Goal: Contribute content: Contribute content

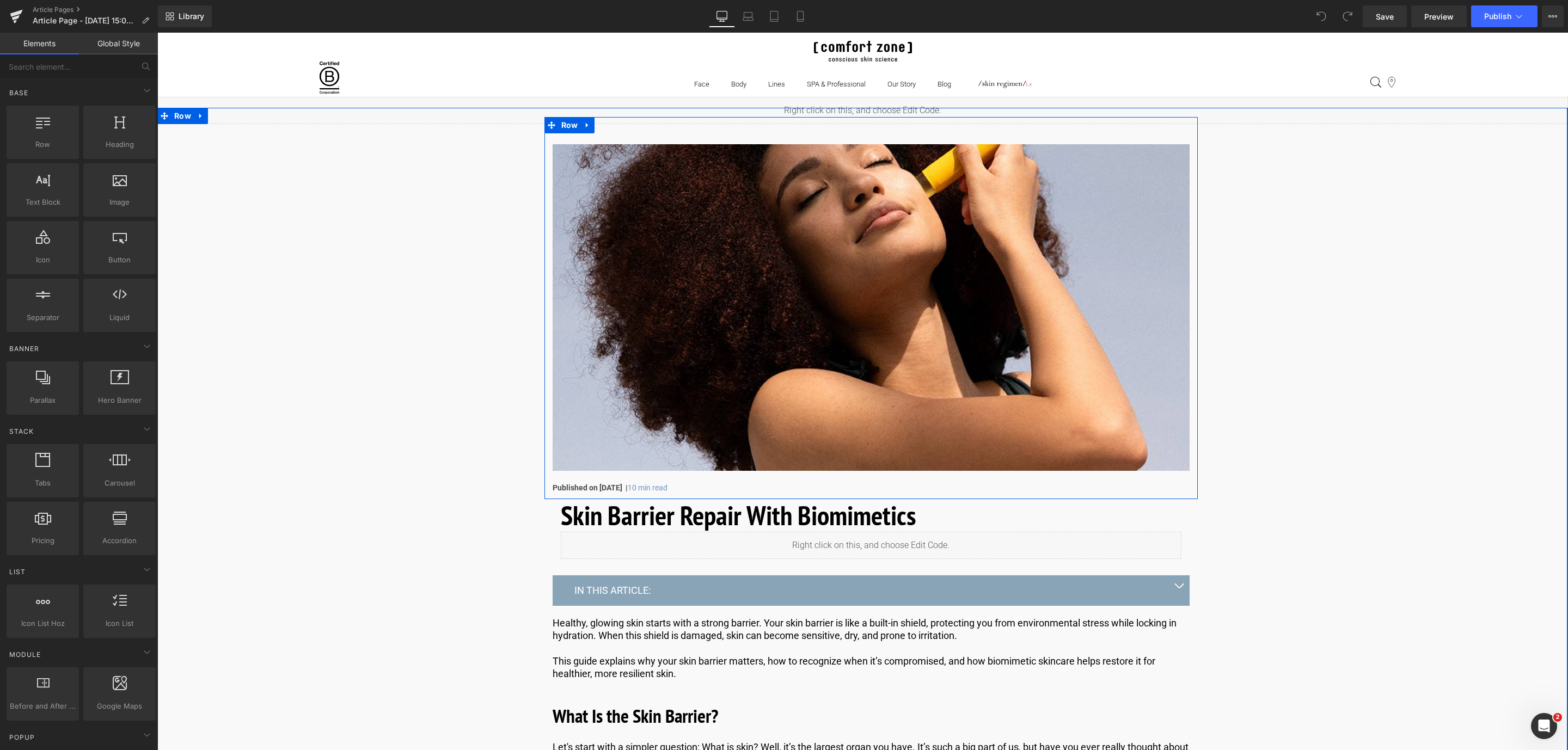
click at [620, 479] on div "Image Published on [DATE] | 10 min read Text Block" at bounding box center [871, 305] width 654 height 377
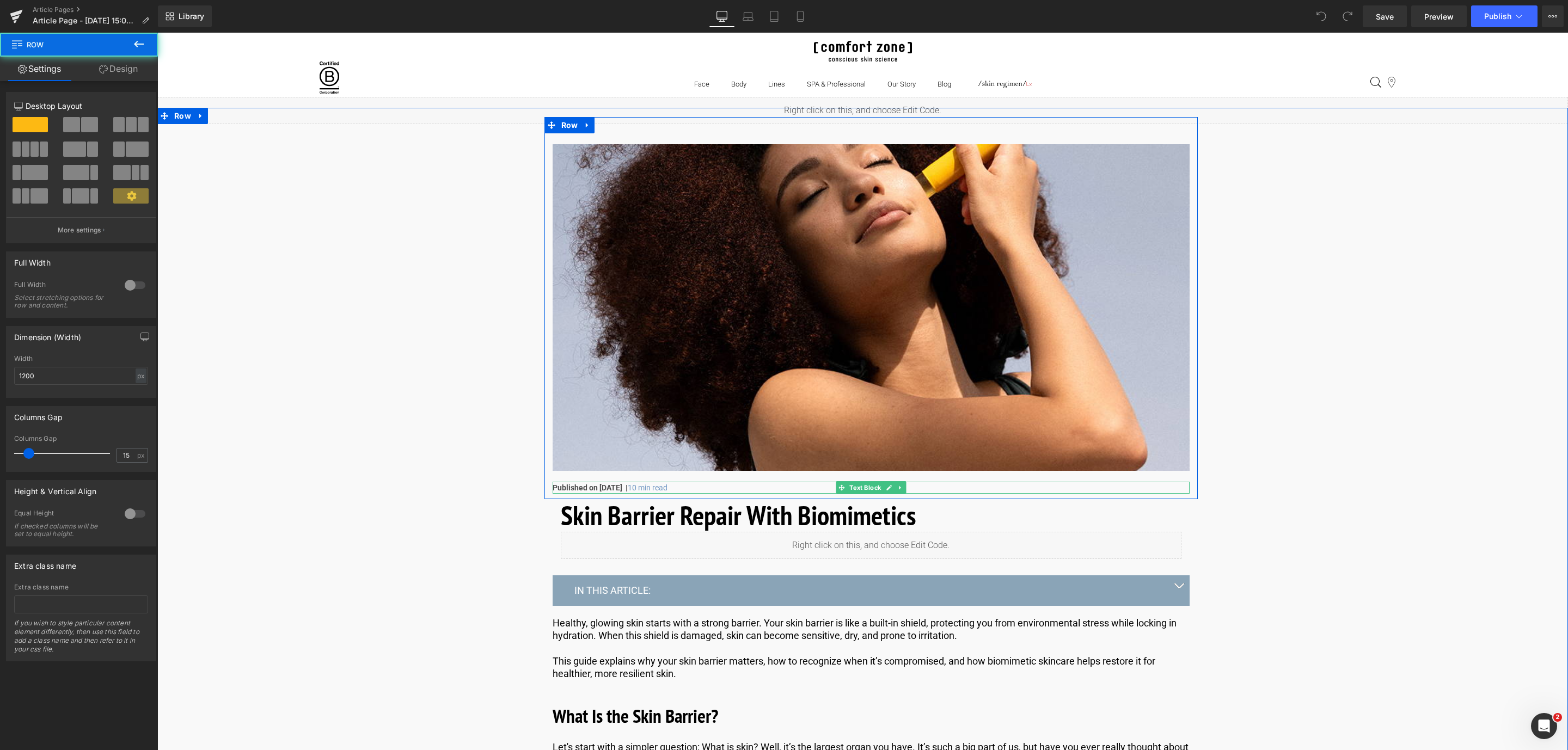
click at [625, 488] on strong "Published on [DATE] |" at bounding box center [590, 487] width 75 height 9
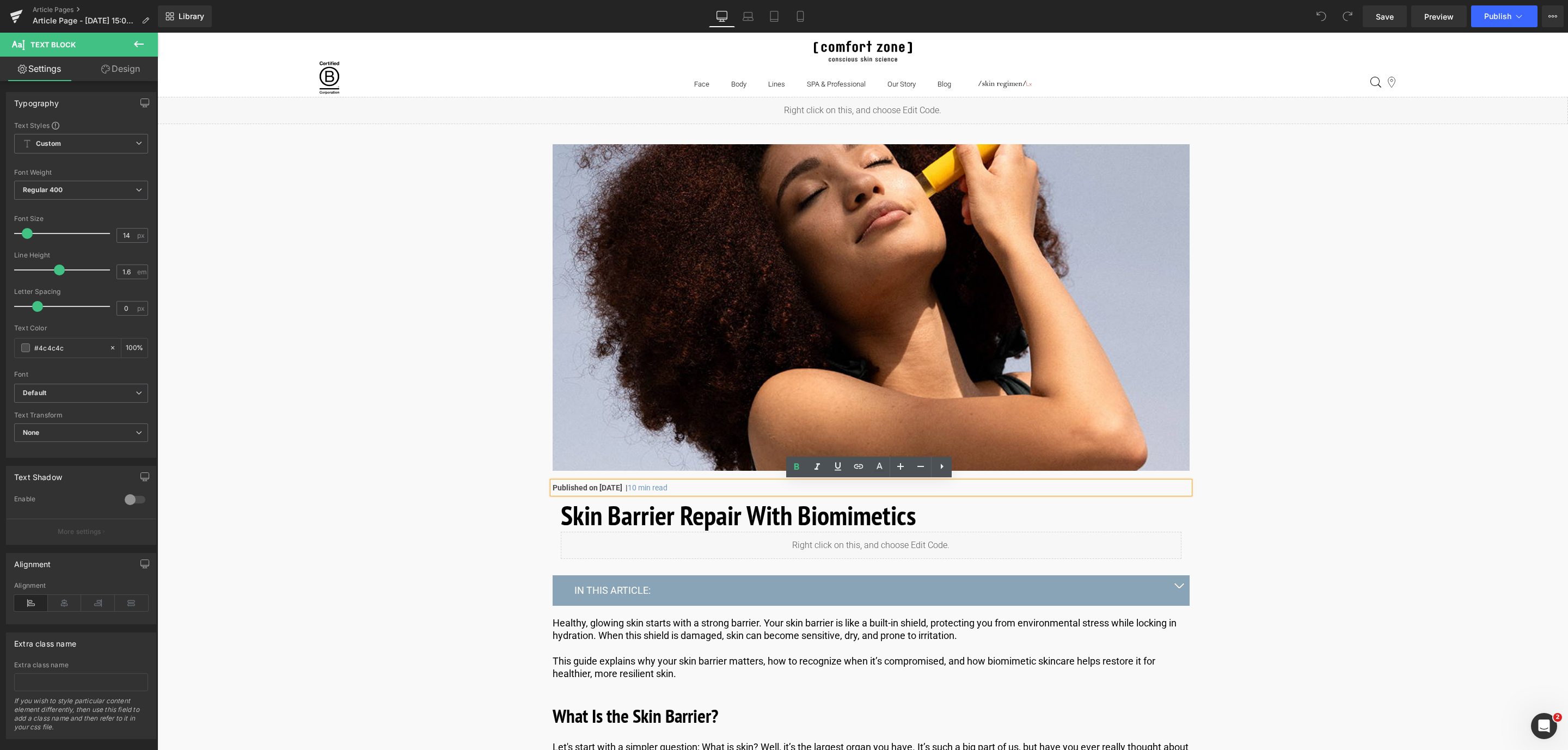
click at [626, 488] on strong "Published on [DATE] |" at bounding box center [590, 487] width 75 height 9
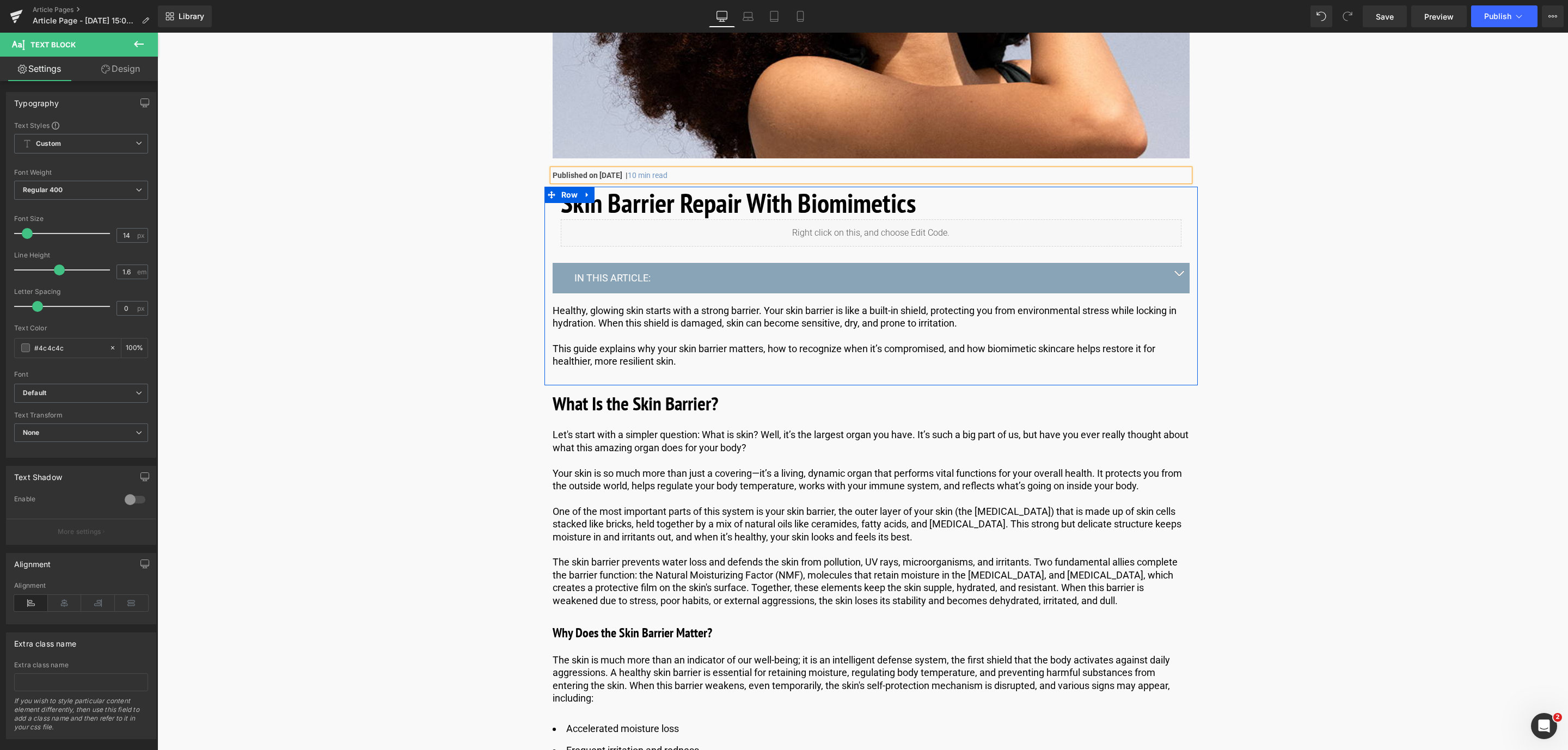
scroll to position [463, 0]
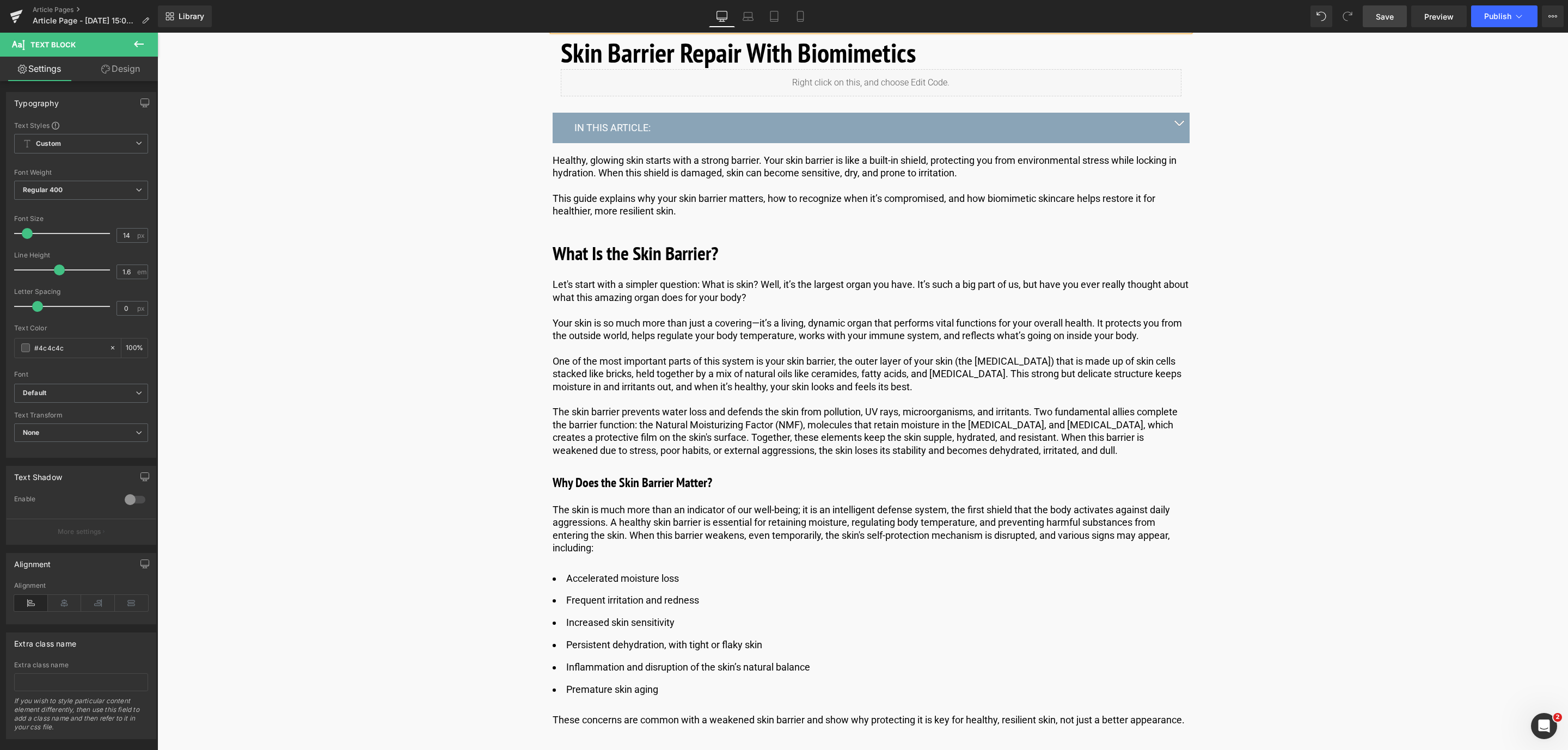
click at [1388, 12] on span "Save" at bounding box center [1385, 16] width 18 height 12
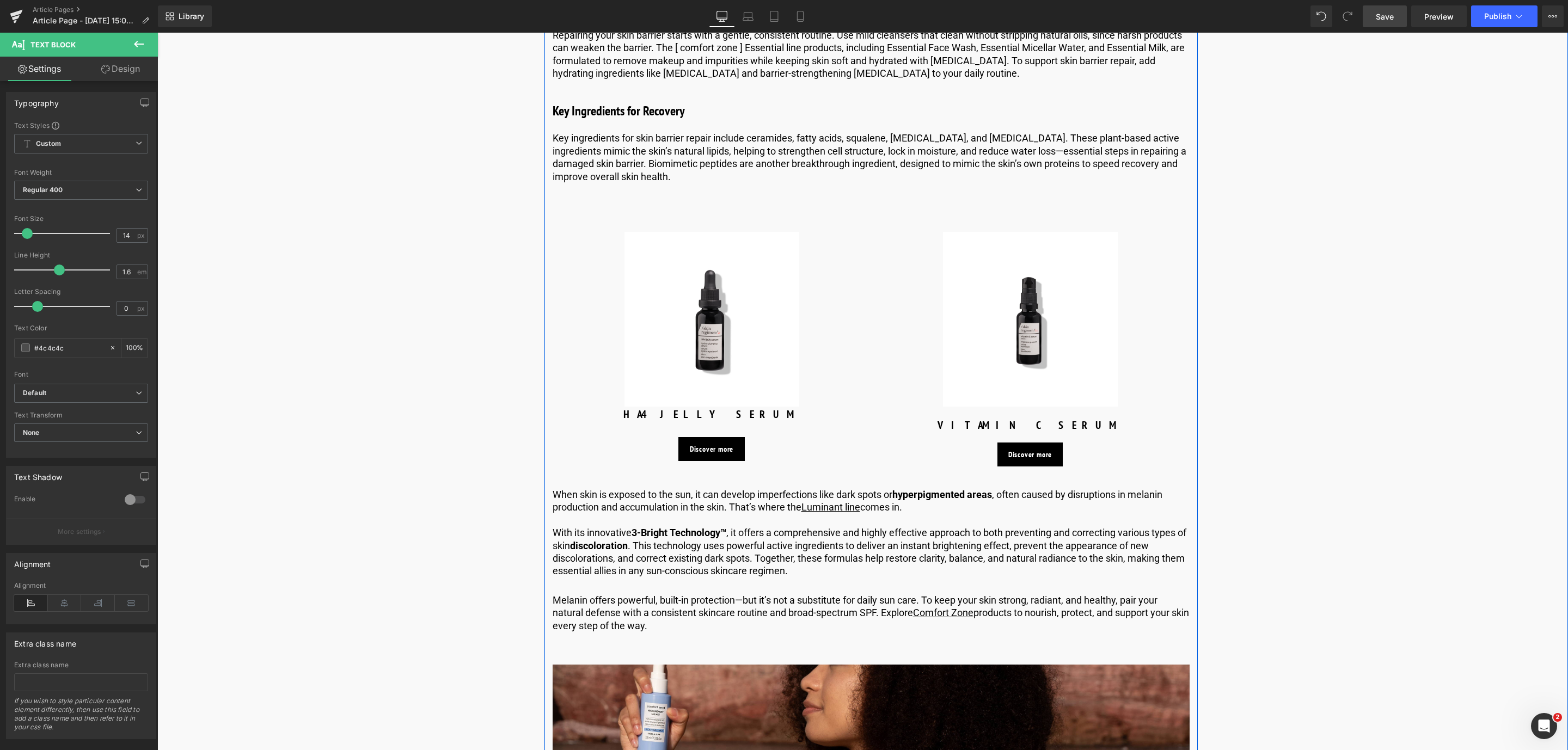
scroll to position [3525, 0]
click at [901, 531] on icon at bounding box center [900, 532] width 6 height 7
click at [902, 531] on icon at bounding box center [905, 531] width 6 height 6
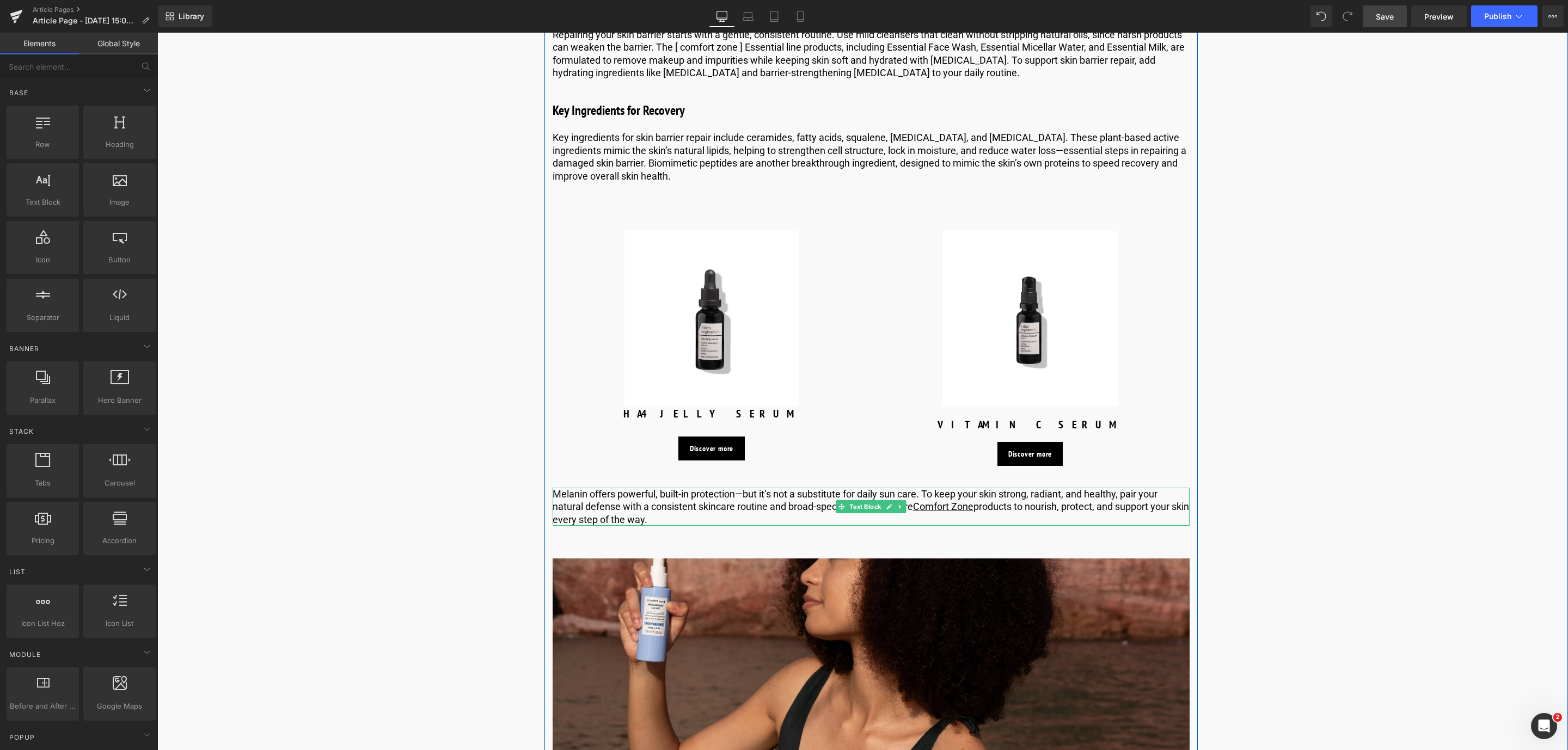
click at [585, 504] on p "​​Melanin offers powerful, built-in protection—but it’s not a substitute for da…" at bounding box center [871, 507] width 637 height 38
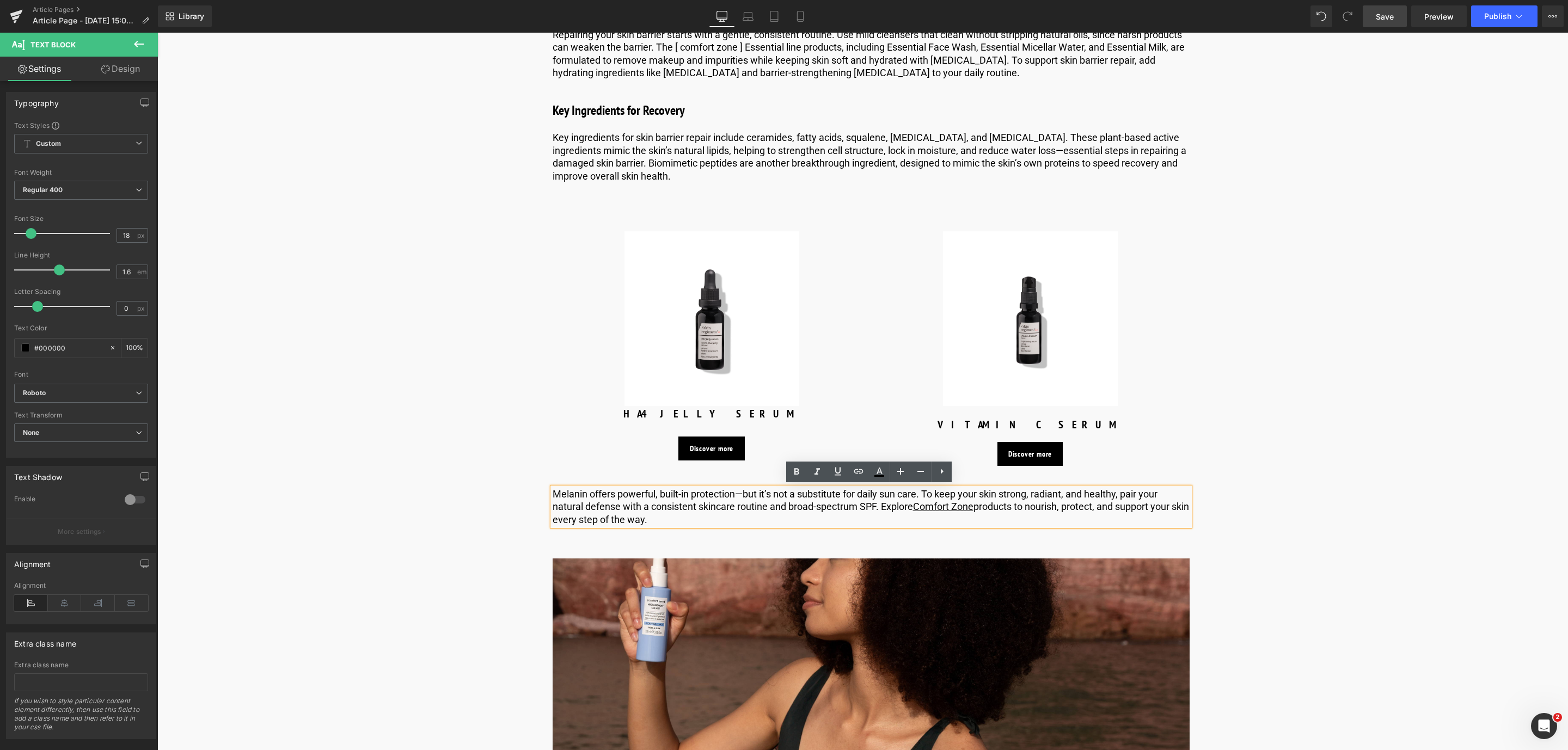
drag, startPoint x: 675, startPoint y: 521, endPoint x: 546, endPoint y: 488, distance: 133.2
paste div
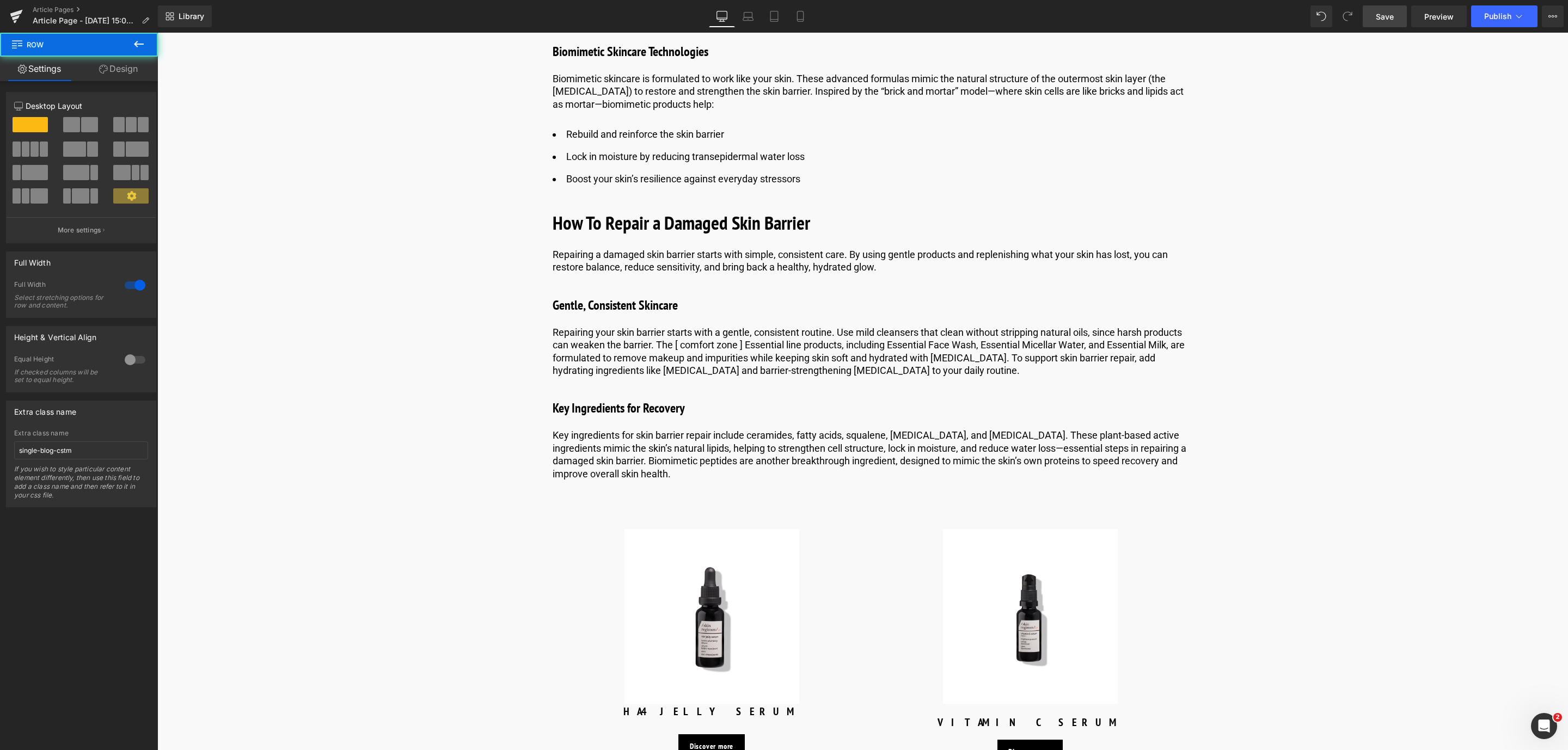
scroll to position [3228, 0]
click at [894, 222] on icon at bounding box center [897, 223] width 6 height 7
click at [891, 222] on icon at bounding box center [891, 223] width 6 height 7
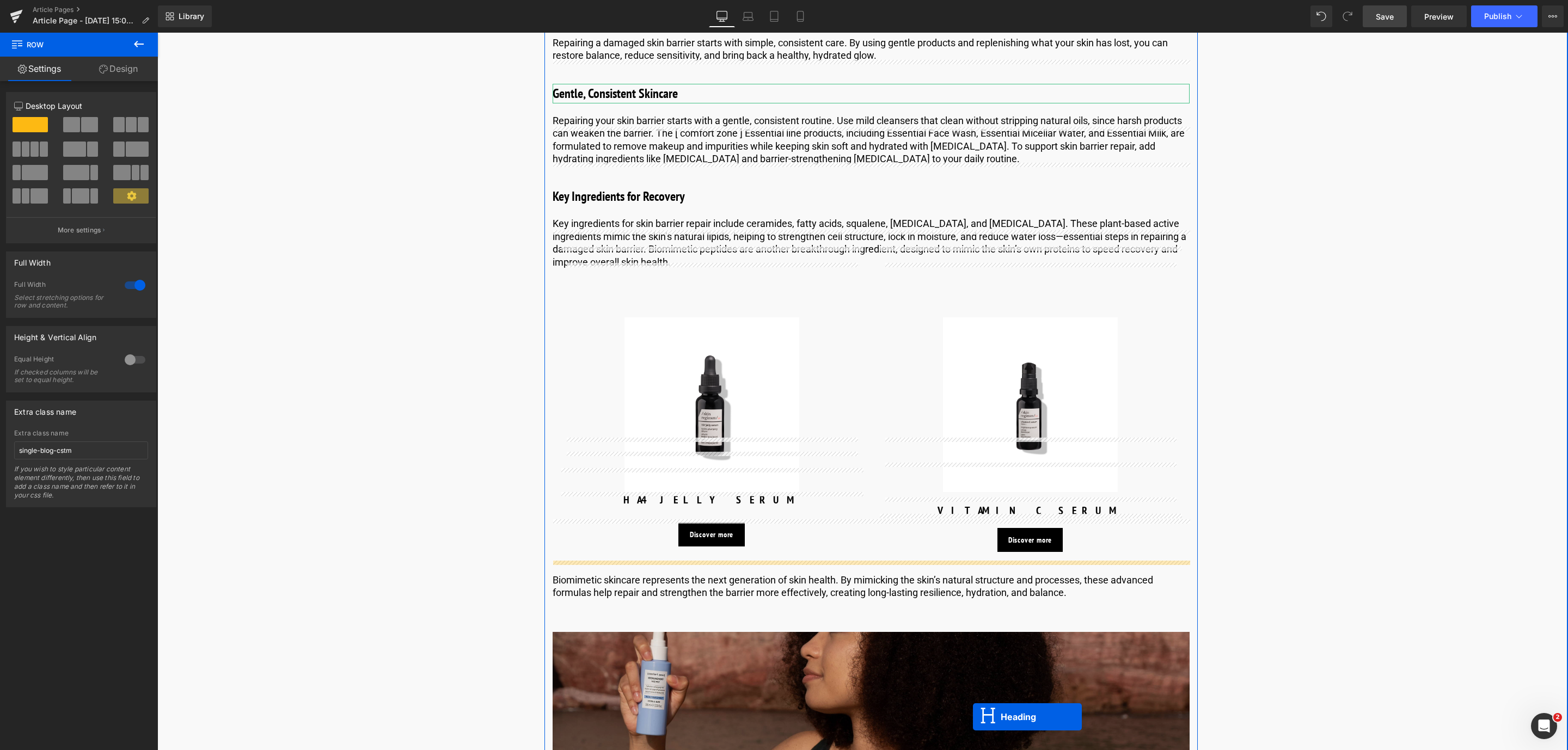
scroll to position [3599, 0]
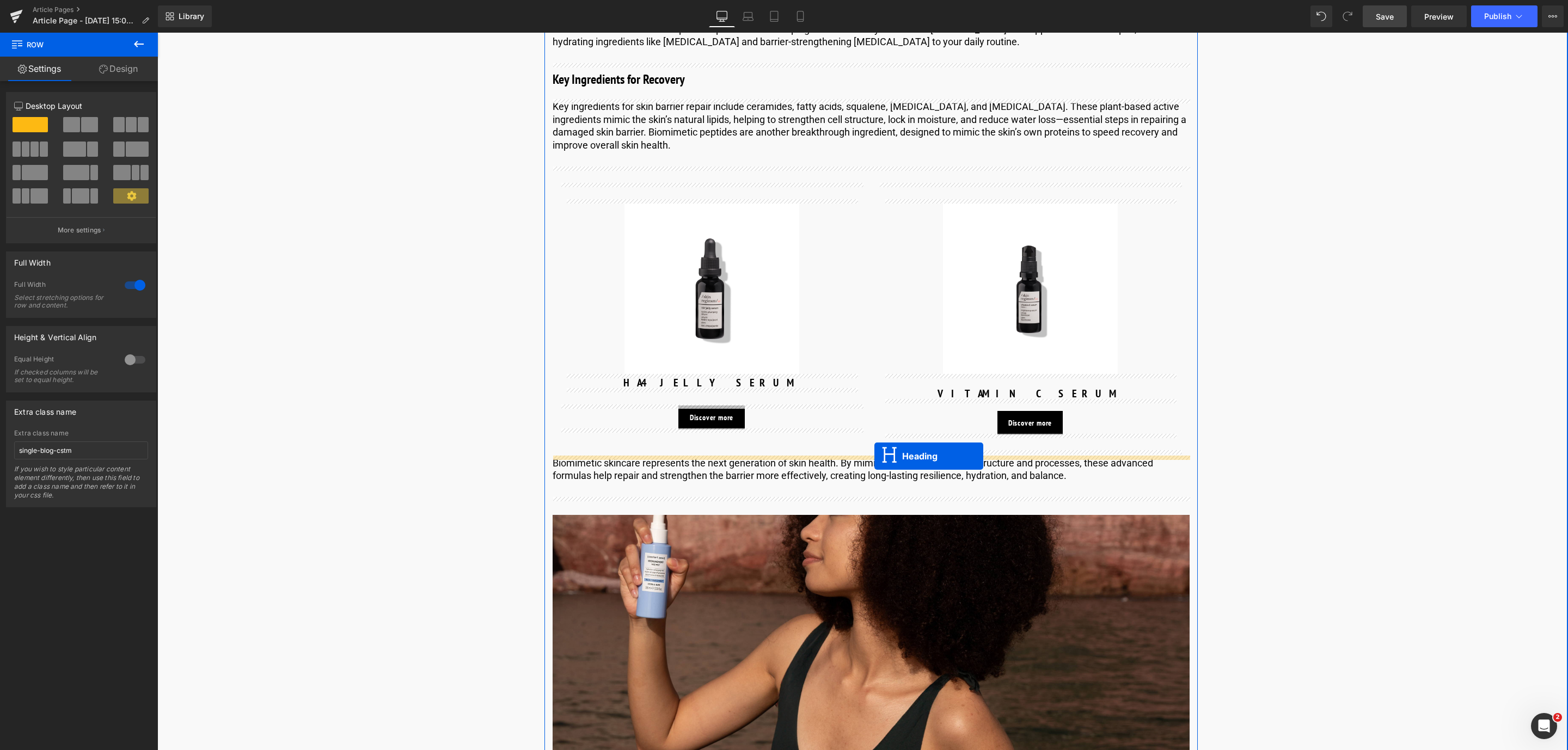
drag, startPoint x: 842, startPoint y: 266, endPoint x: 874, endPoint y: 458, distance: 194.6
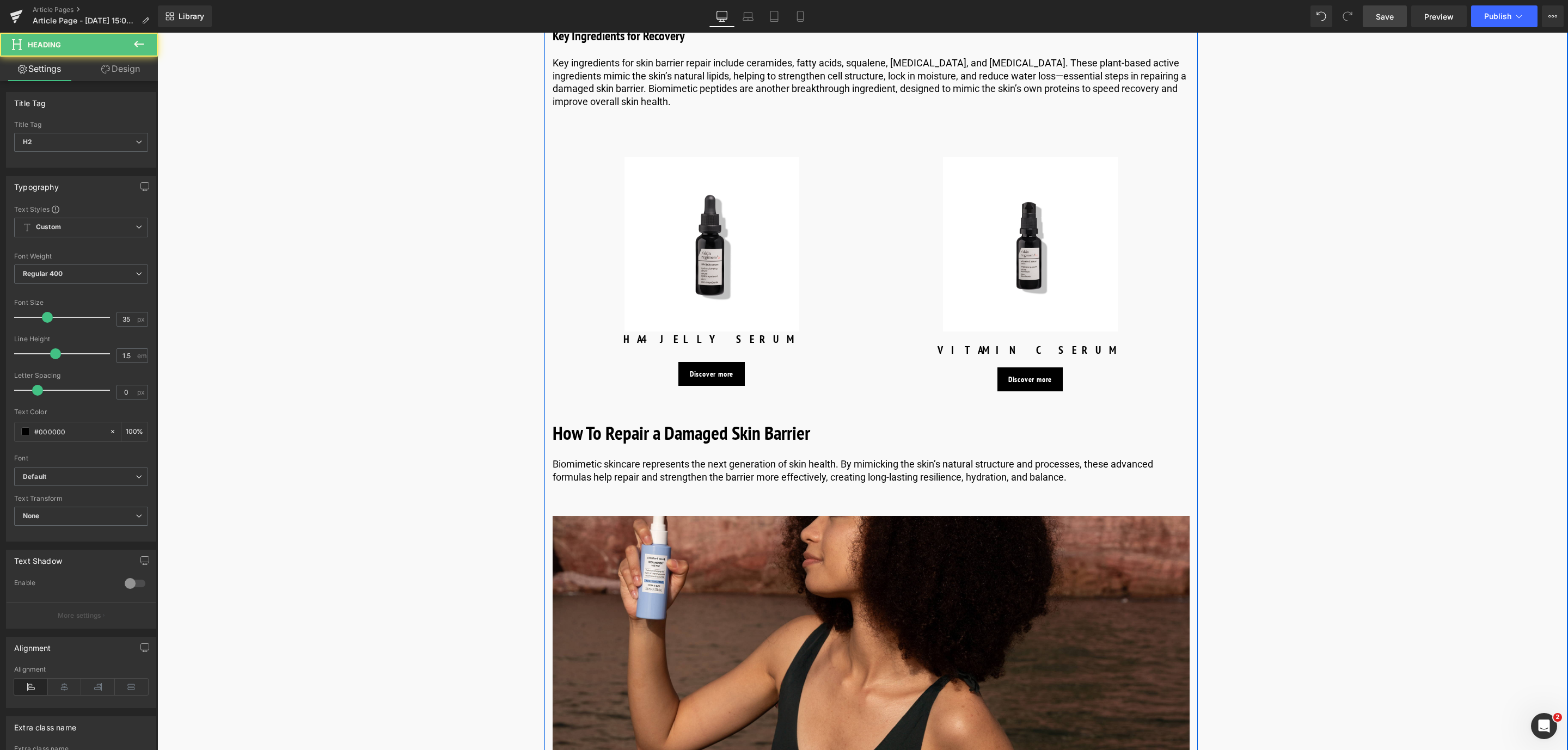
scroll to position [3555, 0]
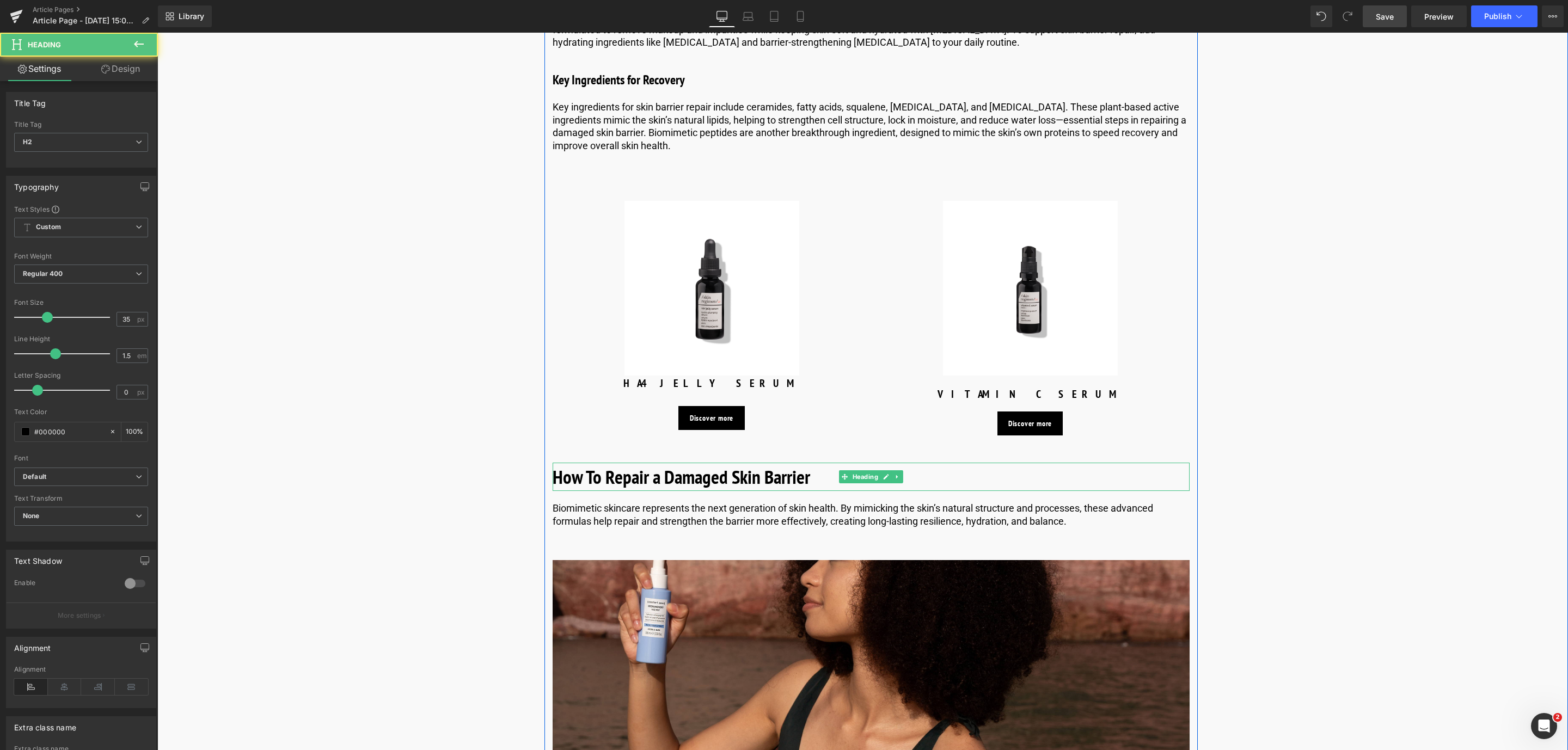
click at [673, 470] on b "How To Repair a Damaged Skin Barrier" at bounding box center [681, 476] width 258 height 25
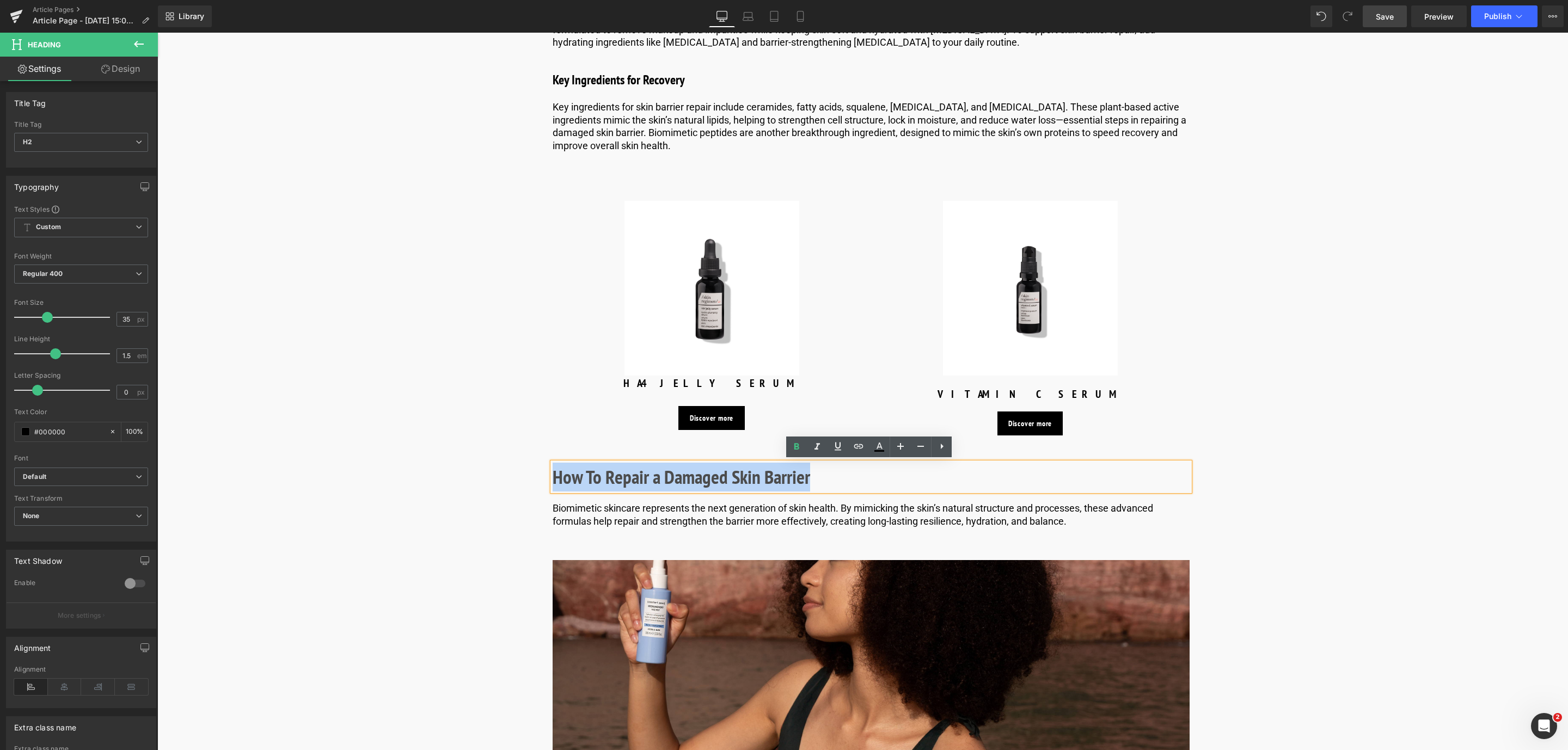
drag, startPoint x: 843, startPoint y: 484, endPoint x: 553, endPoint y: 472, distance: 290.2
click at [553, 472] on h2 "How To Repair a Damaged Skin Barrier" at bounding box center [871, 477] width 637 height 29
paste div
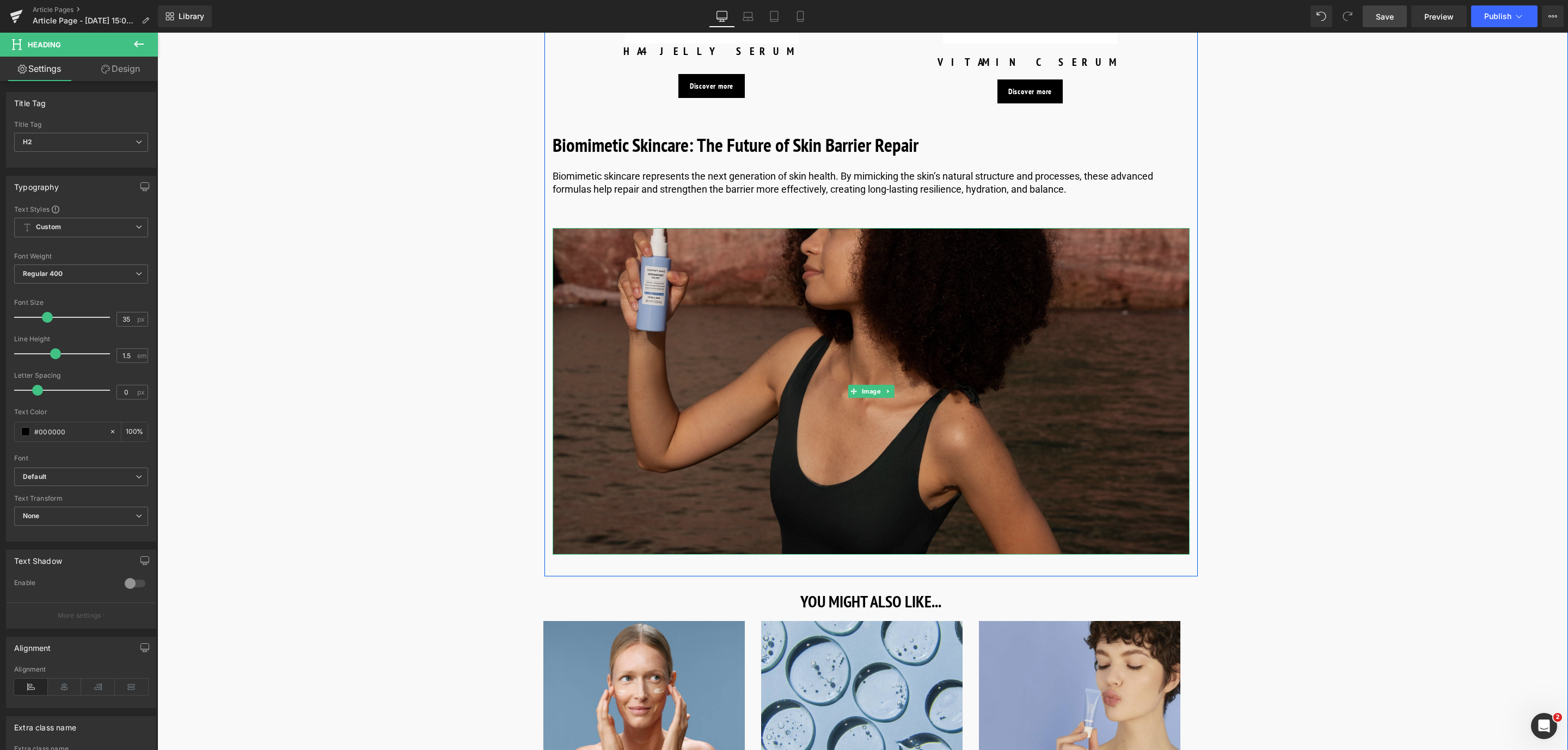
scroll to position [3887, 0]
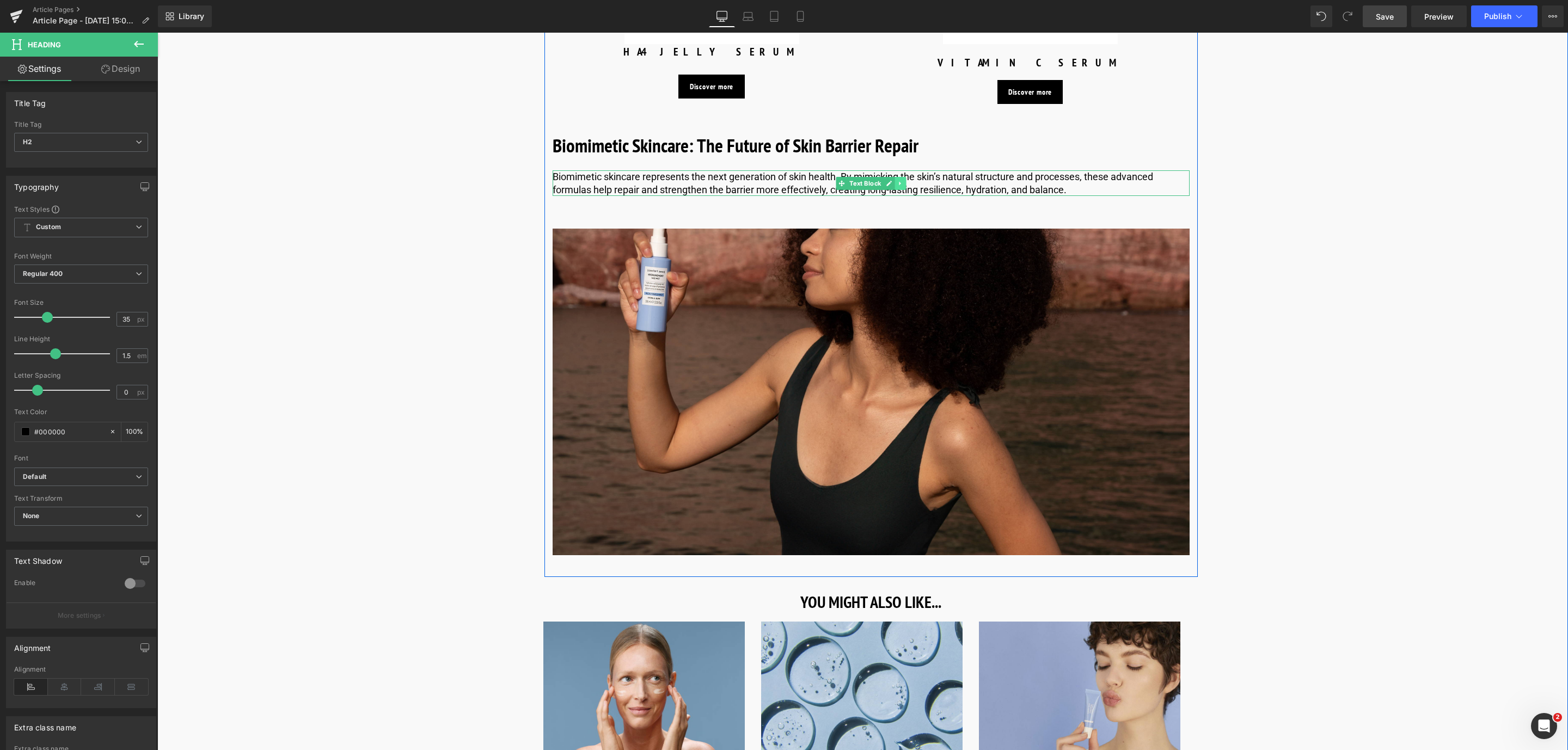
click at [900, 177] on link at bounding box center [900, 183] width 12 height 13
click at [894, 180] on icon at bounding box center [894, 183] width 6 height 6
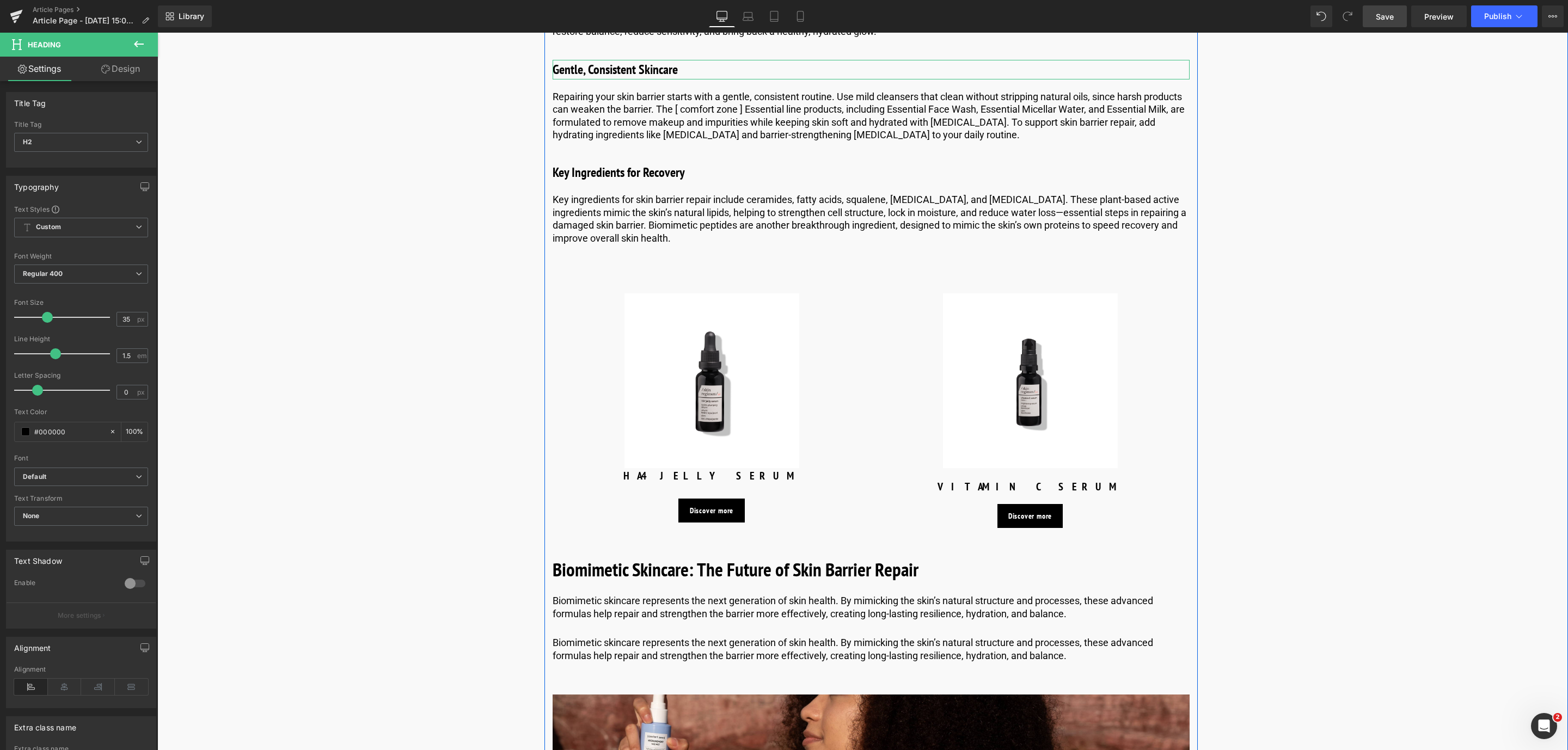
scroll to position [3464, 0]
click at [897, 170] on icon at bounding box center [897, 172] width 6 height 7
click at [892, 172] on icon at bounding box center [891, 172] width 6 height 6
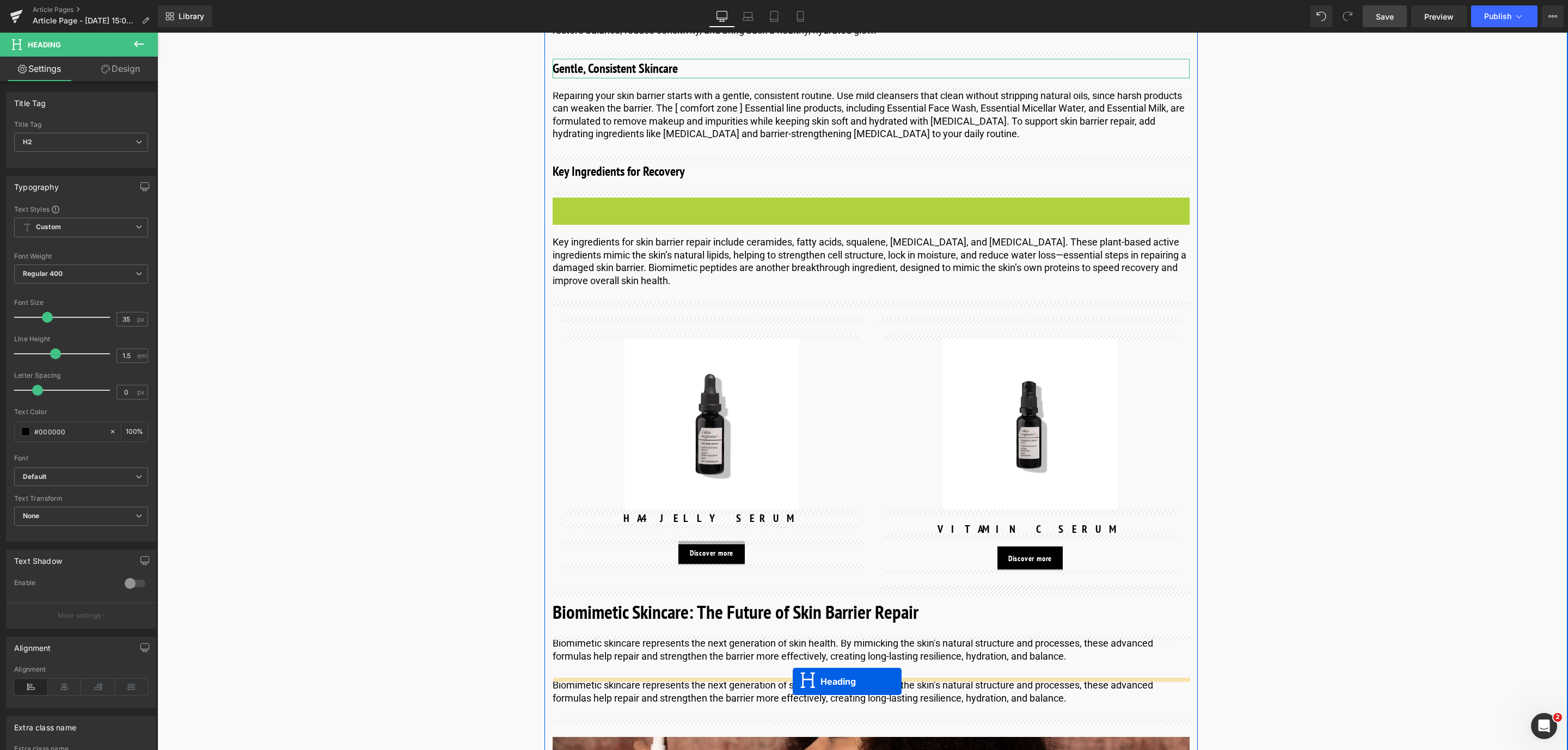
drag, startPoint x: 845, startPoint y: 209, endPoint x: 793, endPoint y: 679, distance: 472.9
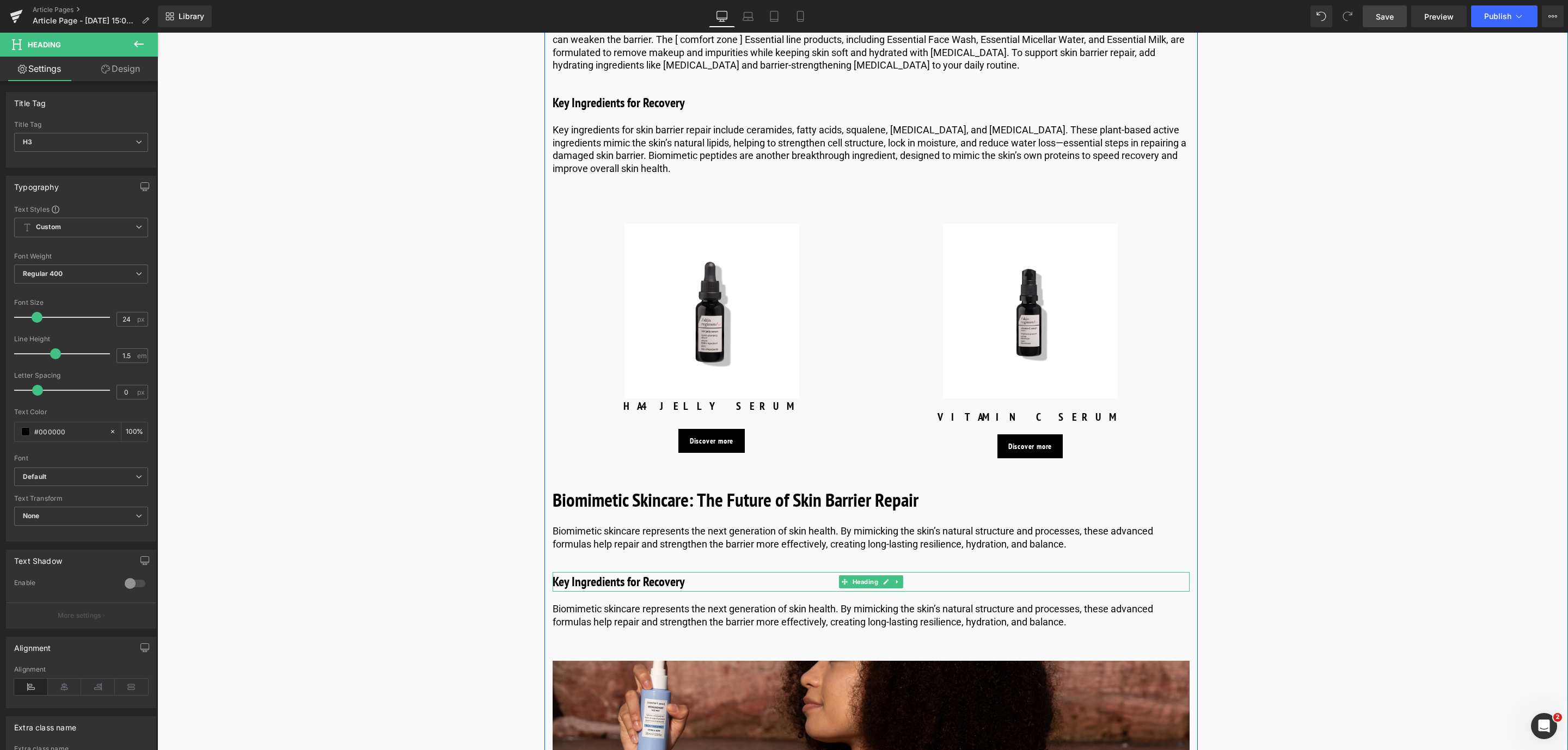
scroll to position [3595, 0]
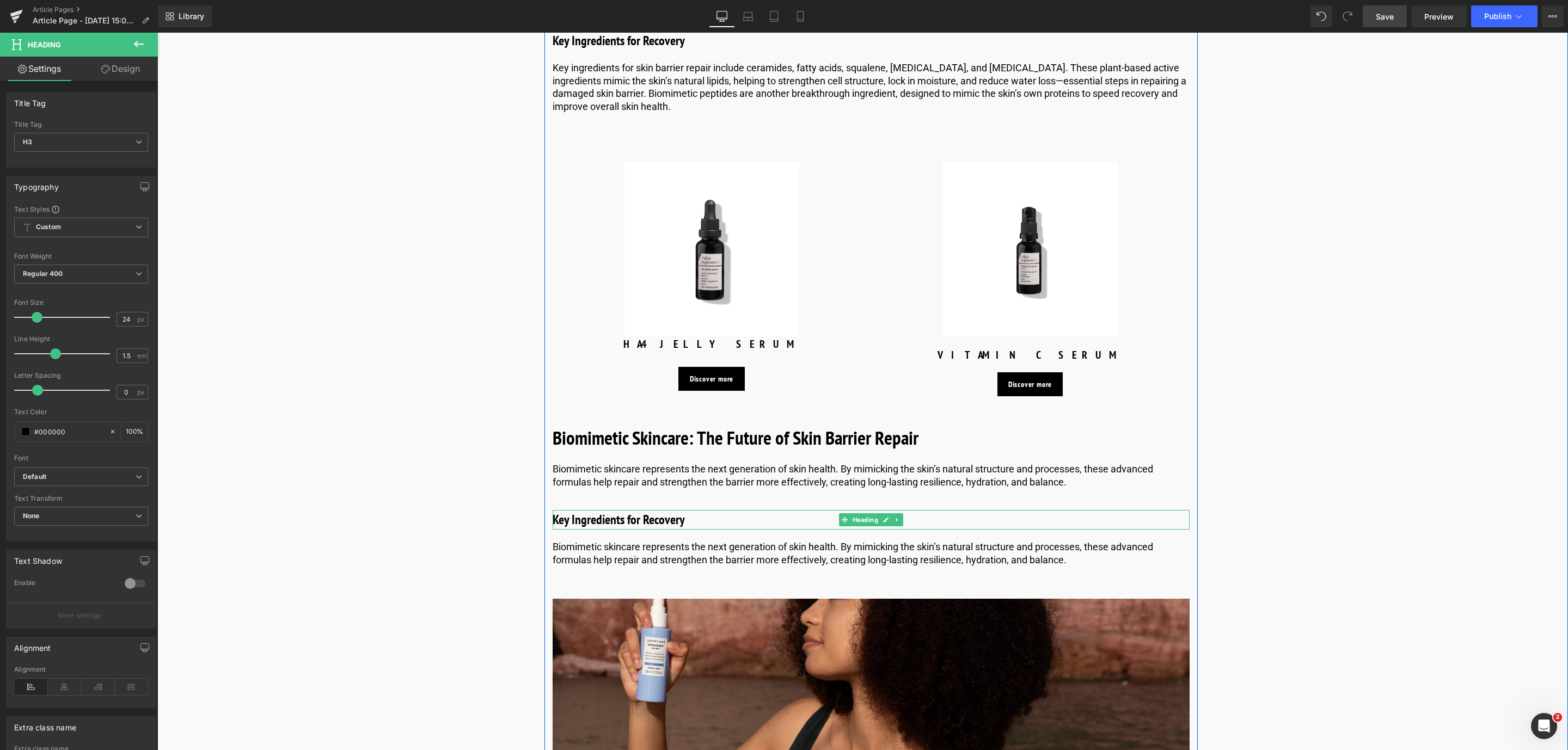
click at [649, 519] on h3 "Key Ingredients for Recovery" at bounding box center [871, 519] width 637 height 20
drag, startPoint x: 651, startPoint y: 524, endPoint x: 541, endPoint y: 524, distance: 110.0
paste div
click at [567, 544] on p "Biomimetic skincare represents the next generation of skin health. By mimicking…" at bounding box center [871, 553] width 637 height 26
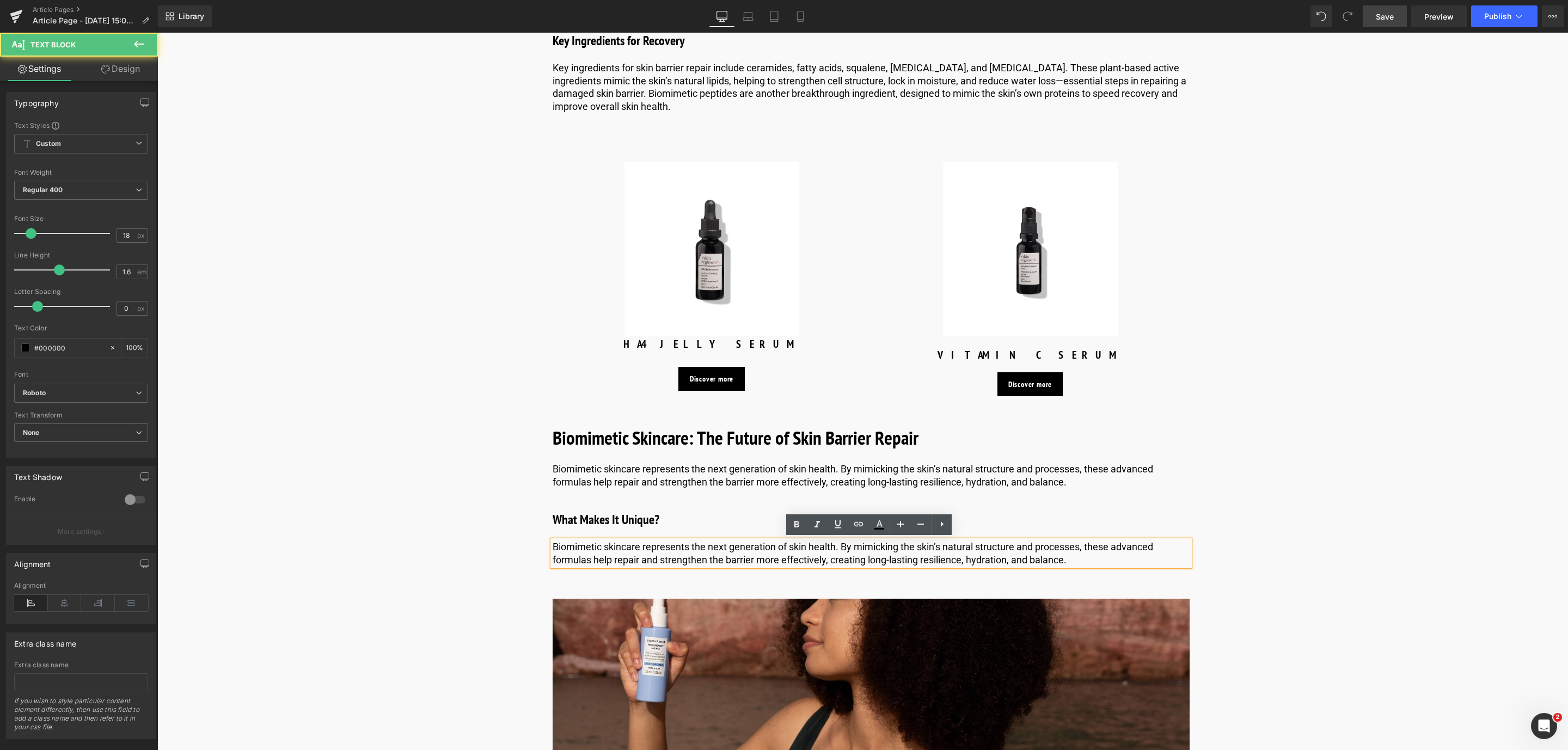
drag, startPoint x: 1088, startPoint y: 556, endPoint x: 491, endPoint y: 520, distance: 598.1
paste div
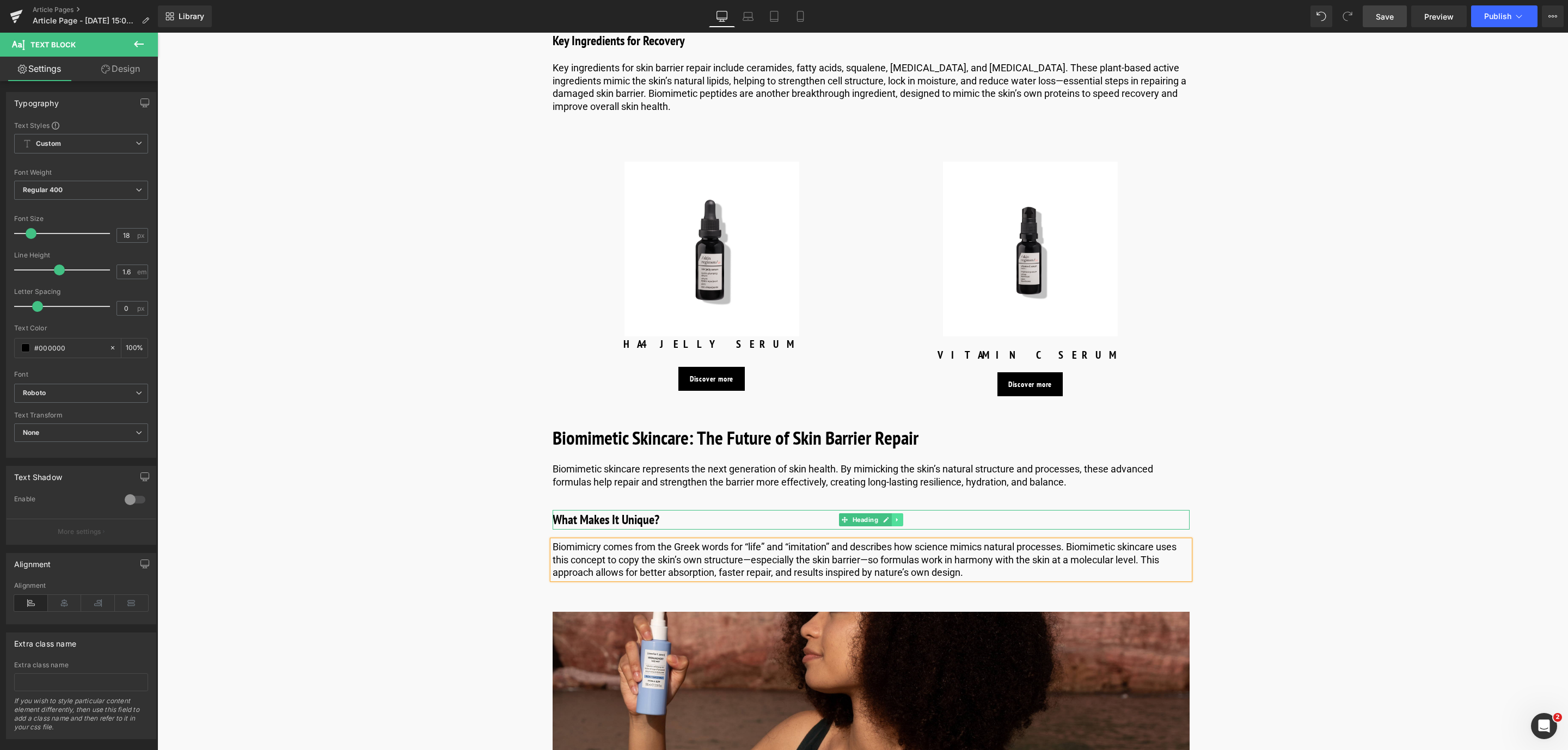
click at [899, 523] on link at bounding box center [897, 519] width 12 height 13
click at [889, 521] on icon at bounding box center [891, 520] width 6 height 6
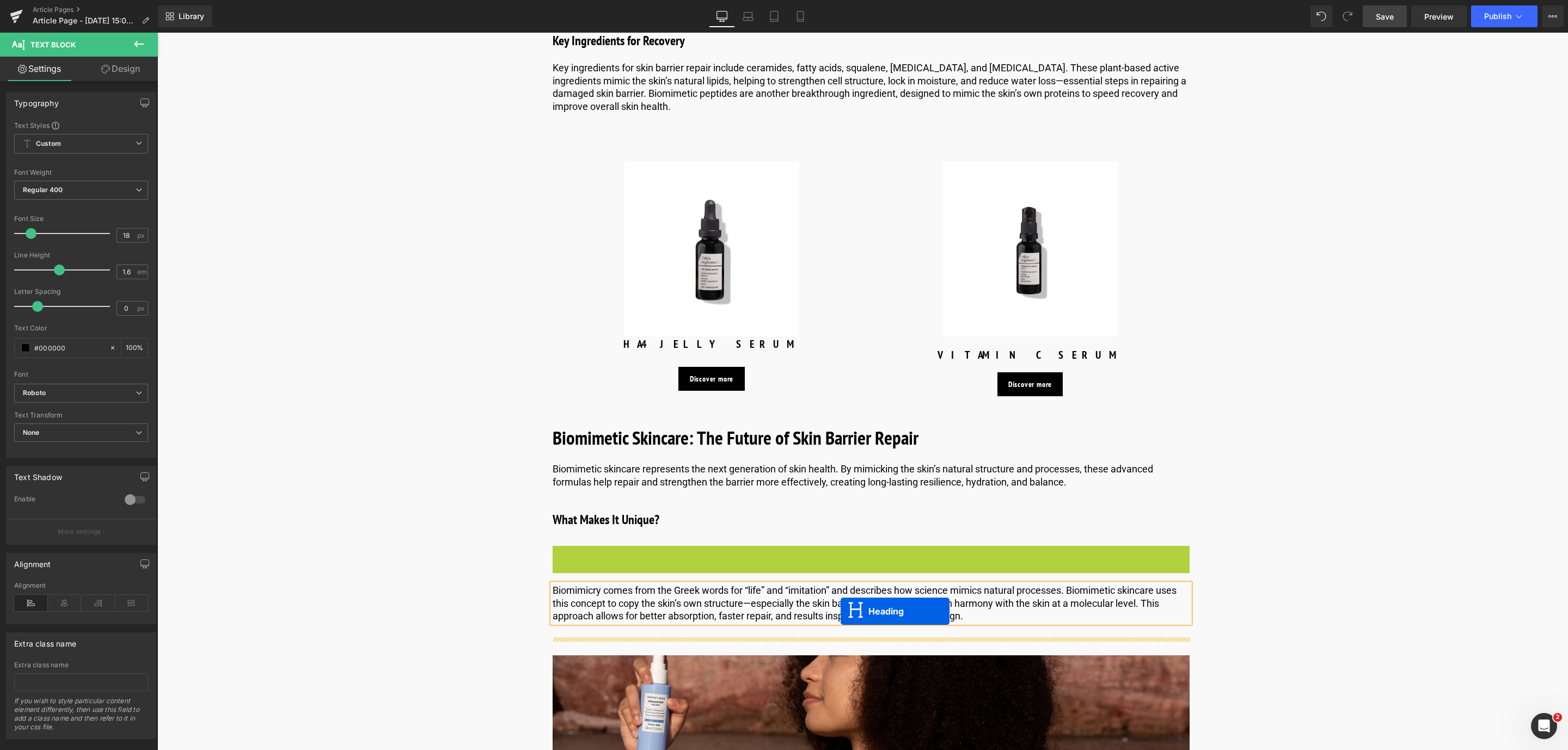
drag, startPoint x: 839, startPoint y: 552, endPoint x: 840, endPoint y: 611, distance: 59.0
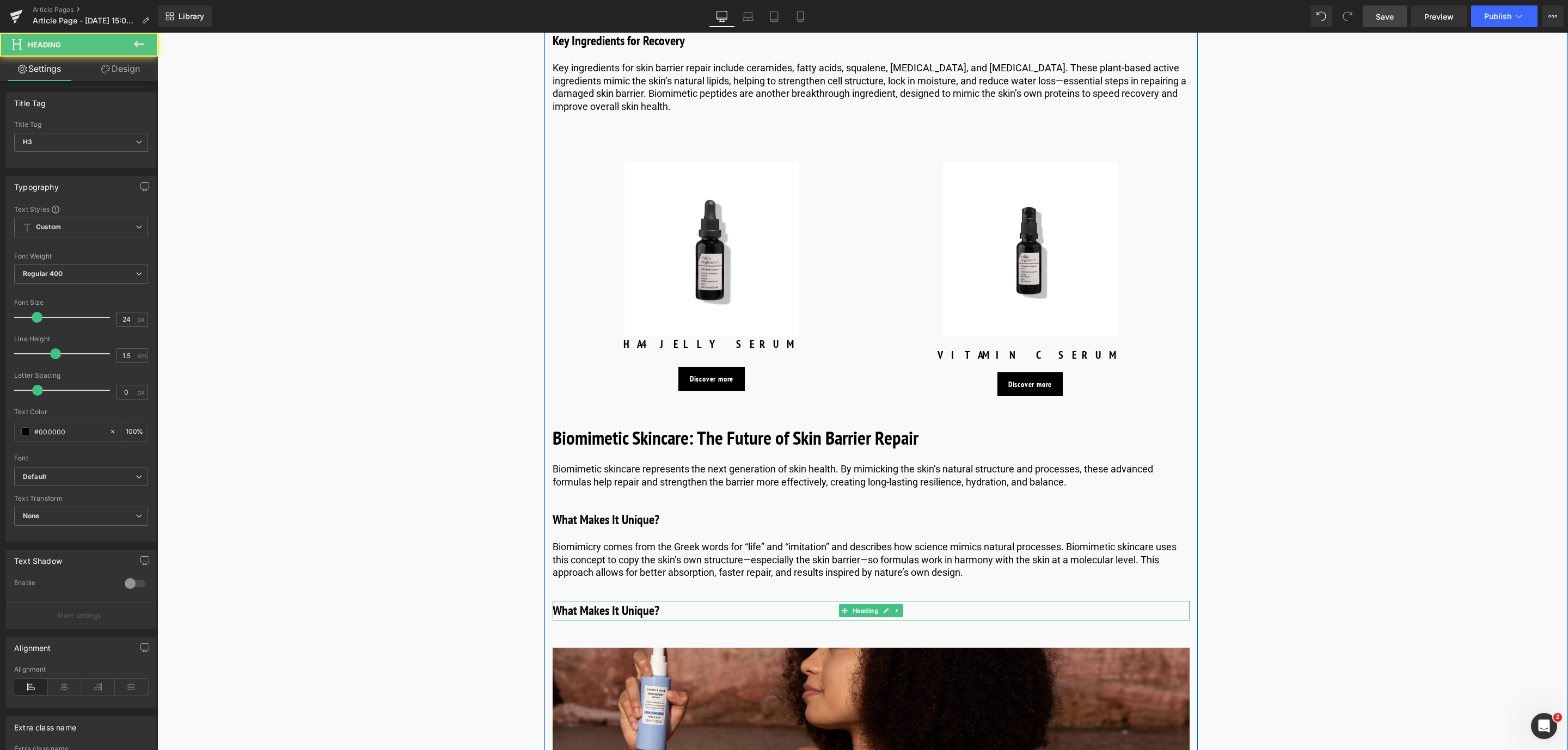
click at [608, 606] on h3 "What Makes It Unique?" at bounding box center [871, 610] width 637 height 20
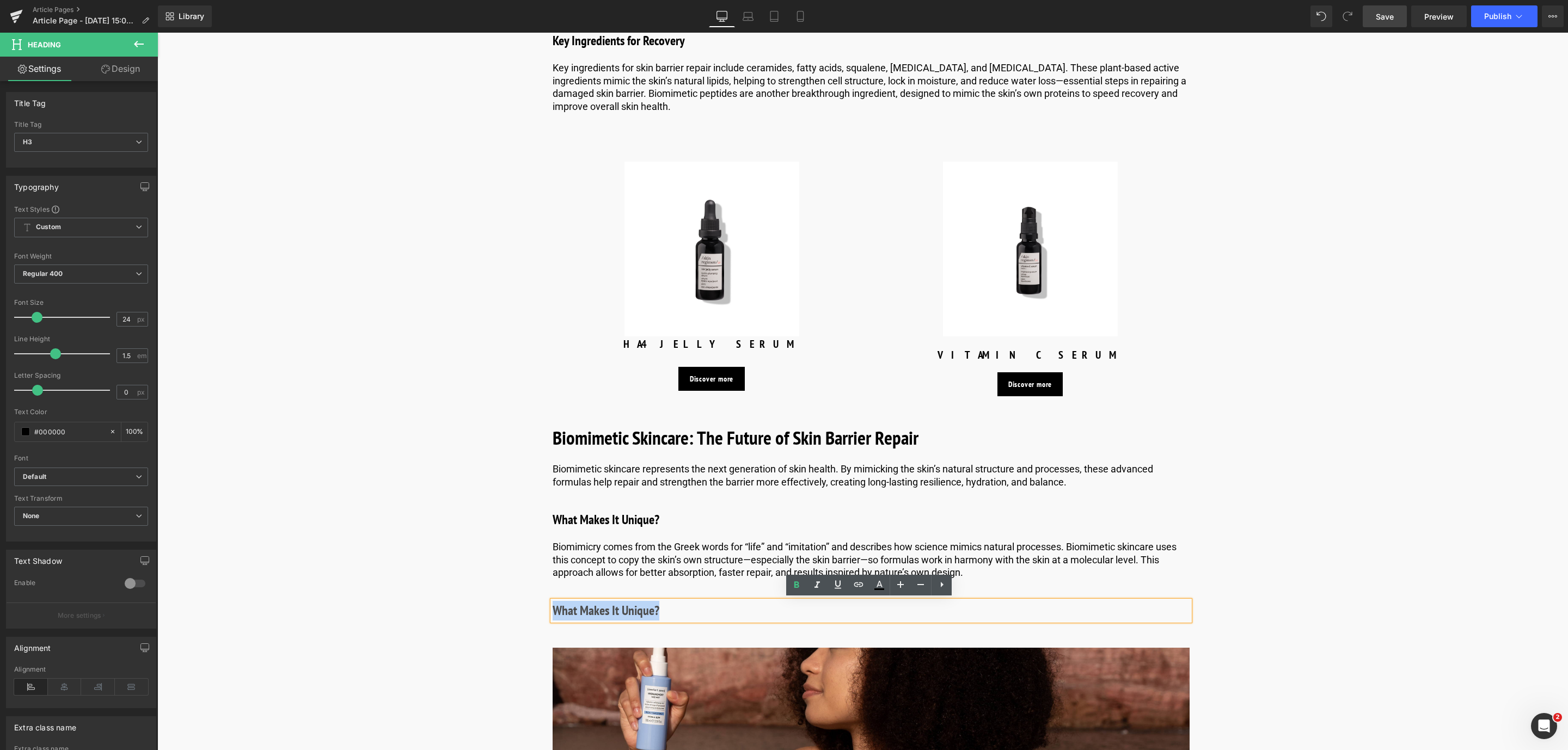
drag, startPoint x: 674, startPoint y: 619, endPoint x: 537, endPoint y: 603, distance: 137.9
paste div
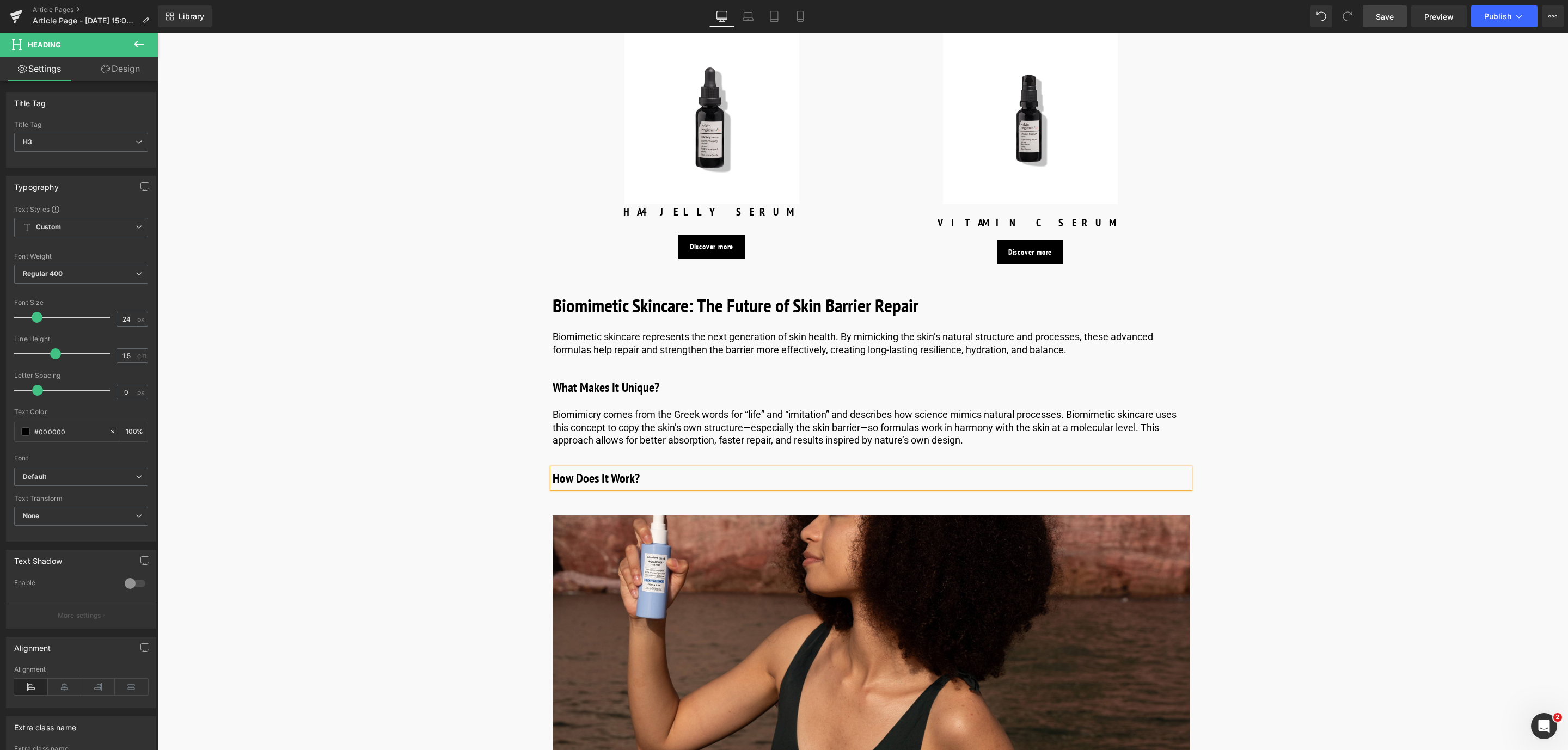
scroll to position [3728, 0]
click at [900, 428] on icon at bounding box center [900, 426] width 6 height 7
click at [894, 428] on icon at bounding box center [894, 426] width 6 height 6
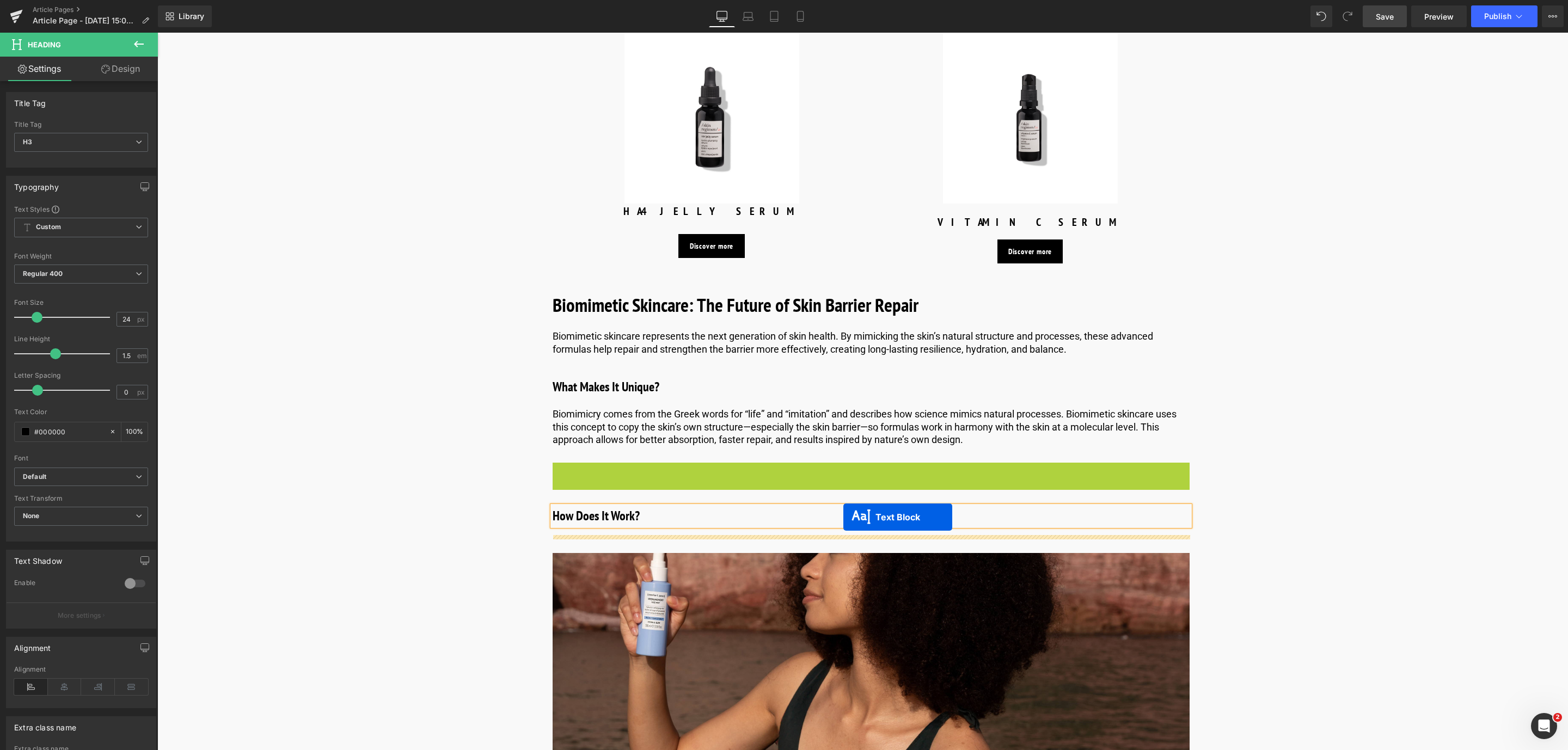
drag, startPoint x: 837, startPoint y: 478, endPoint x: 843, endPoint y: 516, distance: 38.5
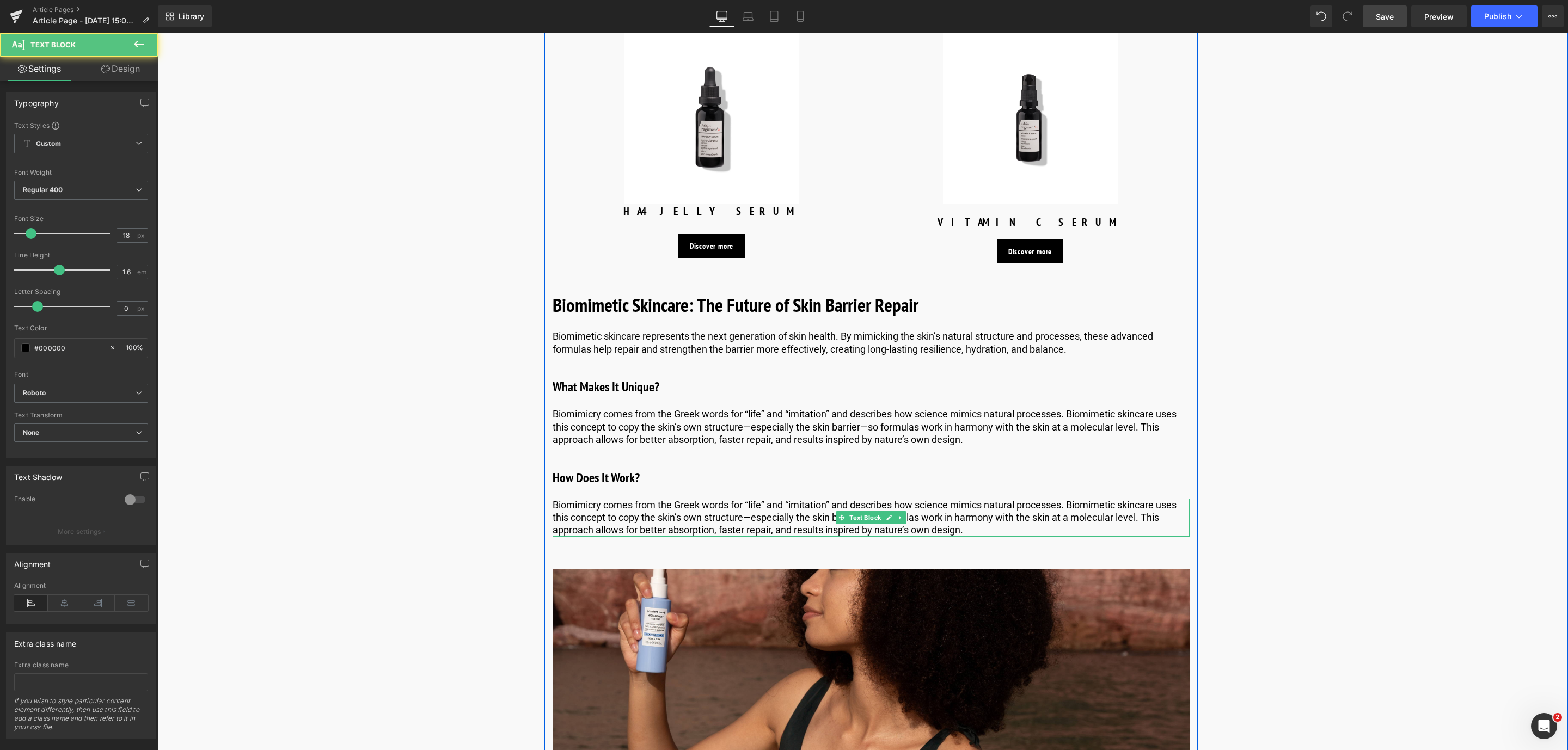
click at [634, 513] on p "Biomimicry comes from the Greek words for “life” and “imitation” and describes …" at bounding box center [871, 518] width 637 height 38
drag, startPoint x: 768, startPoint y: 490, endPoint x: 536, endPoint y: 472, distance: 232.7
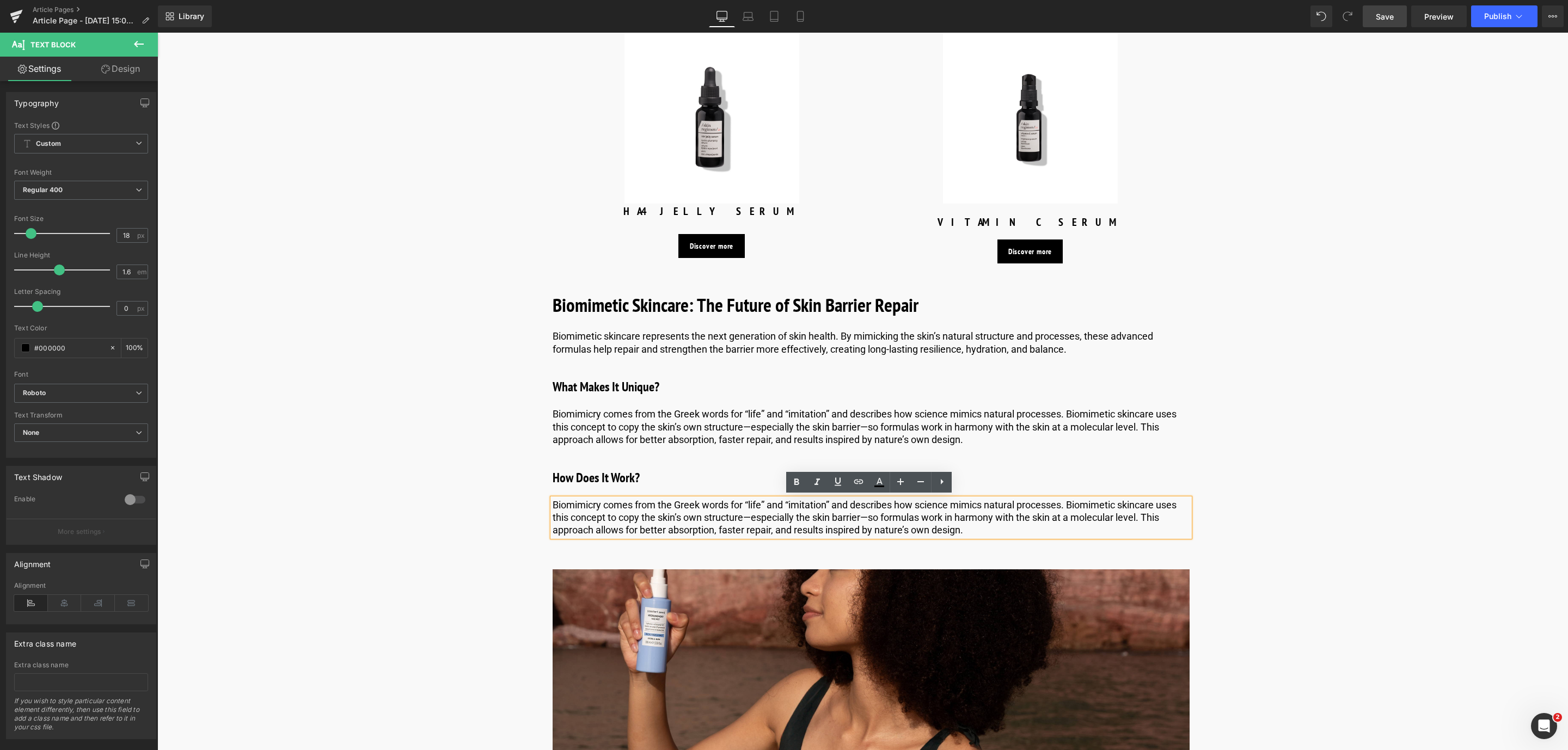
paste div
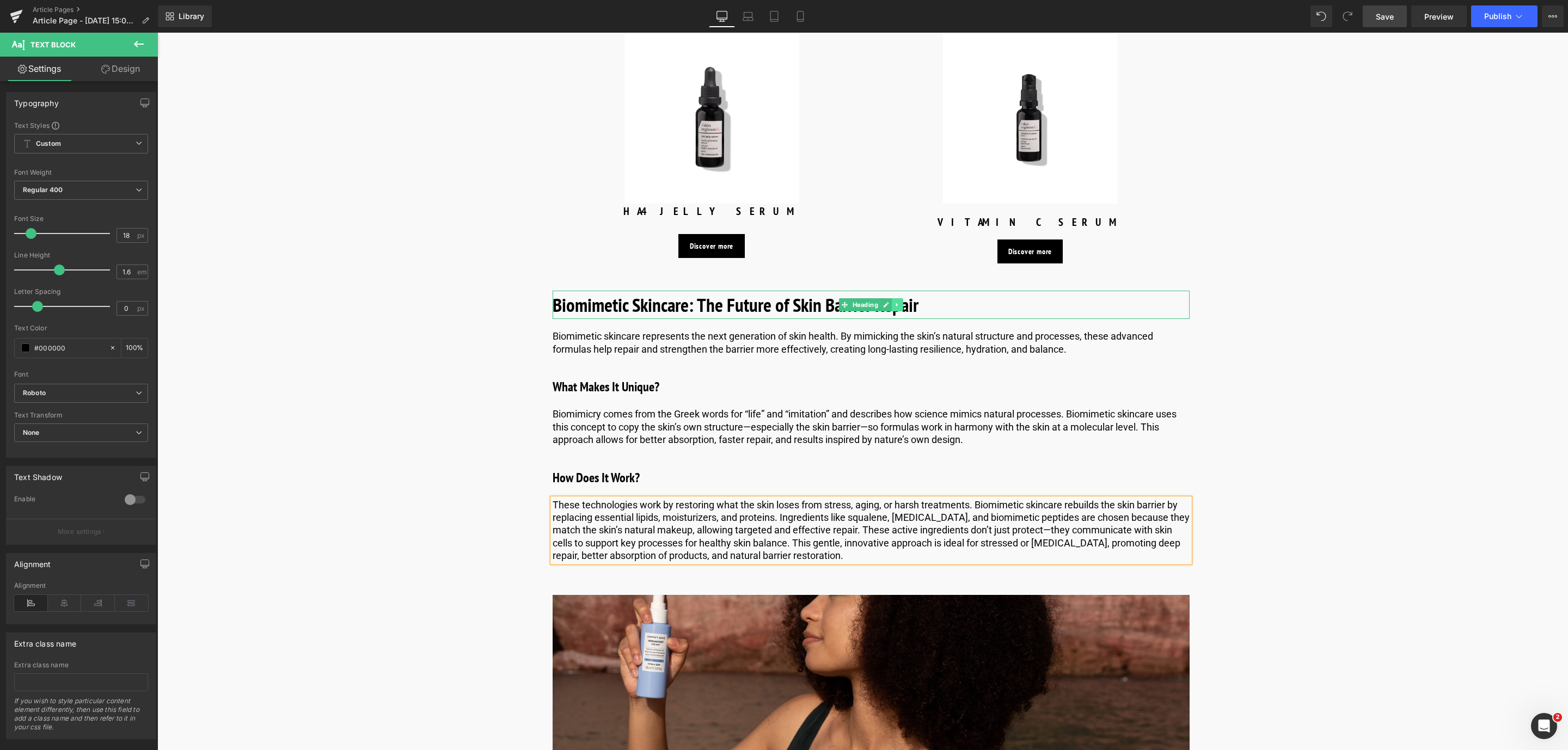
click at [897, 299] on link at bounding box center [897, 304] width 12 height 13
click at [891, 302] on icon at bounding box center [891, 305] width 6 height 7
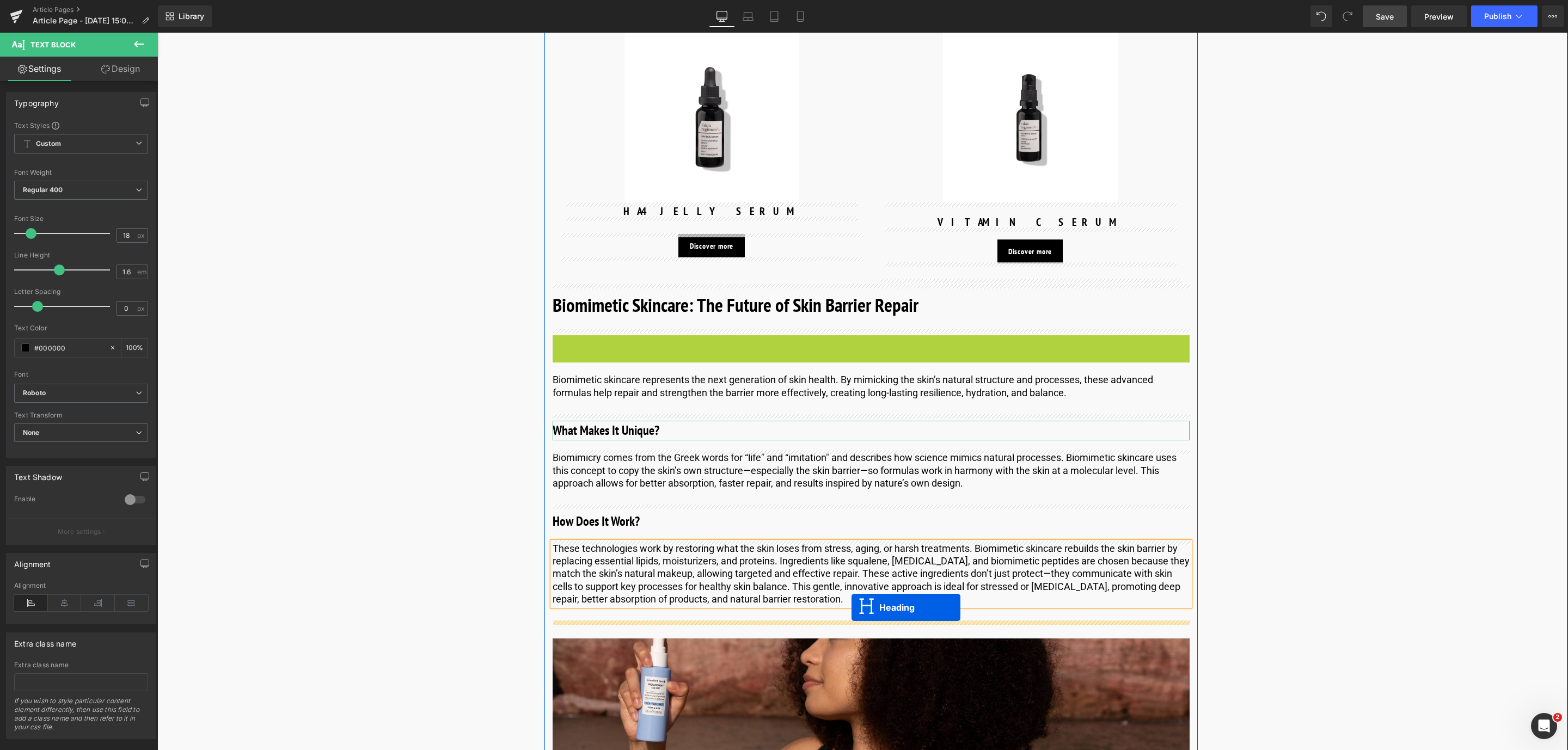
drag, startPoint x: 842, startPoint y: 349, endPoint x: 850, endPoint y: 608, distance: 259.1
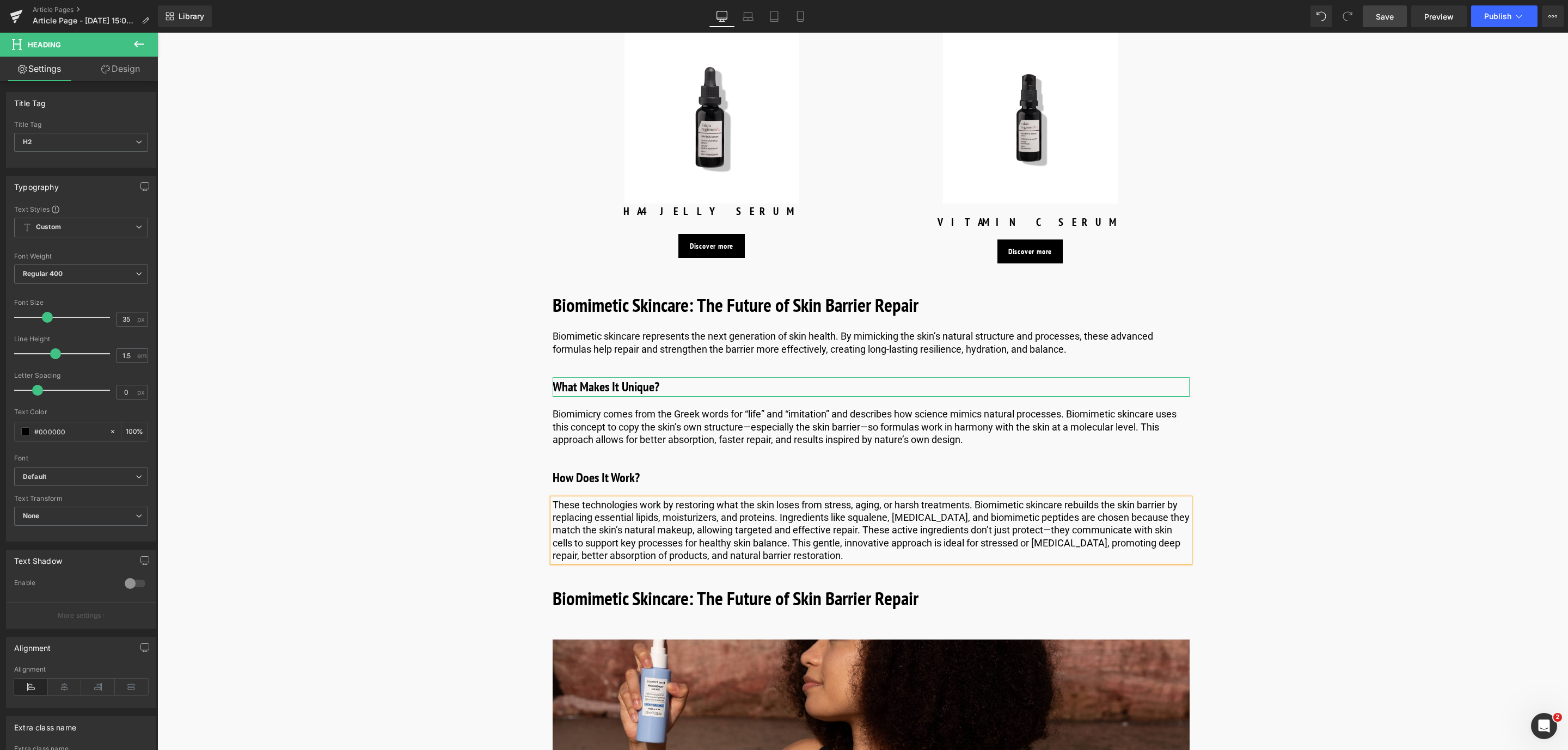
click at [617, 591] on b "Biomimetic Skincare: The Future of Skin Barrier Repair" at bounding box center [735, 598] width 366 height 25
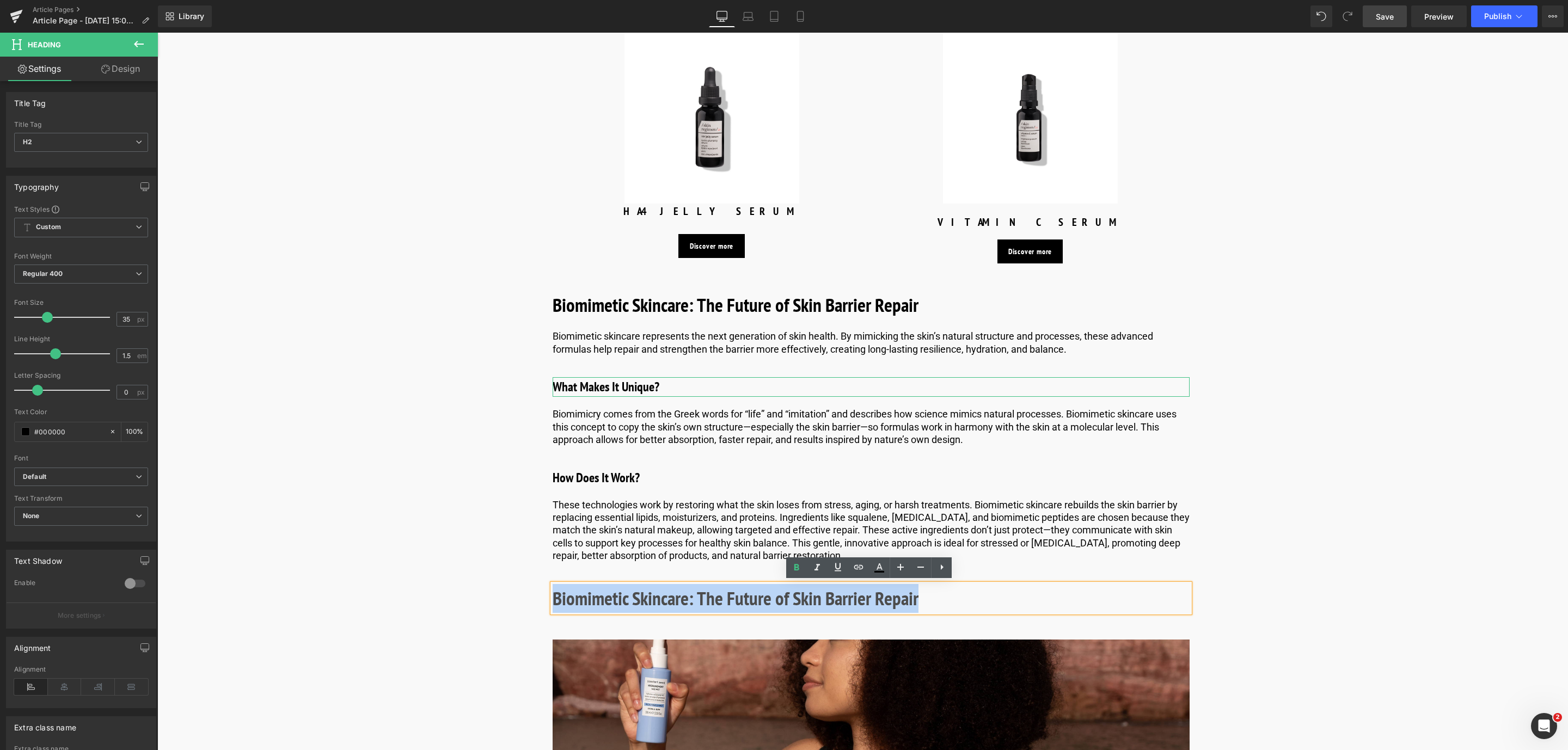
drag, startPoint x: 943, startPoint y: 601, endPoint x: 544, endPoint y: 594, distance: 399.1
paste div
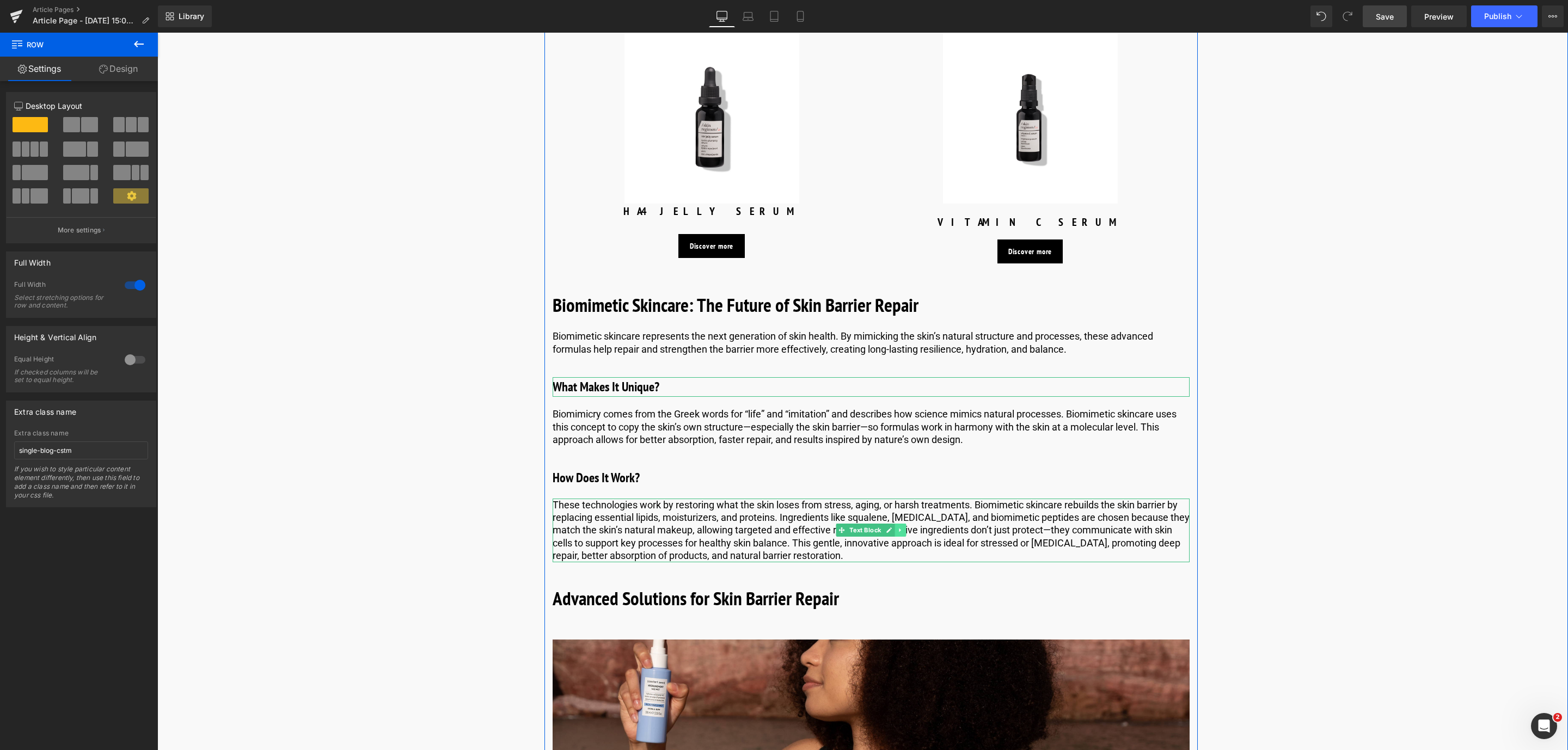
click at [899, 529] on icon at bounding box center [900, 531] width 1 height 4
click at [894, 531] on icon at bounding box center [894, 529] width 6 height 6
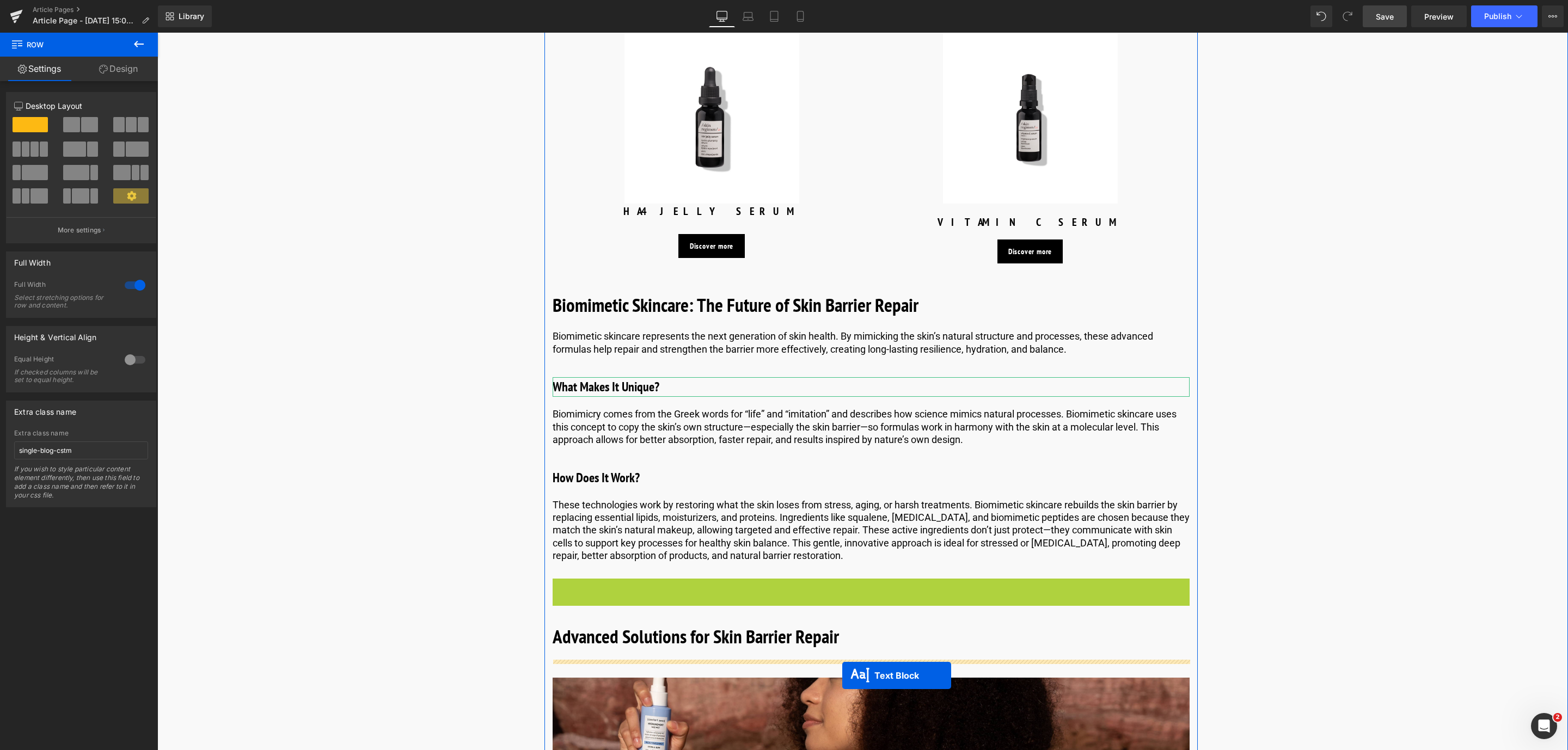
drag, startPoint x: 837, startPoint y: 608, endPoint x: 842, endPoint y: 673, distance: 65.2
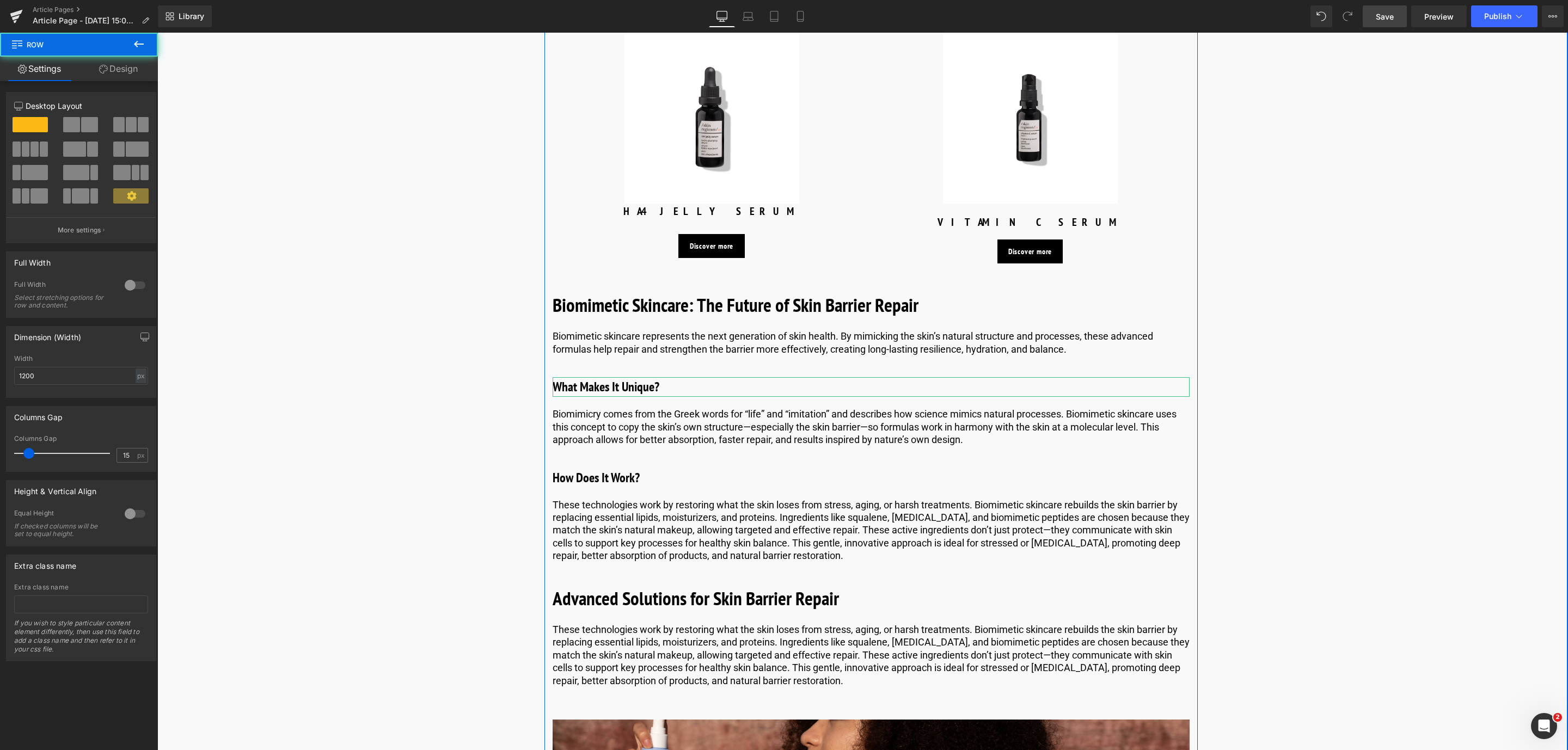
click at [615, 658] on p "These technologies work by restoring what the skin loses from stress, aging, or…" at bounding box center [871, 655] width 637 height 63
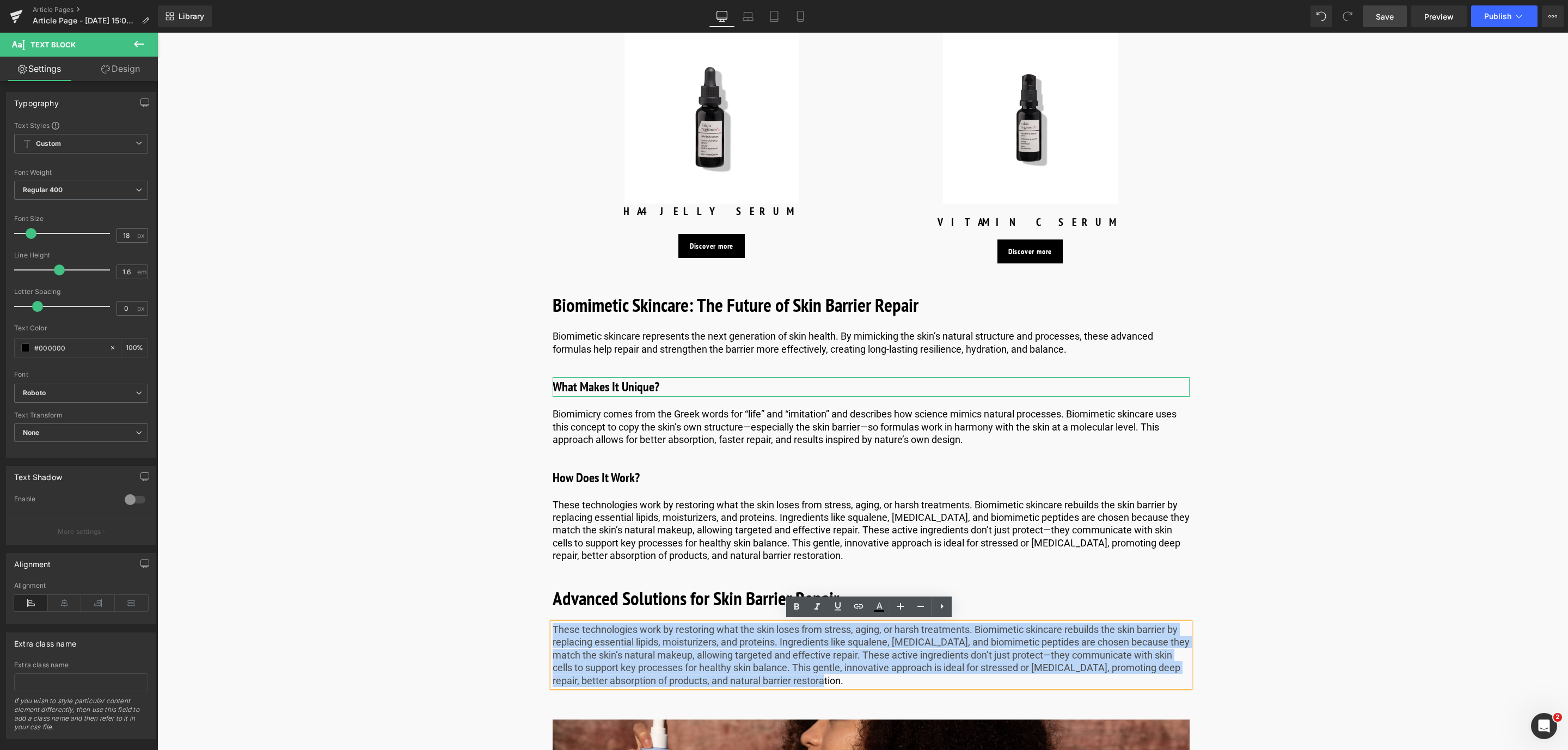
drag, startPoint x: 835, startPoint y: 678, endPoint x: 502, endPoint y: 615, distance: 338.9
paste div
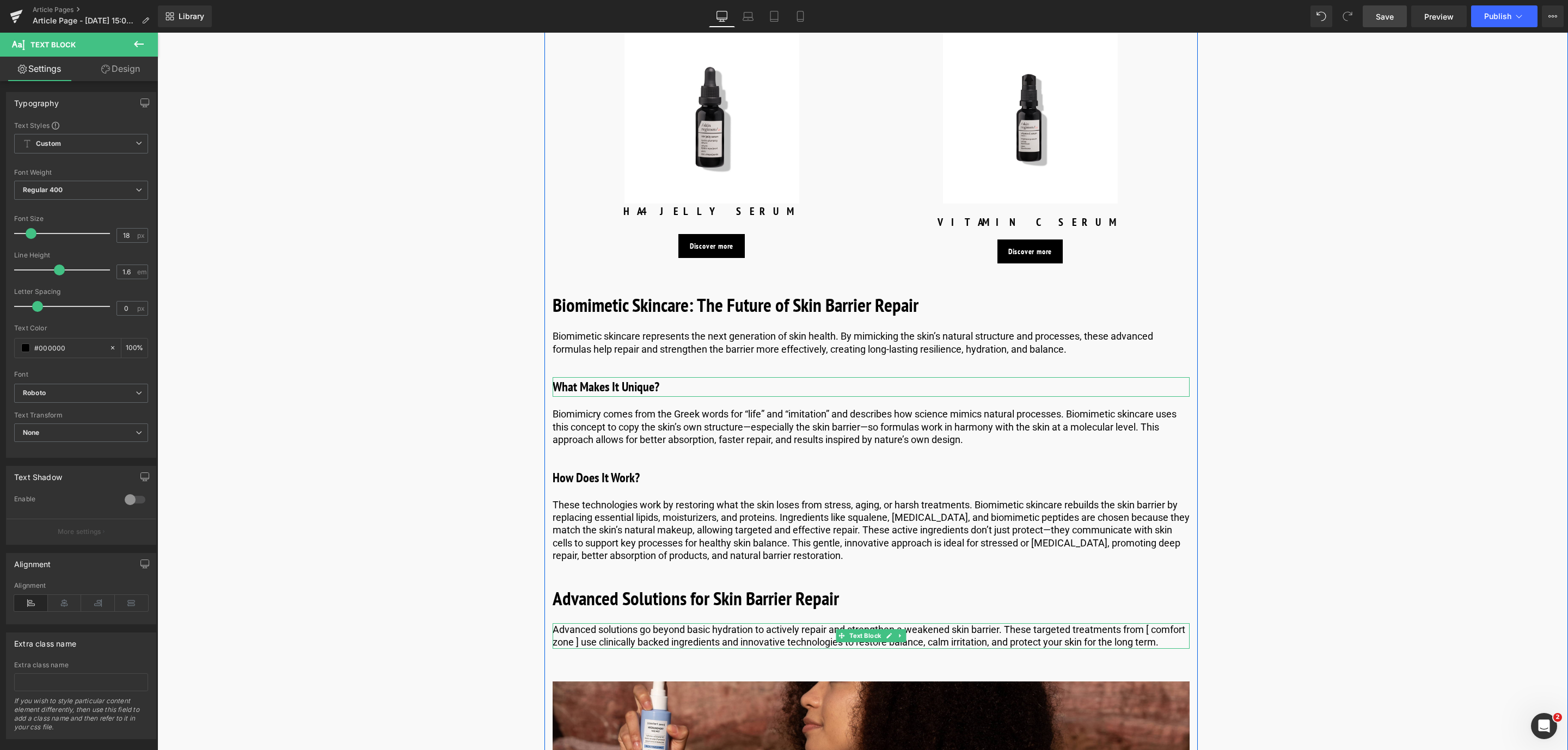
click at [574, 635] on p "Advanced solutions go beyond basic hydration to actively repair and strengthen …" at bounding box center [871, 636] width 637 height 26
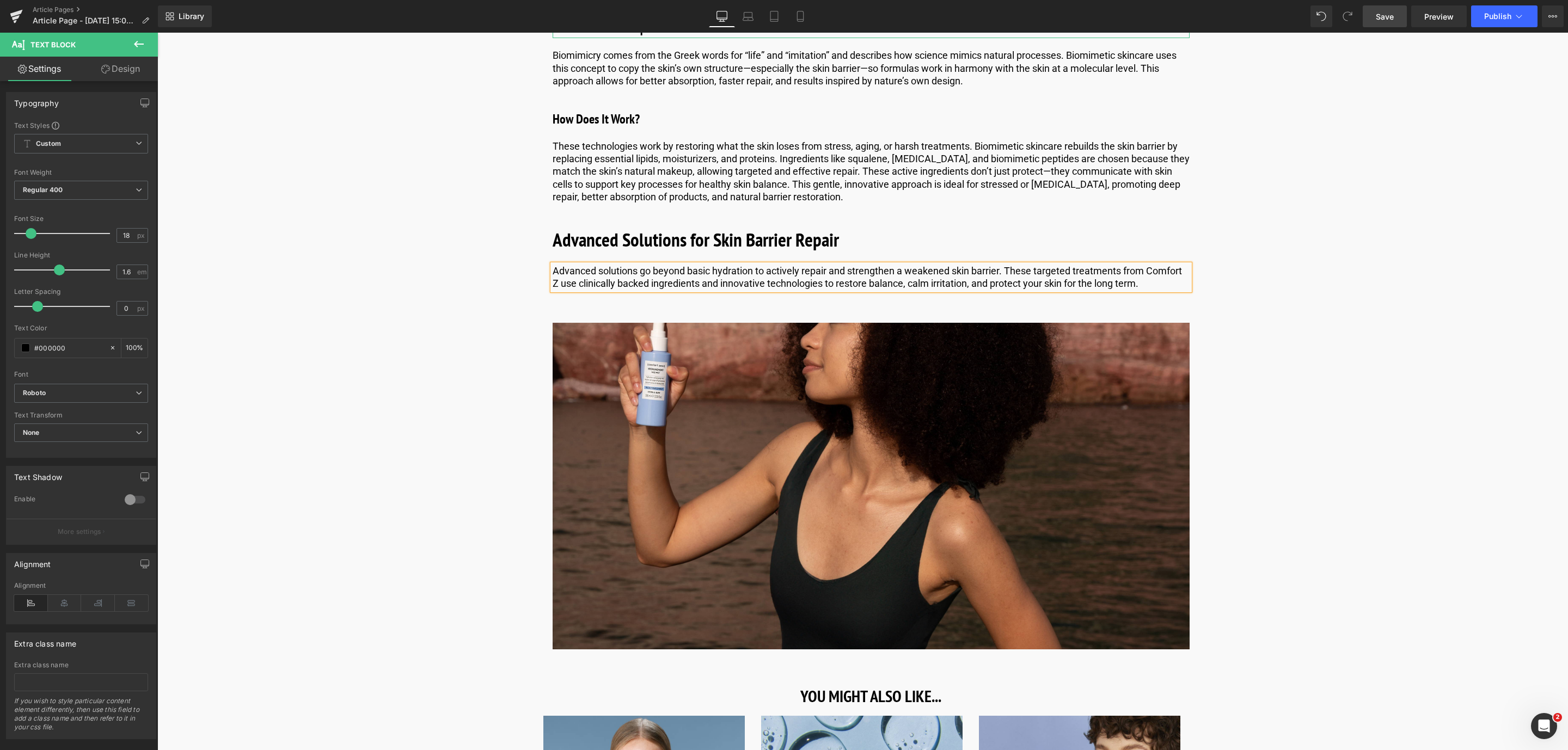
scroll to position [4077, 0]
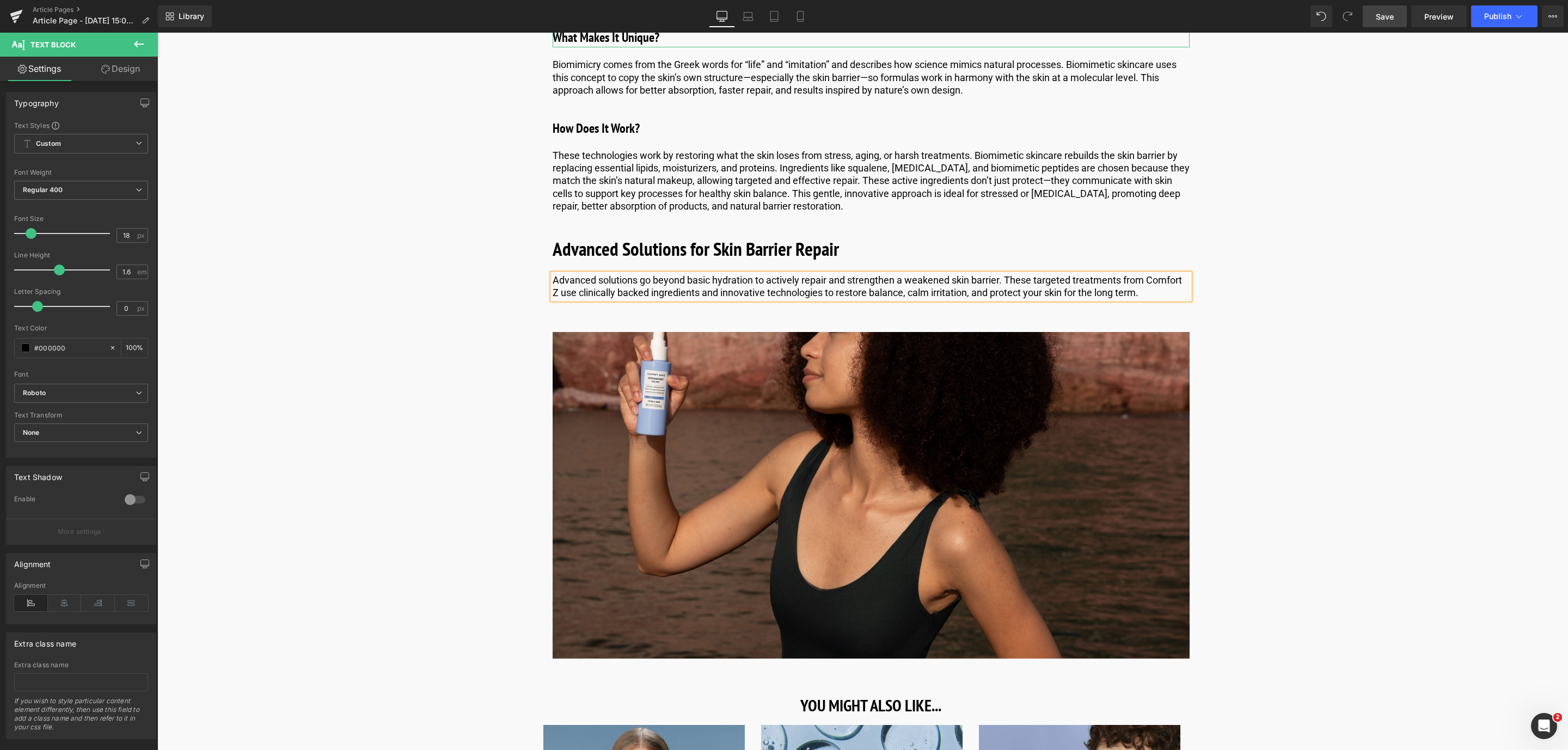
click at [553, 289] on p "Advanced solutions go beyond basic hydration to actively repair and strengthen …" at bounding box center [871, 287] width 637 height 26
click at [1375, 20] on link "Save" at bounding box center [1384, 16] width 44 height 22
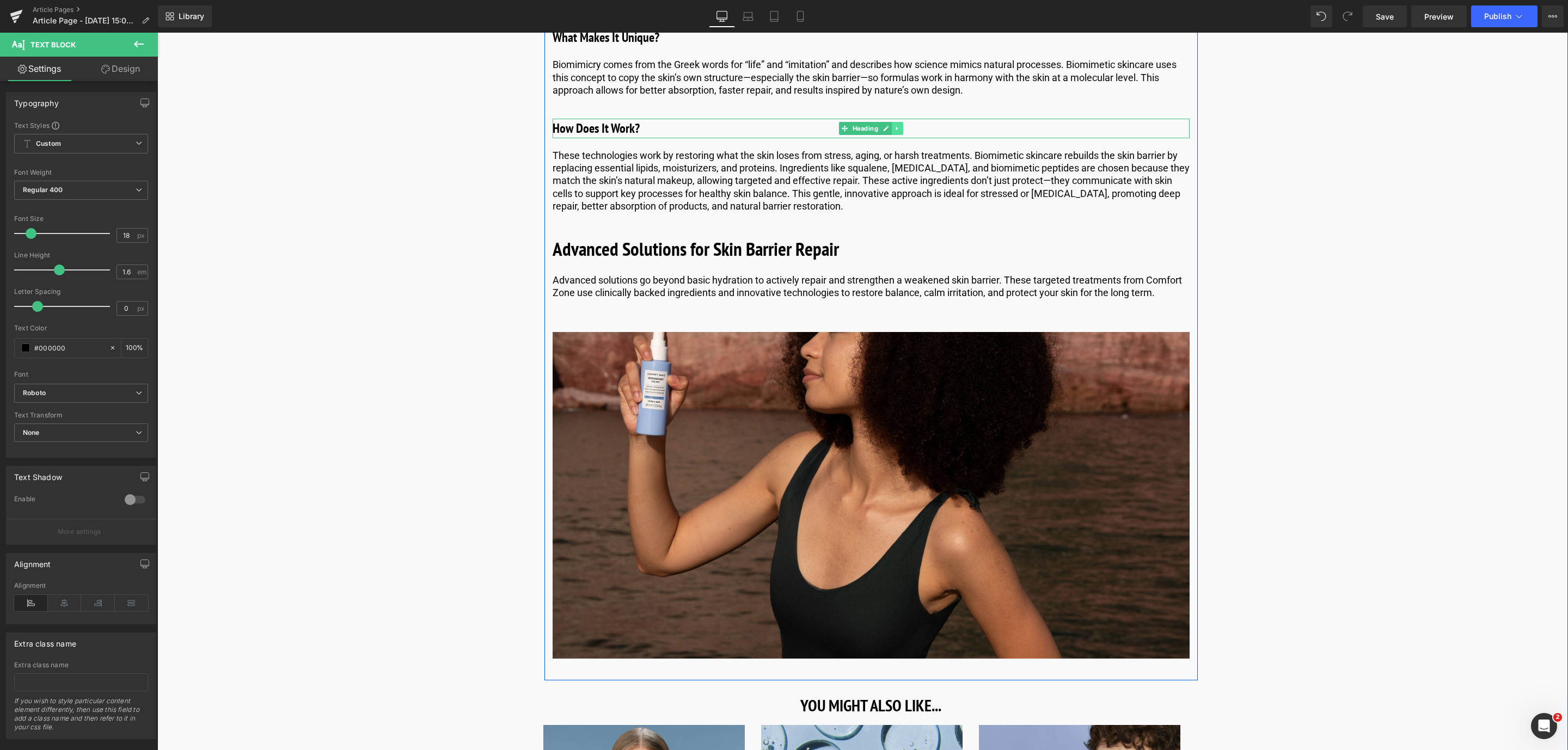
click at [899, 129] on link at bounding box center [897, 128] width 12 height 13
click at [891, 129] on icon at bounding box center [891, 128] width 6 height 6
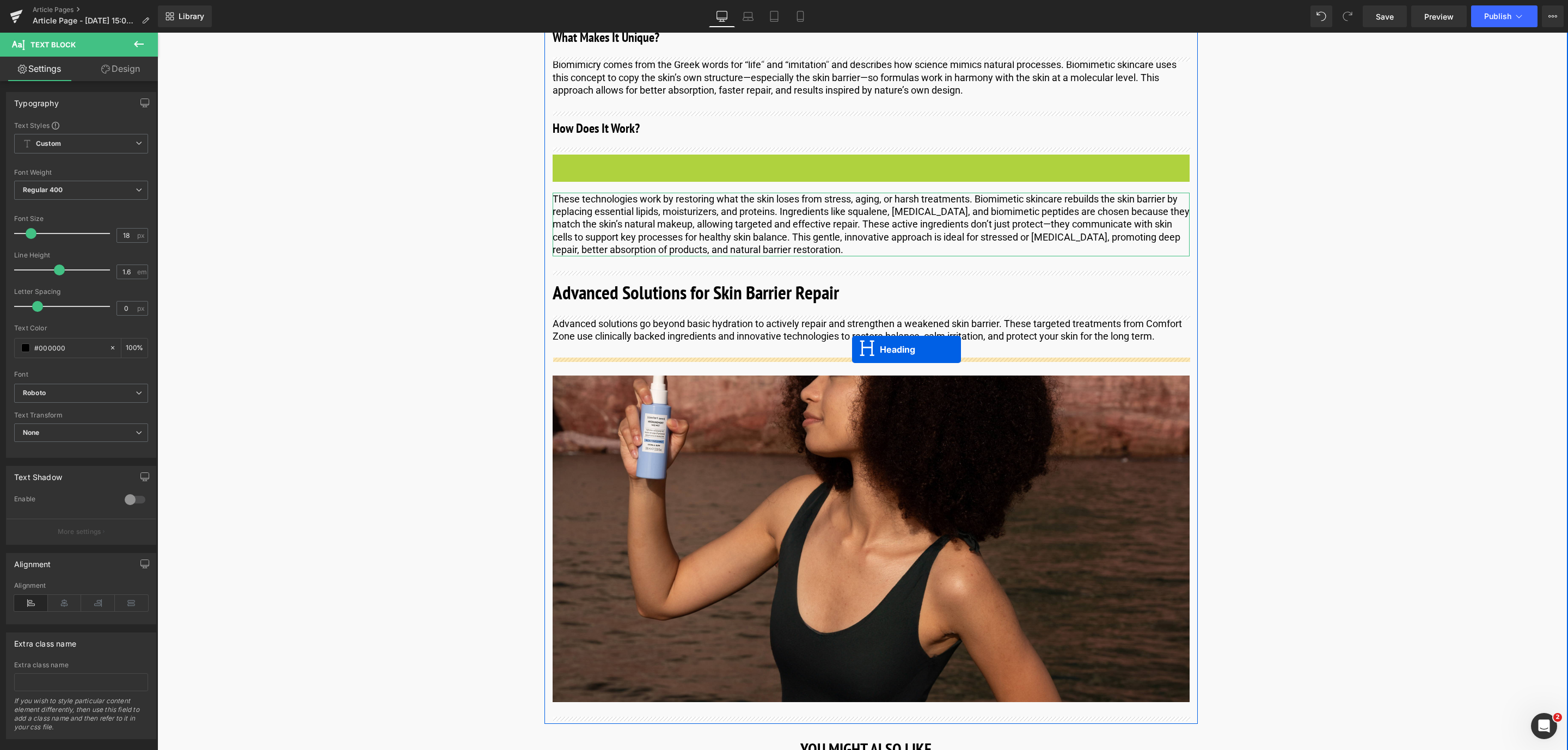
drag, startPoint x: 843, startPoint y: 163, endPoint x: 852, endPoint y: 349, distance: 186.2
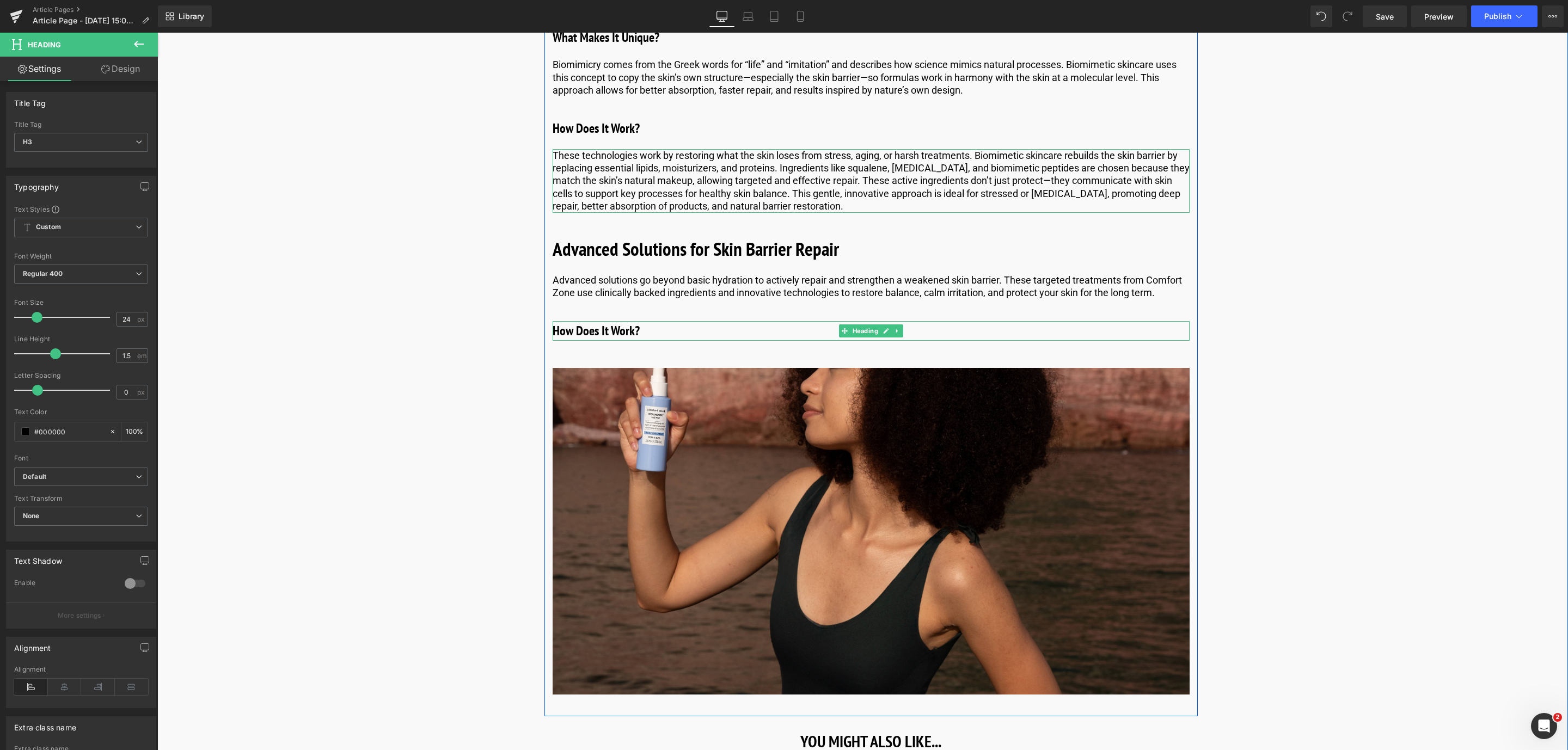
click at [596, 334] on h3 "How Does It Work?" at bounding box center [871, 330] width 637 height 20
drag, startPoint x: 665, startPoint y: 335, endPoint x: 543, endPoint y: 319, distance: 123.0
paste div
click at [902, 284] on link at bounding box center [900, 286] width 12 height 13
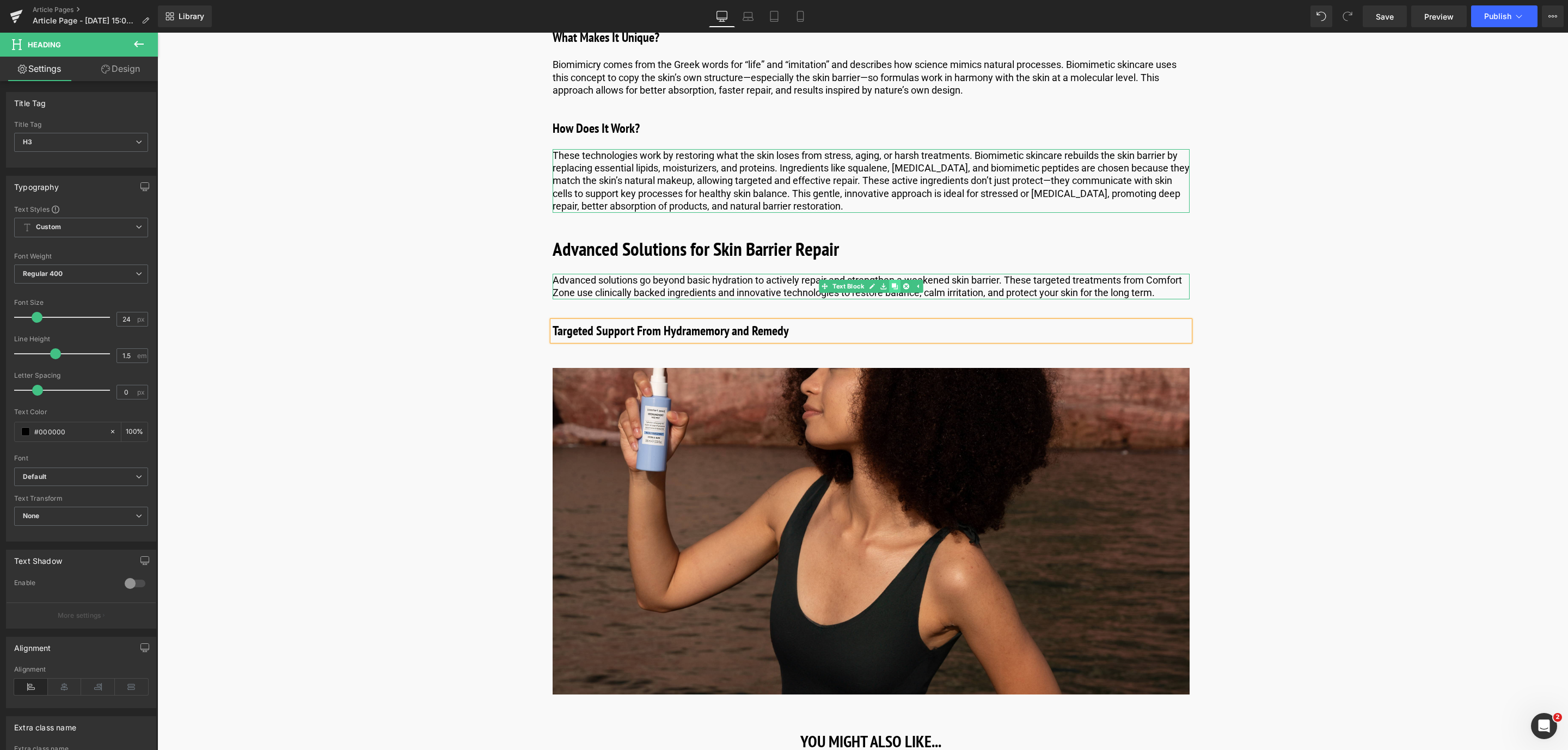
click at [895, 286] on icon at bounding box center [894, 286] width 6 height 6
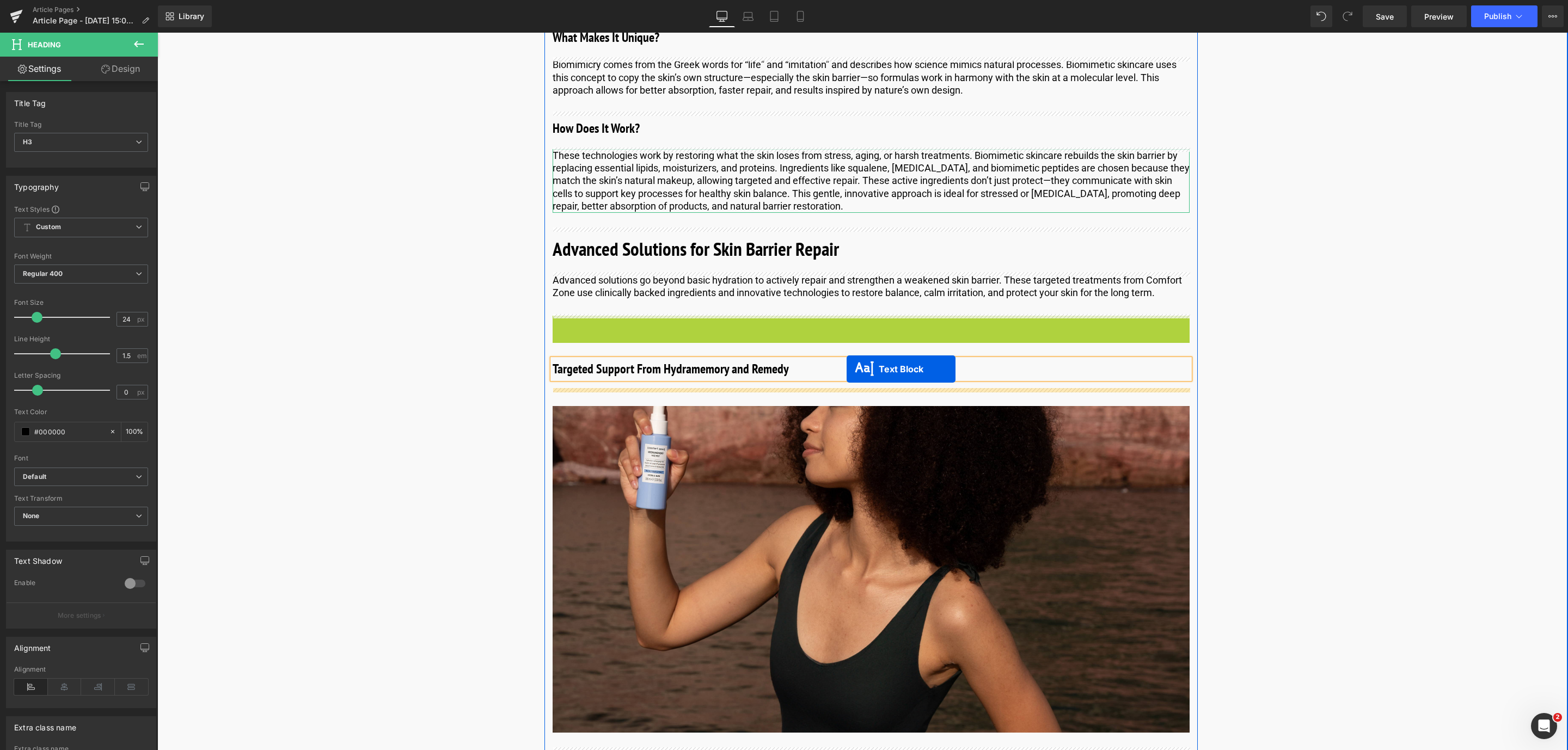
drag, startPoint x: 840, startPoint y: 327, endPoint x: 846, endPoint y: 371, distance: 44.4
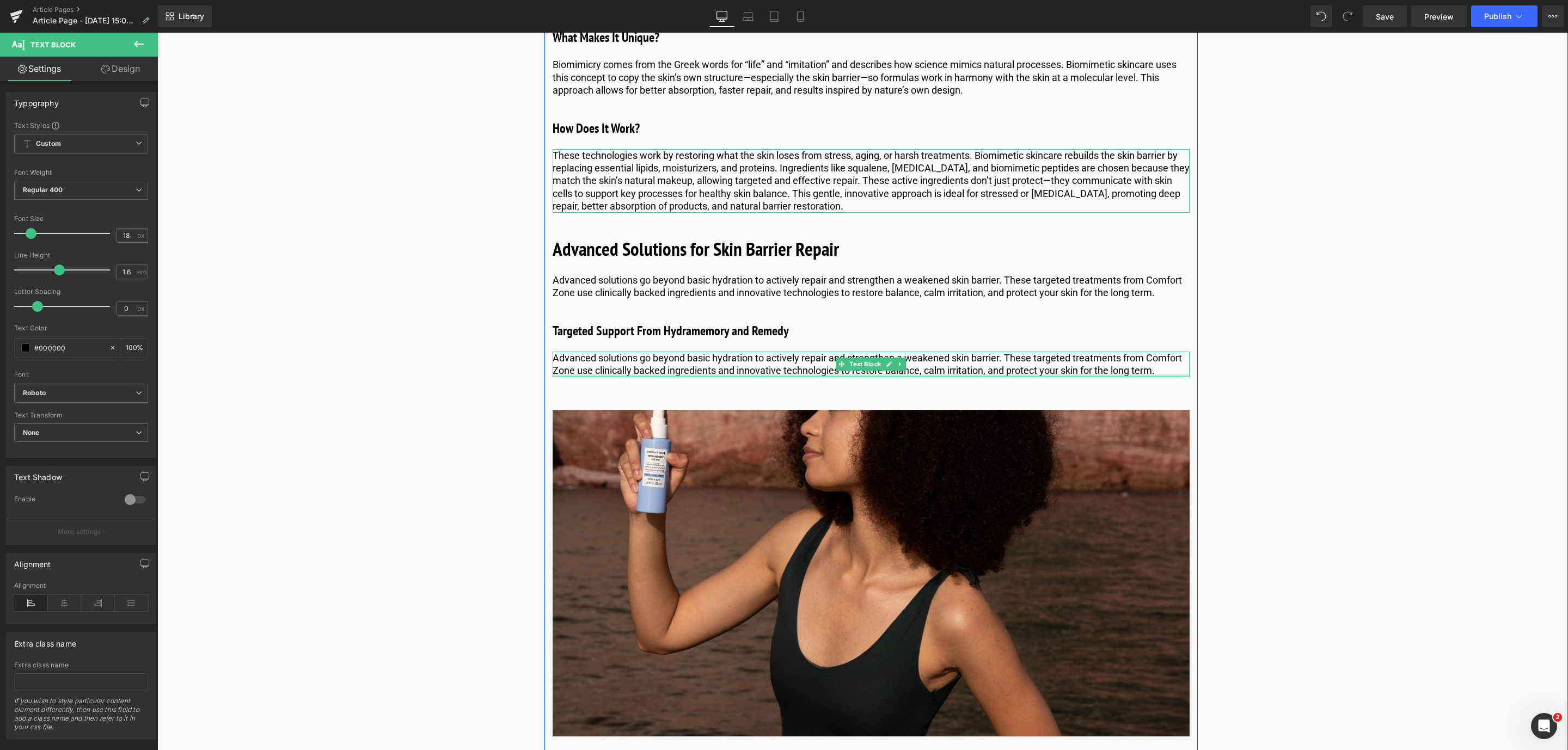
click at [1072, 366] on p "Advanced solutions go beyond basic hydration to actively repair and strengthen …" at bounding box center [871, 364] width 637 height 26
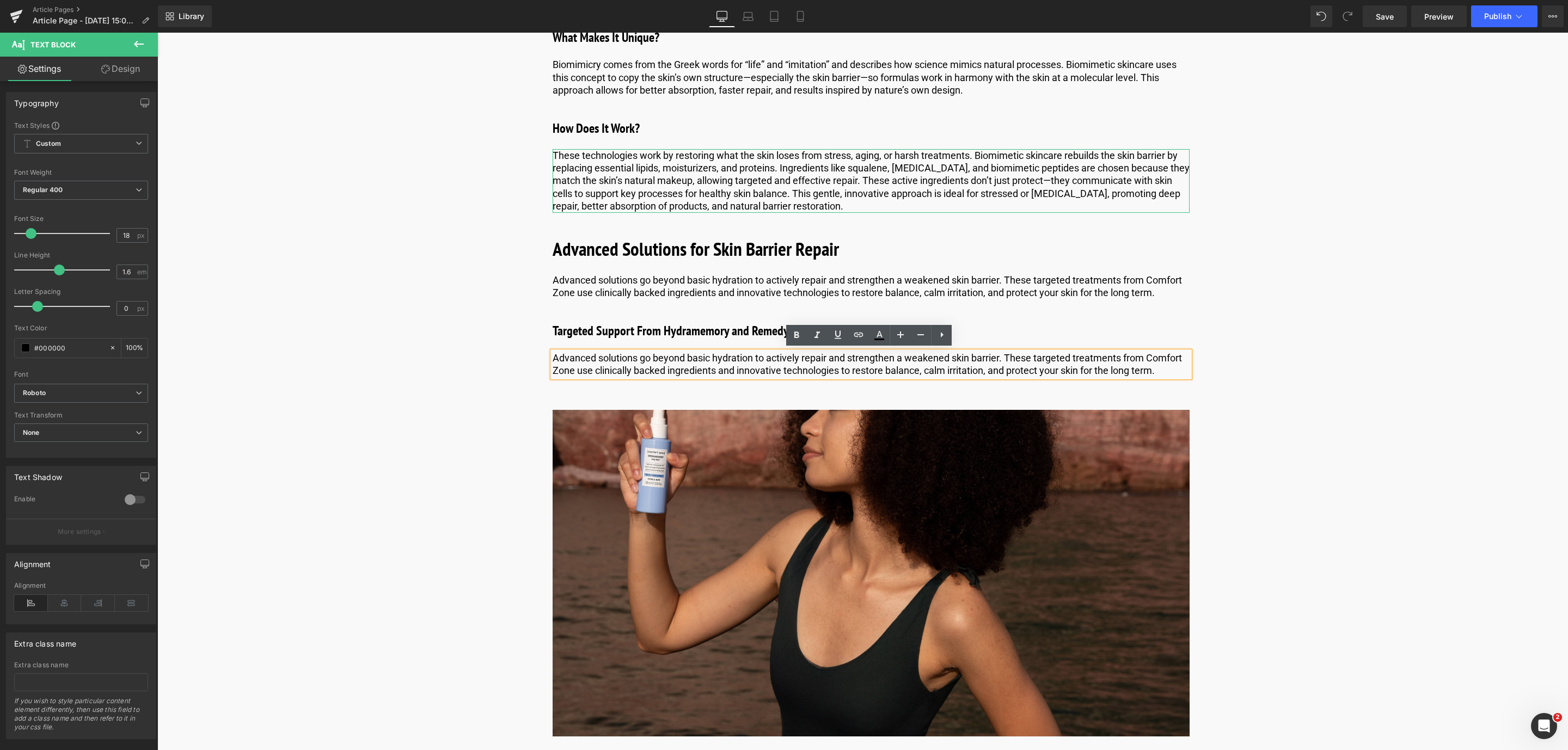
drag, startPoint x: 1182, startPoint y: 371, endPoint x: 529, endPoint y: 333, distance: 654.1
paste div
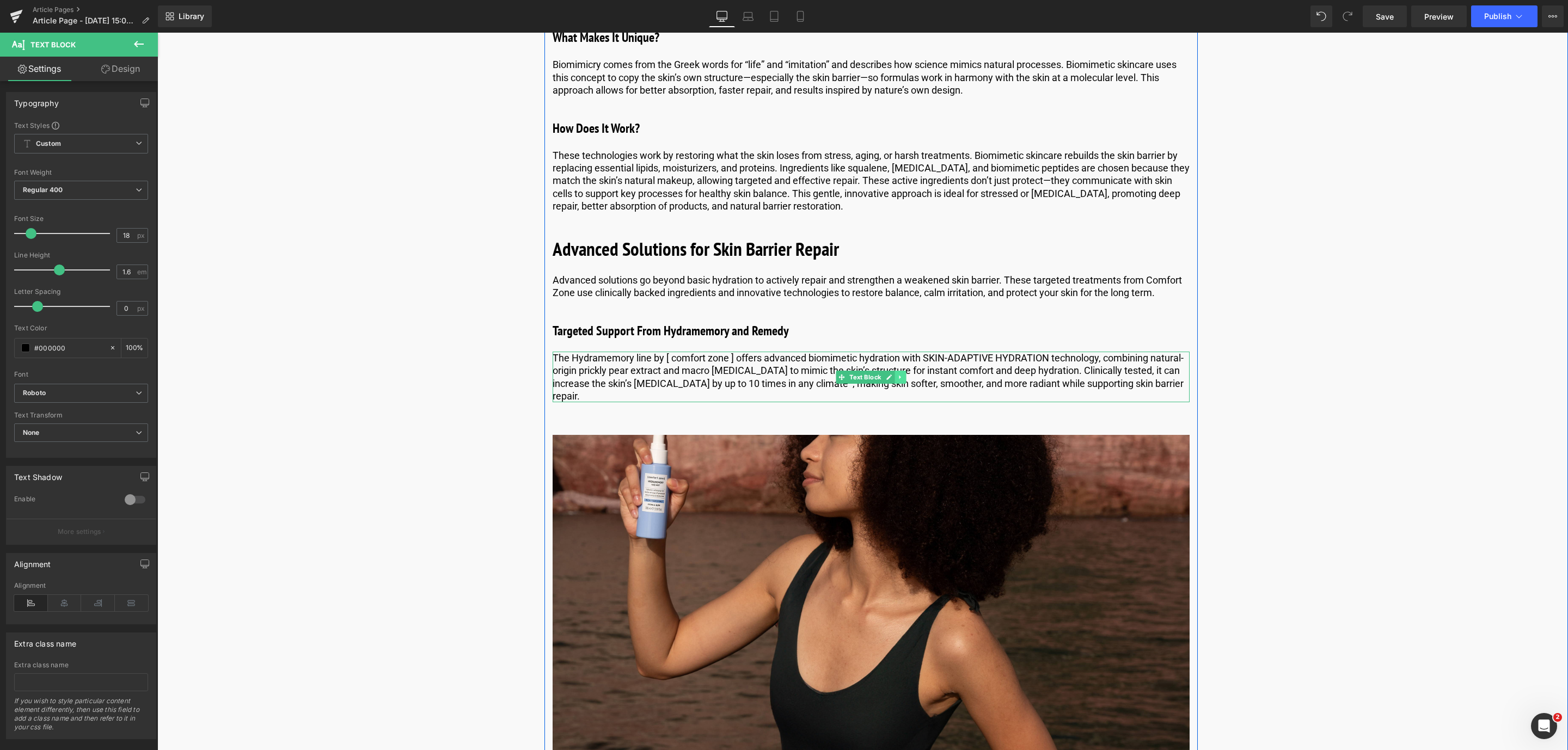
click at [904, 374] on link at bounding box center [900, 377] width 12 height 13
click at [894, 377] on icon at bounding box center [894, 377] width 6 height 6
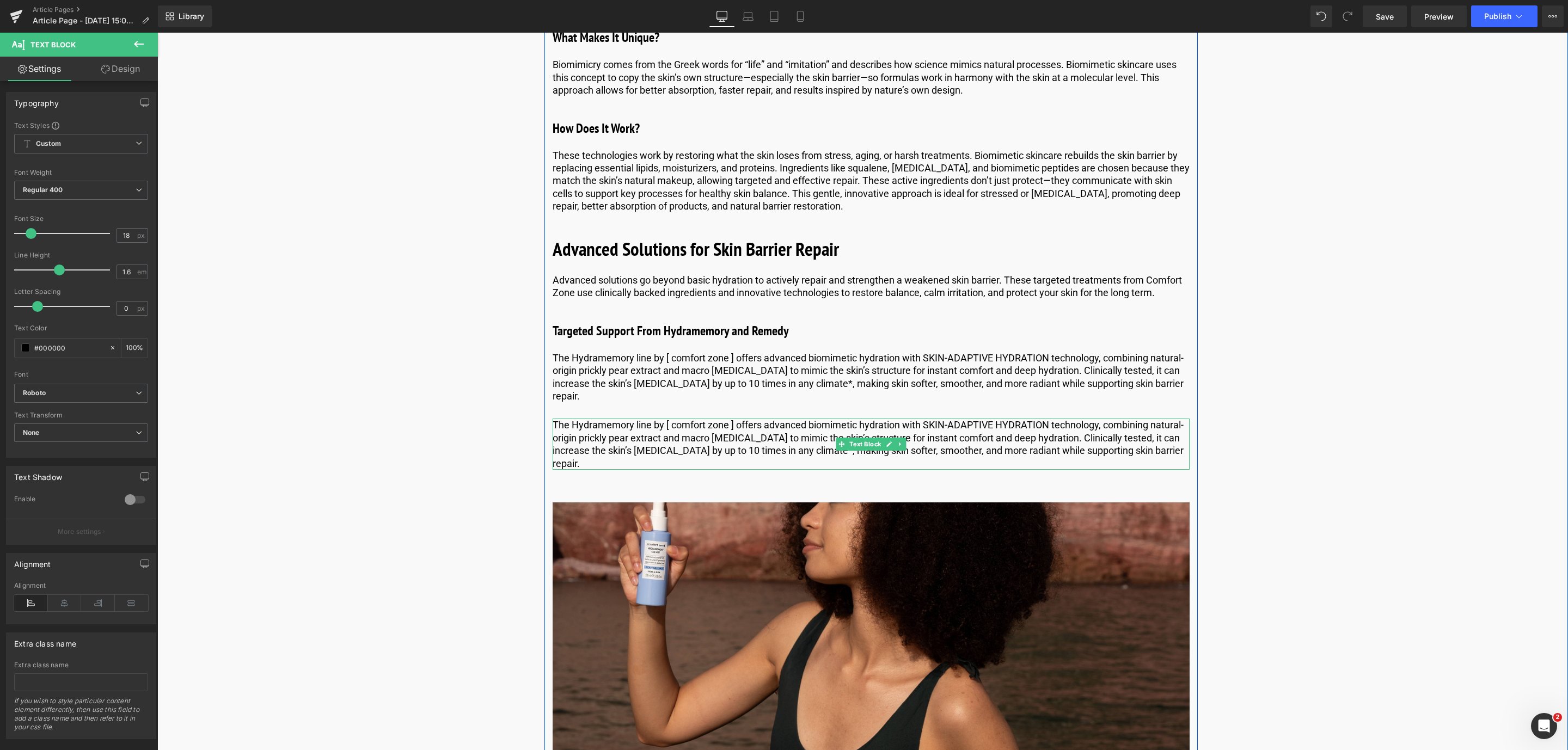
click at [609, 451] on p "The Hydramemory line by [ comfort zone ] offers advanced biomimetic hydration w…" at bounding box center [871, 443] width 637 height 51
drag, startPoint x: 583, startPoint y: 462, endPoint x: 544, endPoint y: 418, distance: 58.8
paste div
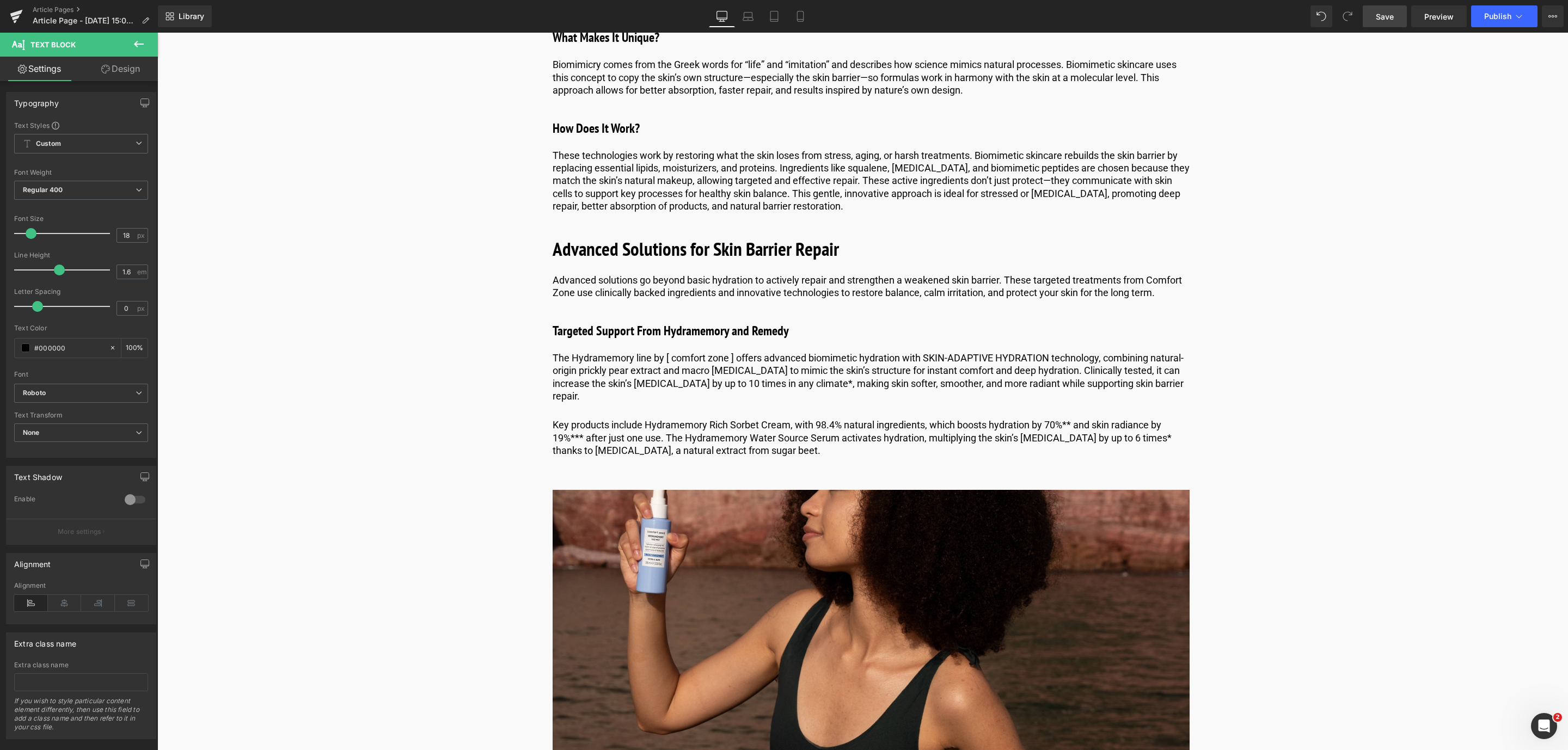
drag, startPoint x: 1385, startPoint y: 5, endPoint x: 371, endPoint y: 242, distance: 1041.3
click at [1385, 5] on link "Save" at bounding box center [1384, 16] width 44 height 22
click at [894, 436] on link at bounding box center [900, 437] width 12 height 13
click at [894, 436] on icon at bounding box center [894, 437] width 6 height 6
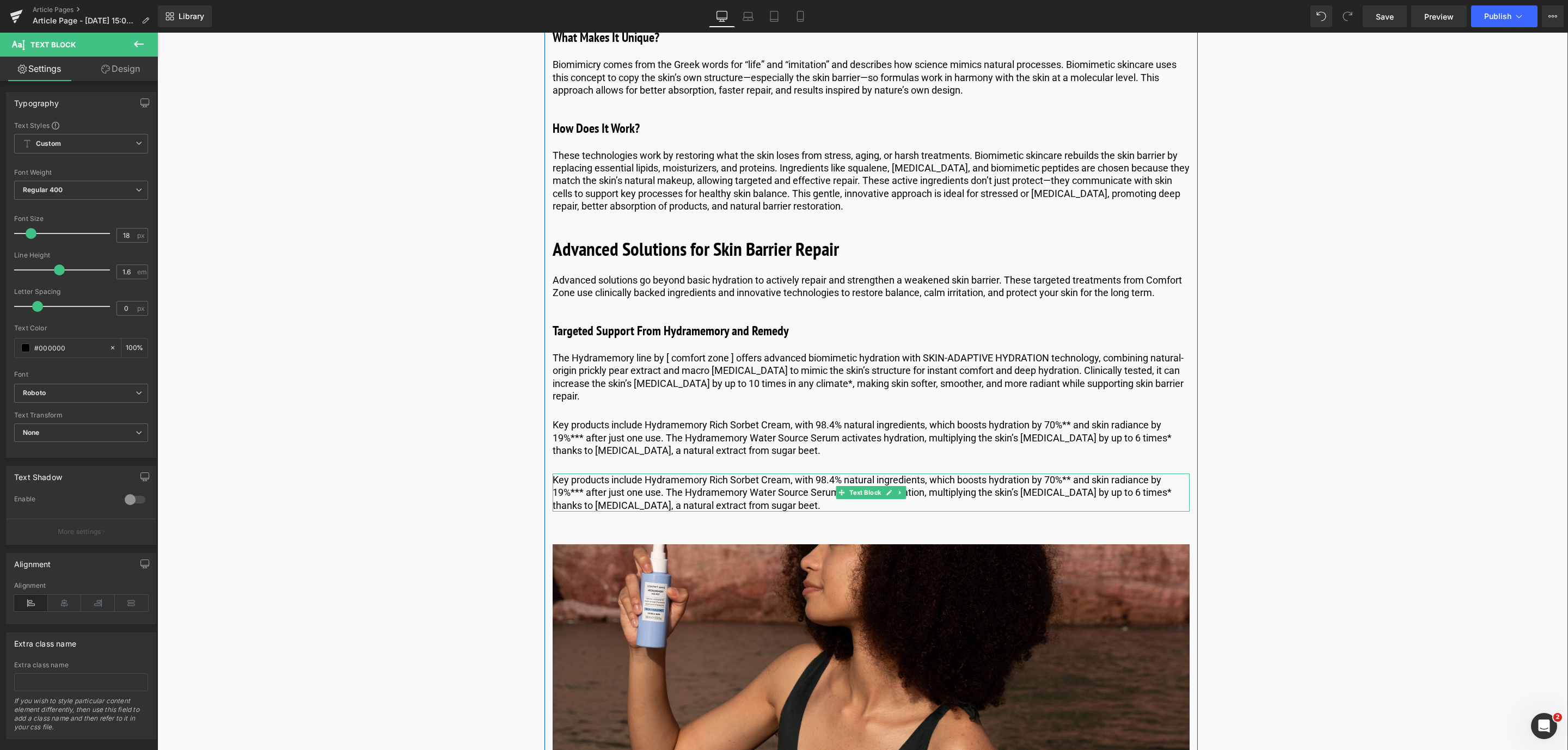
click at [621, 500] on p "Key products include Hydramemory Rich Sorbet Cream, with 98.4% natural ingredie…" at bounding box center [871, 493] width 637 height 38
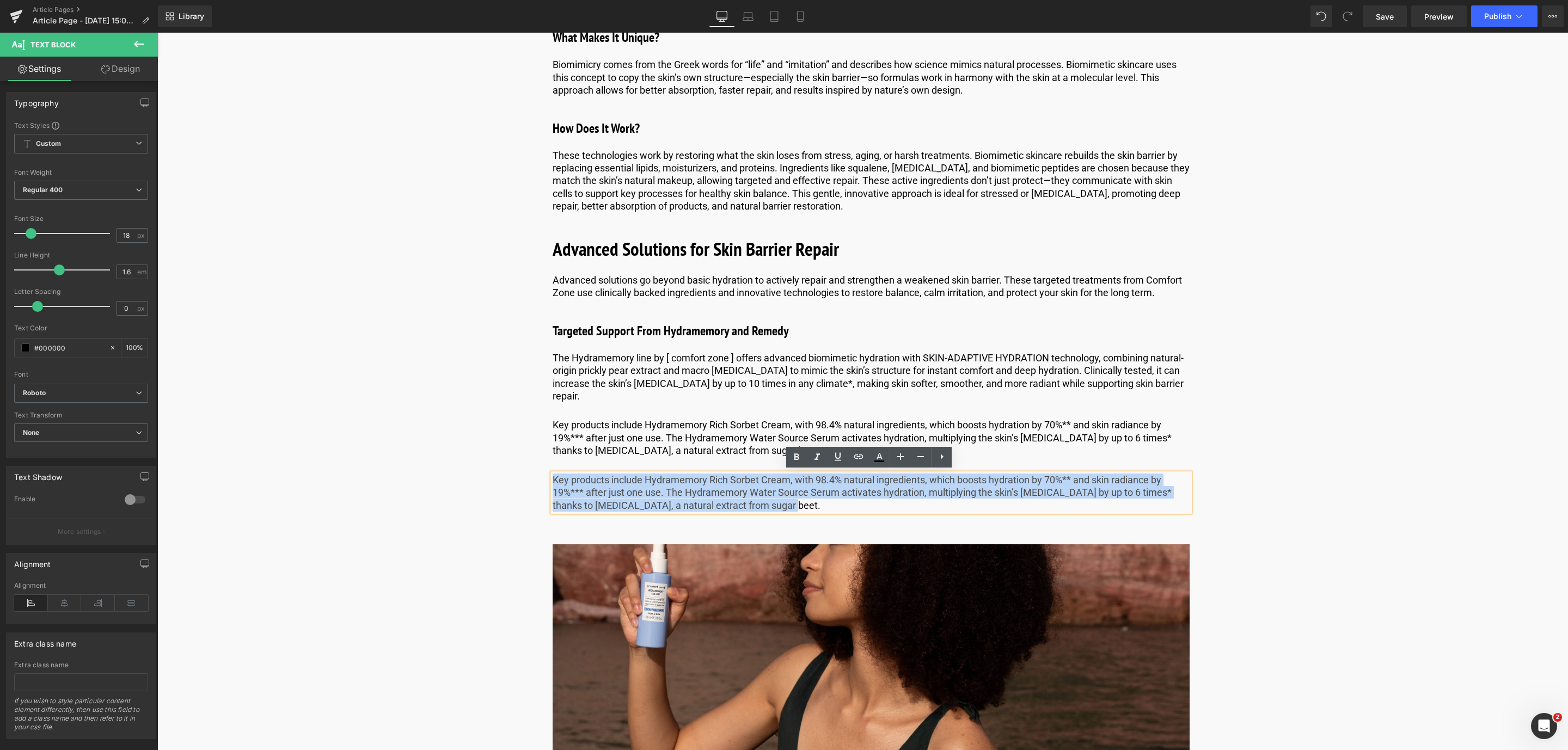
drag, startPoint x: 782, startPoint y: 506, endPoint x: 550, endPoint y: 478, distance: 233.7
click at [553, 478] on p "Key products include Hydramemory Rich Sorbet Cream, with 98.4% natural ingredie…" at bounding box center [871, 493] width 637 height 38
paste div
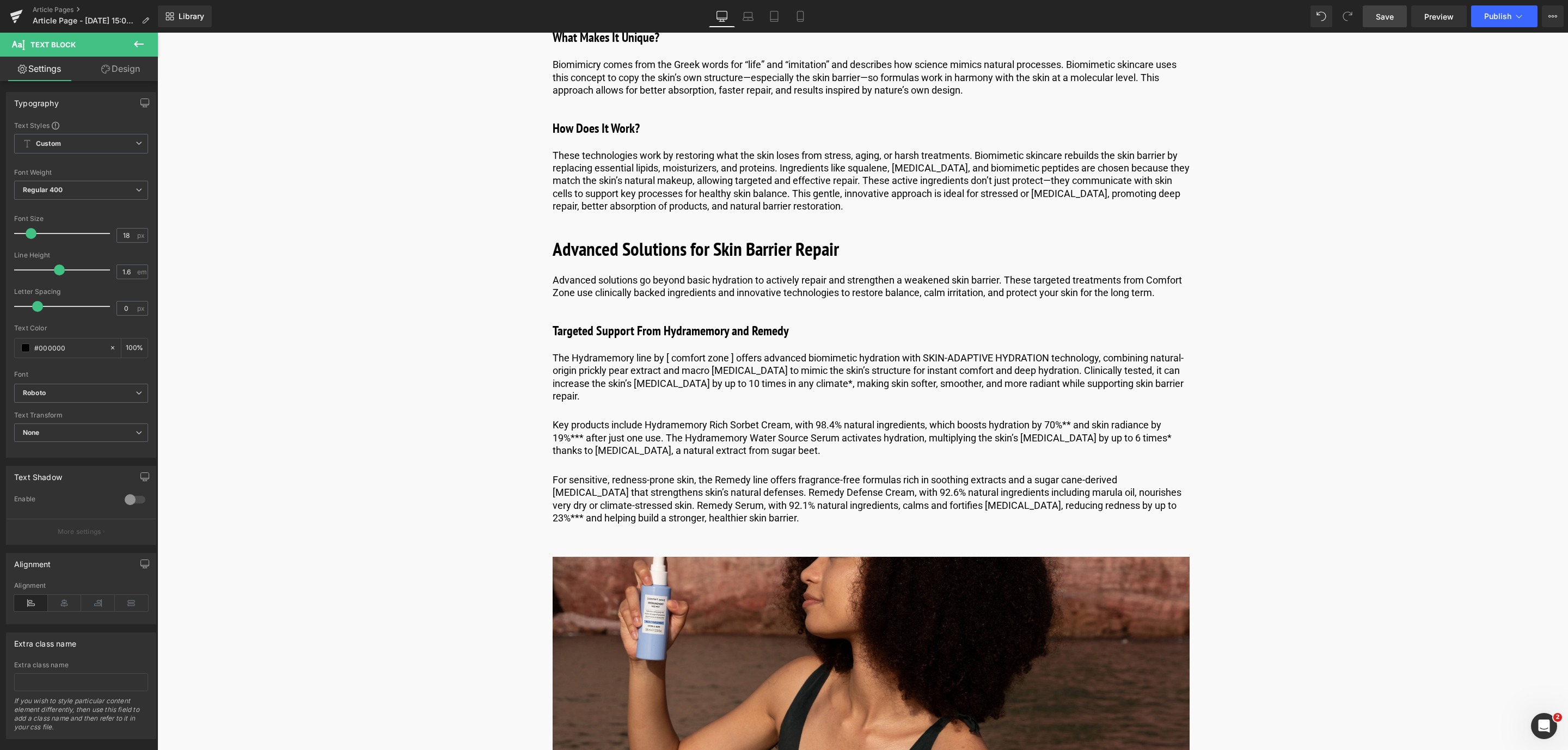
click at [1373, 9] on link "Save" at bounding box center [1384, 16] width 44 height 22
drag, startPoint x: 1400, startPoint y: 23, endPoint x: 256, endPoint y: 206, distance: 1158.5
click at [1400, 23] on link "Save" at bounding box center [1384, 16] width 44 height 22
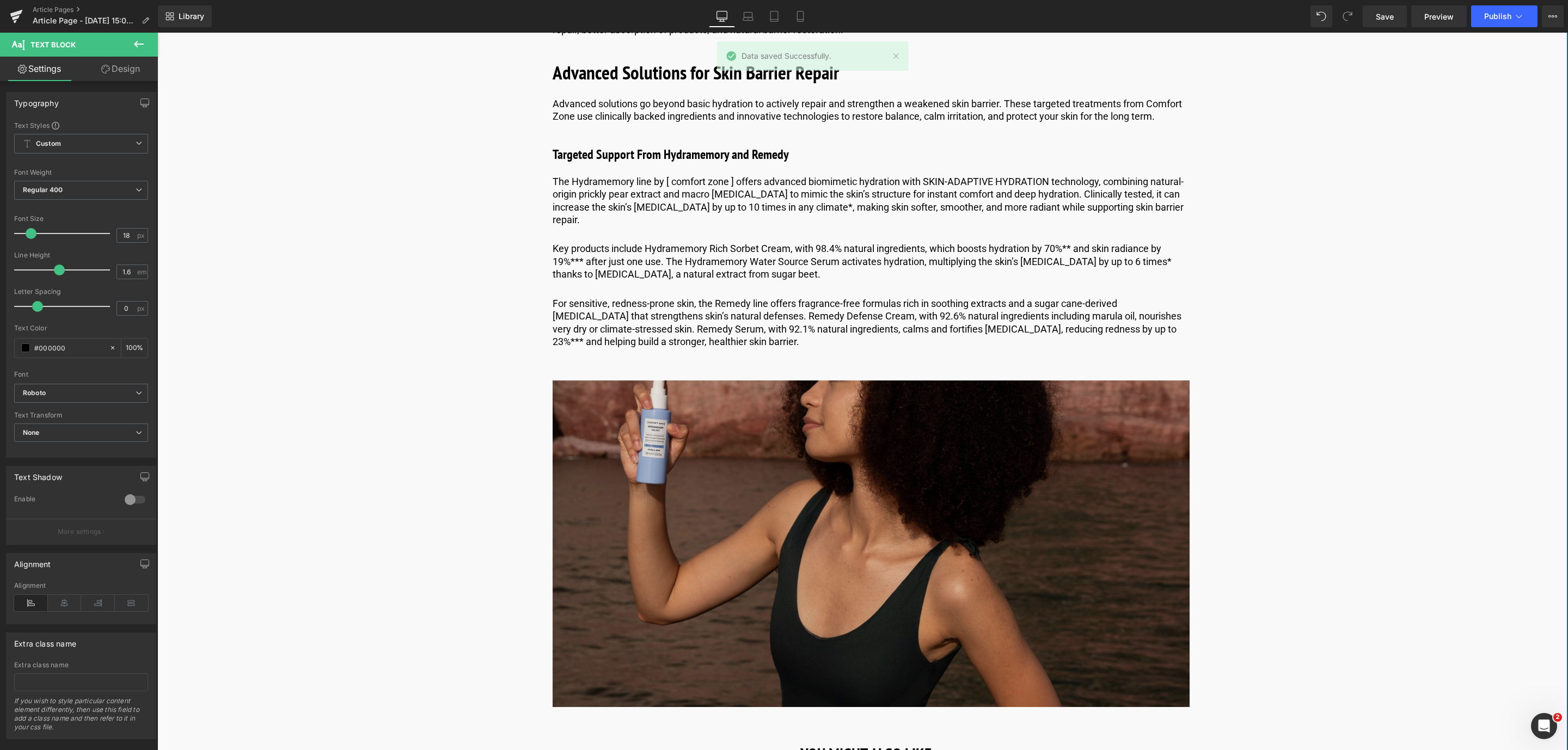
scroll to position [4405, 0]
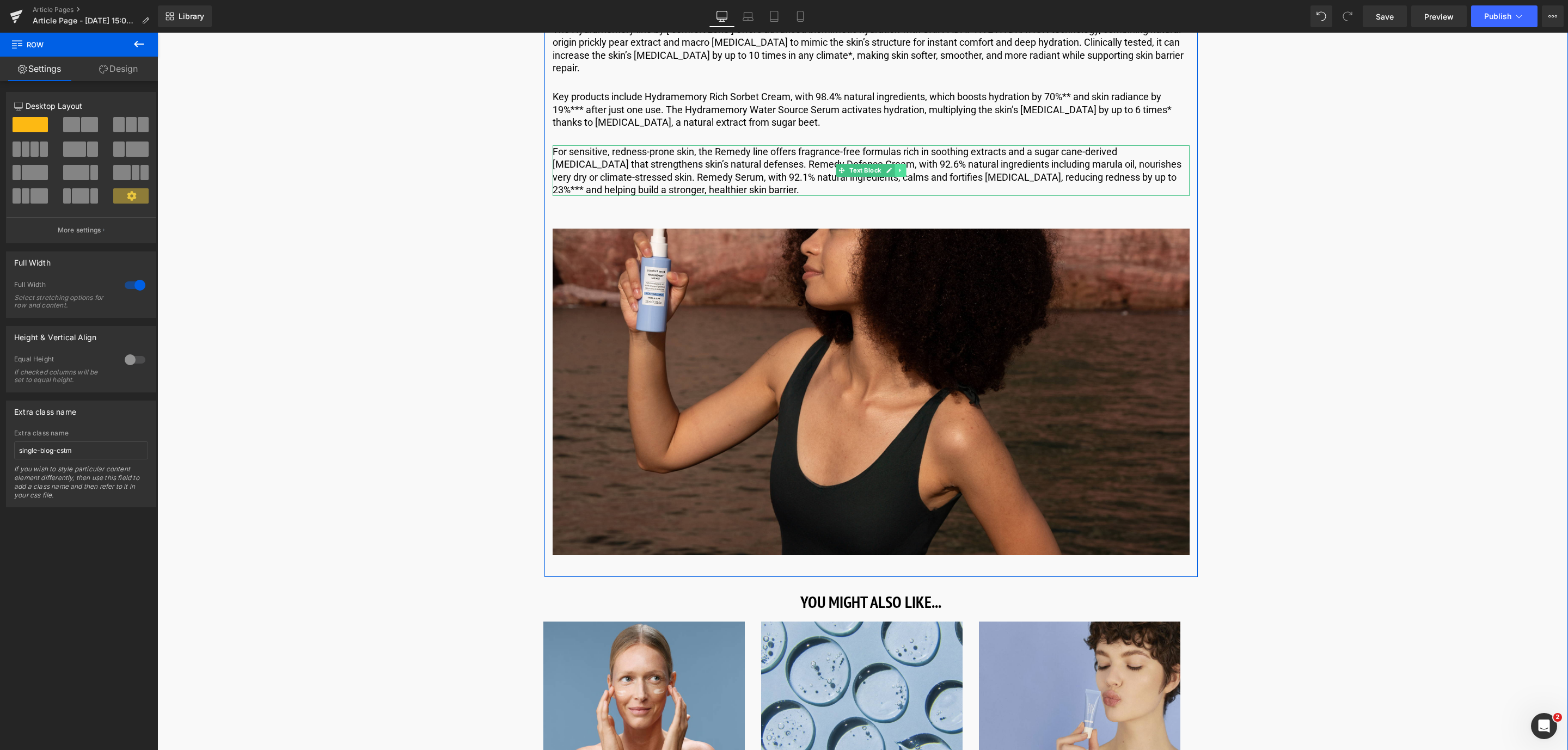
click at [900, 173] on link at bounding box center [900, 170] width 12 height 13
click at [889, 166] on link at bounding box center [894, 170] width 12 height 13
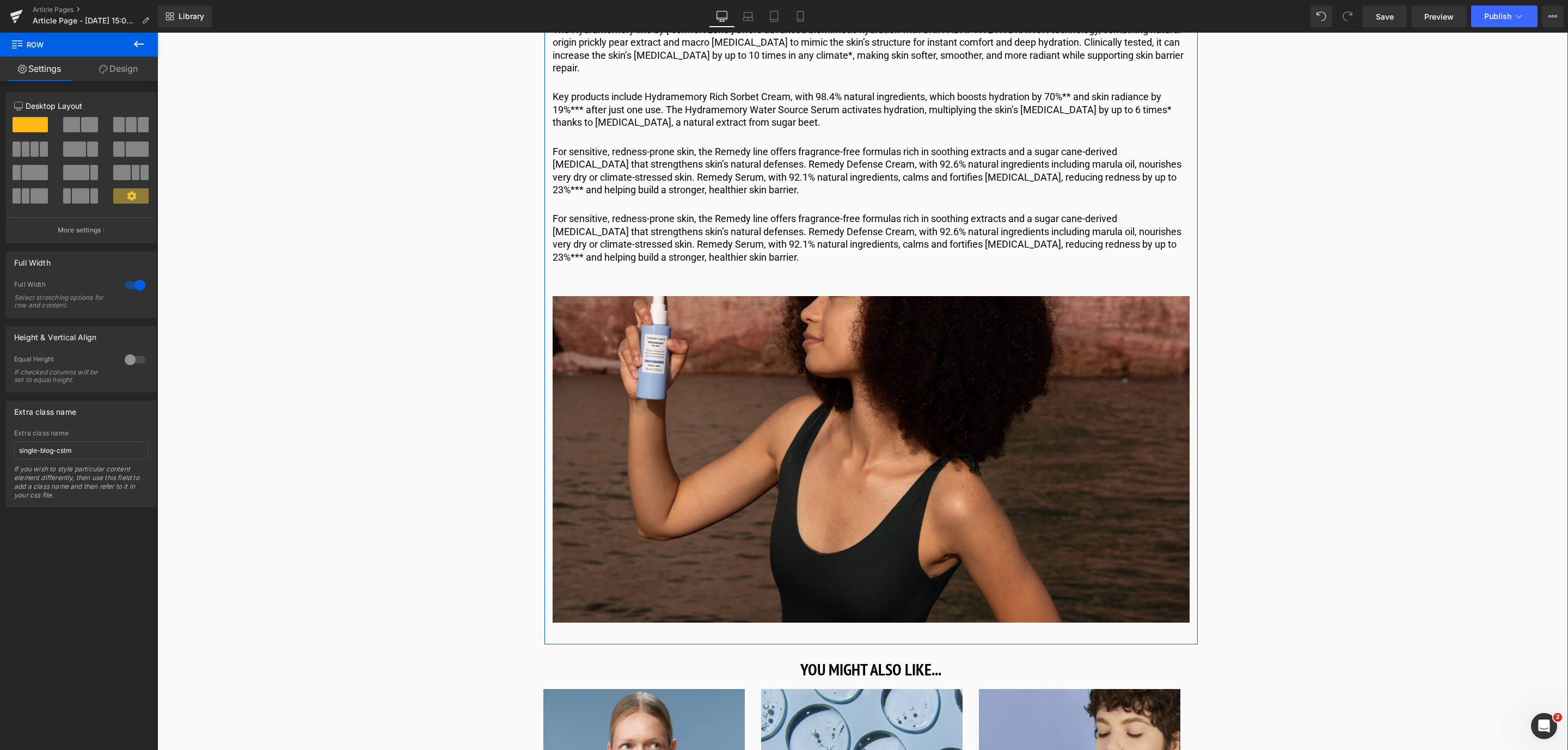
click at [667, 230] on p "For sensitive, redness-prone skin, the Remedy line offers fragrance-free formul…" at bounding box center [871, 238] width 637 height 51
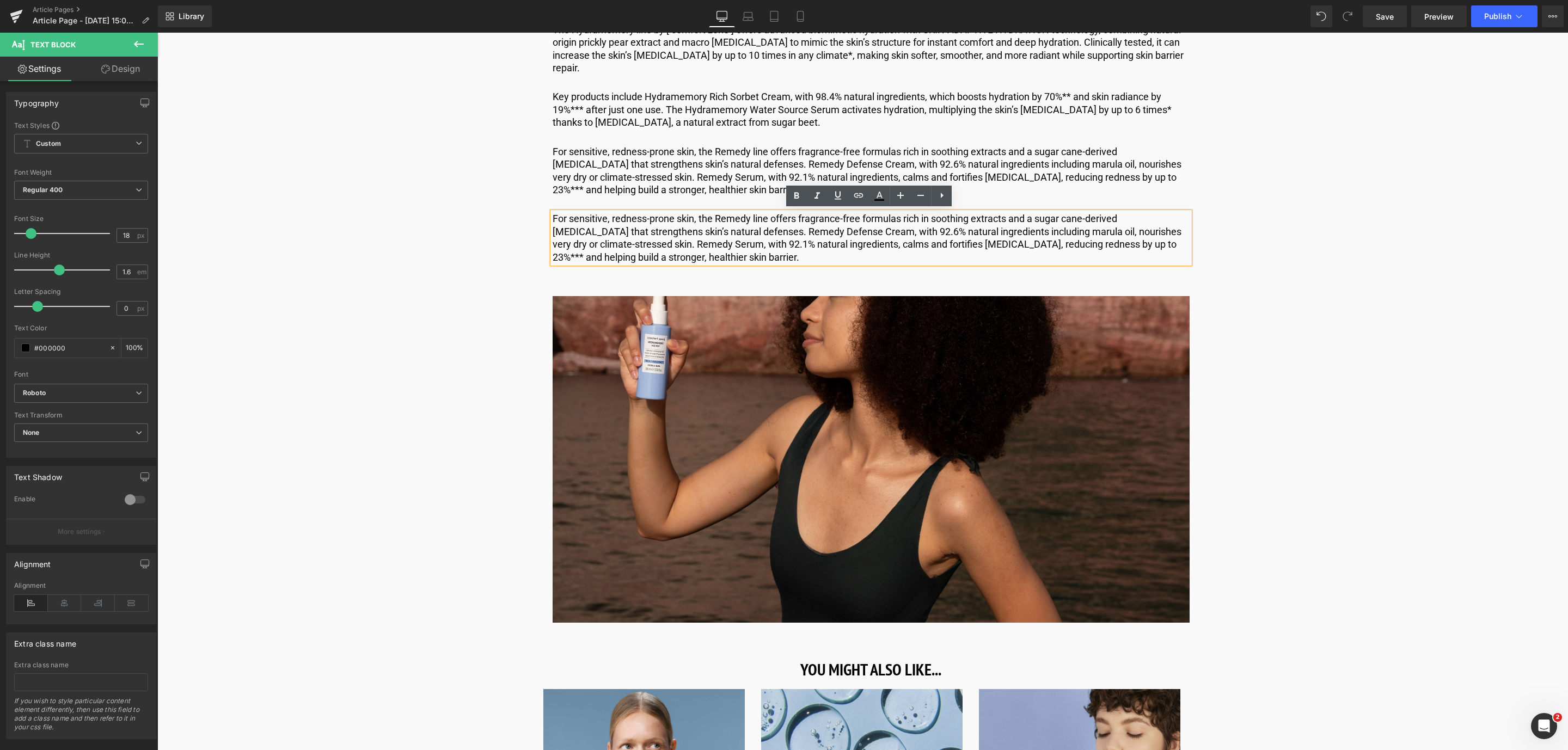
drag, startPoint x: 695, startPoint y: 258, endPoint x: 548, endPoint y: 213, distance: 153.7
click at [553, 213] on div "For sensitive, redness-prone skin, the Remedy line offers fragrance-free formul…" at bounding box center [871, 238] width 637 height 51
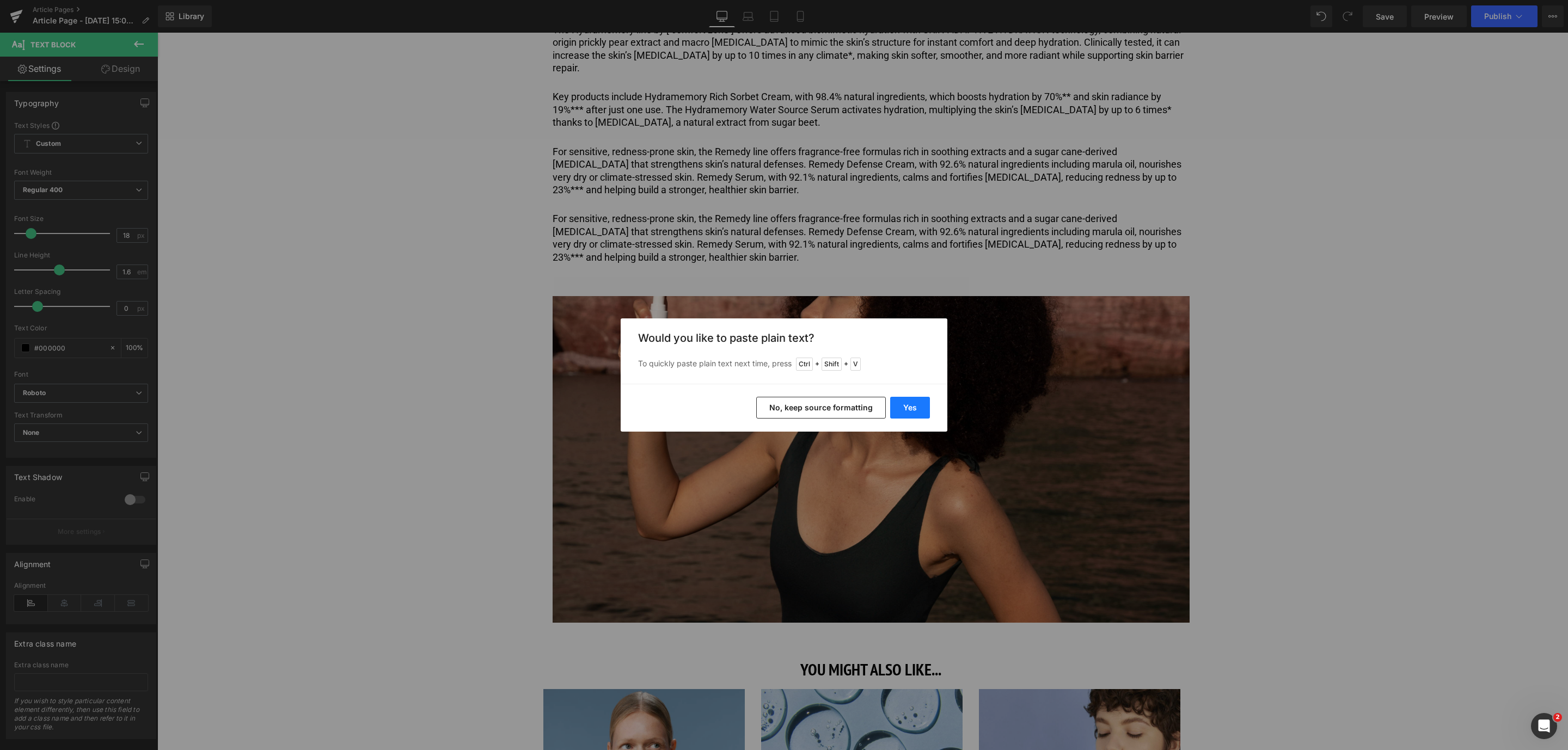
click at [902, 399] on button "Yes" at bounding box center [910, 407] width 40 height 22
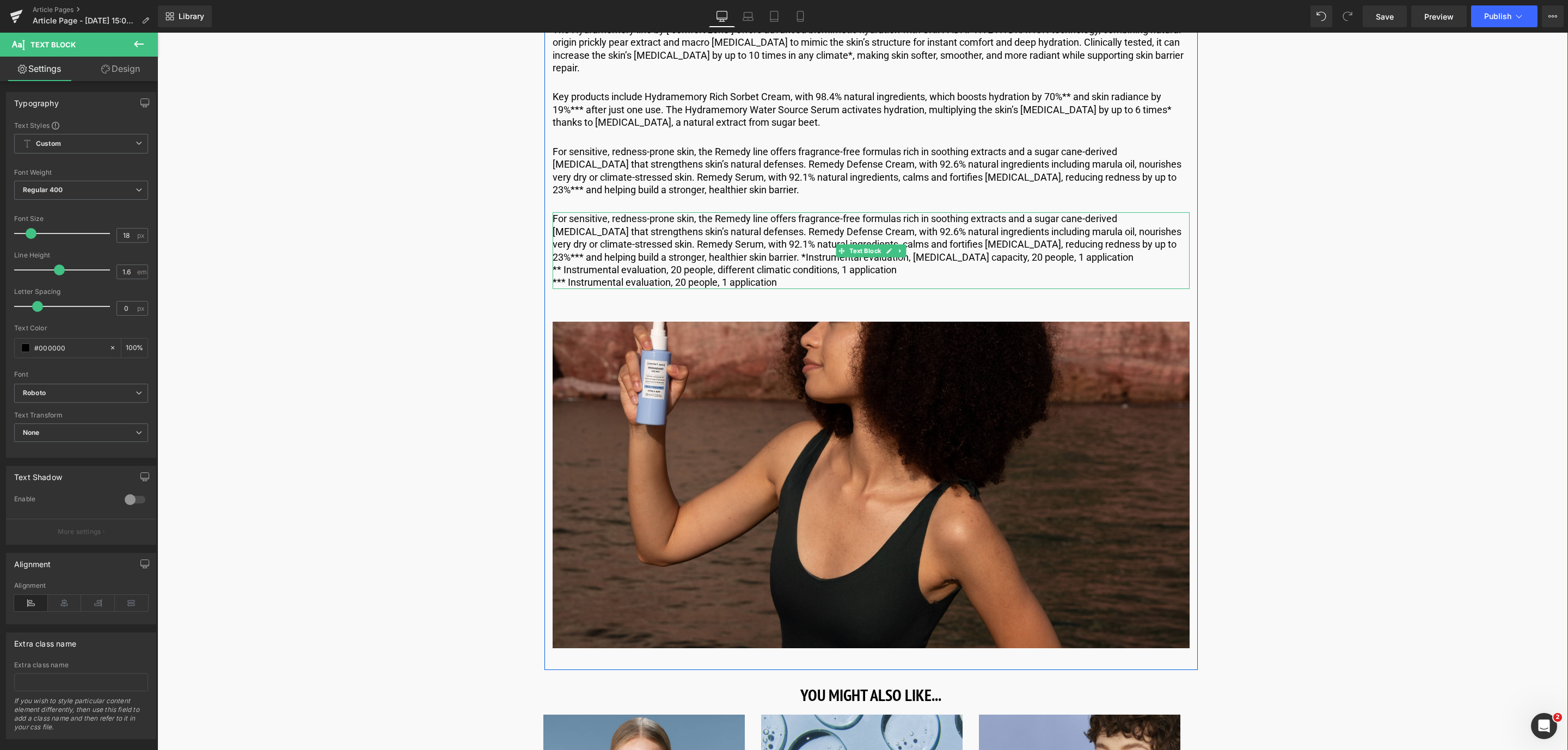
click at [1000, 257] on p "For sensitive, redness-prone skin, the Remedy line offers fragrance-free formul…" at bounding box center [871, 238] width 637 height 51
click at [1098, 244] on p "For sensitive, redness-prone skin, the Remedy line offers fragrance-free formul…" at bounding box center [871, 238] width 637 height 51
click at [693, 255] on p "For sensitive, redness-prone skin, the Remedy line offers fragrance-free formul…" at bounding box center [871, 238] width 637 height 51
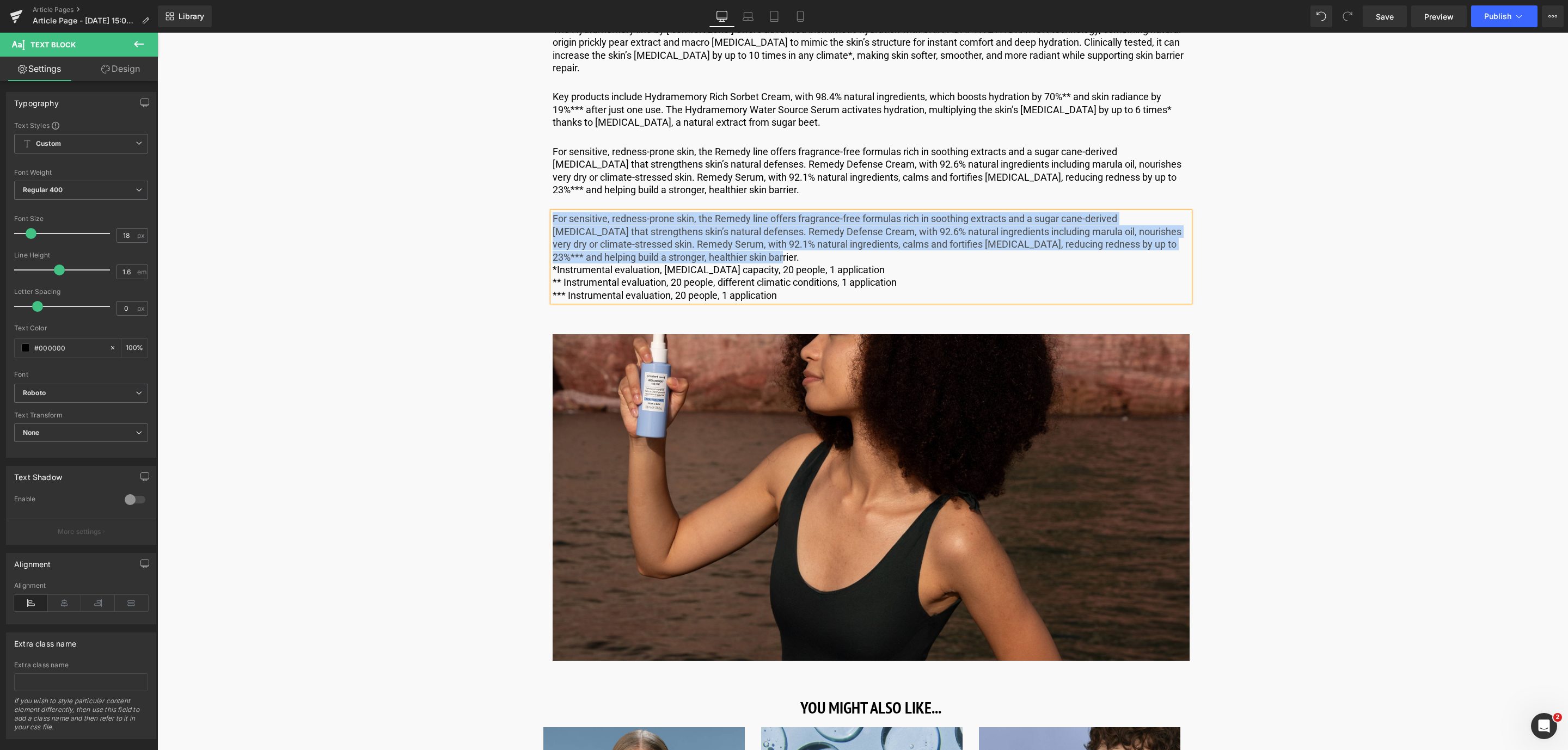
drag, startPoint x: 690, startPoint y: 253, endPoint x: 545, endPoint y: 217, distance: 149.4
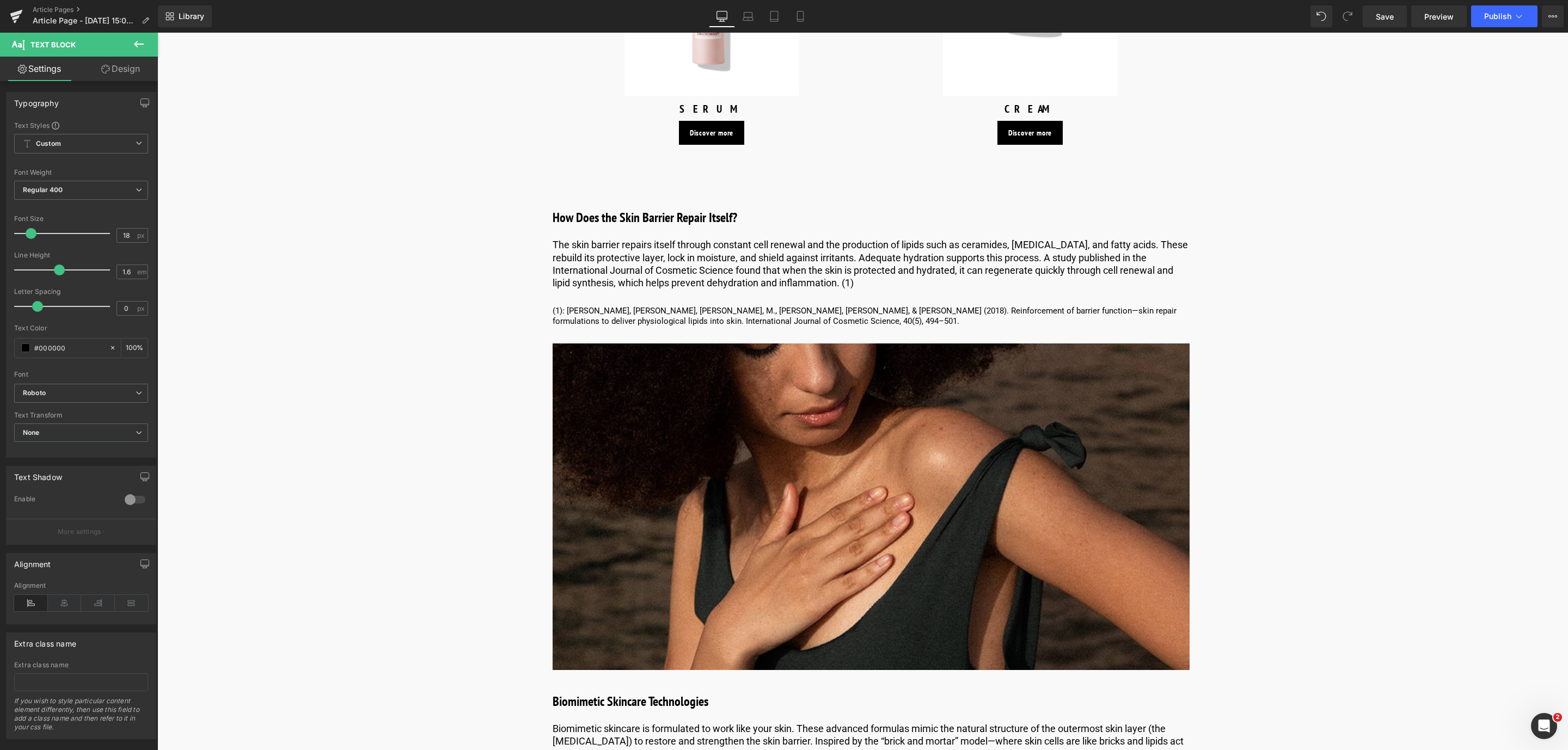
scroll to position [2586, 0]
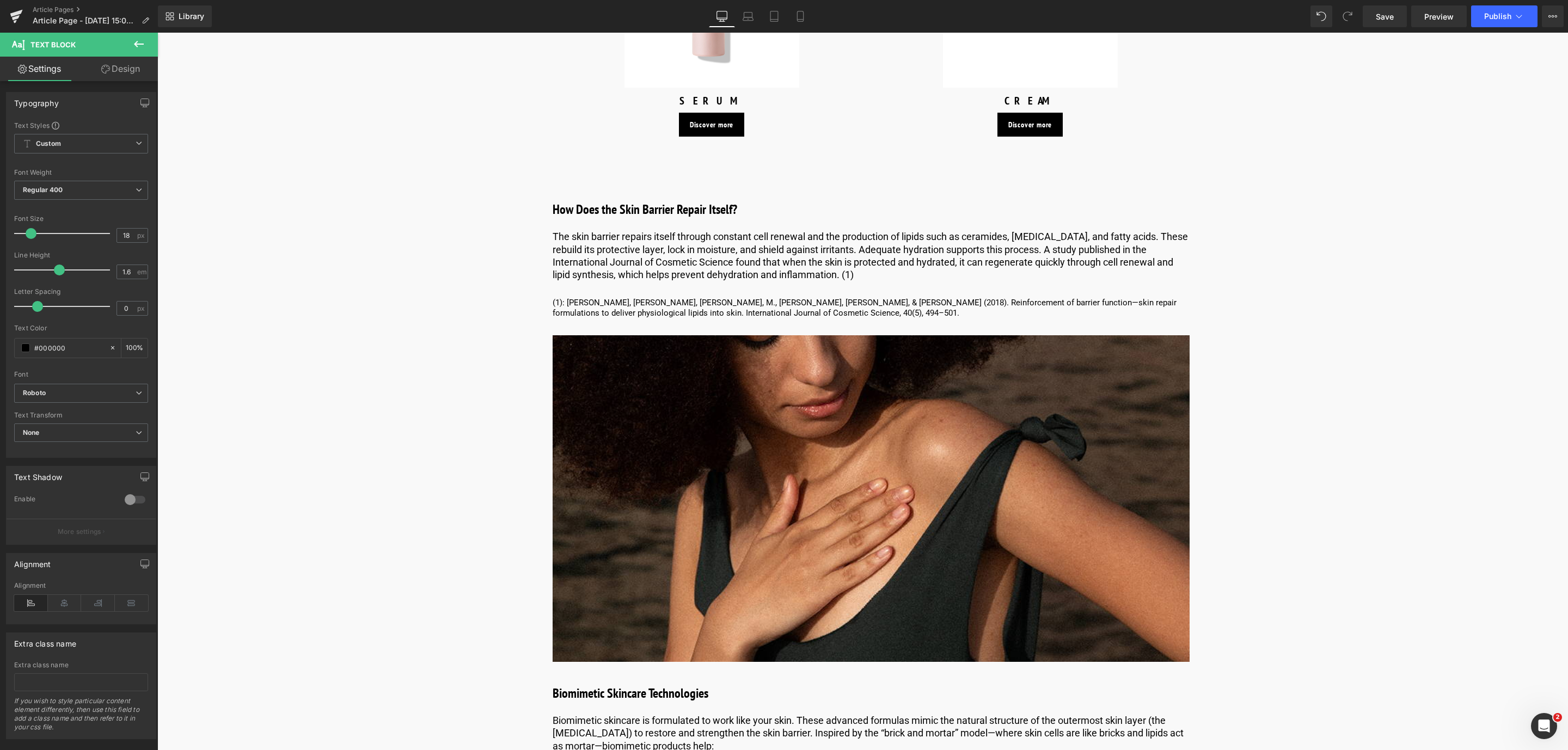
click at [157, 33] on div at bounding box center [157, 33] width 0 height 0
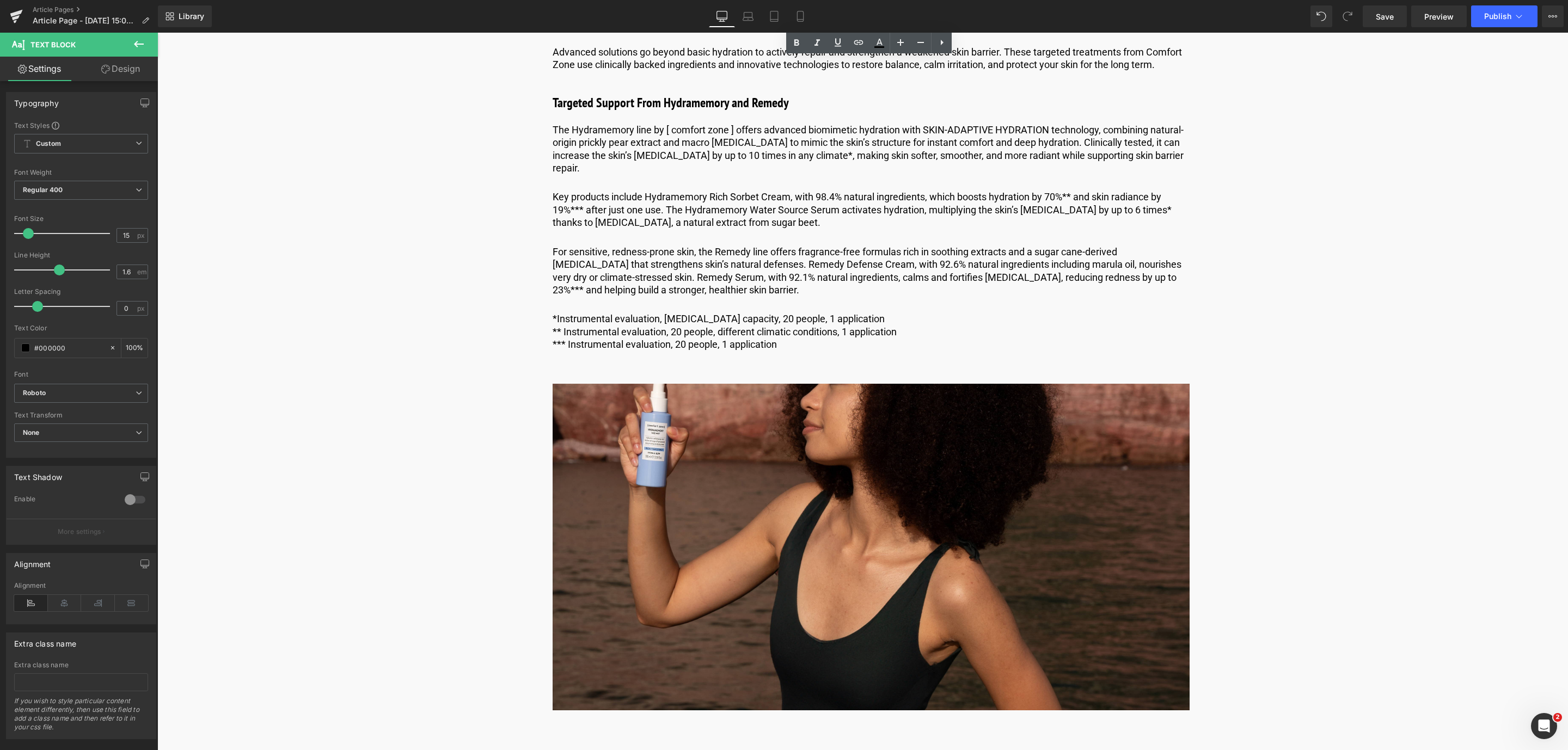
scroll to position [4247, 0]
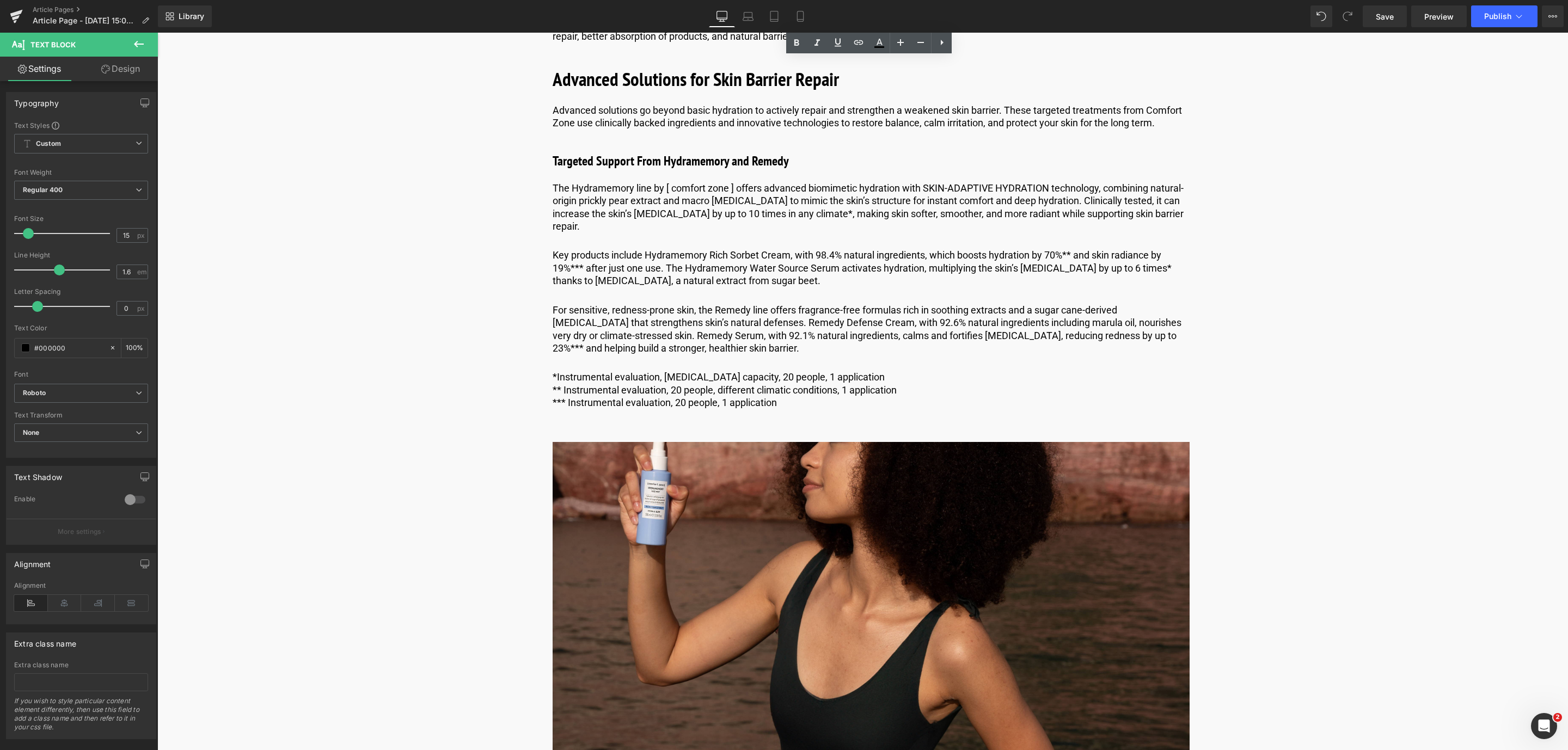
click at [611, 399] on p "*** Instrumental evaluation, 20 people, 1 application" at bounding box center [871, 403] width 637 height 12
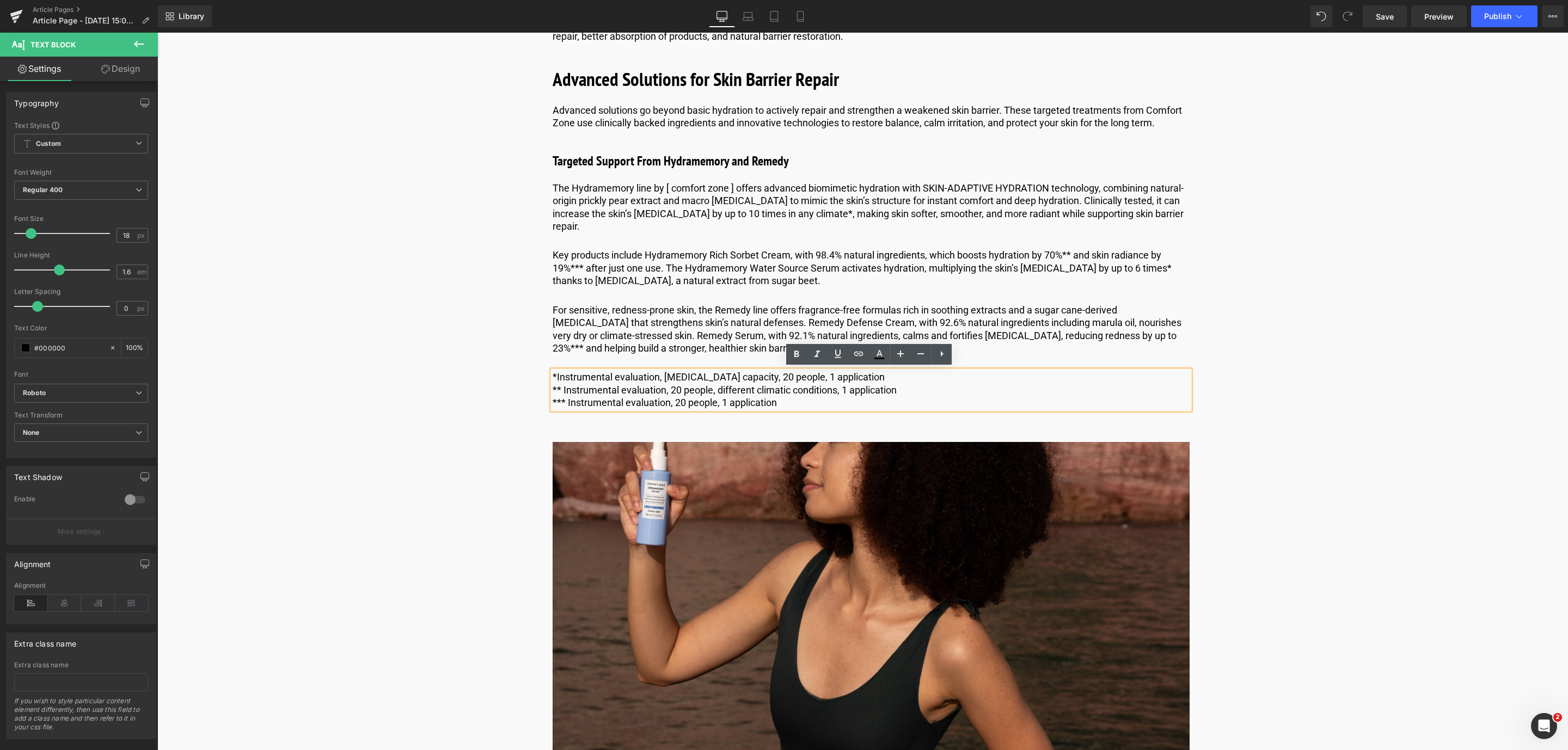
drag, startPoint x: 789, startPoint y: 403, endPoint x: 542, endPoint y: 374, distance: 248.7
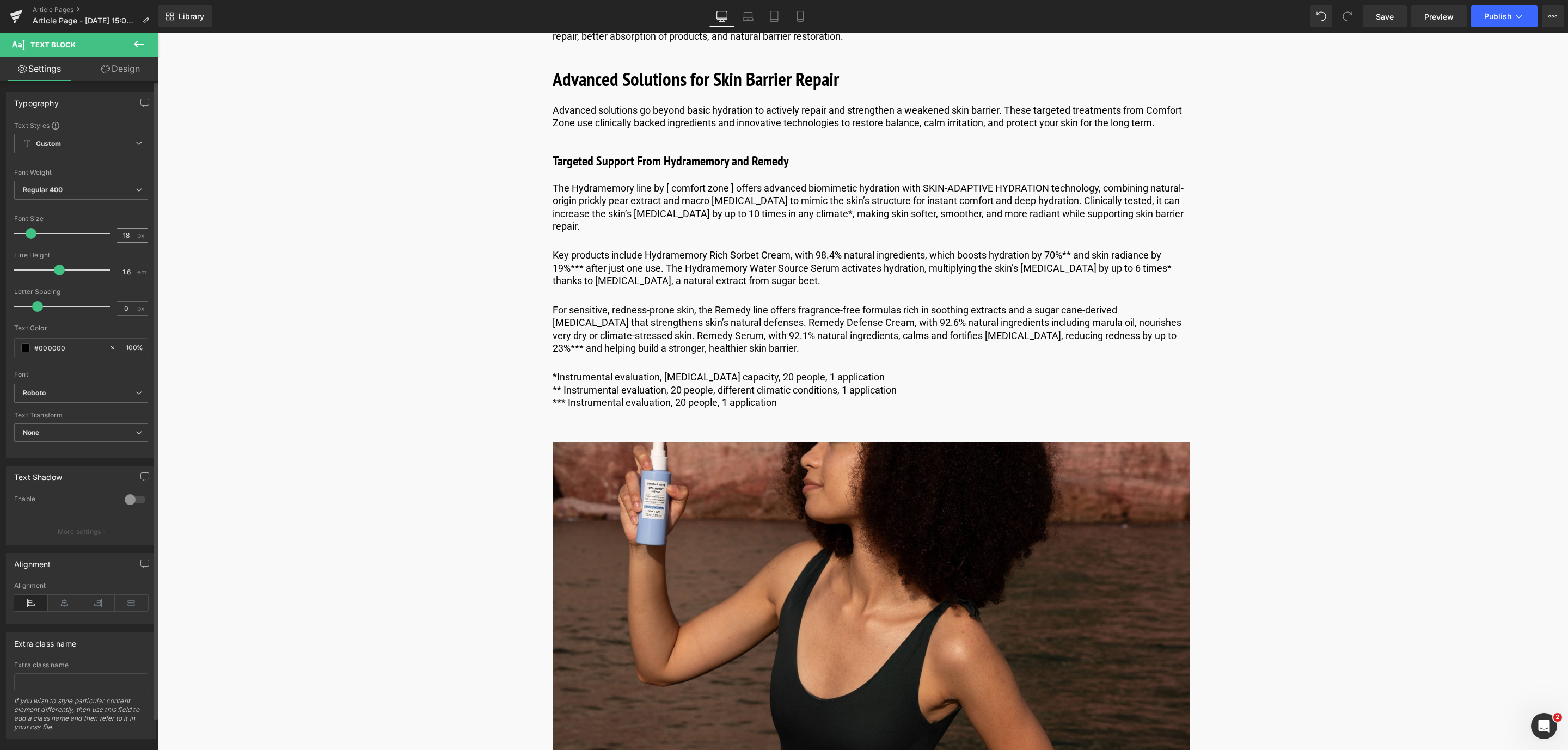
click at [133, 239] on div "18 px" at bounding box center [132, 236] width 31 height 15
click at [129, 234] on input "18" at bounding box center [127, 235] width 19 height 14
type input "1"
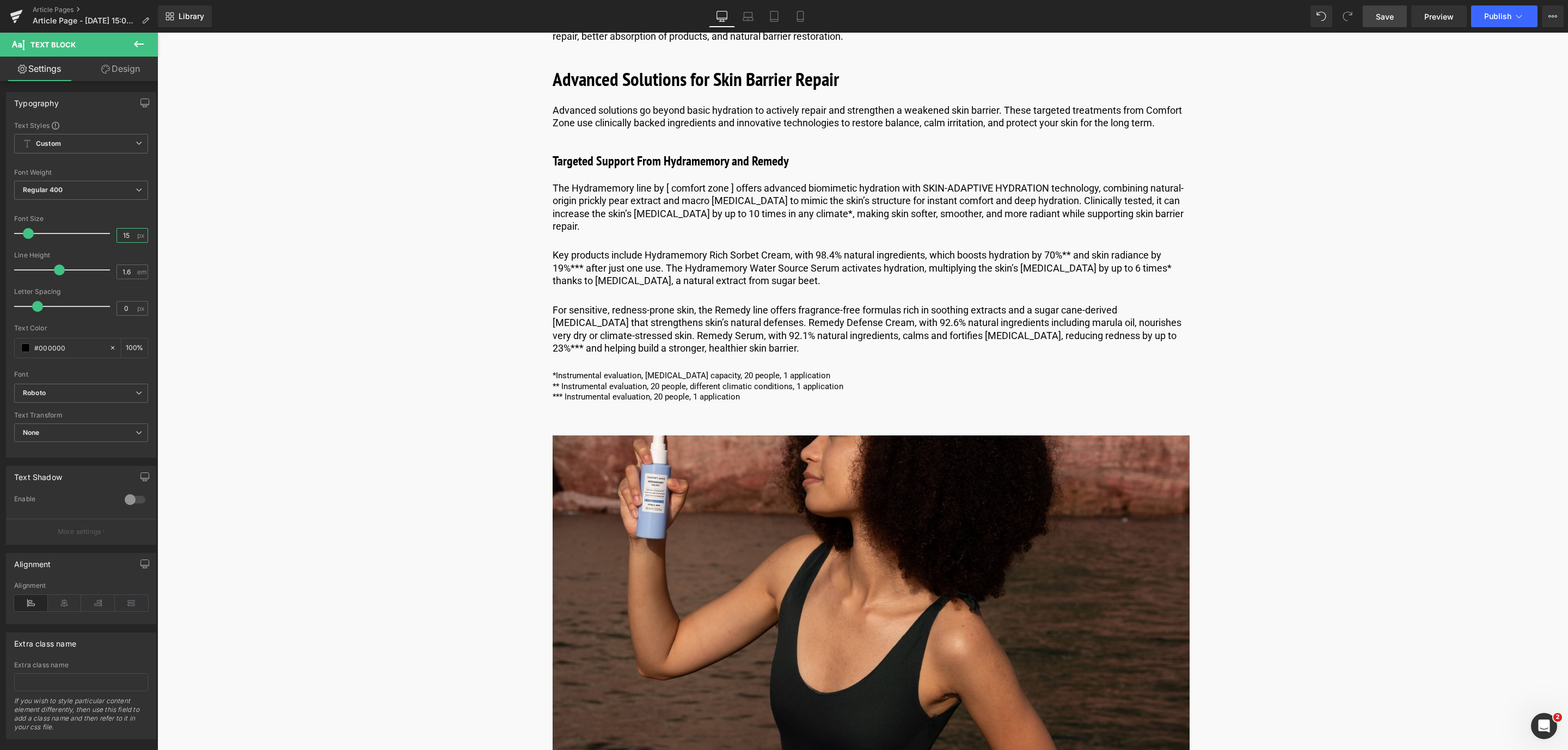
type input "15"
click at [1393, 12] on span "Save" at bounding box center [1385, 16] width 18 height 12
click at [896, 80] on link at bounding box center [897, 78] width 12 height 13
click at [889, 80] on link at bounding box center [891, 78] width 12 height 13
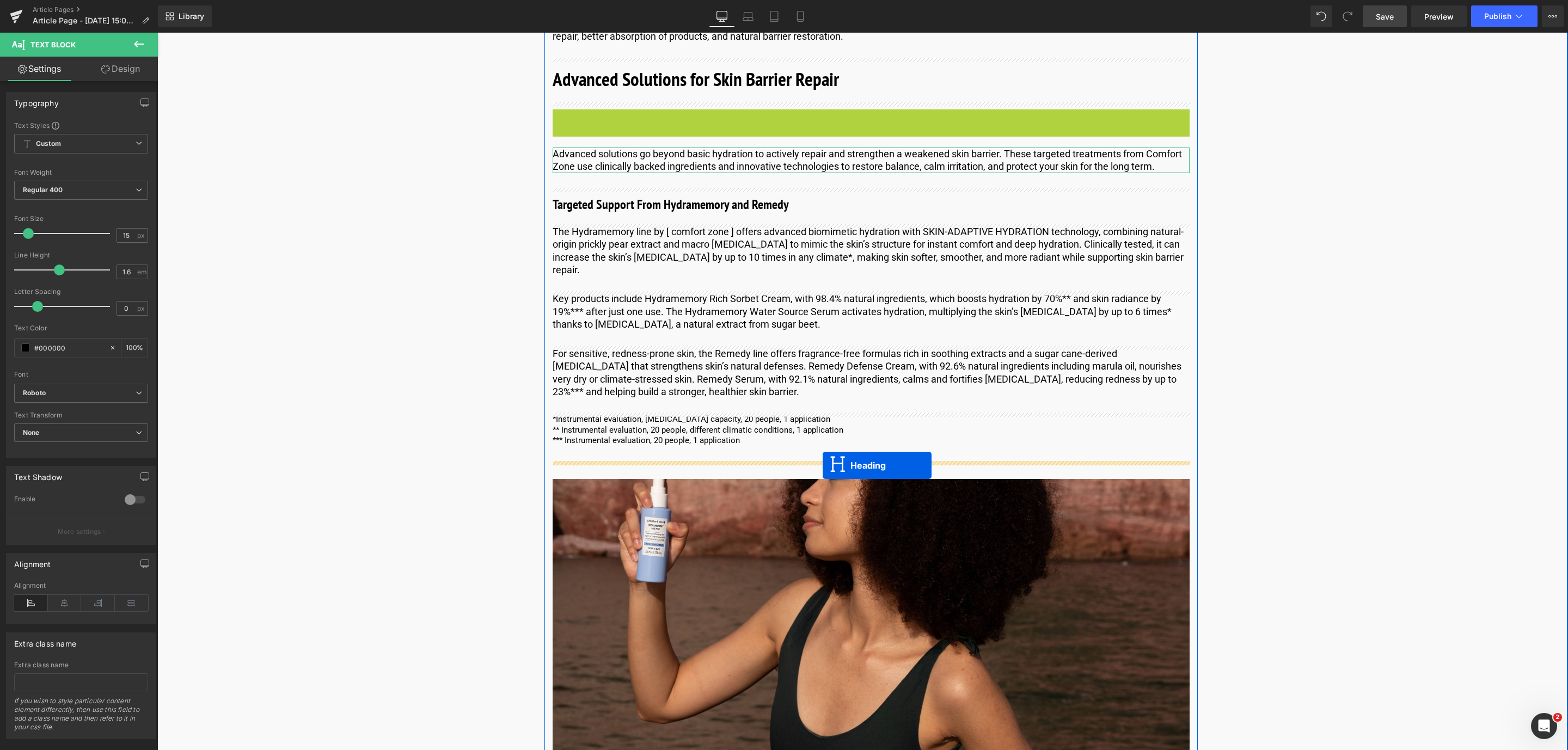
drag, startPoint x: 838, startPoint y: 120, endPoint x: 823, endPoint y: 465, distance: 345.3
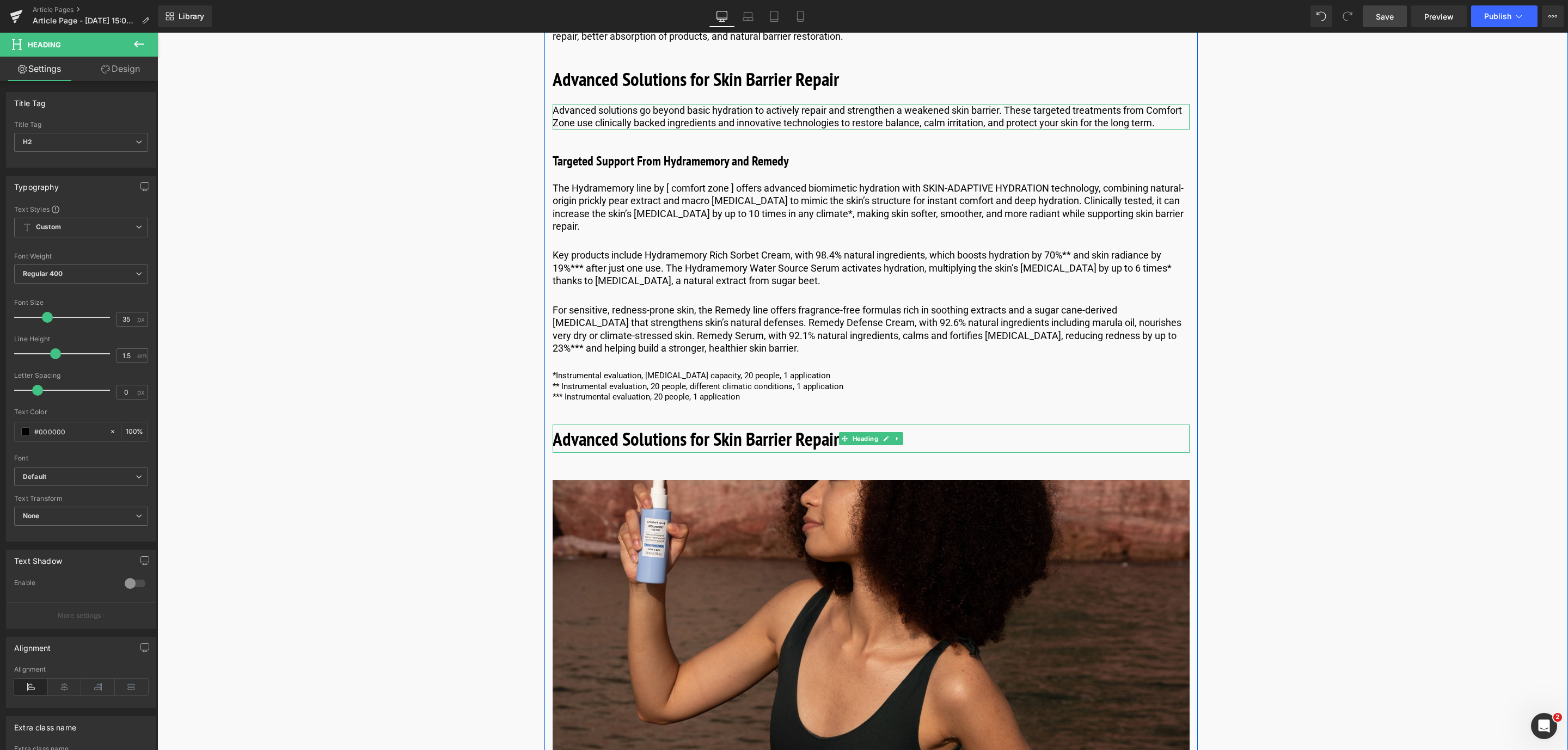
click at [728, 448] on b "Advanced Solutions for Skin Barrier Repair" at bounding box center [696, 438] width 286 height 25
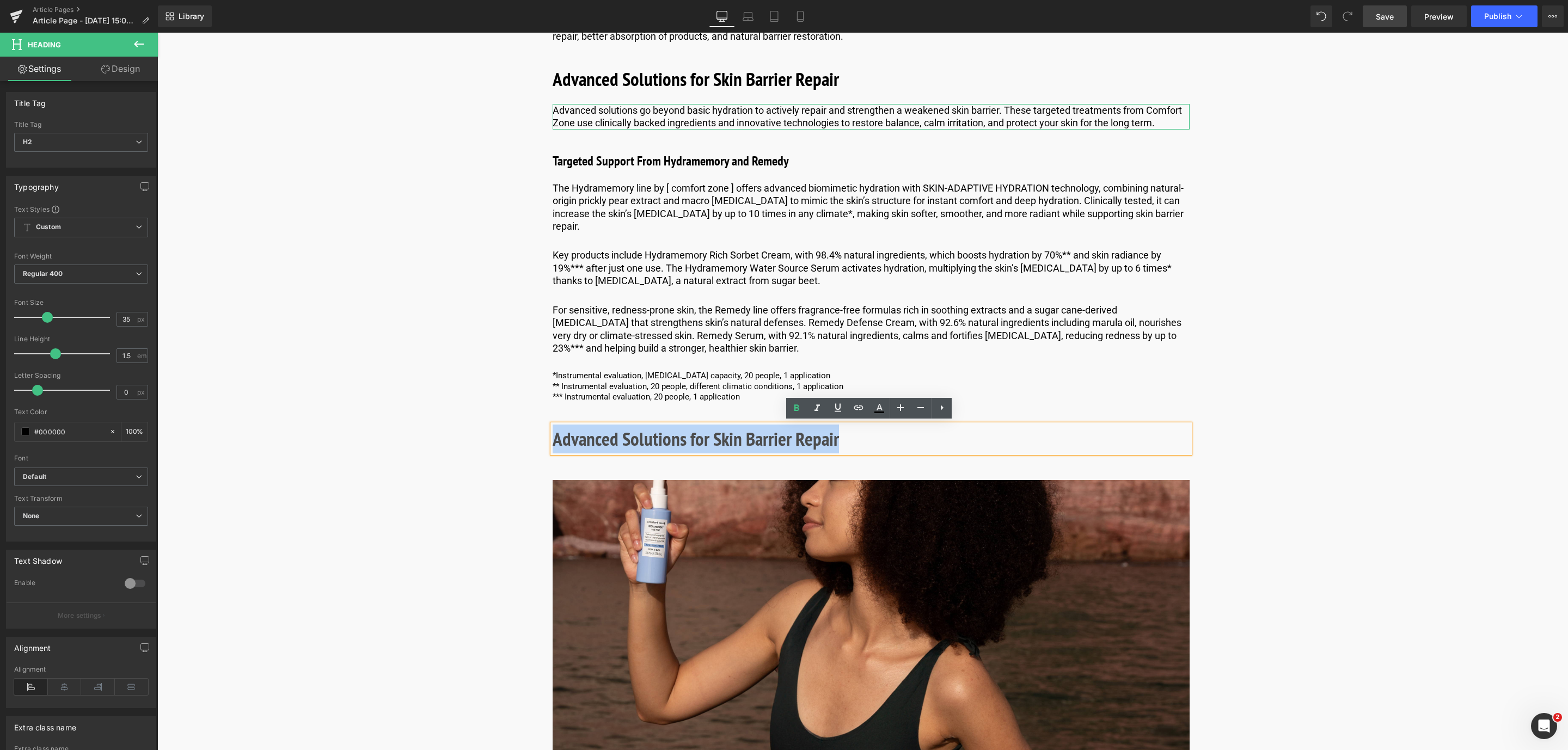
drag, startPoint x: 850, startPoint y: 450, endPoint x: 529, endPoint y: 435, distance: 321.4
paste div
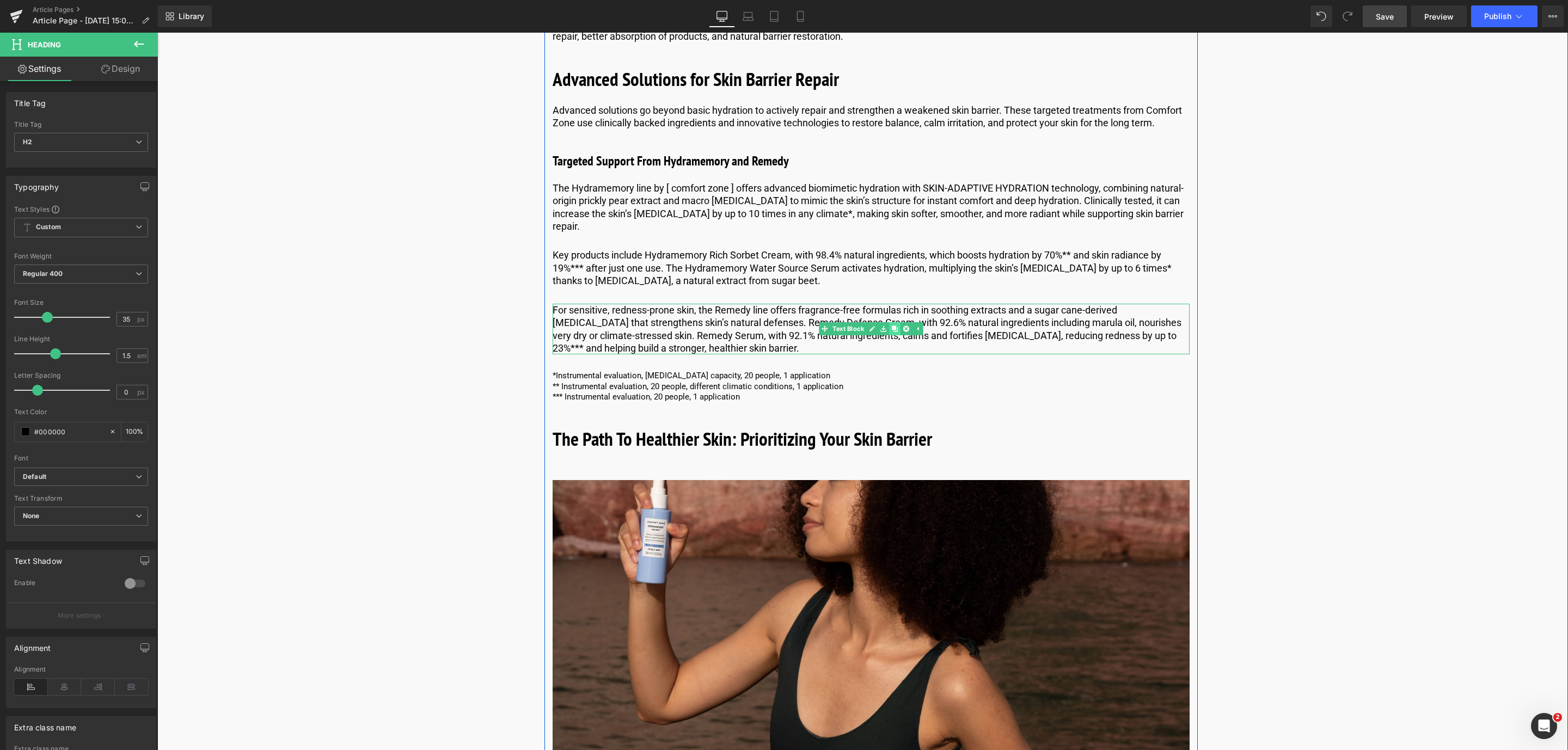
click at [897, 330] on link at bounding box center [894, 328] width 12 height 13
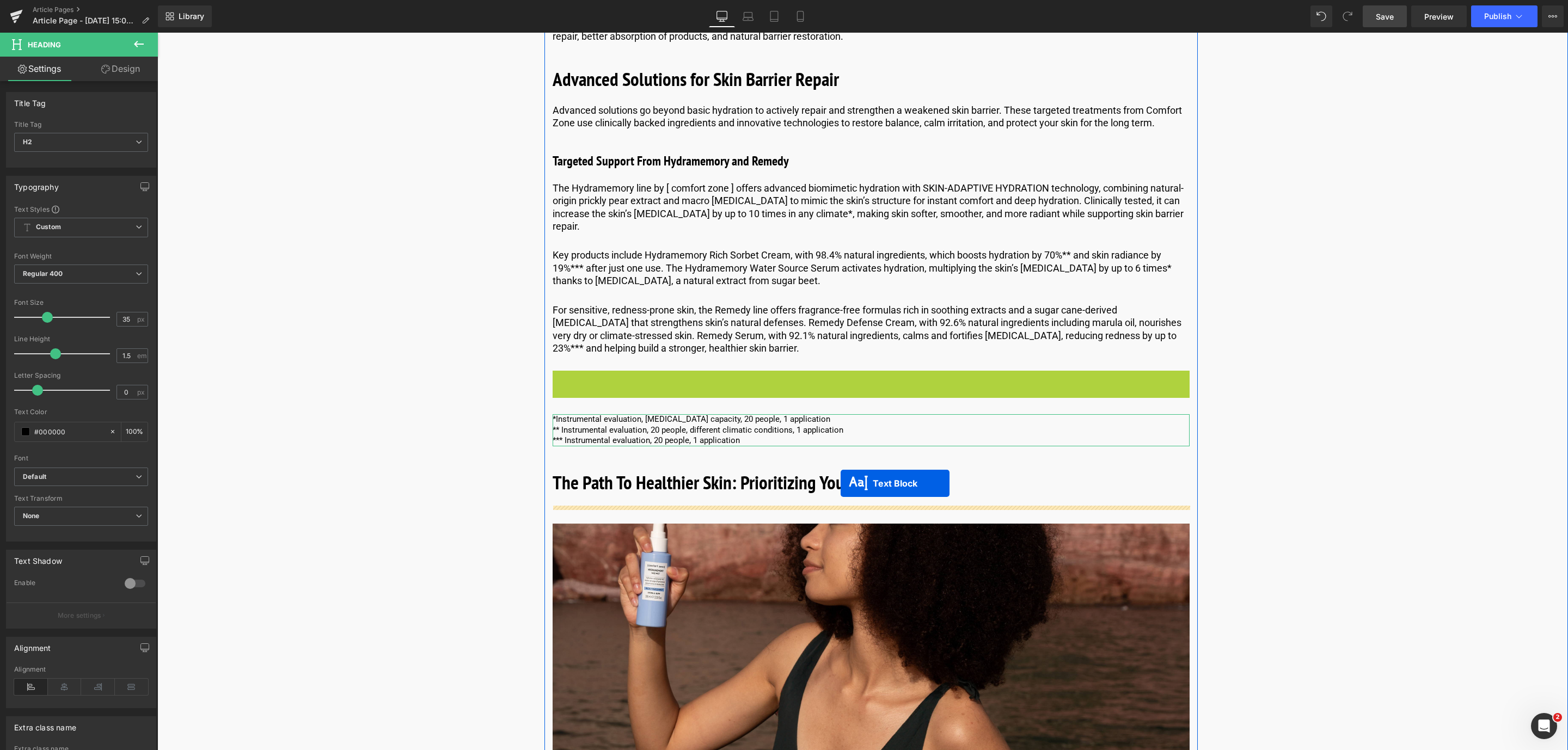
drag, startPoint x: 837, startPoint y: 396, endPoint x: 840, endPoint y: 488, distance: 92.0
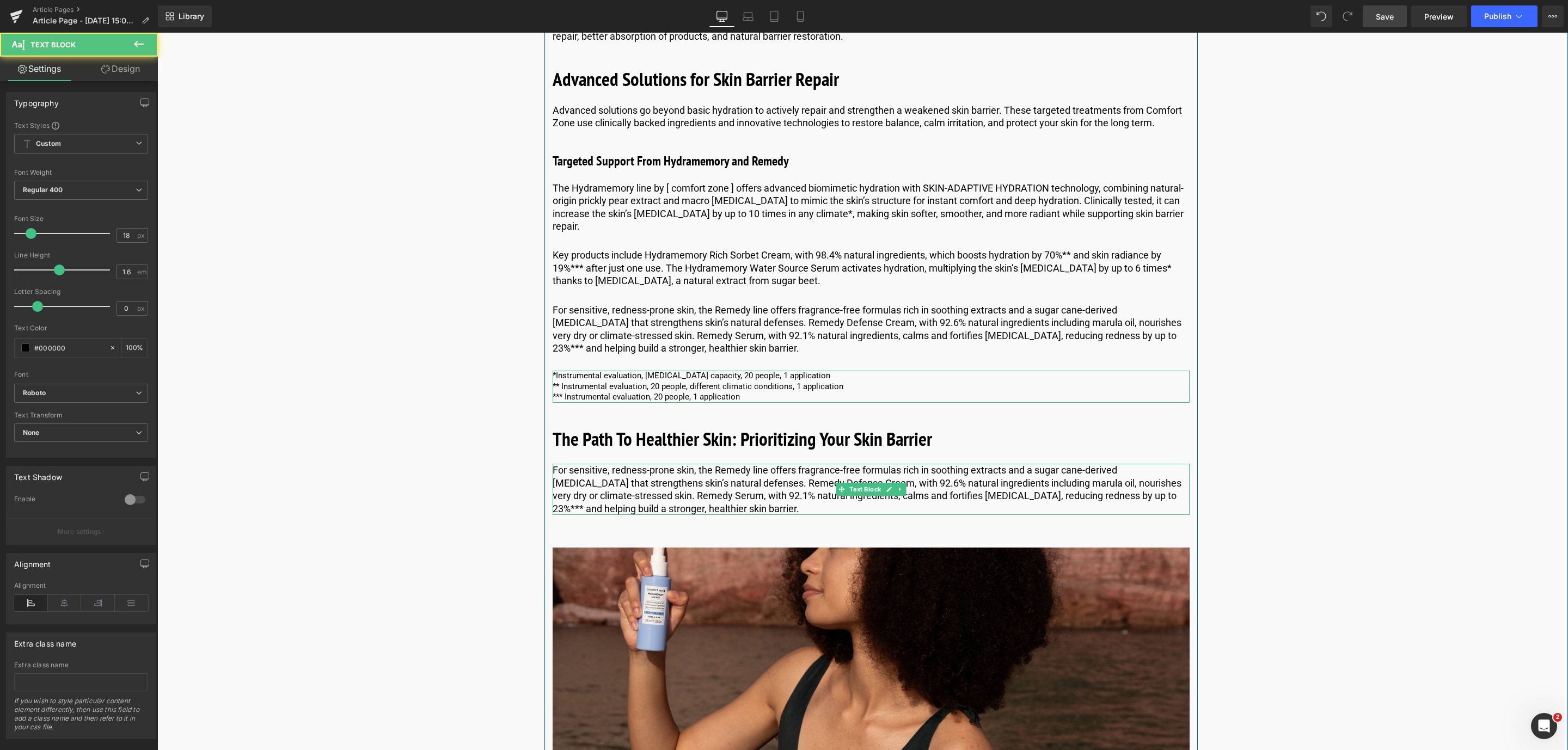
click at [723, 501] on p "For sensitive, redness-prone skin, the Remedy line offers fragrance-free formul…" at bounding box center [871, 489] width 637 height 51
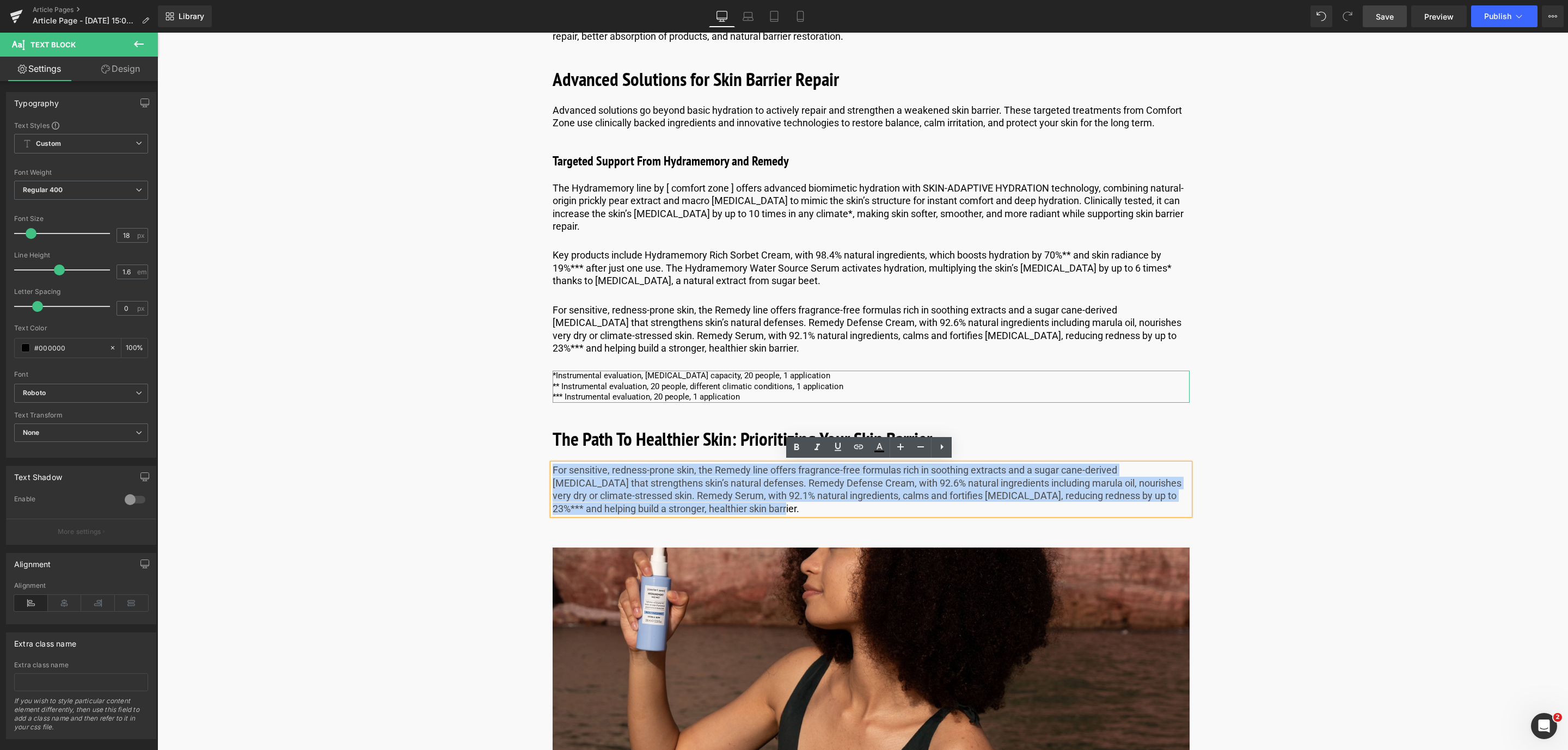
drag, startPoint x: 707, startPoint y: 501, endPoint x: 540, endPoint y: 469, distance: 170.0
paste div
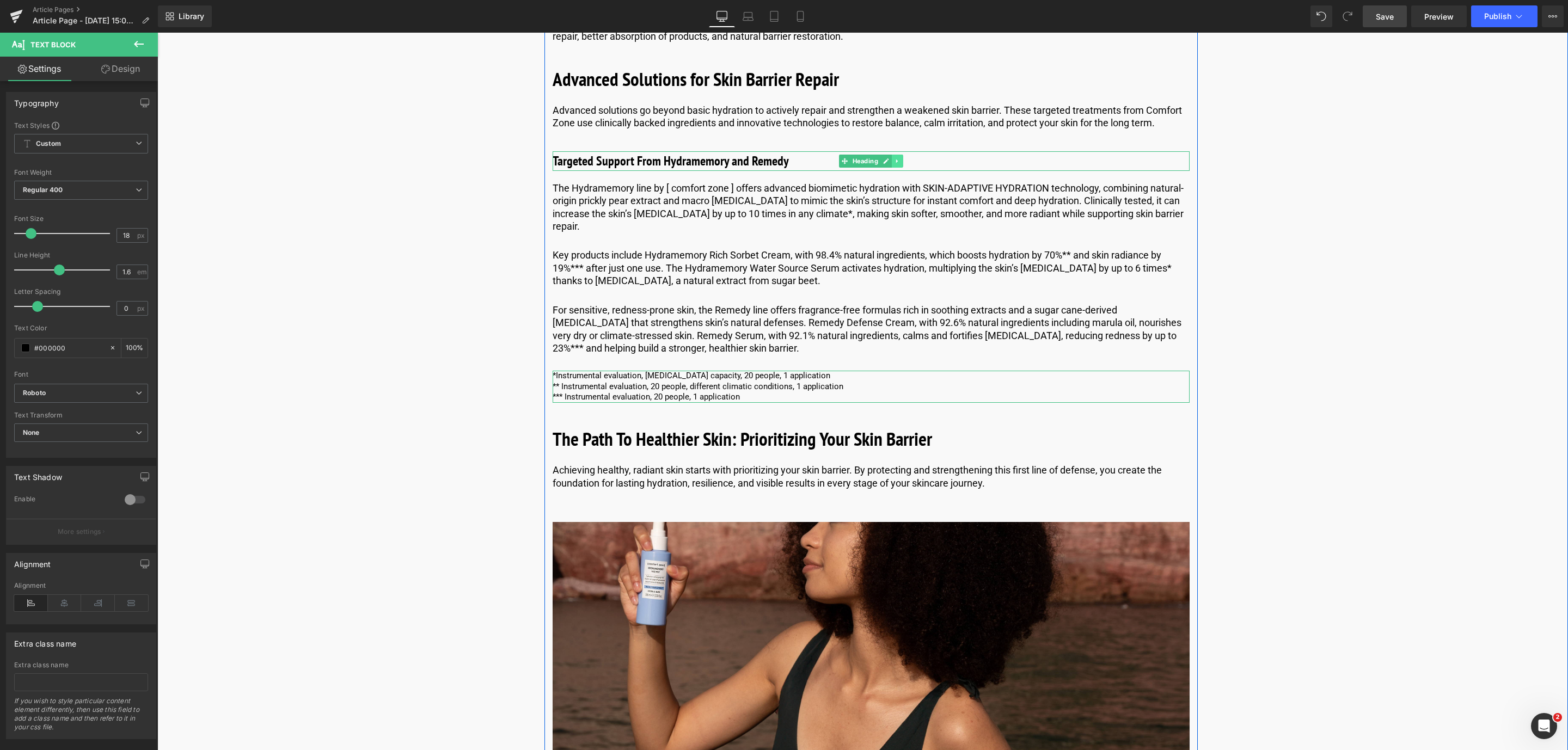
click at [894, 162] on link at bounding box center [897, 161] width 12 height 13
click at [894, 162] on link at bounding box center [891, 161] width 12 height 13
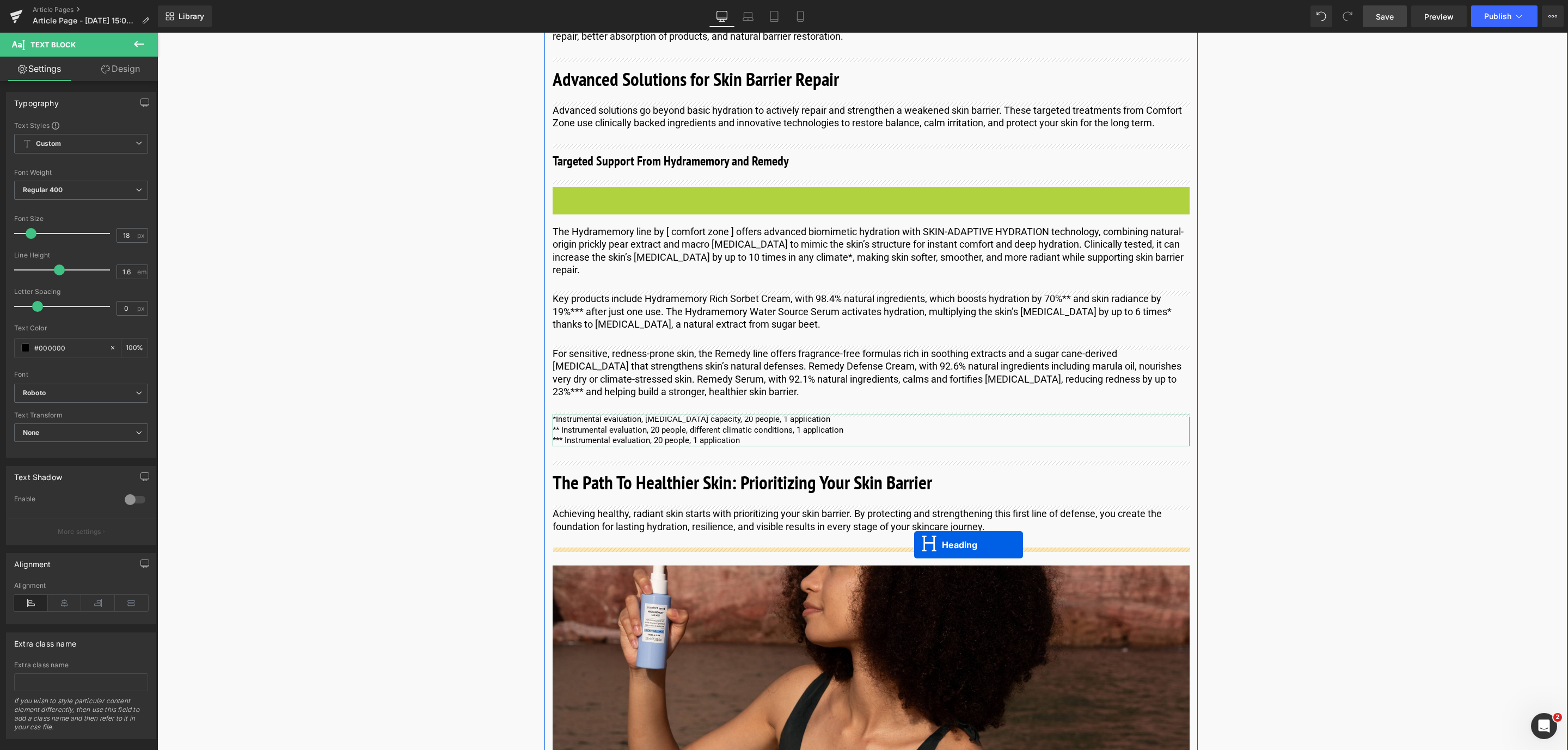
drag, startPoint x: 842, startPoint y: 193, endPoint x: 914, endPoint y: 544, distance: 358.3
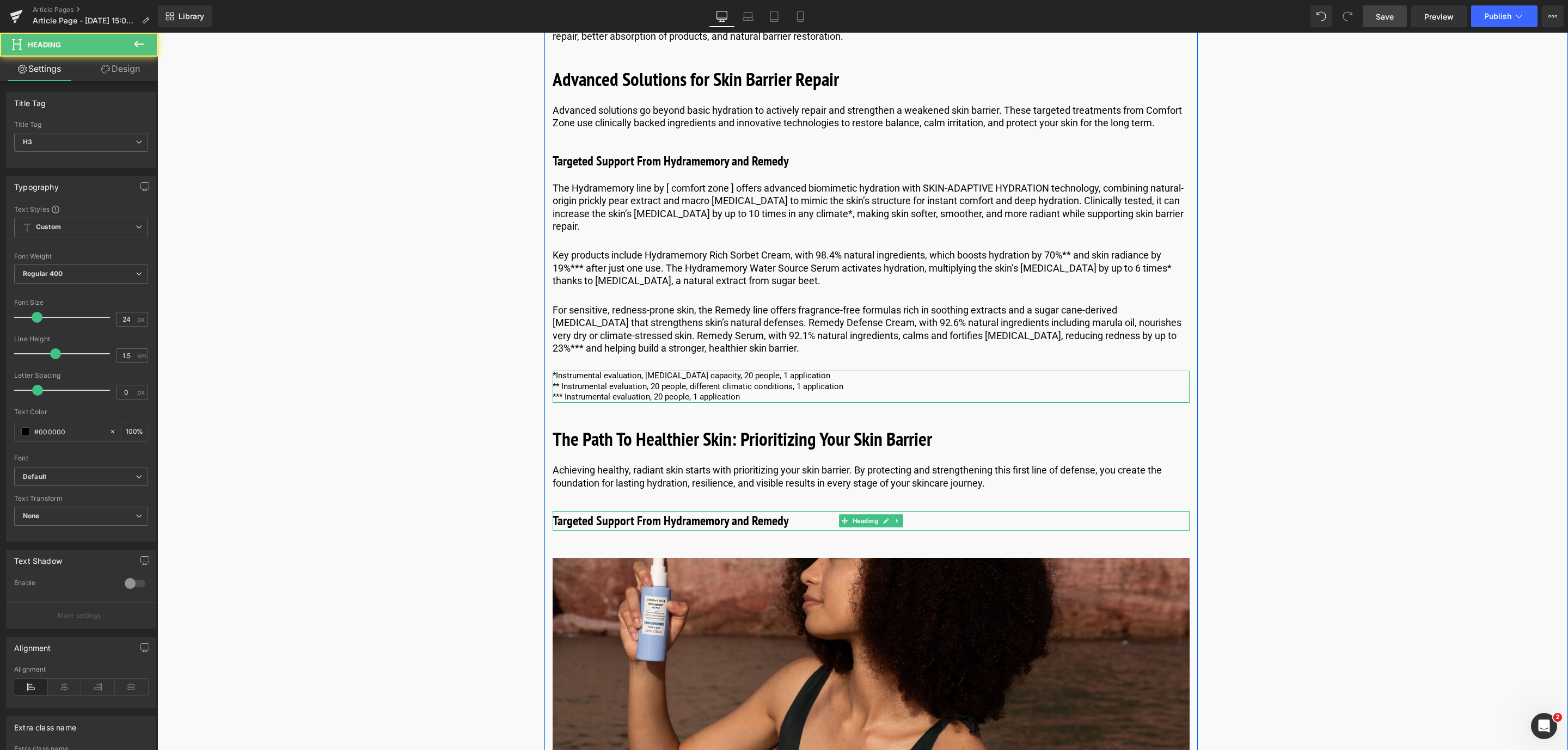
click at [727, 525] on h3 "Targeted Support From Hydramemory and Remedy" at bounding box center [871, 520] width 637 height 20
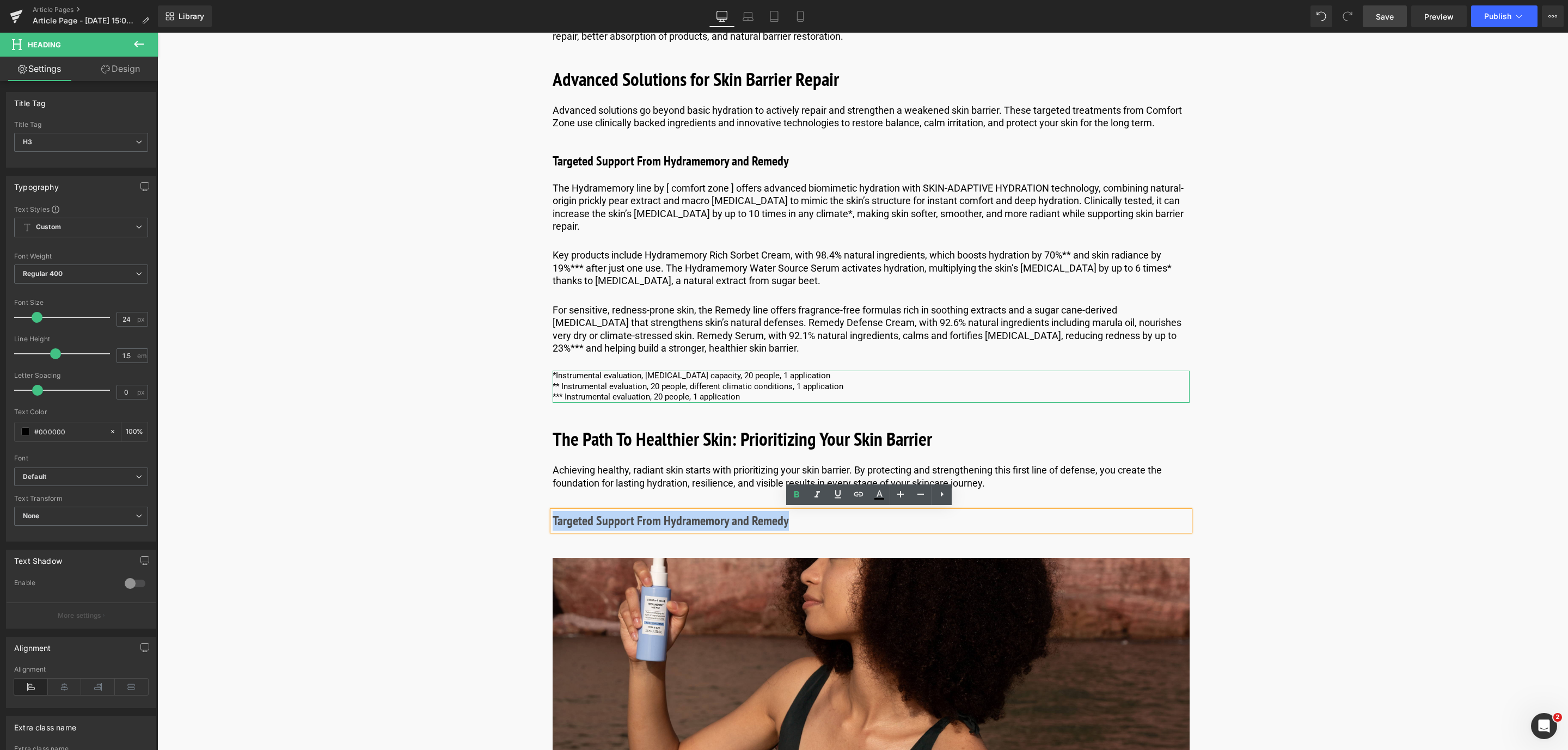
drag, startPoint x: 822, startPoint y: 516, endPoint x: 546, endPoint y: 521, distance: 276.0
paste div
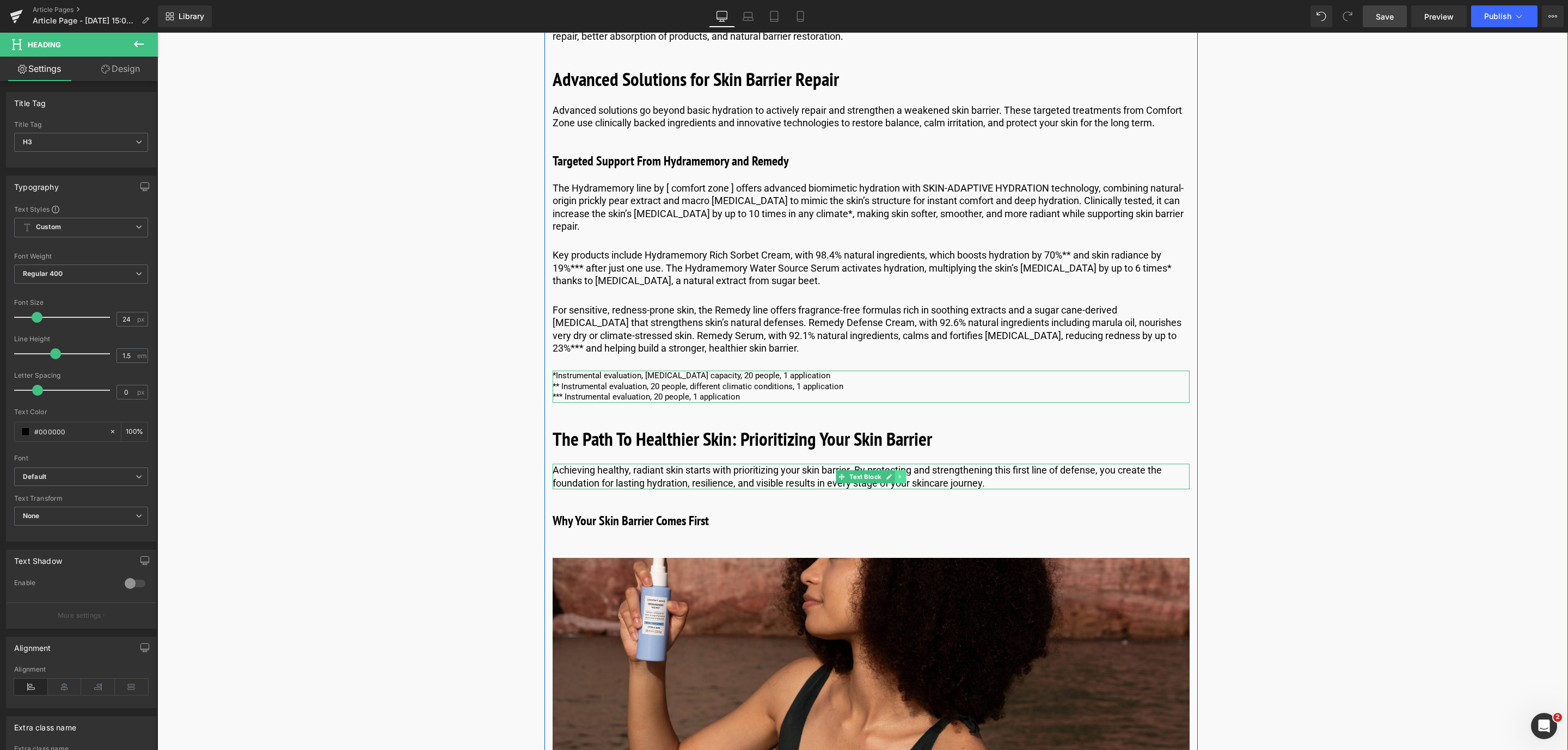
click at [899, 475] on icon at bounding box center [900, 477] width 1 height 4
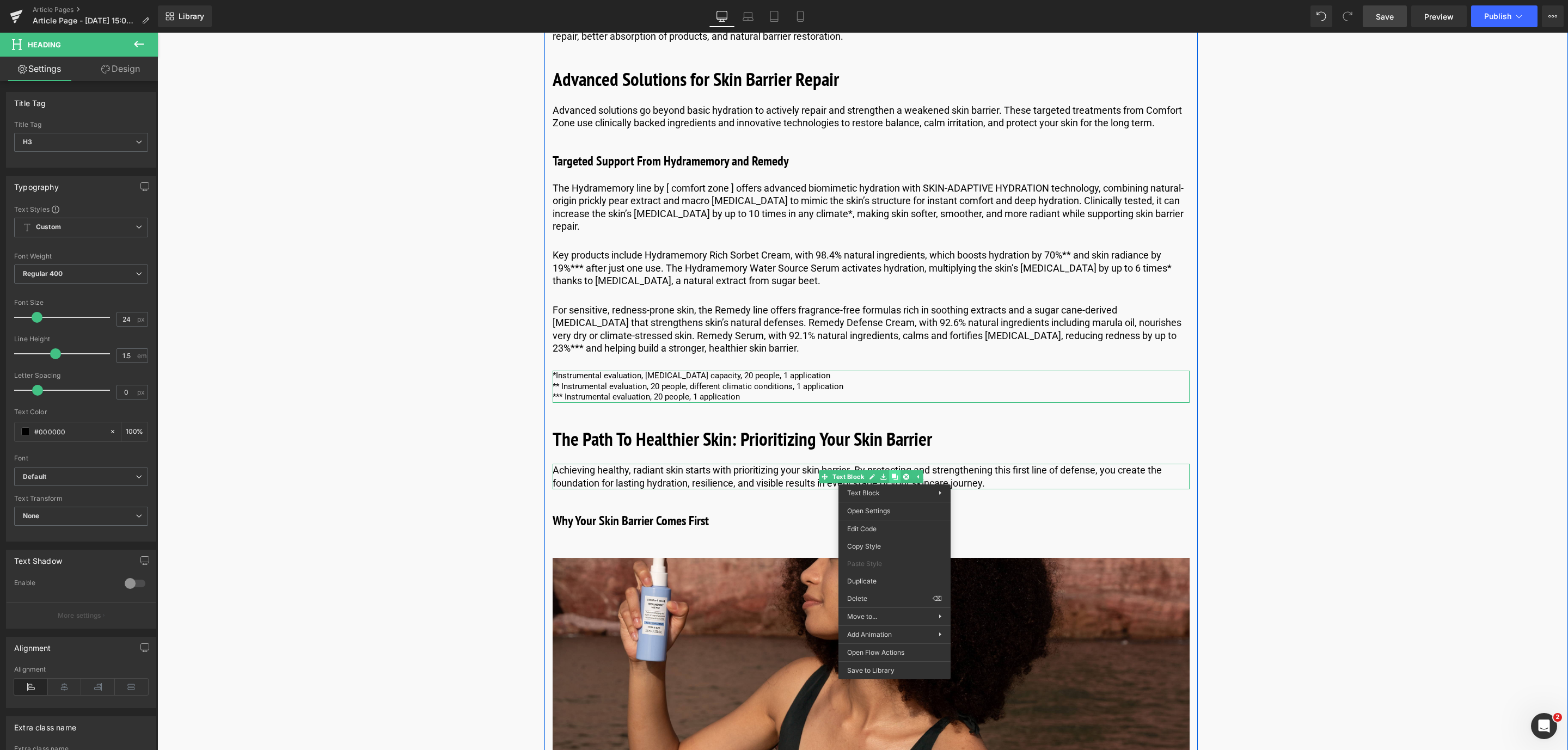
click at [892, 475] on div "Achieving healthy, radiant skin starts with prioritizing your skin barrier. By …" at bounding box center [871, 477] width 637 height 26
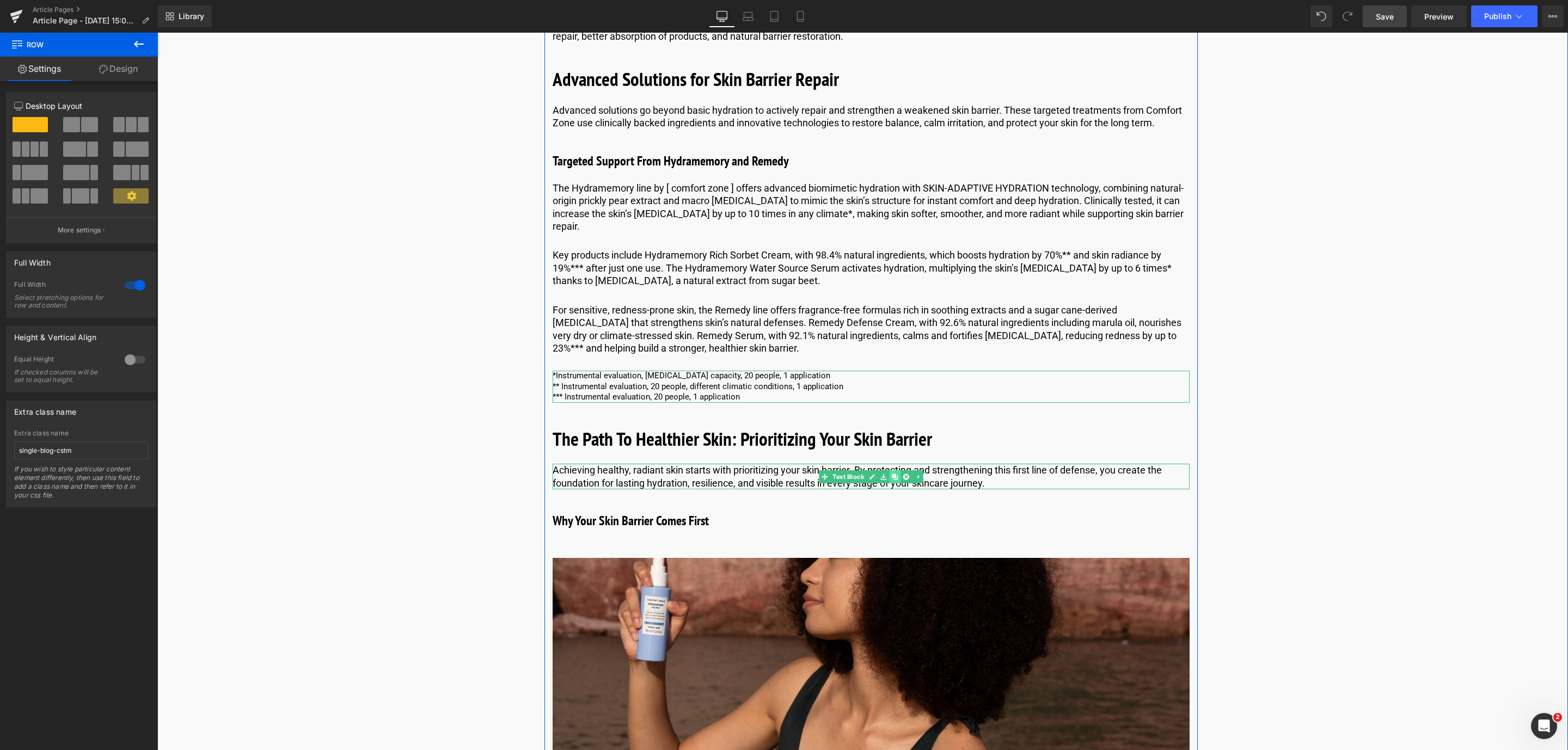
click at [891, 473] on icon at bounding box center [894, 476] width 6 height 6
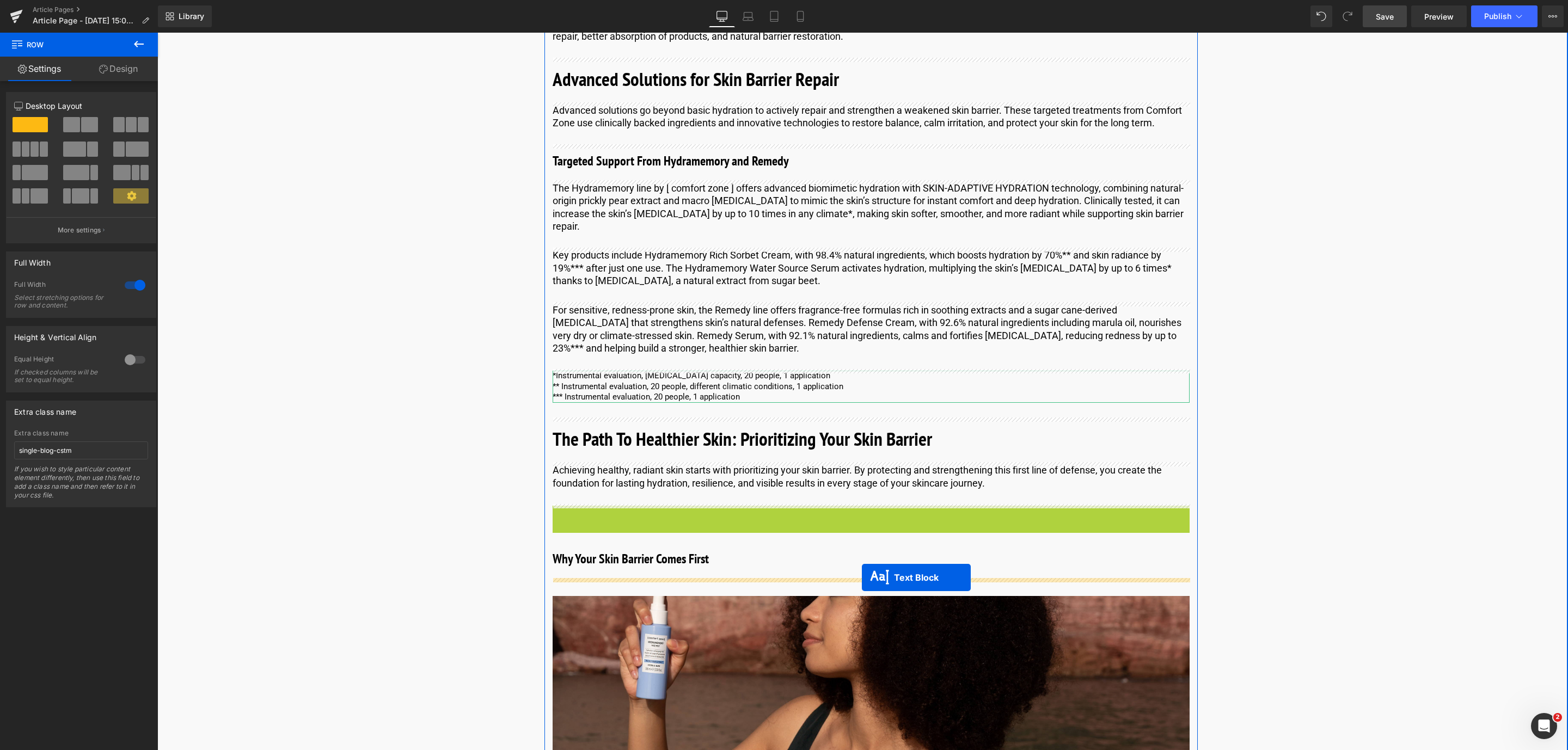
drag, startPoint x: 839, startPoint y: 516, endPoint x: 861, endPoint y: 577, distance: 64.8
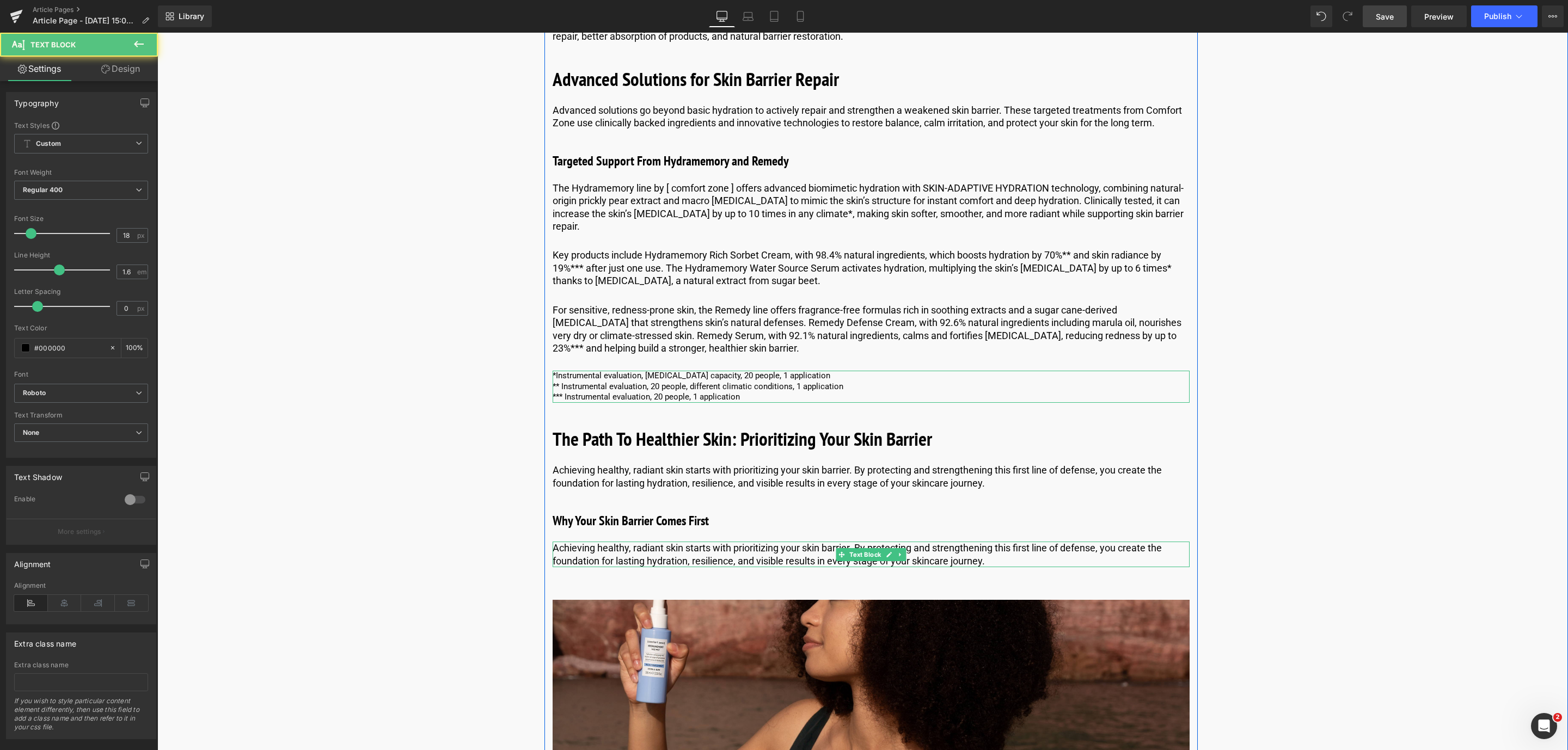
click at [632, 547] on p "Achieving healthy, radiant skin starts with prioritizing your skin barrier. By …" at bounding box center [871, 554] width 637 height 26
drag, startPoint x: 1016, startPoint y: 562, endPoint x: 532, endPoint y: 540, distance: 484.5
paste div
click at [1394, 22] on link "Save" at bounding box center [1384, 16] width 44 height 22
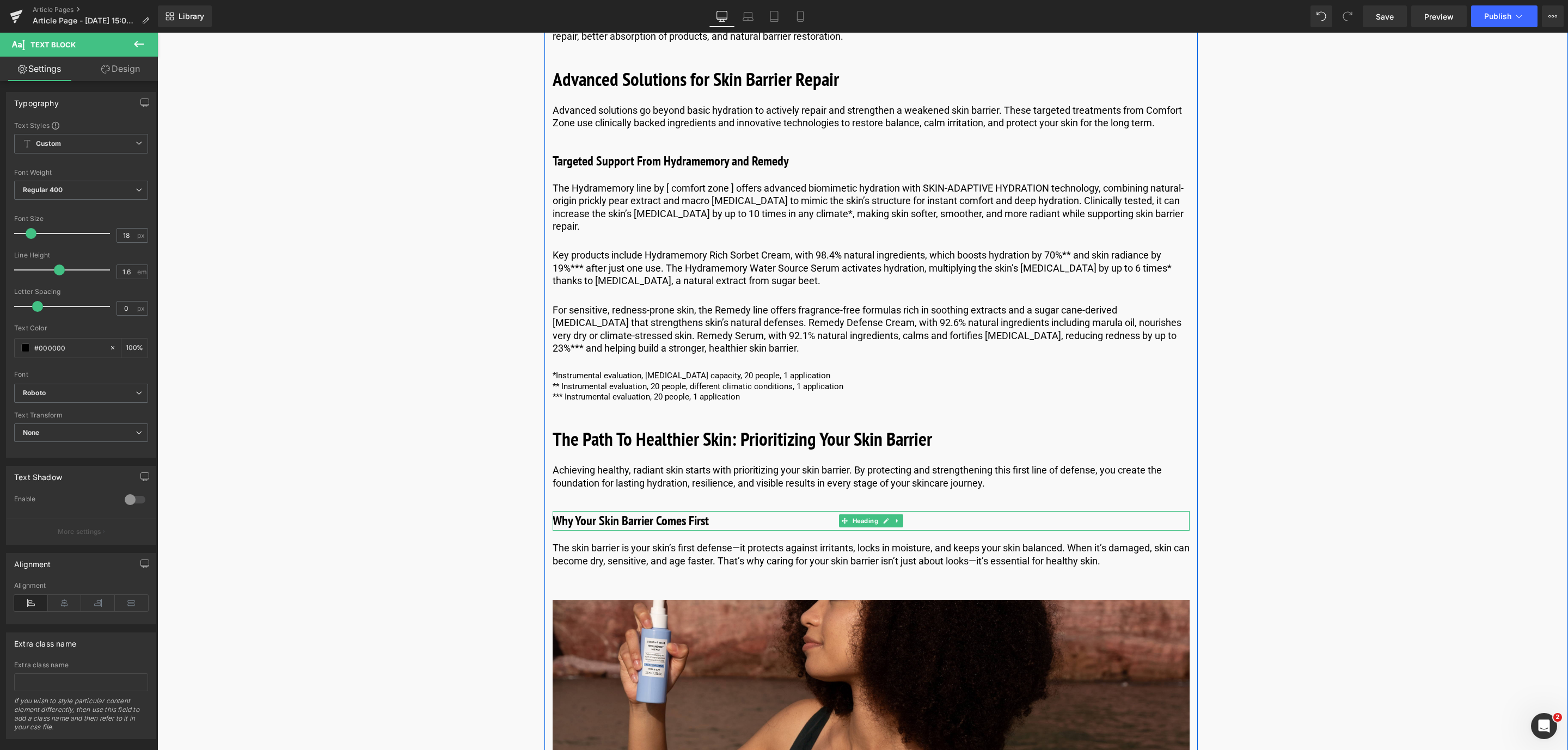
click at [891, 522] on link at bounding box center [897, 520] width 12 height 13
click at [889, 522] on link at bounding box center [891, 520] width 12 height 13
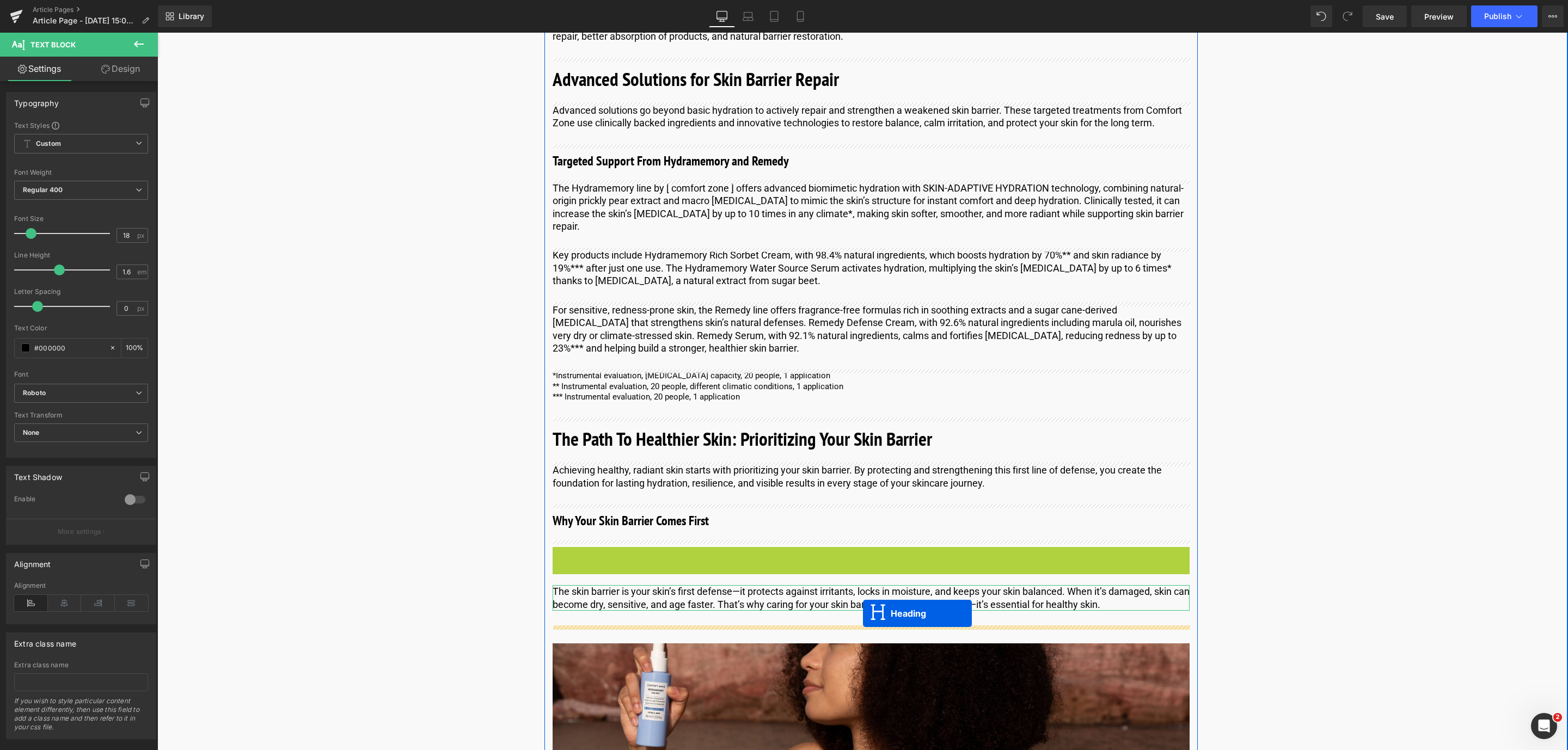
drag, startPoint x: 842, startPoint y: 555, endPoint x: 863, endPoint y: 612, distance: 60.7
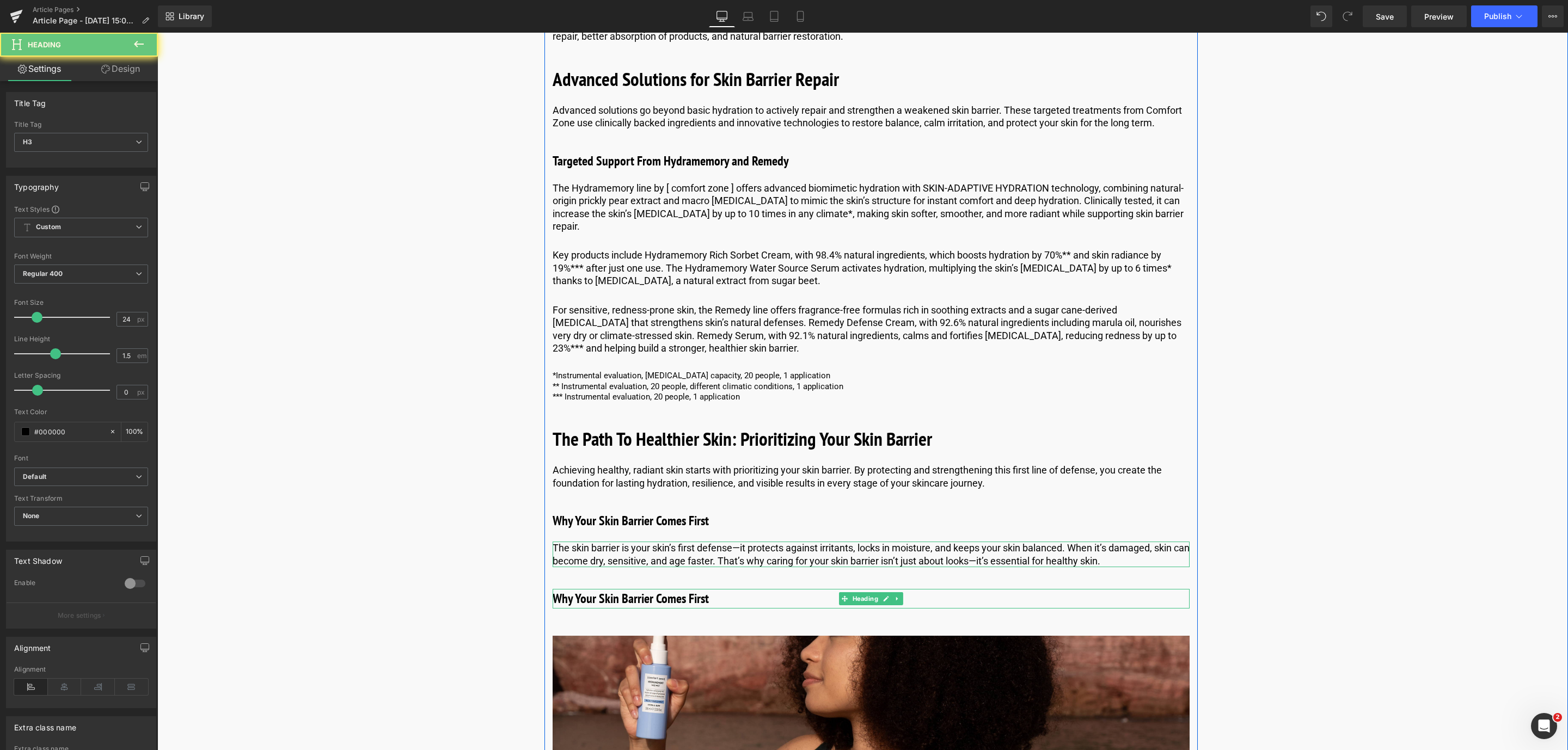
click at [667, 599] on h3 "Why Your Skin Barrier Comes First" at bounding box center [871, 598] width 637 height 20
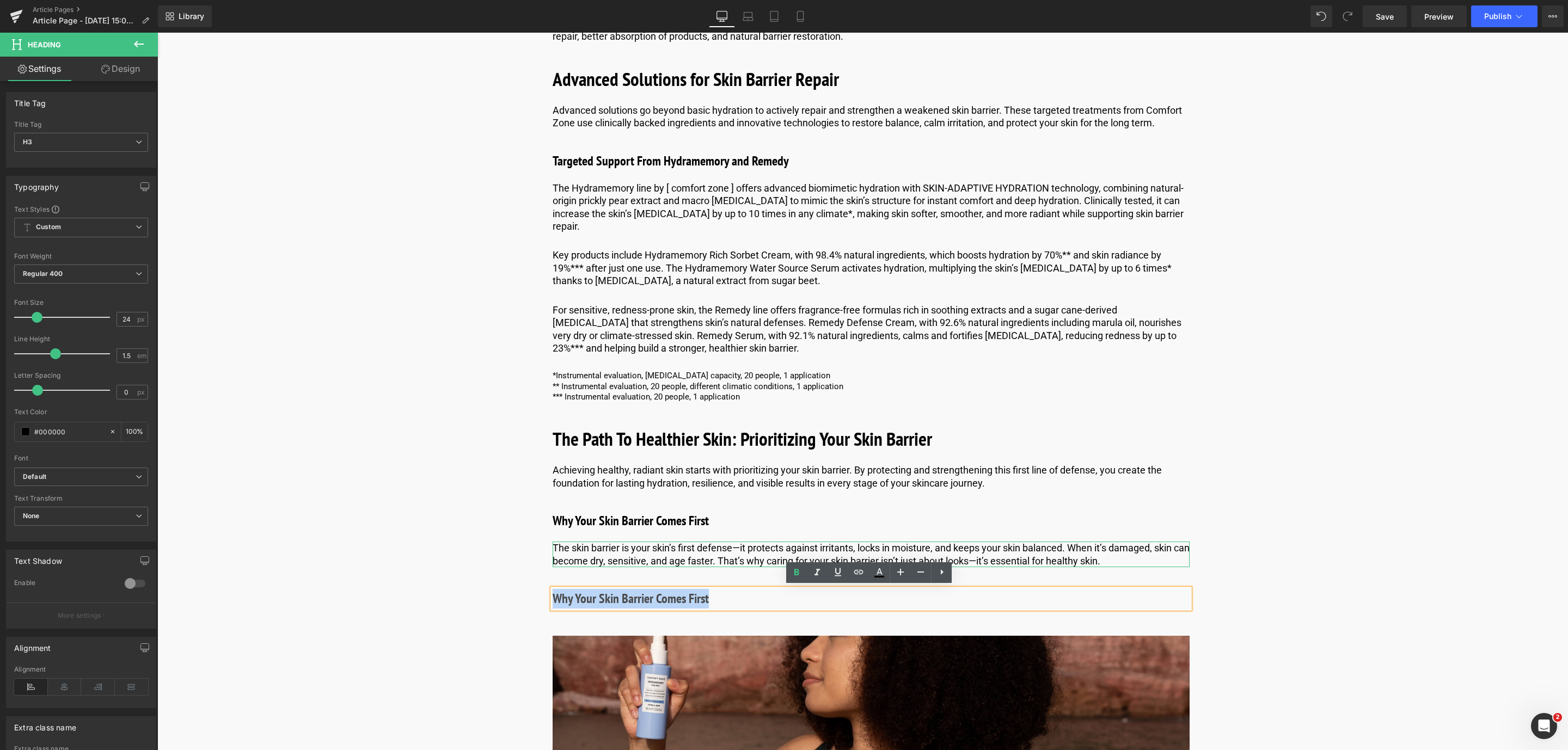
drag, startPoint x: 732, startPoint y: 595, endPoint x: 522, endPoint y: 584, distance: 210.3
paste div
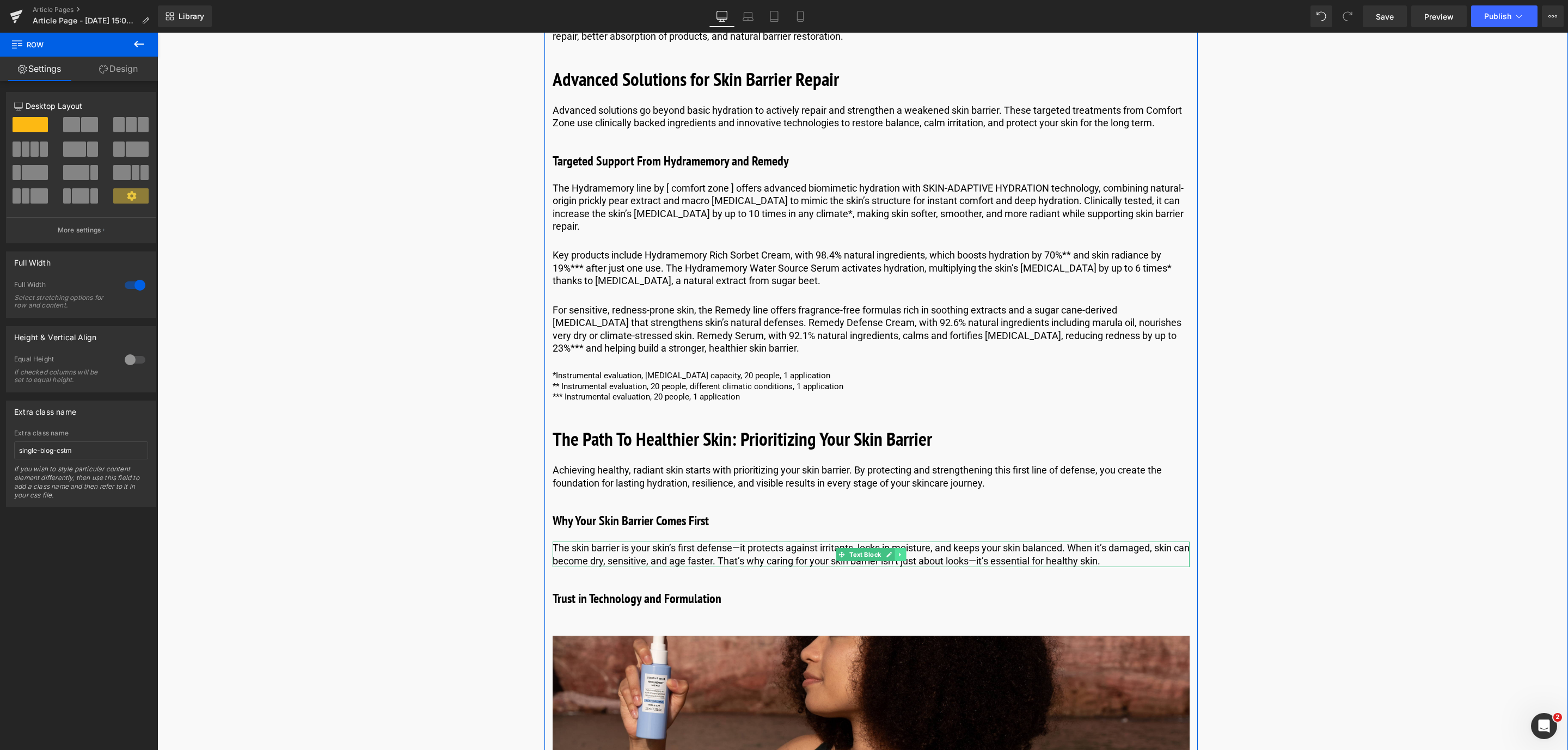
click at [897, 551] on icon at bounding box center [900, 554] width 6 height 7
click at [893, 552] on icon at bounding box center [894, 554] width 6 height 6
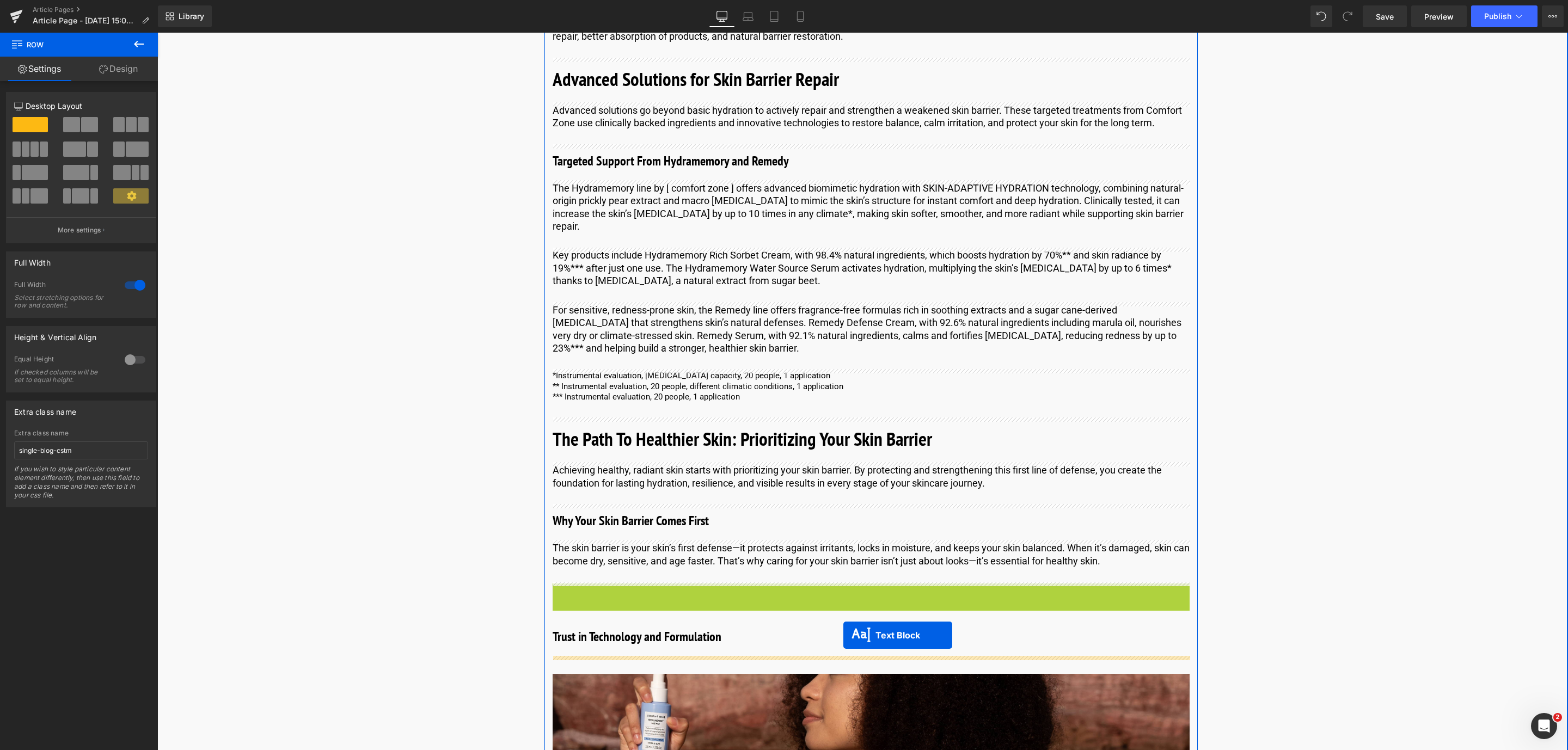
drag, startPoint x: 840, startPoint y: 596, endPoint x: 843, endPoint y: 638, distance: 42.1
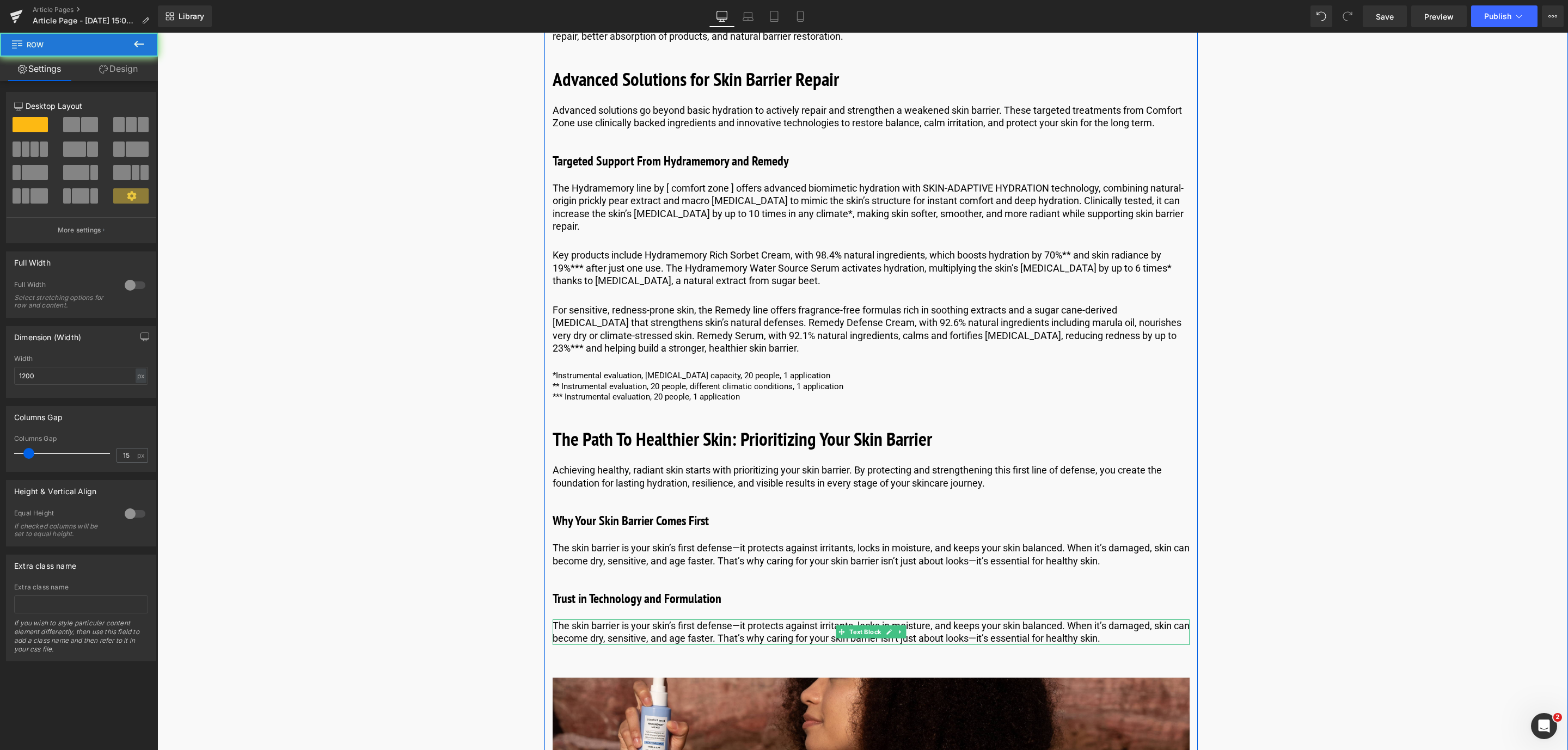
click at [769, 627] on p "The skin barrier is your skin’s first defense—it protects against irritants, lo…" at bounding box center [871, 632] width 637 height 26
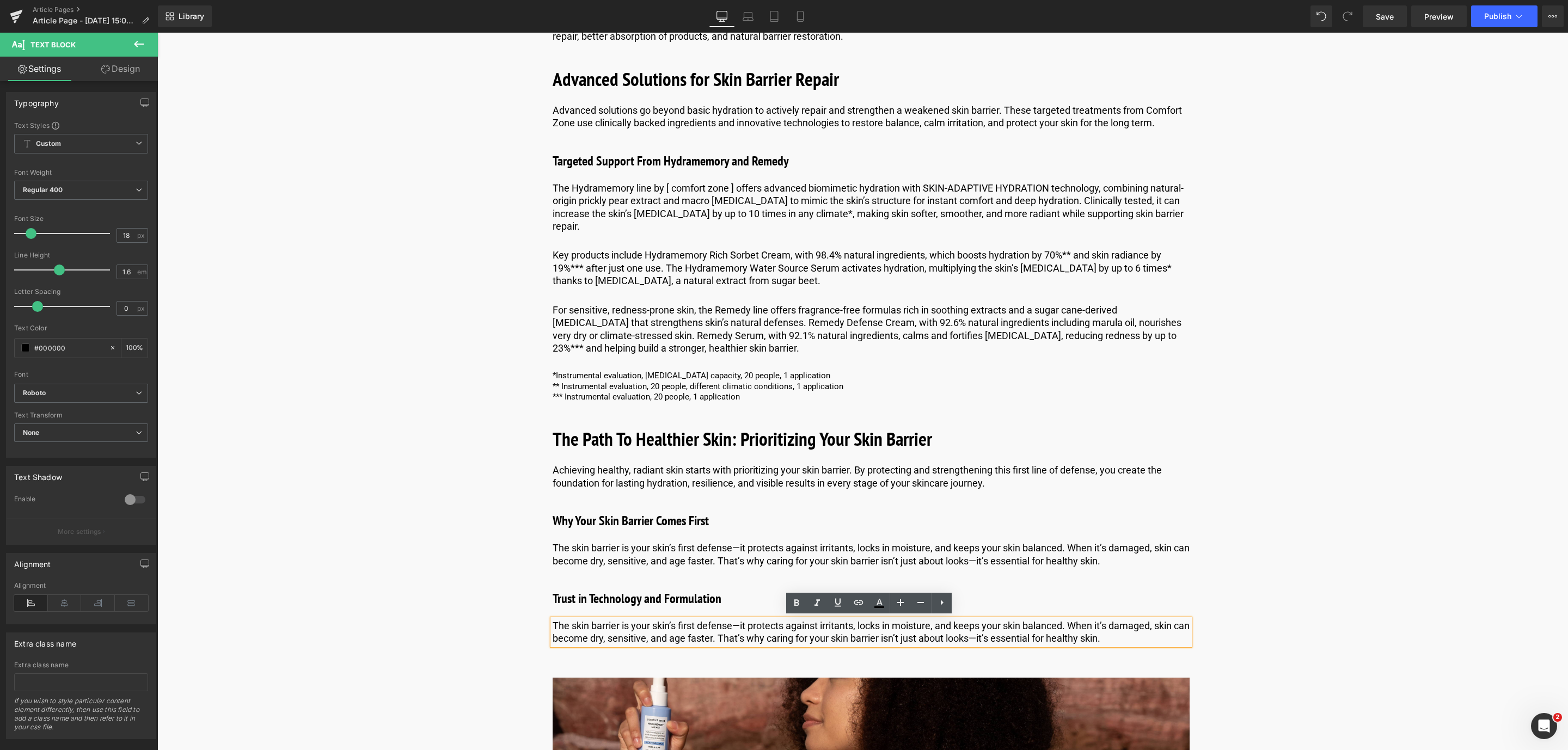
drag, startPoint x: 1142, startPoint y: 634, endPoint x: 544, endPoint y: 624, distance: 598.1
paste div
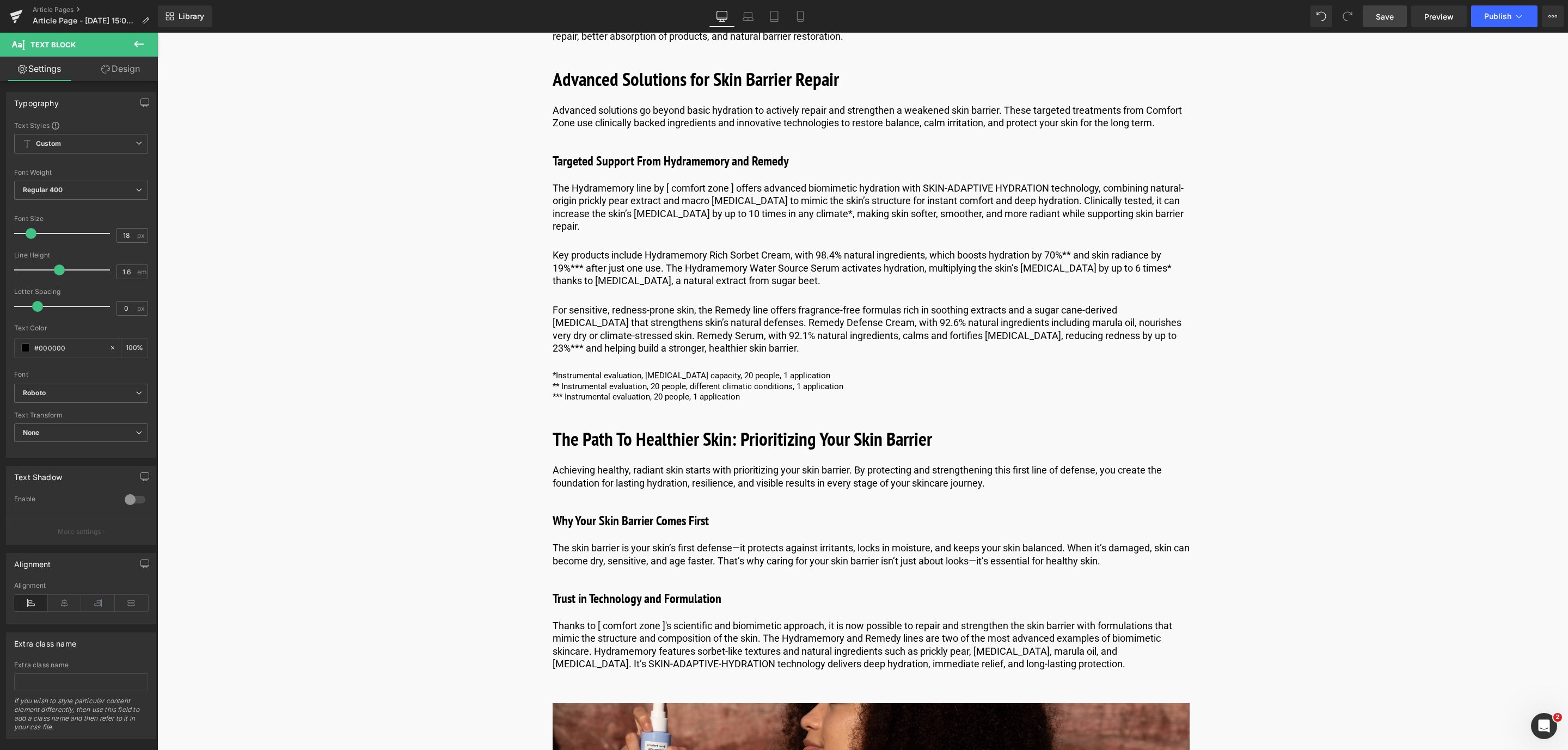
drag, startPoint x: 1375, startPoint y: 15, endPoint x: 902, endPoint y: 291, distance: 547.6
click at [1375, 15] on link "Save" at bounding box center [1384, 16] width 44 height 22
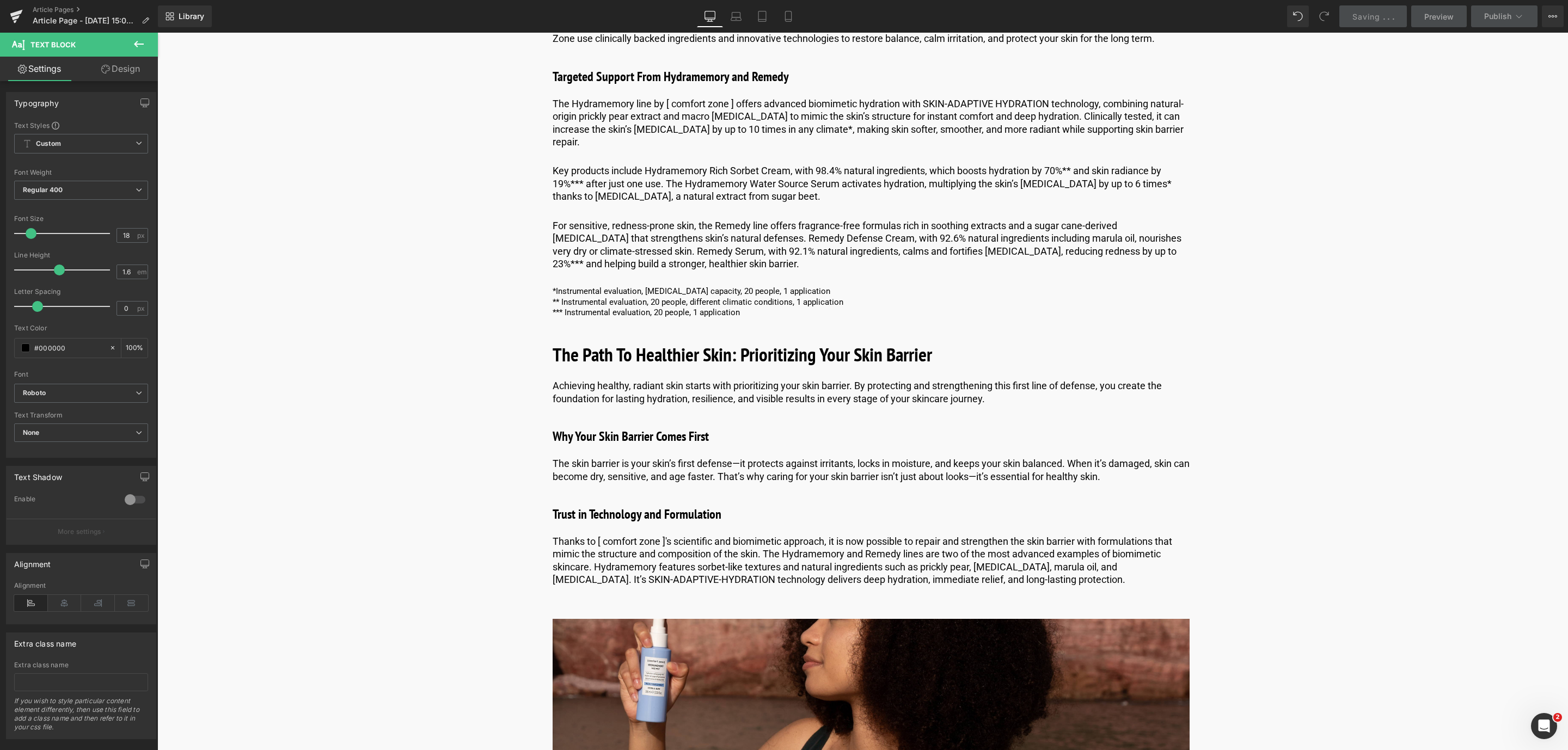
scroll to position [4347, 0]
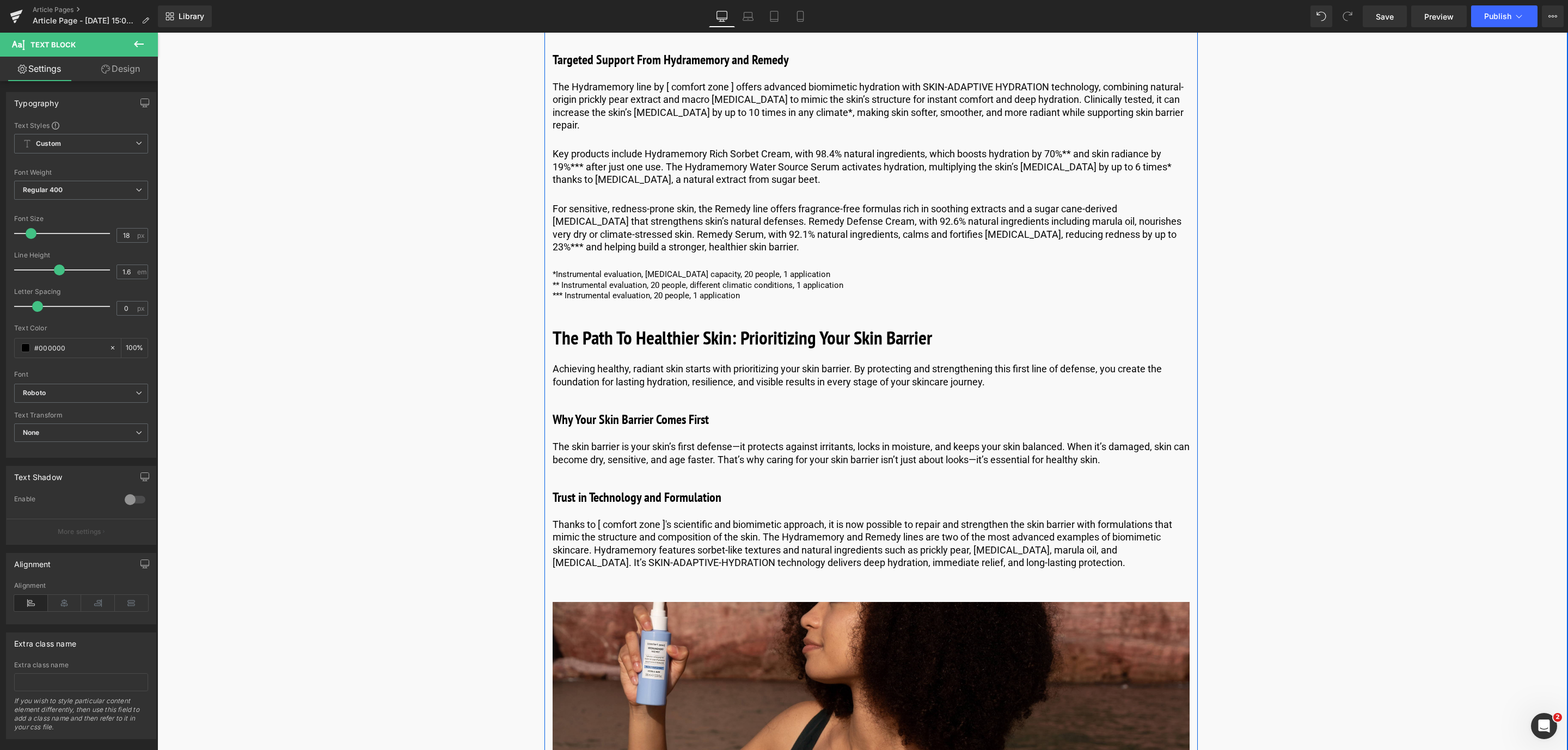
click at [658, 545] on p "Thanks to [ comfort zone ]'s scientific and biomimetic approach, it is now poss…" at bounding box center [871, 543] width 637 height 51
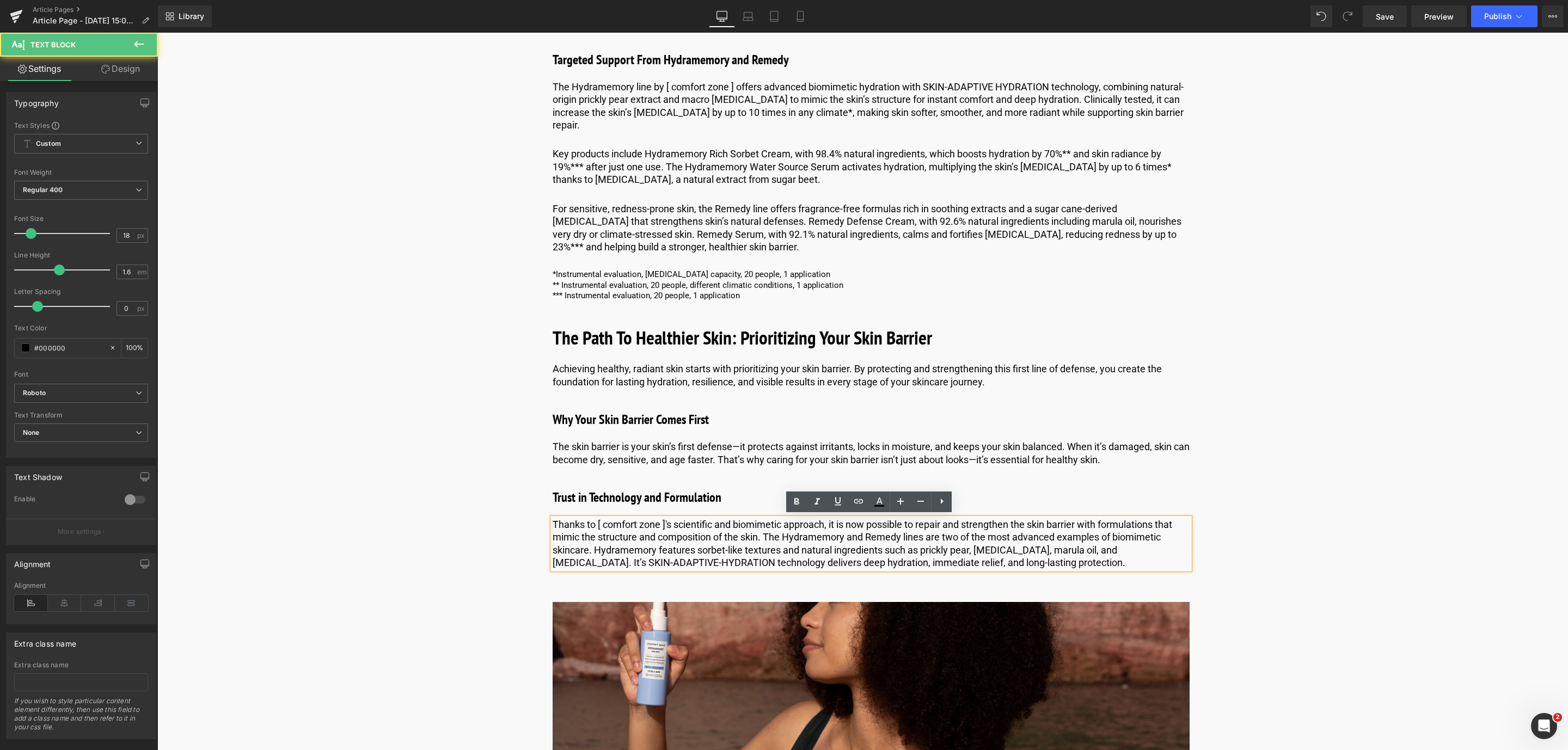
click at [664, 522] on p "Thanks to [ comfort zone ]'s scientific and biomimetic approach, it is now poss…" at bounding box center [871, 543] width 637 height 51
drag, startPoint x: 1376, startPoint y: 7, endPoint x: 803, endPoint y: 337, distance: 661.2
click at [1376, 7] on link "Save" at bounding box center [1384, 16] width 44 height 22
click at [899, 500] on link at bounding box center [897, 497] width 12 height 13
click at [893, 499] on link at bounding box center [891, 497] width 12 height 13
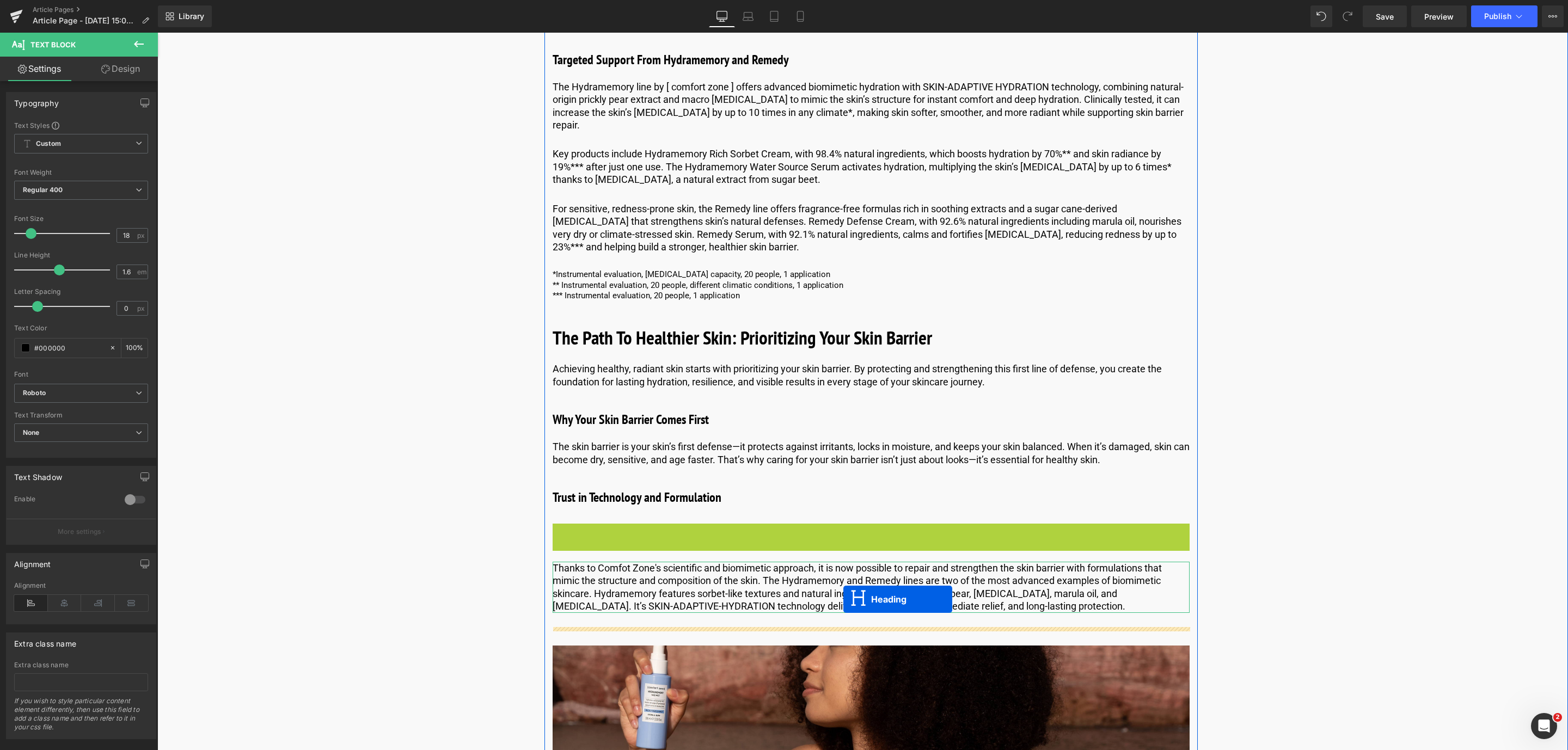
drag, startPoint x: 842, startPoint y: 531, endPoint x: 843, endPoint y: 602, distance: 71.0
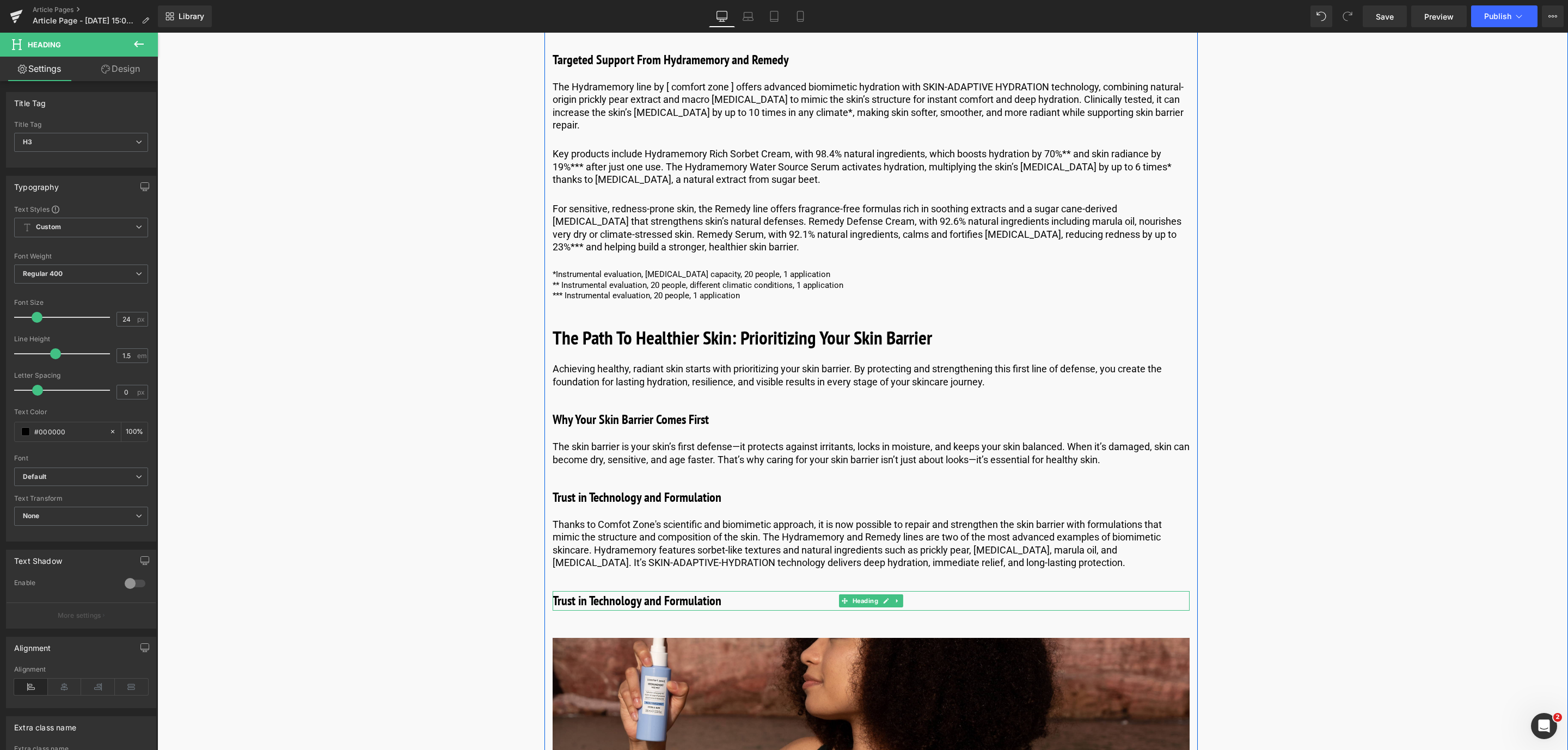
click at [733, 596] on h3 "Trust in Technology and Formulation" at bounding box center [871, 600] width 637 height 20
drag, startPoint x: 733, startPoint y: 596, endPoint x: 545, endPoint y: 601, distance: 188.1
paste div
click at [1397, 8] on link "Save" at bounding box center [1384, 16] width 44 height 22
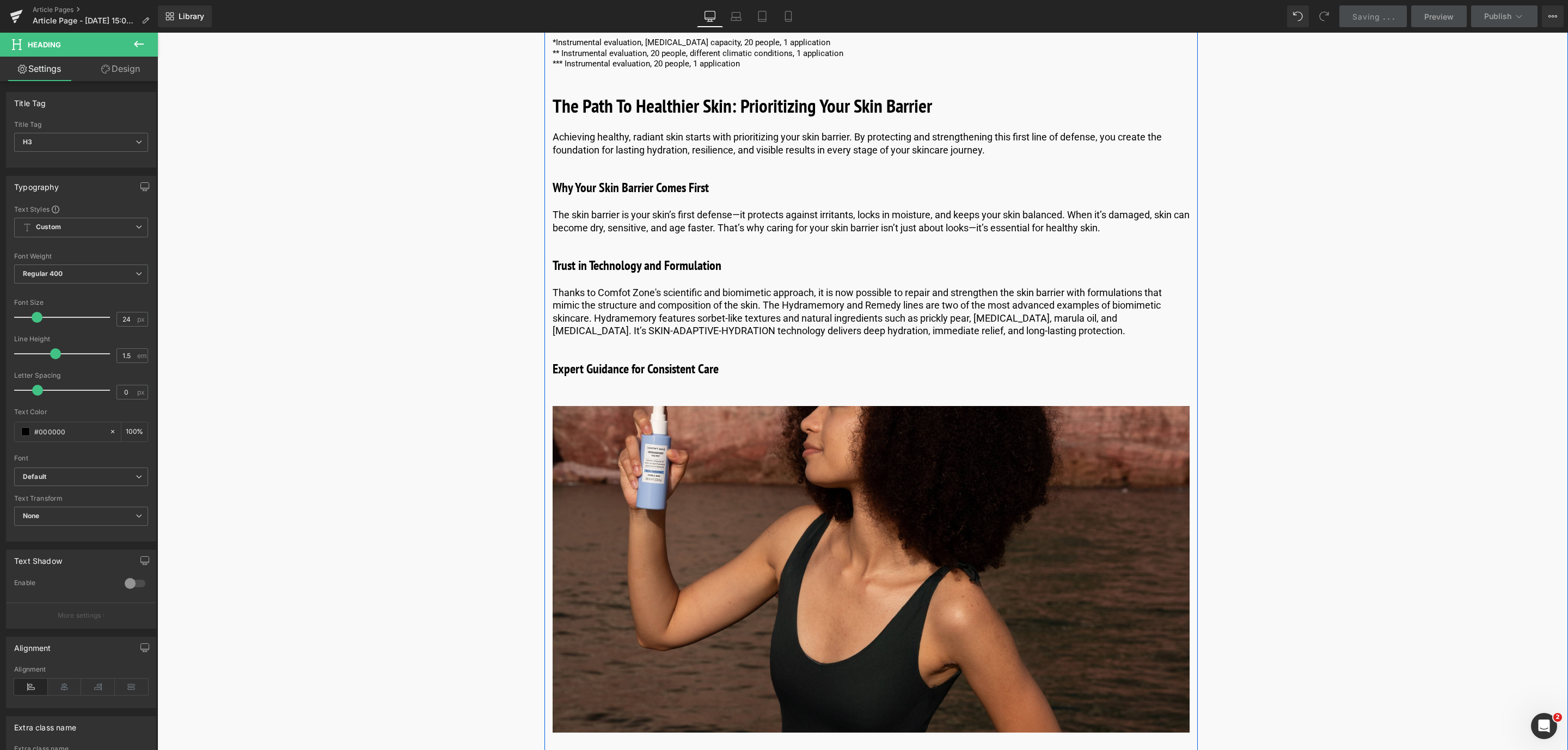
scroll to position [4579, 0]
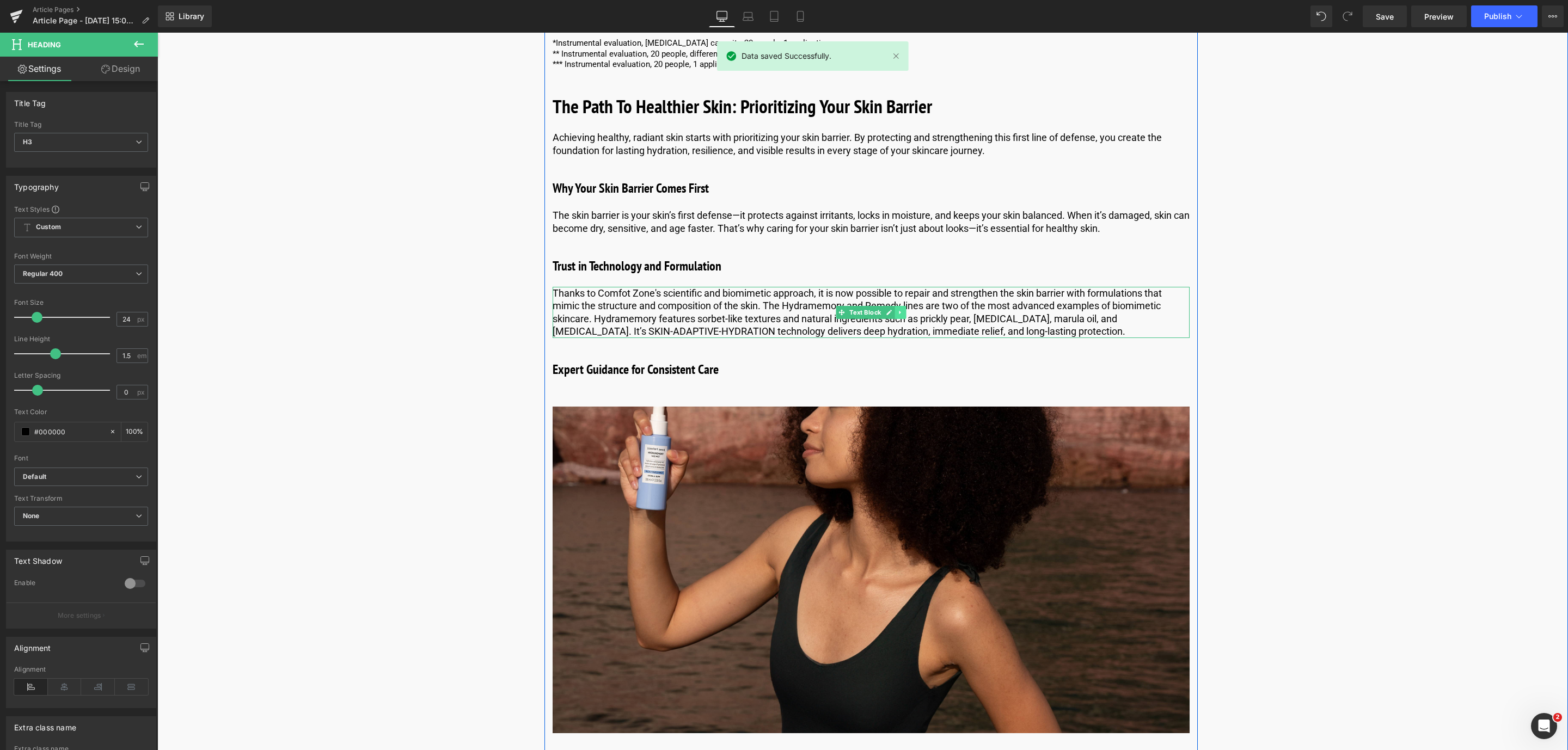
click at [899, 314] on link at bounding box center [900, 312] width 12 height 13
click at [893, 315] on link at bounding box center [894, 312] width 12 height 13
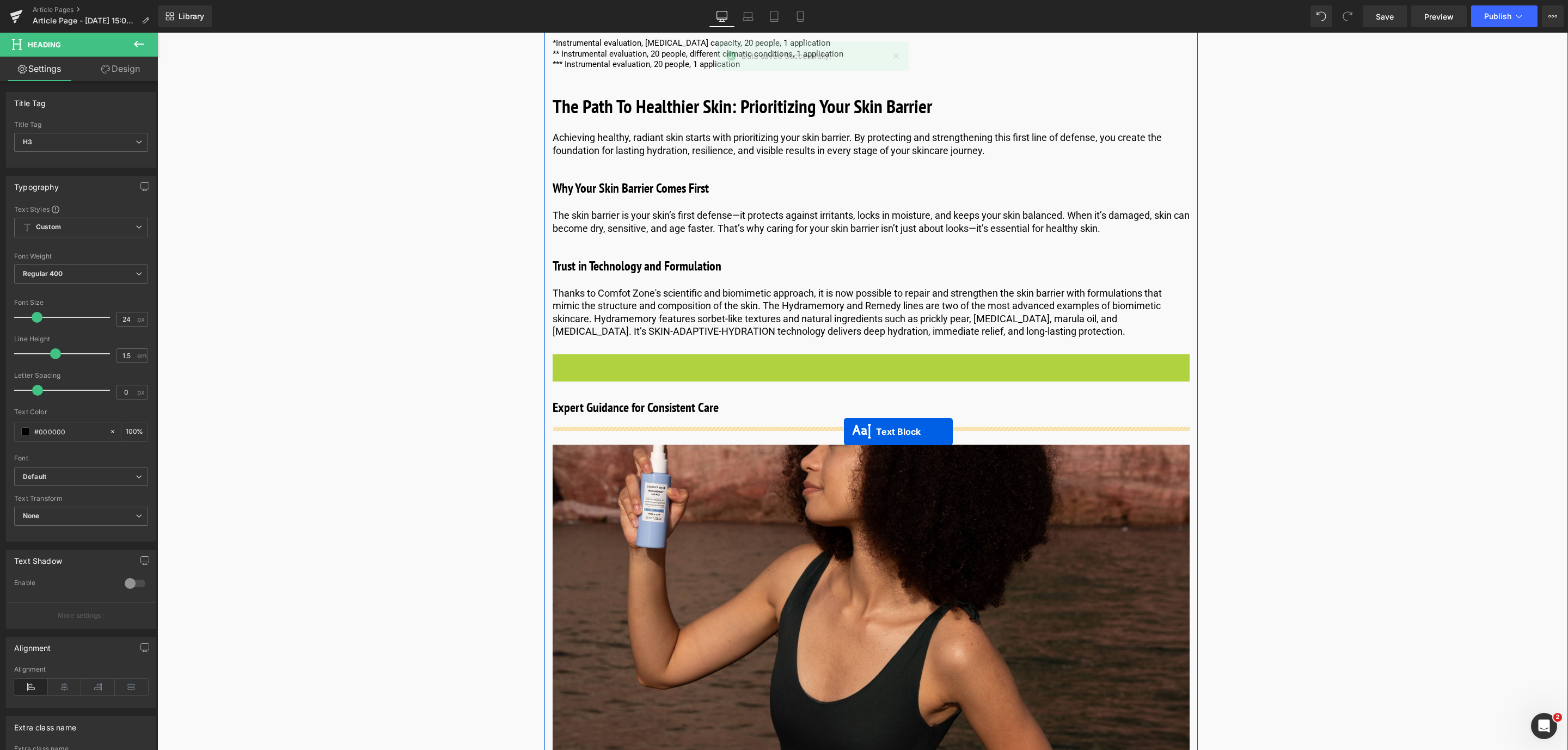
drag, startPoint x: 838, startPoint y: 377, endPoint x: 844, endPoint y: 431, distance: 54.3
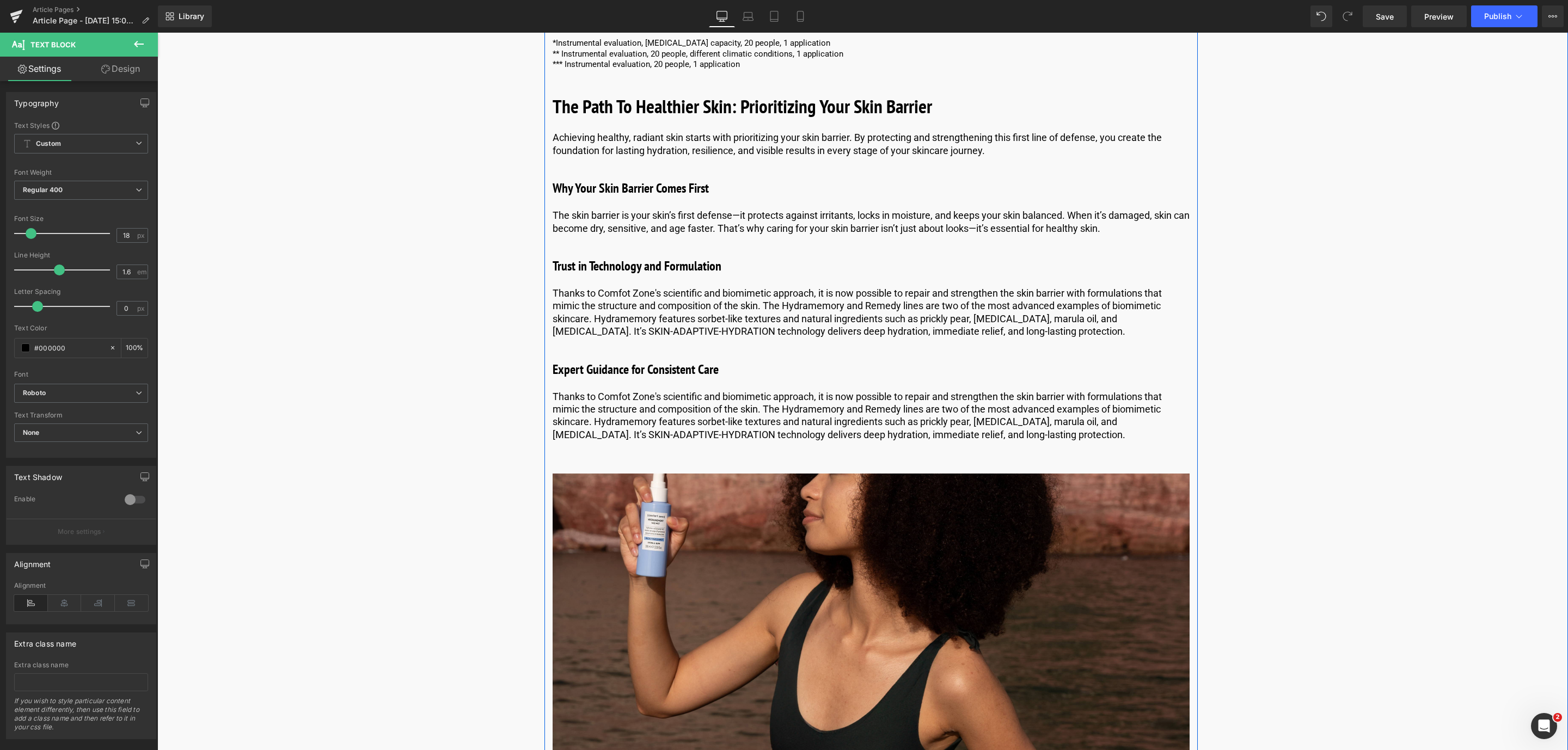
click at [616, 418] on p "Thanks to Comfot Zone's scientific and biomimetic approach, it is now possible …" at bounding box center [871, 416] width 637 height 51
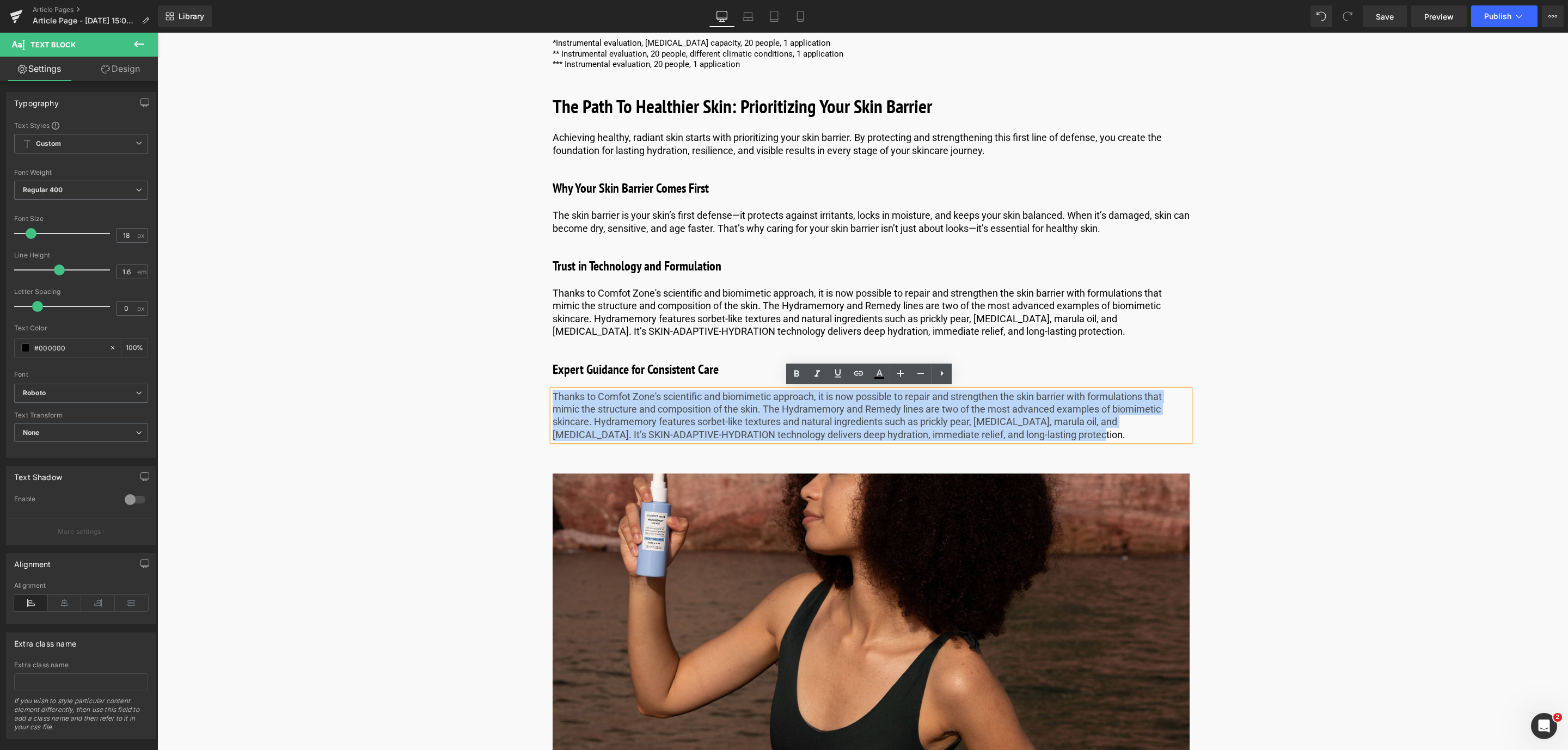
drag, startPoint x: 1021, startPoint y: 436, endPoint x: 544, endPoint y: 392, distance: 479.0
paste div
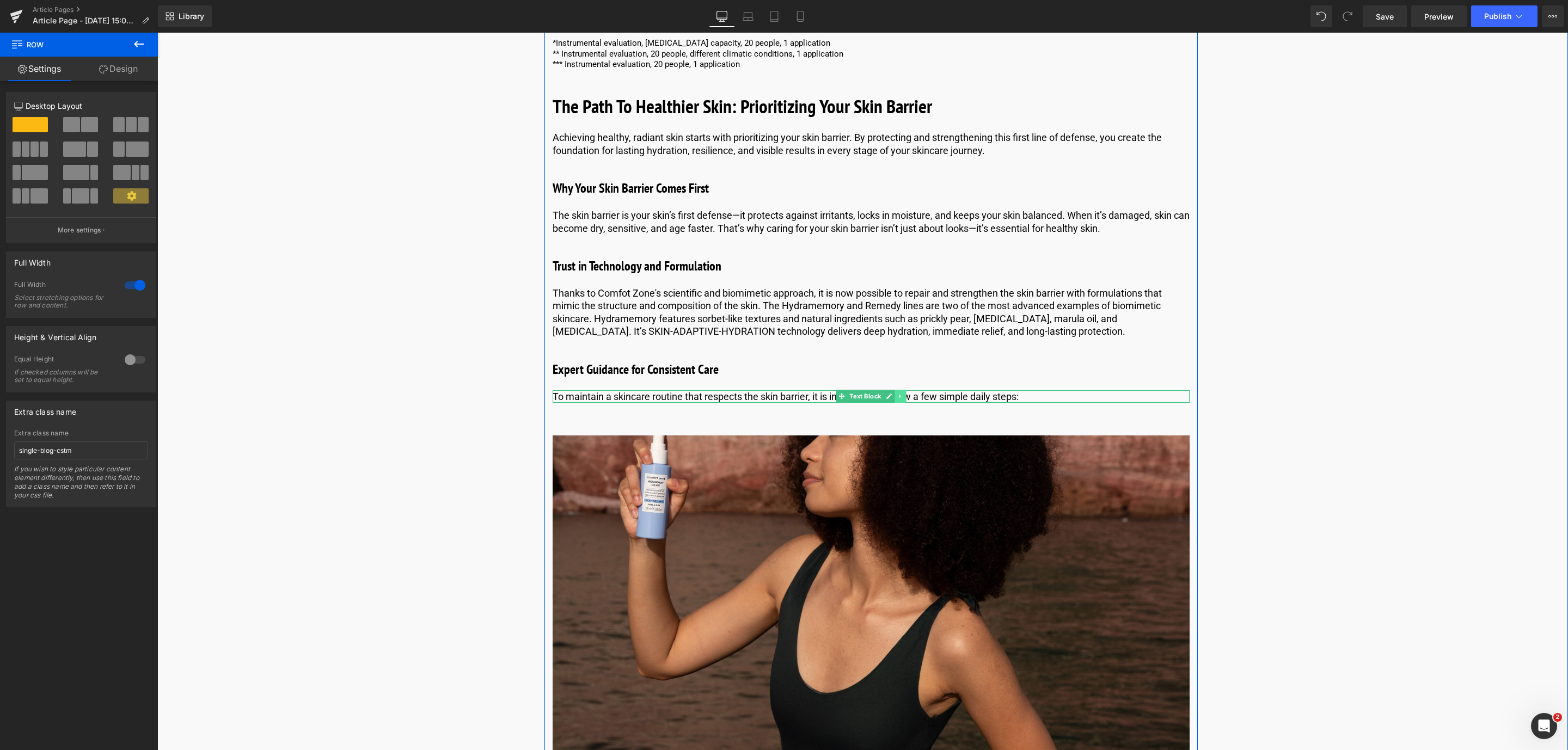
click at [897, 394] on icon at bounding box center [900, 396] width 6 height 7
click at [896, 394] on link at bounding box center [894, 396] width 12 height 13
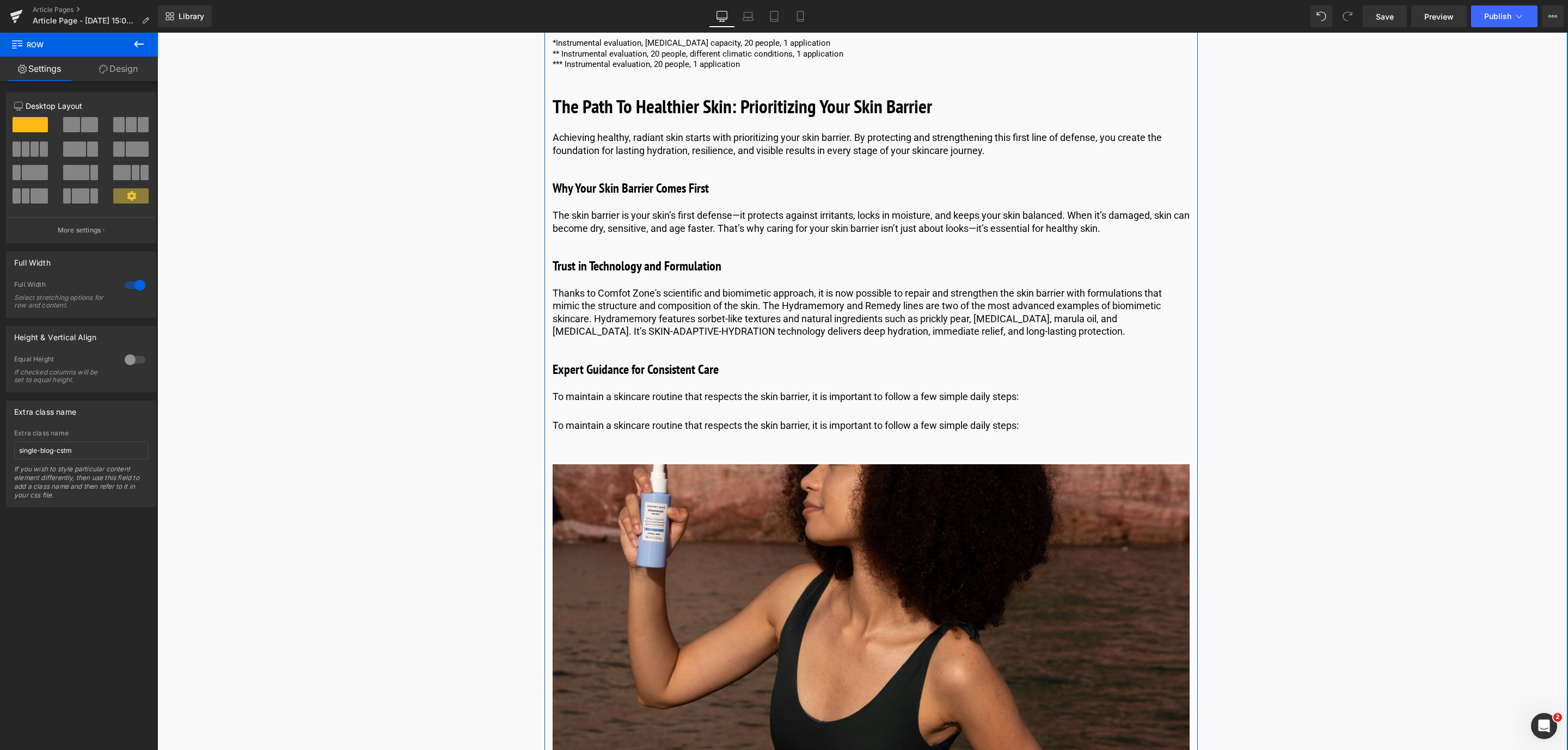
click at [736, 425] on p "To maintain a skincare routine that respects the skin barrier, it is important …" at bounding box center [871, 425] width 637 height 12
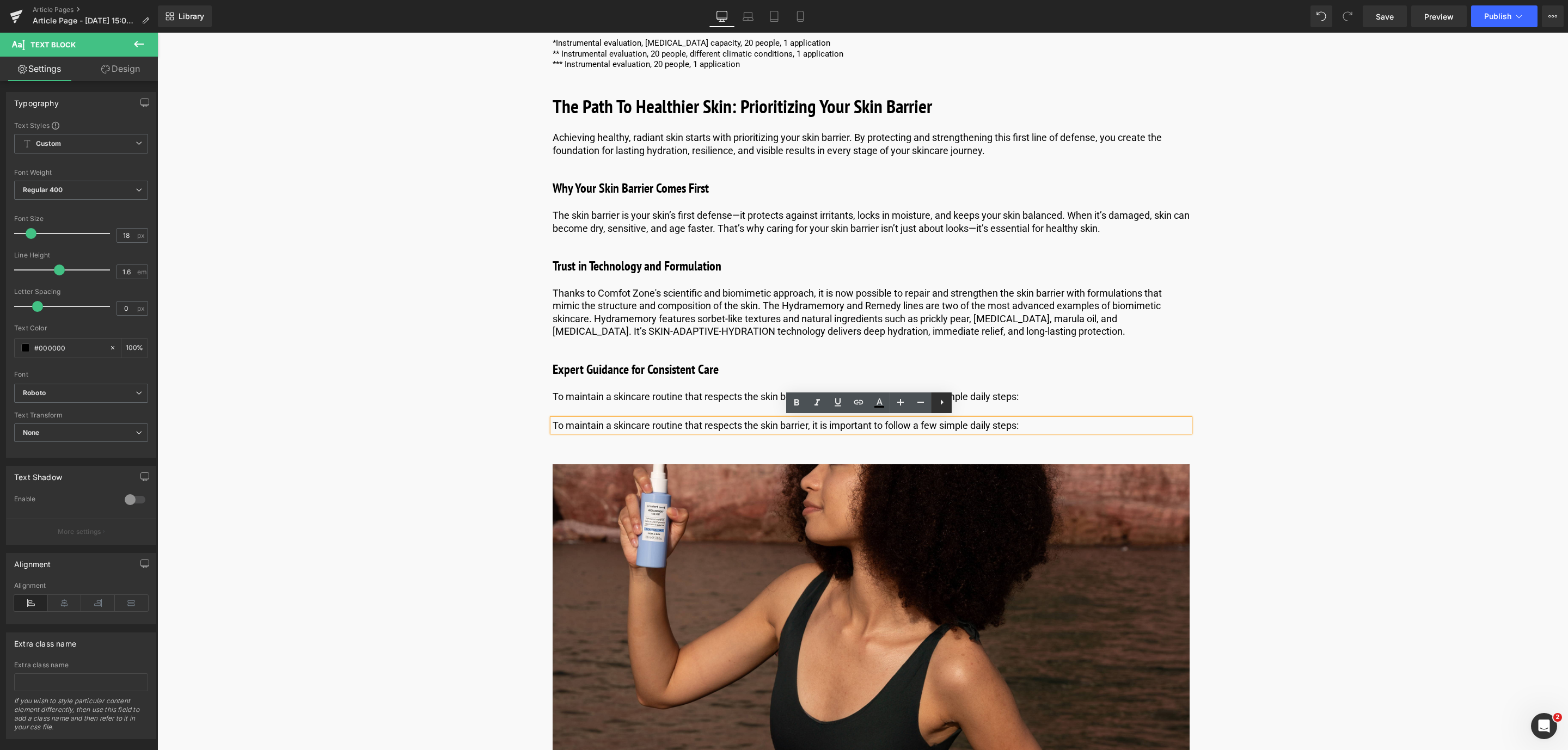
click at [940, 399] on icon at bounding box center [941, 402] width 13 height 13
click at [1049, 425] on li "To maintain a skincare routine that respects the skin barrier, it is important …" at bounding box center [871, 425] width 637 height 12
drag, startPoint x: 1049, startPoint y: 425, endPoint x: 554, endPoint y: 421, distance: 495.0
click at [554, 421] on li "To maintain a skincare routine that respects the skin barrier, it is important …" at bounding box center [871, 425] width 637 height 12
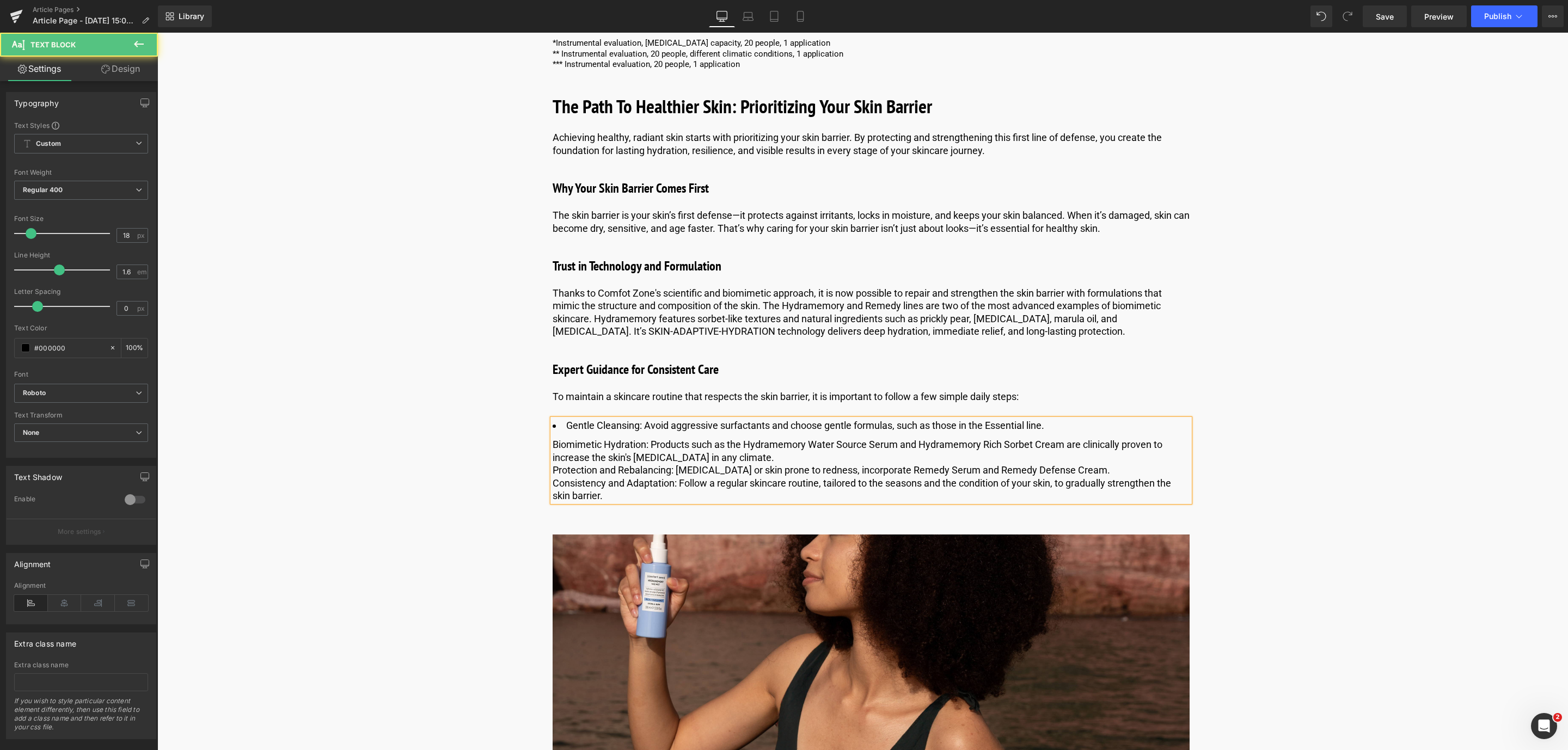
click at [553, 439] on div "Biomimetic Hydration: Products such as the Hydramemory Water Source Serum and H…" at bounding box center [871, 451] width 637 height 26
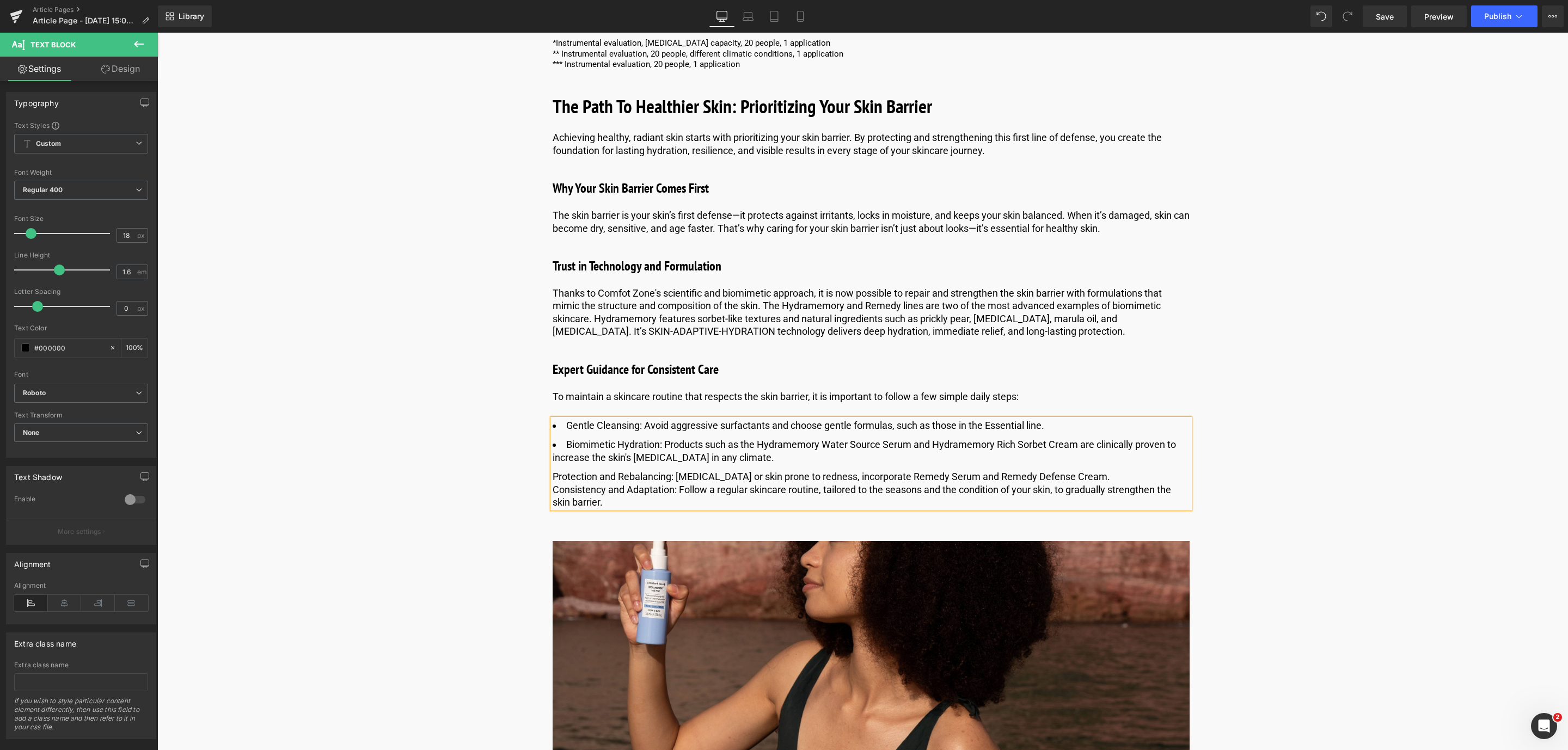
click at [553, 478] on div "Protection and Rebalancing: [MEDICAL_DATA] or skin prone to redness, incorporat…" at bounding box center [871, 476] width 637 height 12
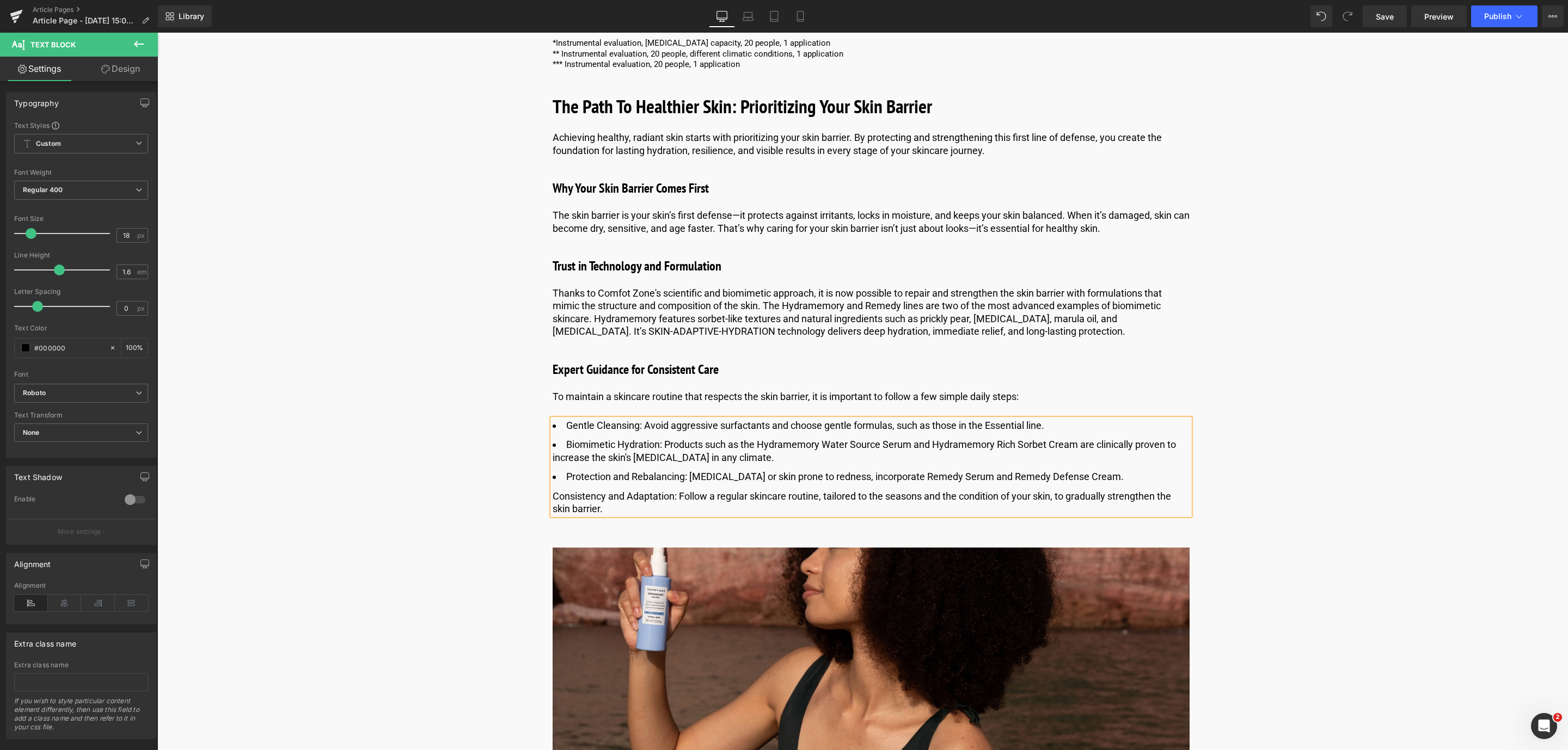
click at [553, 499] on div "Consistency and Adaptation: Follow a regular skincare routine, tailored to the …" at bounding box center [871, 503] width 637 height 26
drag, startPoint x: 641, startPoint y: 425, endPoint x: 626, endPoint y: 423, distance: 15.1
click at [626, 423] on li "Gentle Cleansing: Avoid aggressive surfactants and choose gentle formulas, such…" at bounding box center [871, 425] width 637 height 12
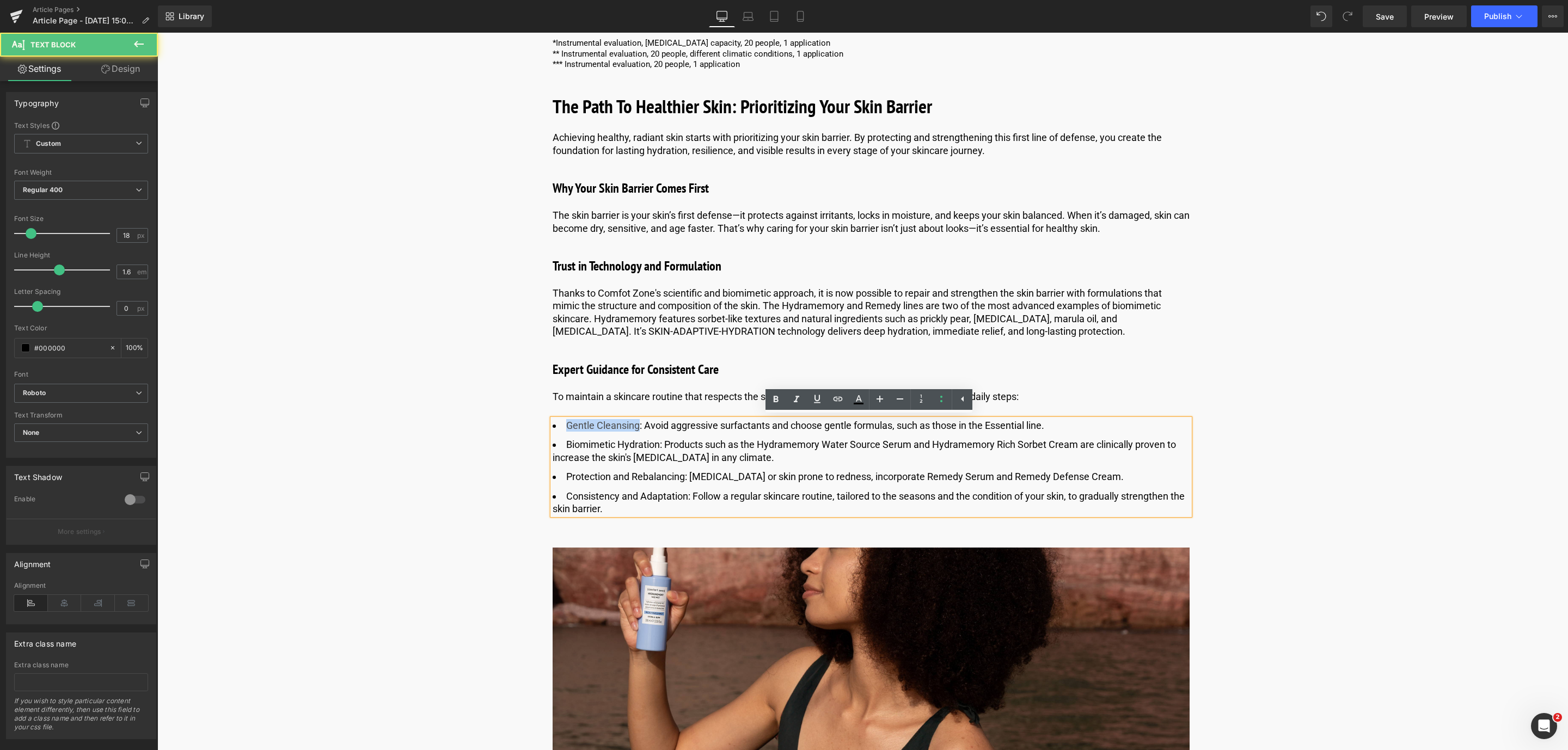
drag, startPoint x: 636, startPoint y: 424, endPoint x: 551, endPoint y: 422, distance: 85.0
click at [553, 422] on li "Gentle Cleansing: Avoid aggressive surfactants and choose gentle formulas, such…" at bounding box center [871, 425] width 637 height 12
click at [773, 394] on icon at bounding box center [775, 399] width 13 height 13
drag, startPoint x: 659, startPoint y: 444, endPoint x: 542, endPoint y: 441, distance: 117.0
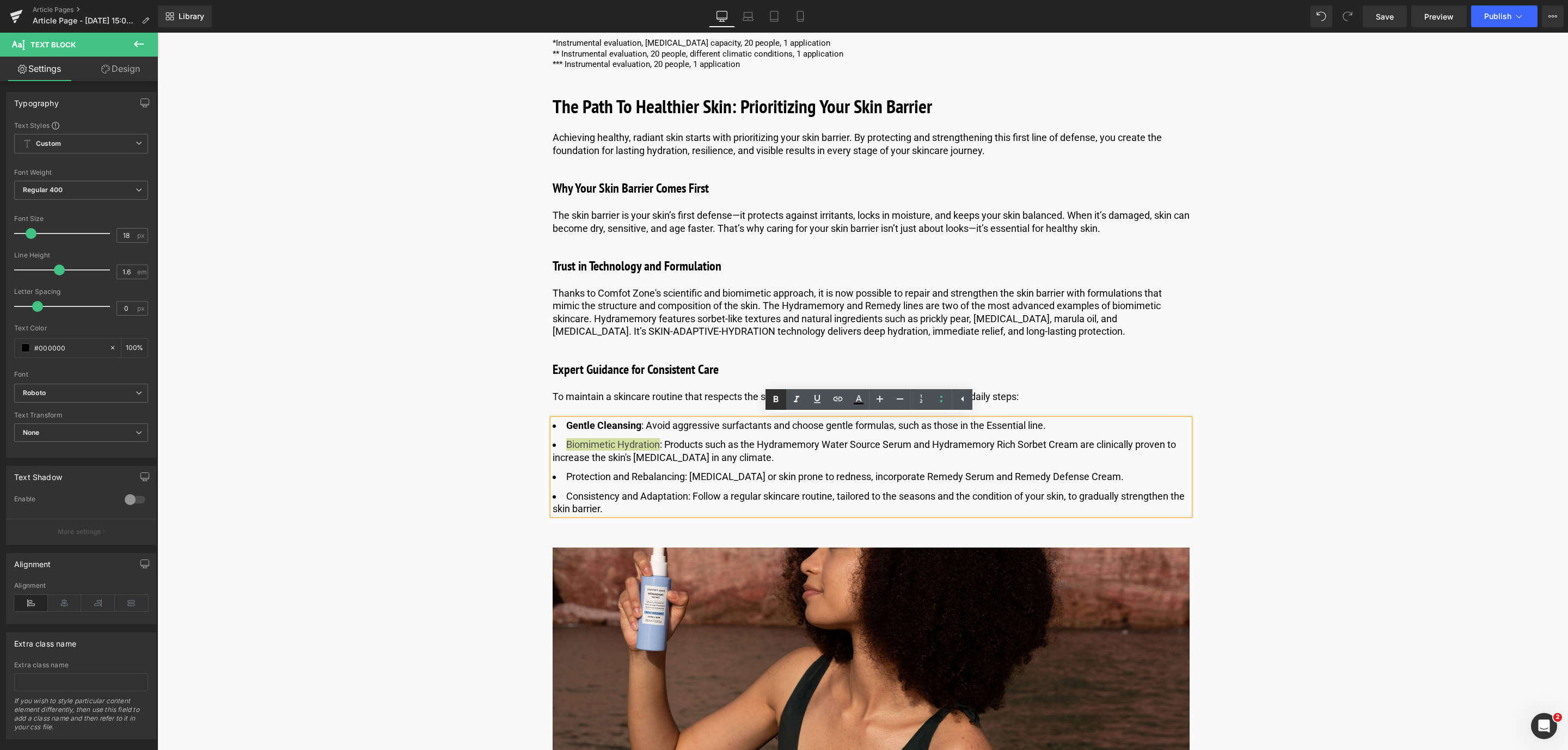
click at [773, 401] on icon at bounding box center [775, 399] width 13 height 13
drag, startPoint x: 682, startPoint y: 473, endPoint x: 562, endPoint y: 477, distance: 120.1
click at [562, 477] on li "Protection and Rebalancing: [MEDICAL_DATA] or skin prone to redness, incorporat…" at bounding box center [871, 476] width 637 height 12
click at [776, 399] on icon at bounding box center [775, 400] width 5 height 7
drag, startPoint x: 686, startPoint y: 494, endPoint x: 558, endPoint y: 495, distance: 128.0
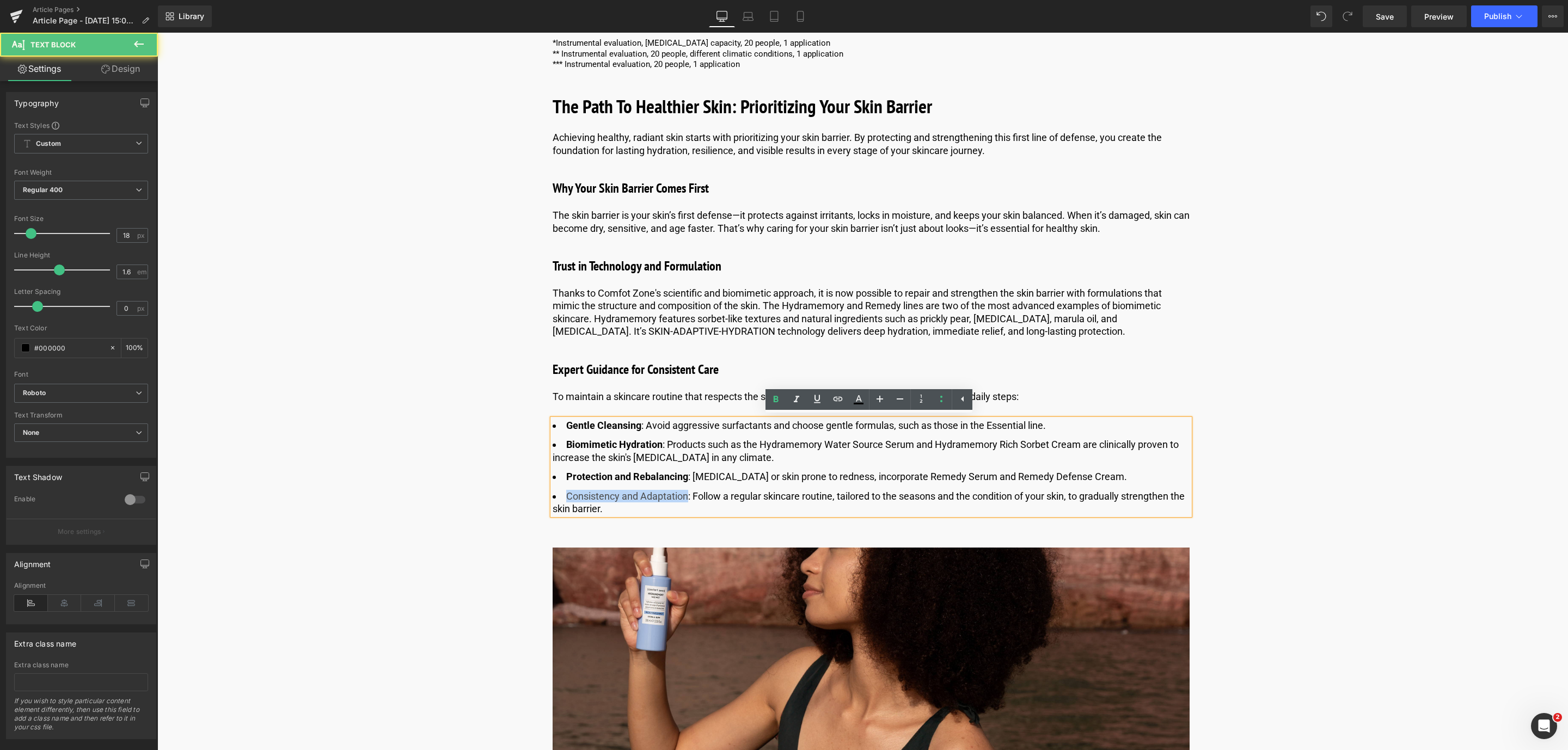
click at [558, 495] on li "Consistency and Adaptation: Follow a regular skincare routine, tailored to the …" at bounding box center [871, 503] width 637 height 26
click at [778, 405] on icon at bounding box center [775, 399] width 13 height 13
click at [1381, 17] on span "Save" at bounding box center [1385, 16] width 18 height 12
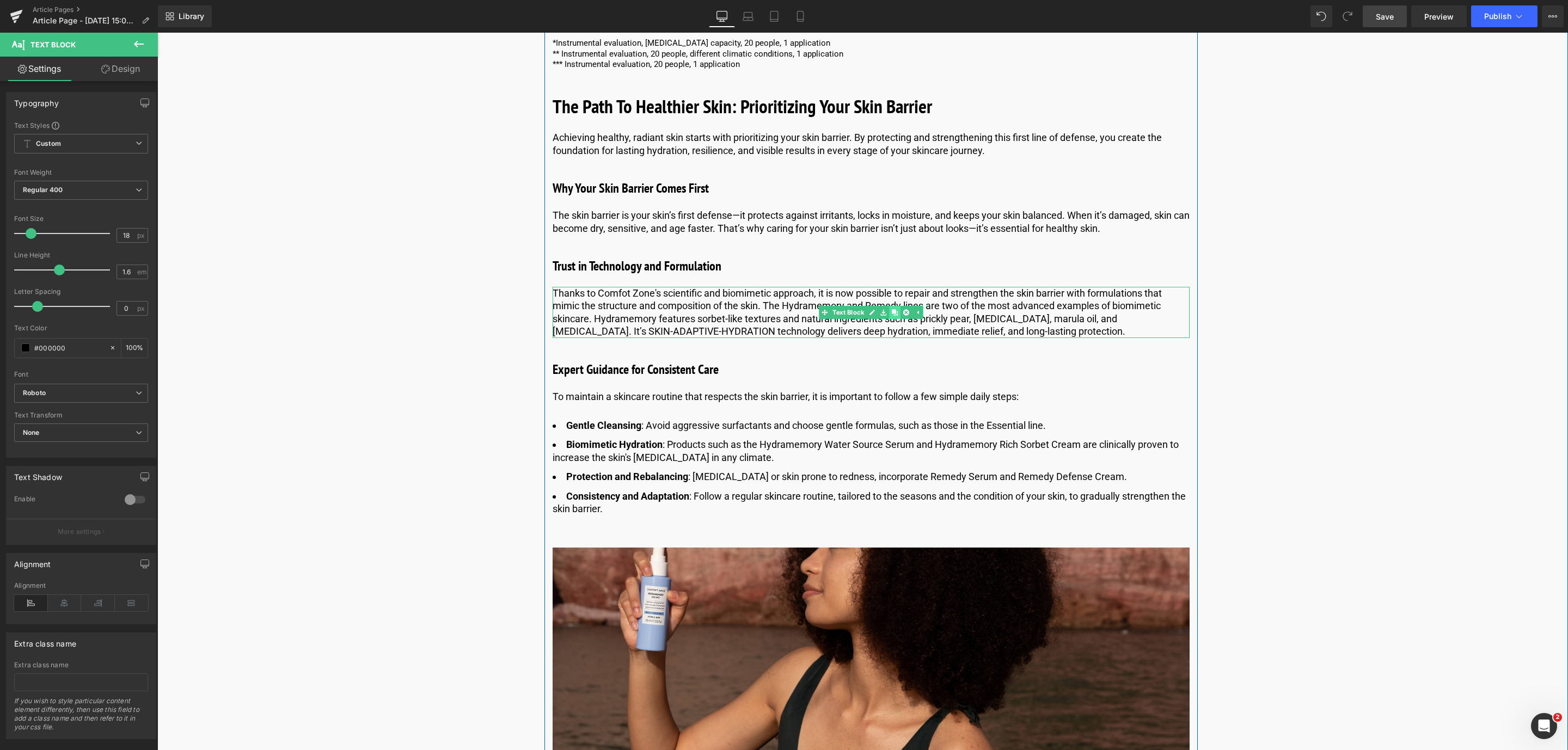
click at [893, 311] on icon at bounding box center [894, 312] width 6 height 6
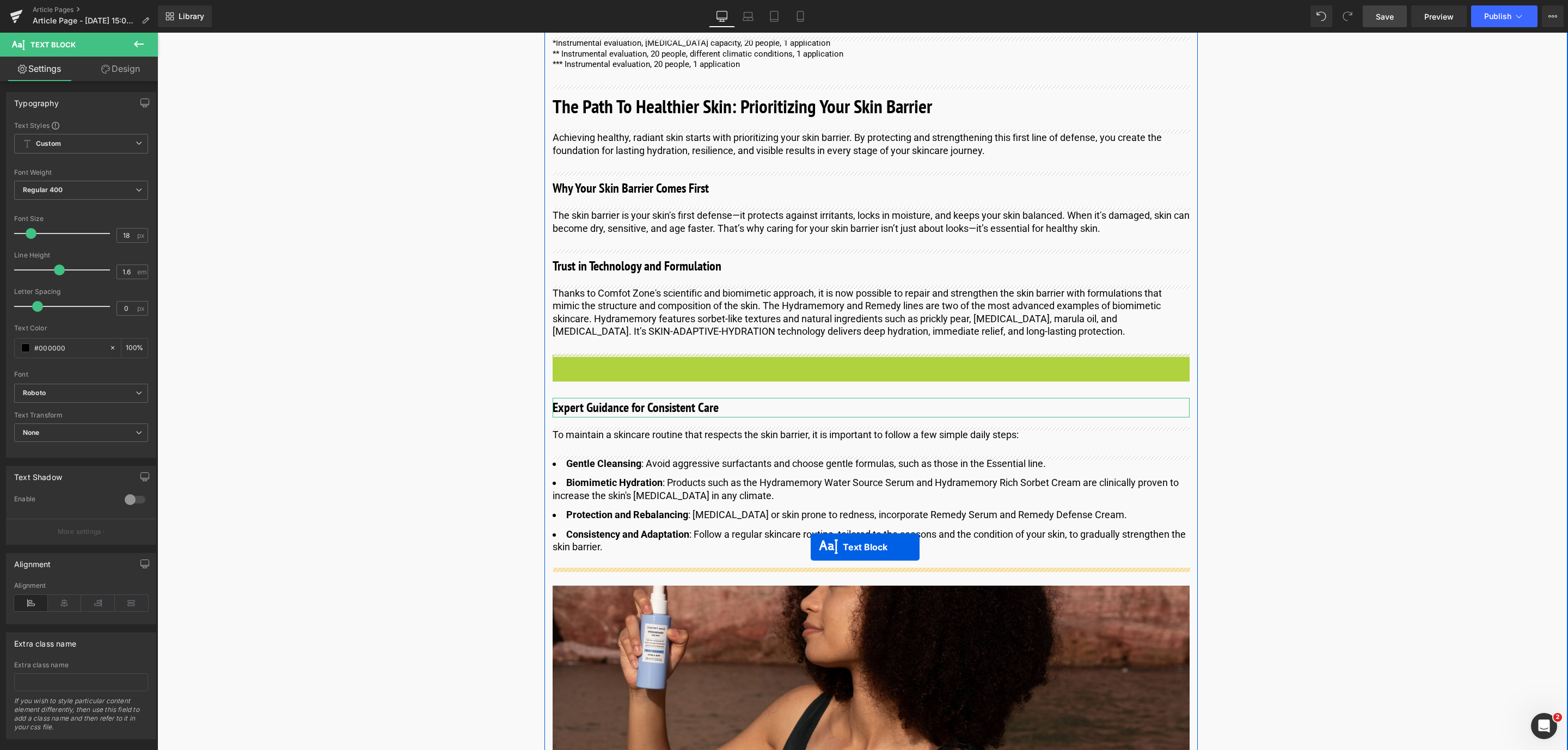
drag, startPoint x: 833, startPoint y: 377, endPoint x: 810, endPoint y: 548, distance: 172.5
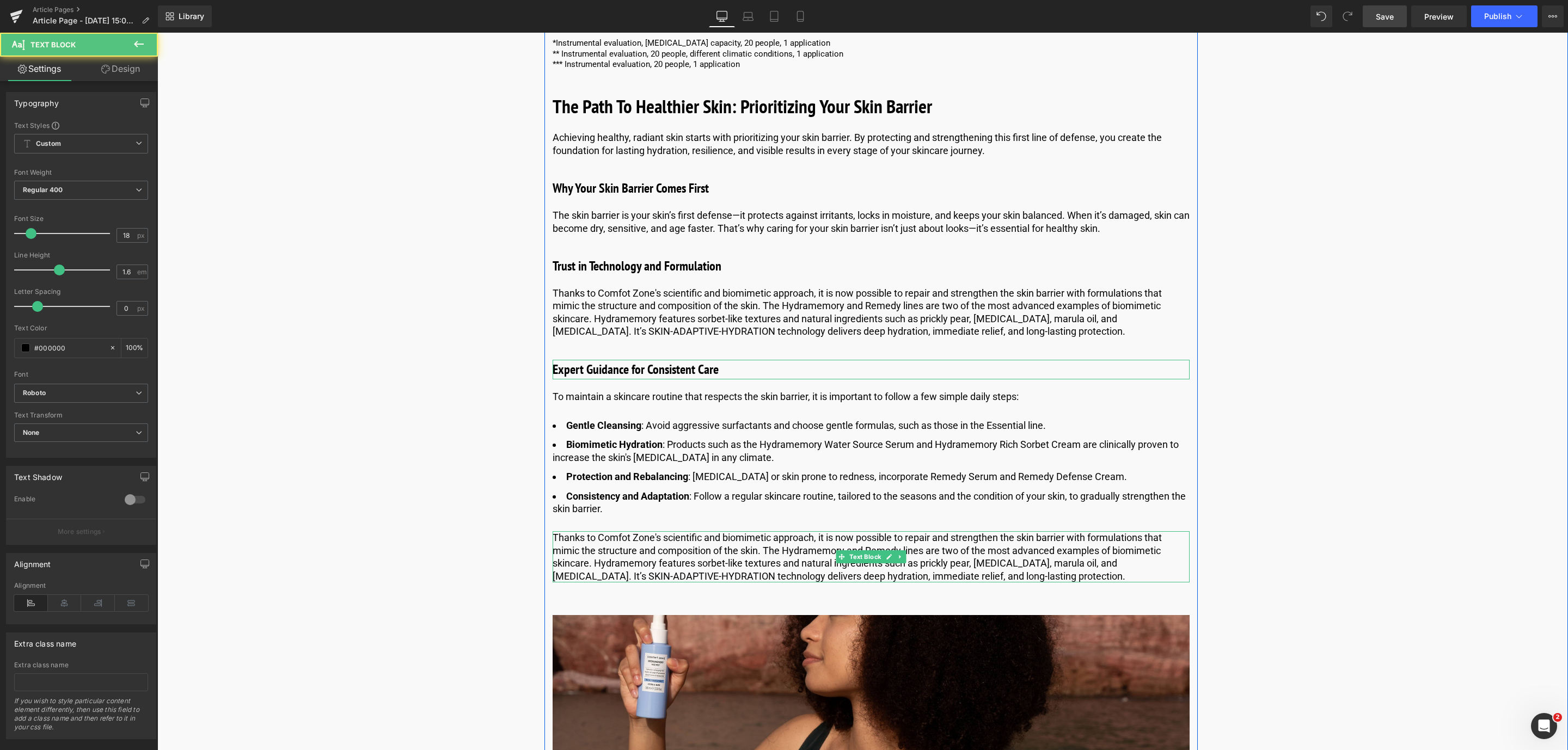
click at [714, 556] on p "Thanks to Comfot Zone's scientific and biomimetic approach, it is now possible …" at bounding box center [871, 557] width 637 height 51
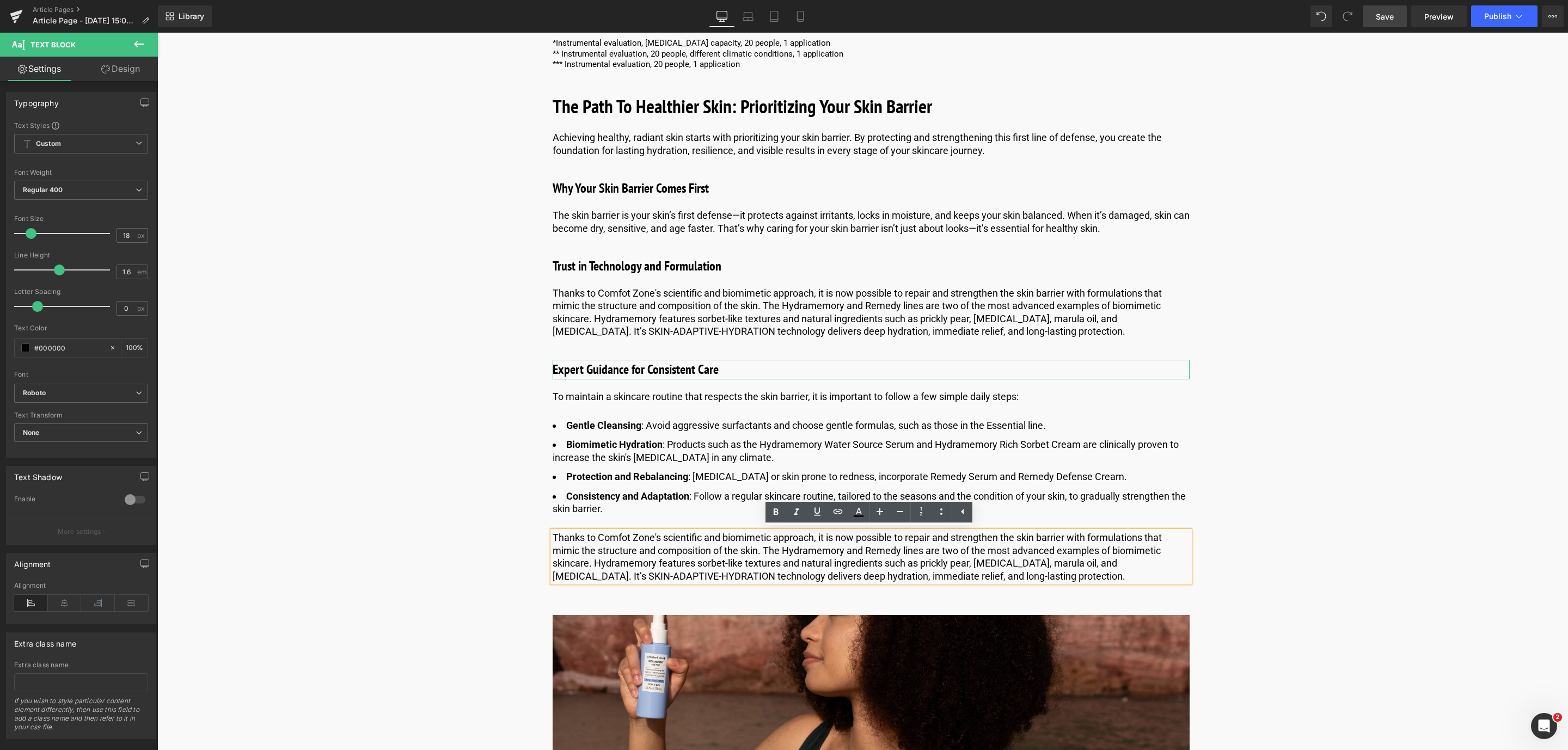
drag, startPoint x: 1002, startPoint y: 570, endPoint x: 664, endPoint y: 559, distance: 338.2
click at [664, 559] on p "Thanks to Comfot Zone's scientific and biomimetic approach, it is now possible …" at bounding box center [871, 557] width 637 height 51
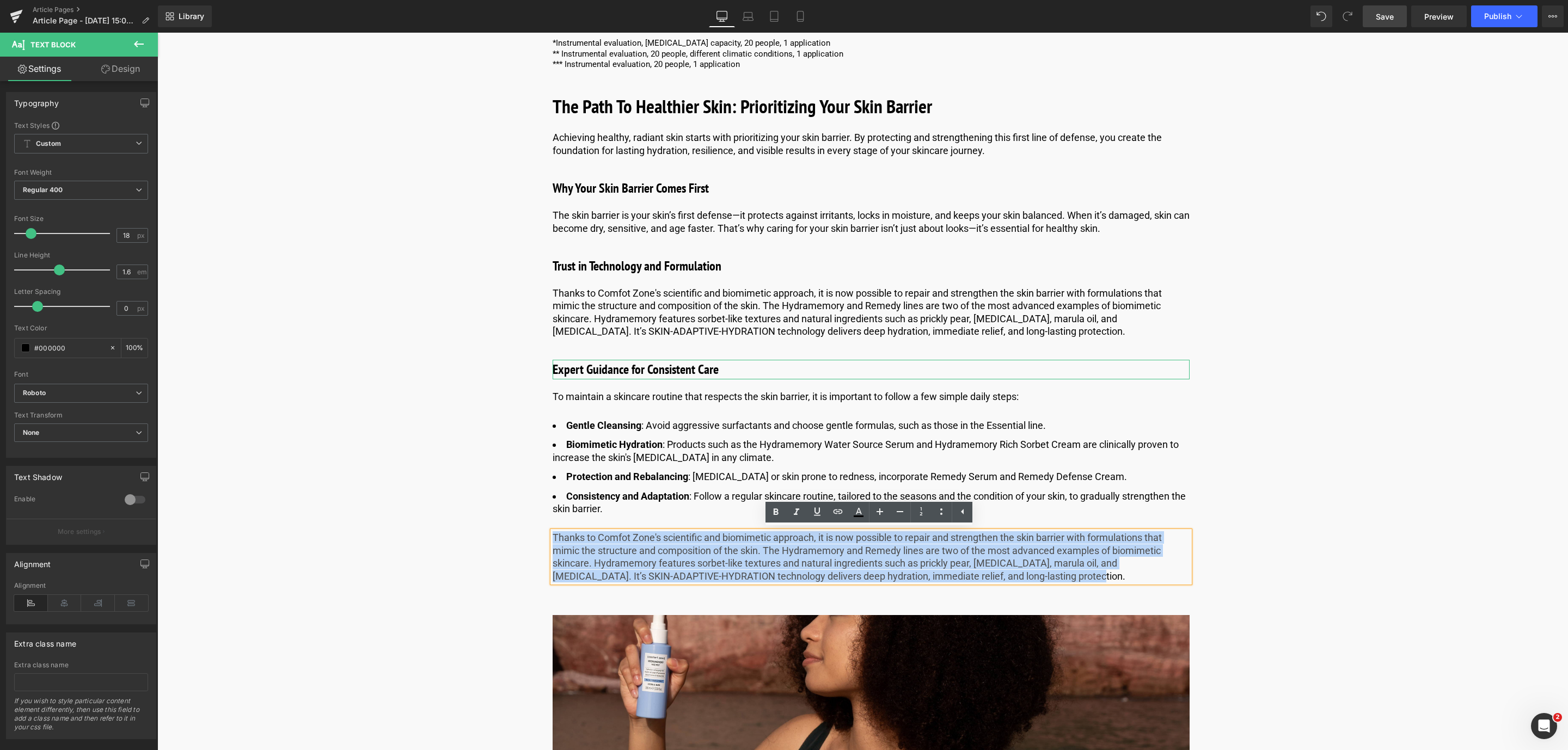
drag, startPoint x: 1020, startPoint y: 575, endPoint x: 546, endPoint y: 531, distance: 476.0
paste div
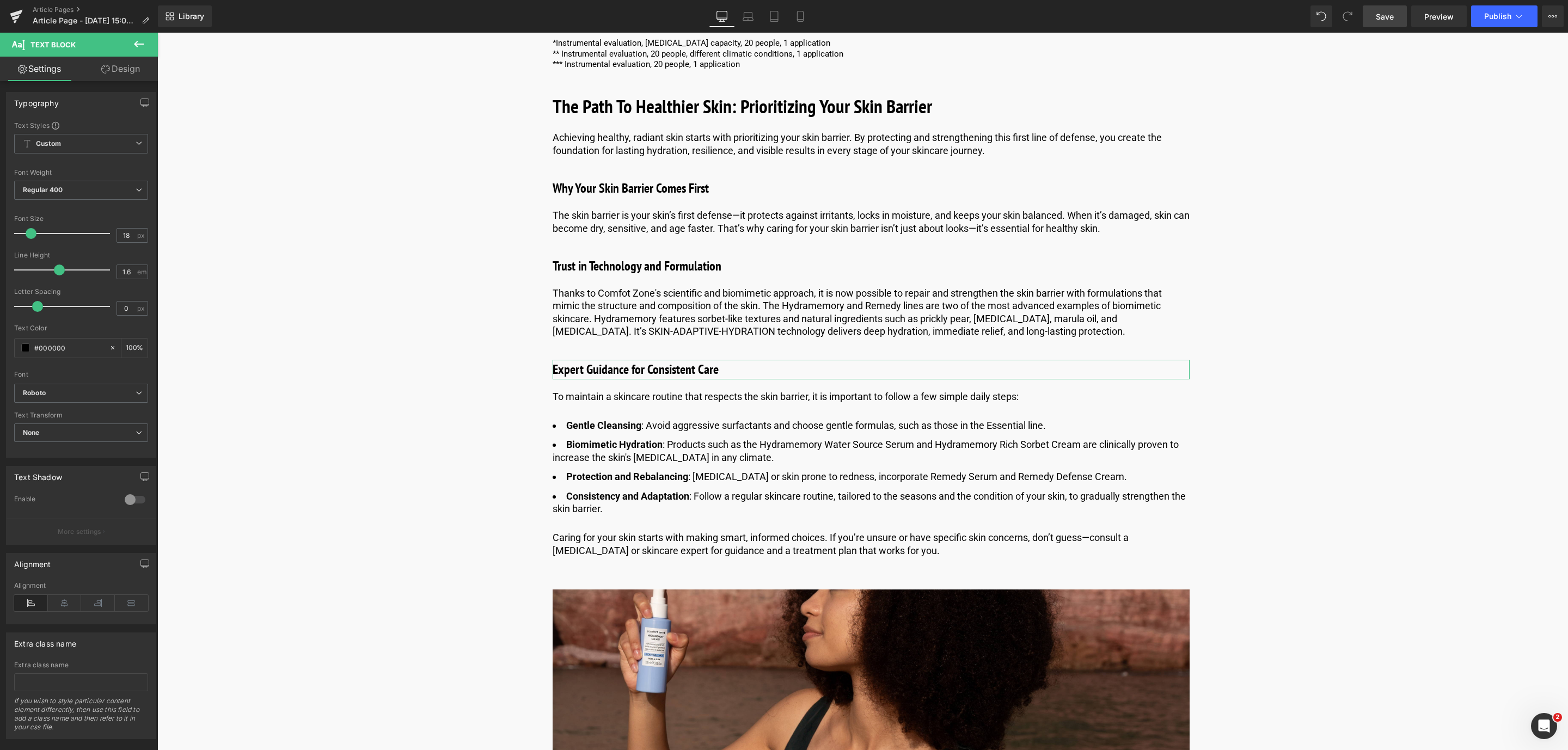
click at [1380, 15] on span "Save" at bounding box center [1385, 16] width 18 height 12
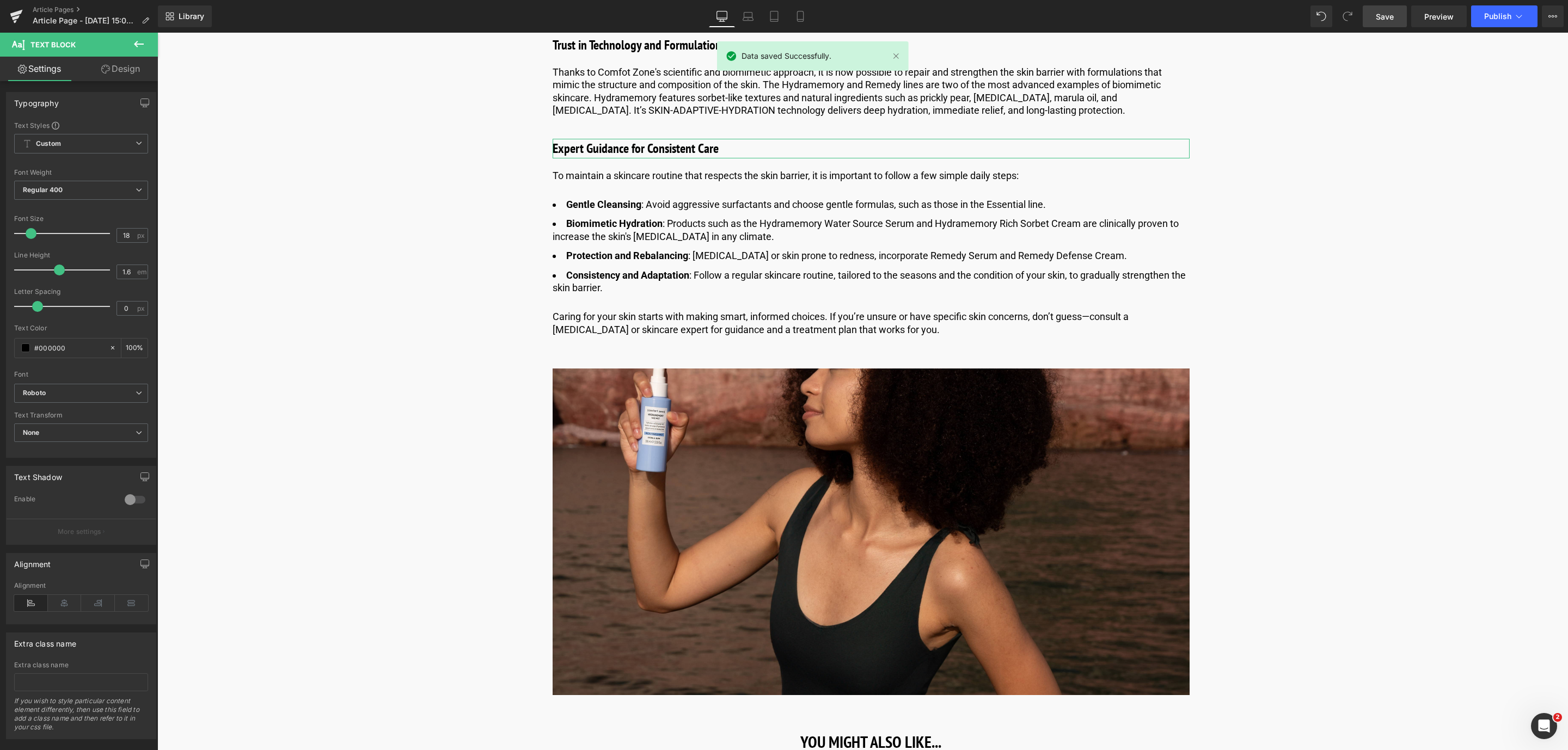
scroll to position [4821, 0]
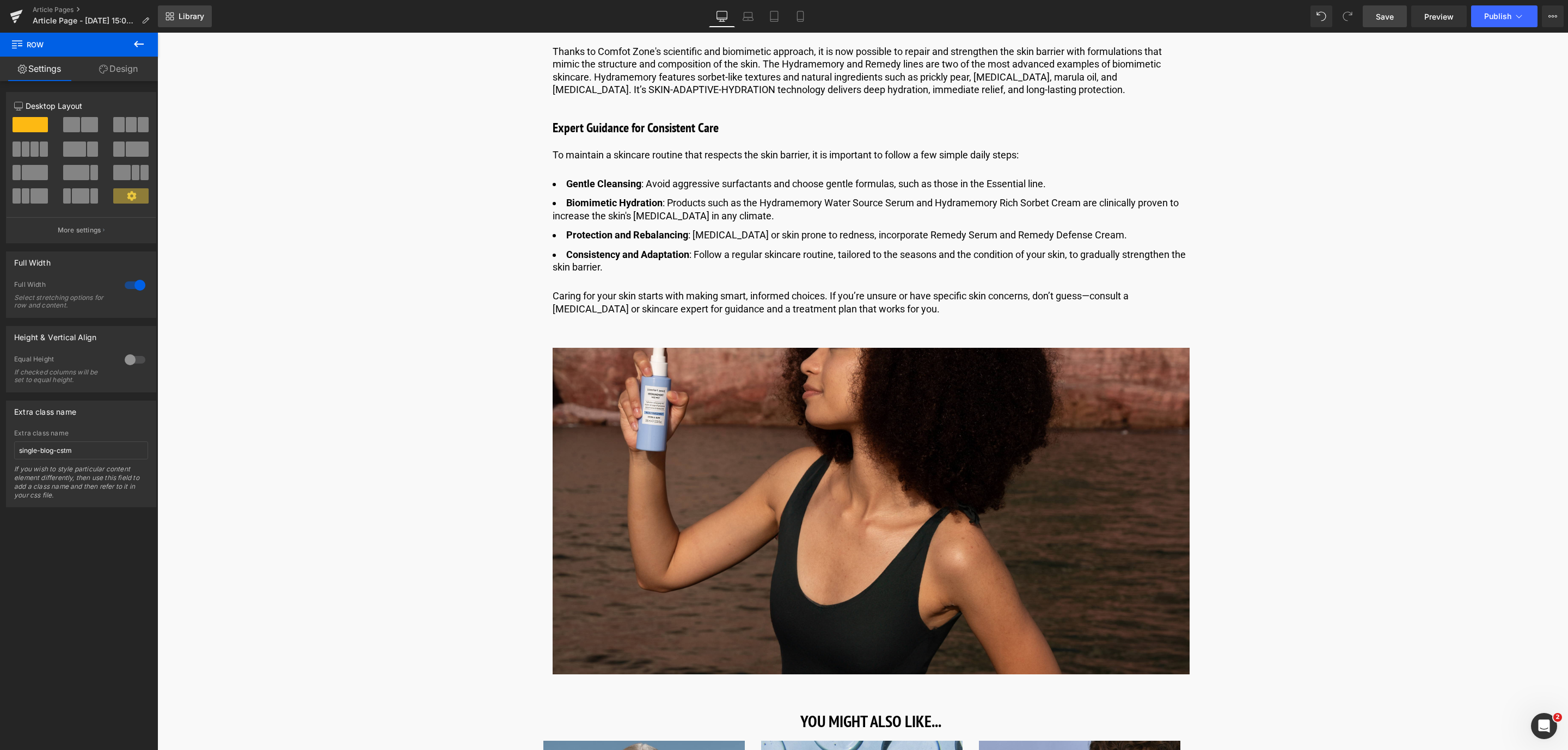
click at [200, 8] on link "Library" at bounding box center [185, 16] width 54 height 22
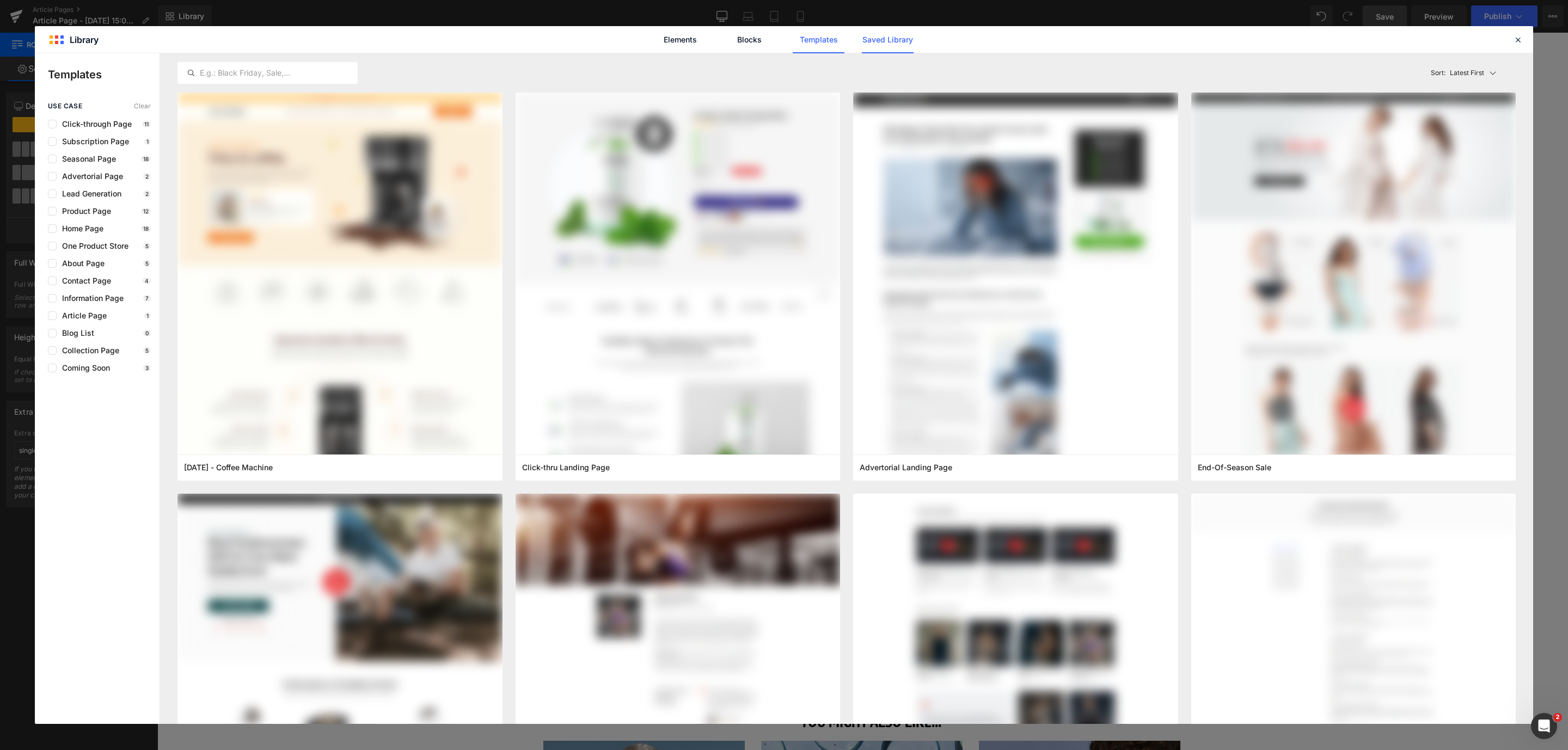
click at [908, 29] on link "Saved Library" at bounding box center [887, 40] width 52 height 27
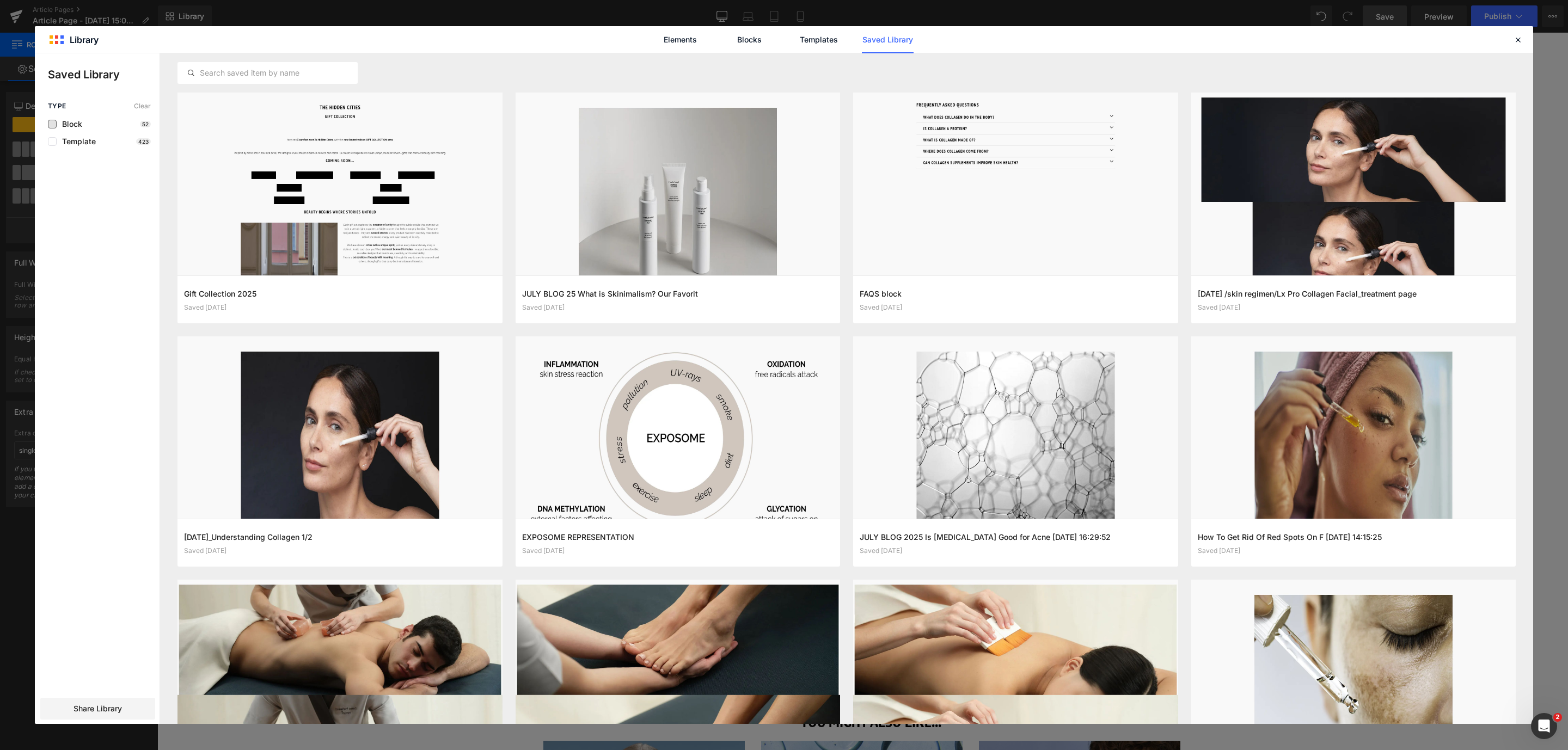
click at [78, 124] on span "Block" at bounding box center [70, 124] width 26 height 9
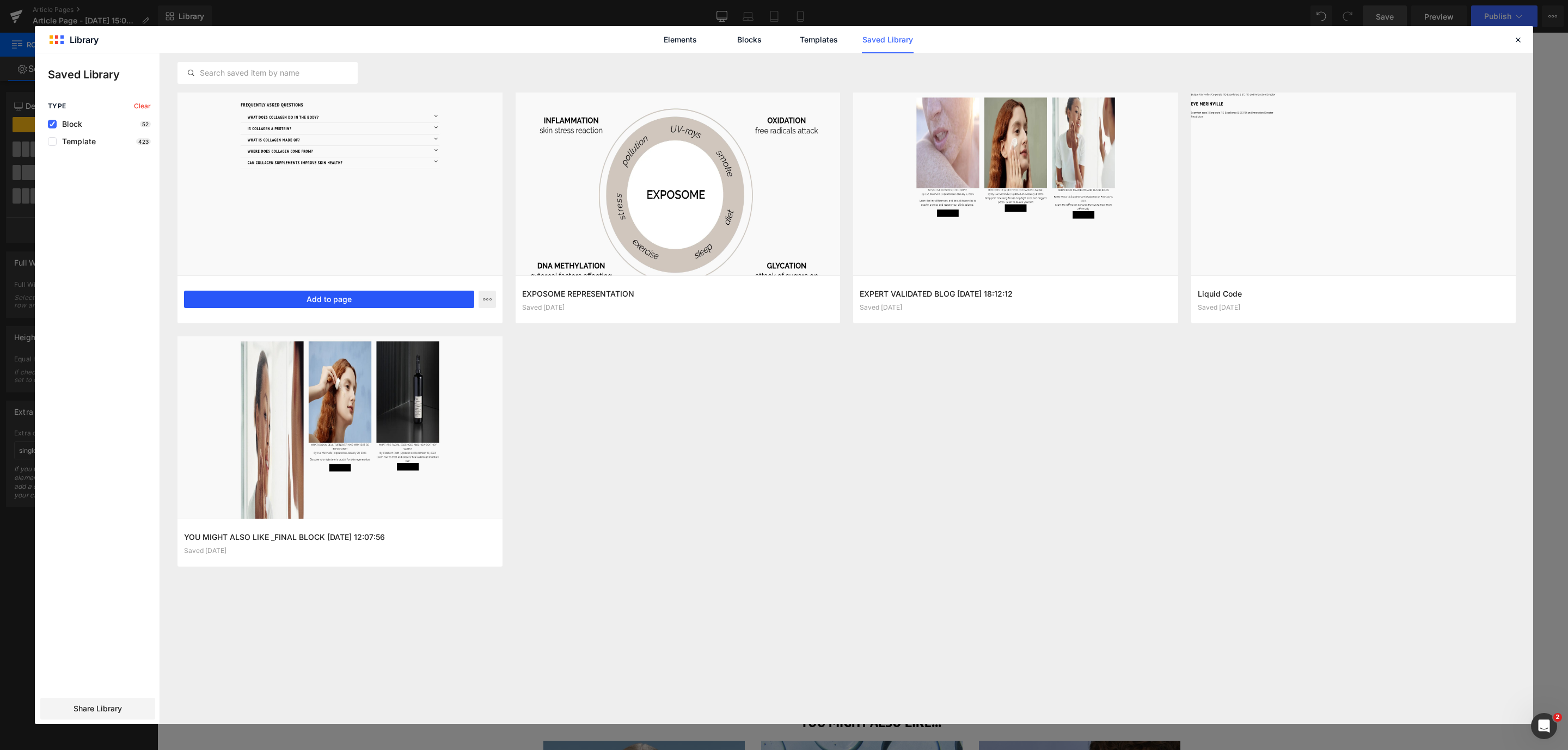
click at [380, 296] on button "Add to page" at bounding box center [329, 300] width 290 height 18
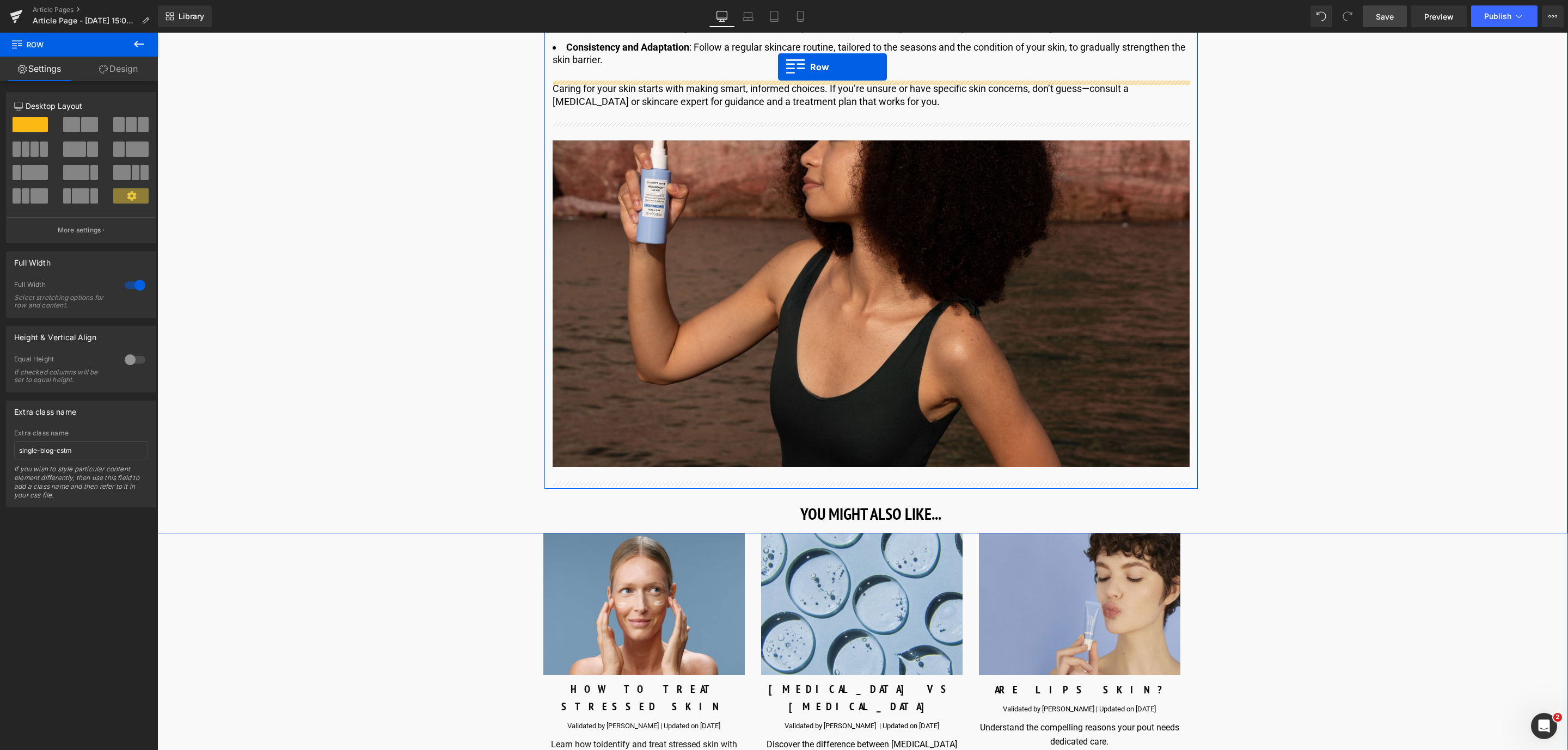
scroll to position [4953, 0]
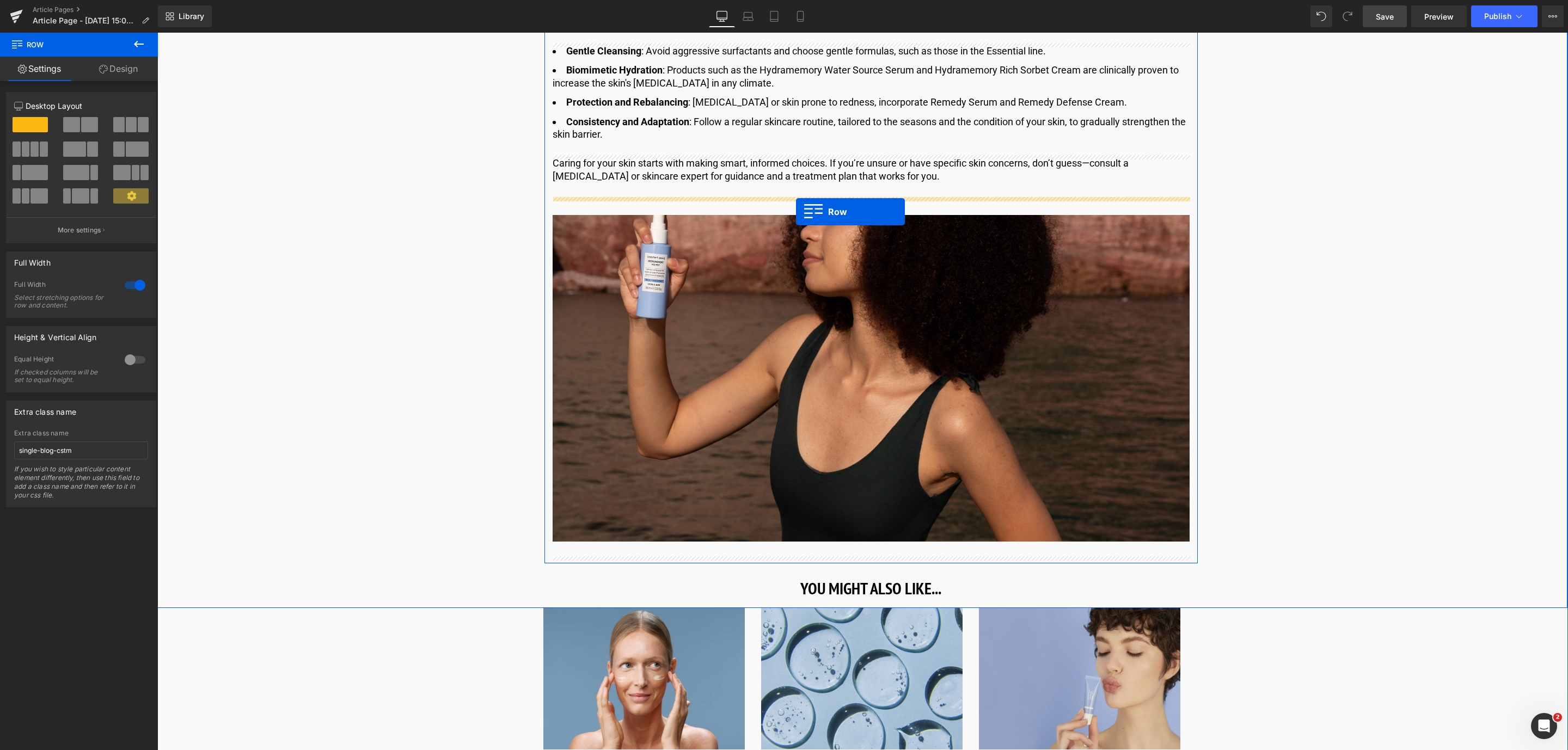
drag, startPoint x: 545, startPoint y: 120, endPoint x: 796, endPoint y: 211, distance: 267.0
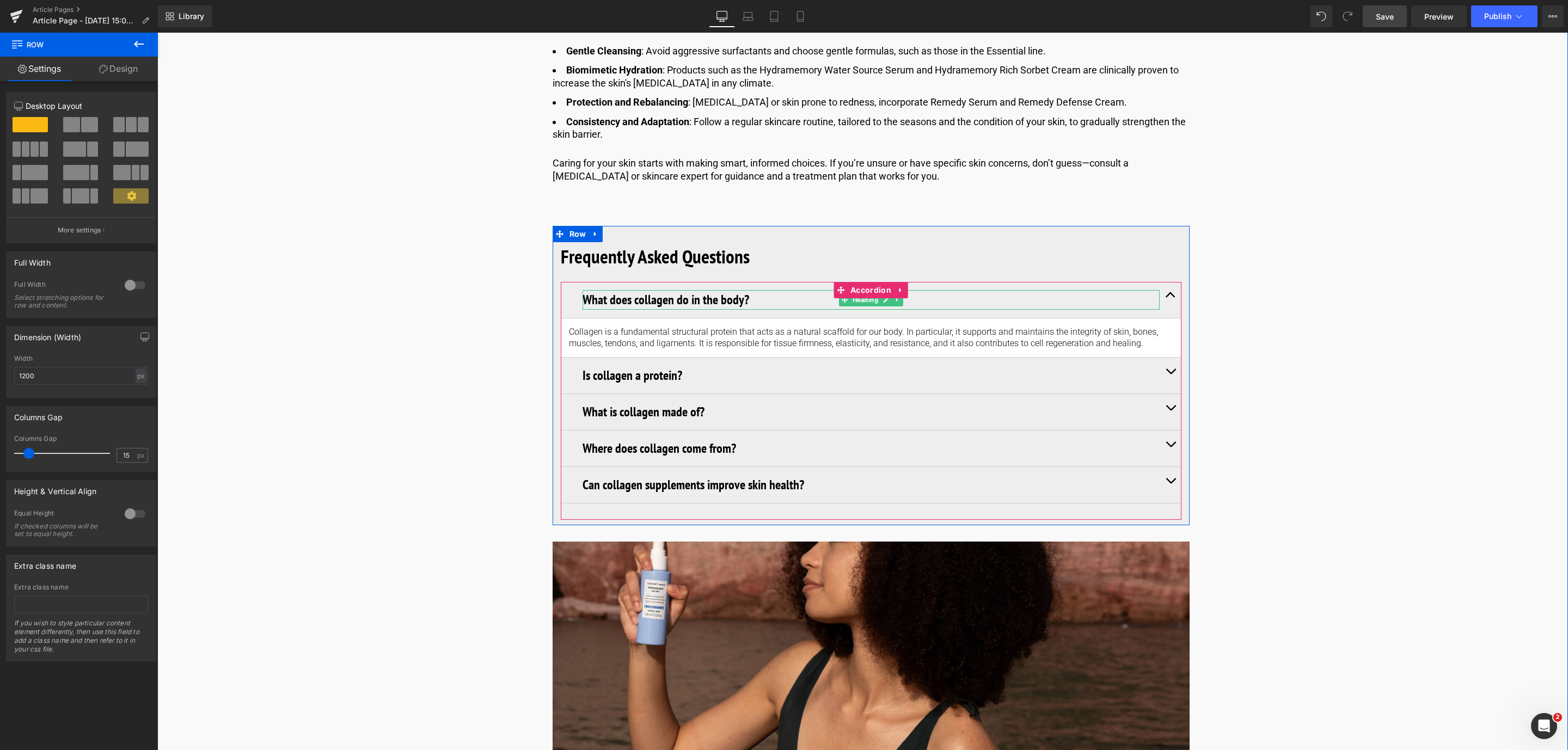
click at [618, 294] on h3 "What does collagen do in the body?" at bounding box center [871, 300] width 577 height 20
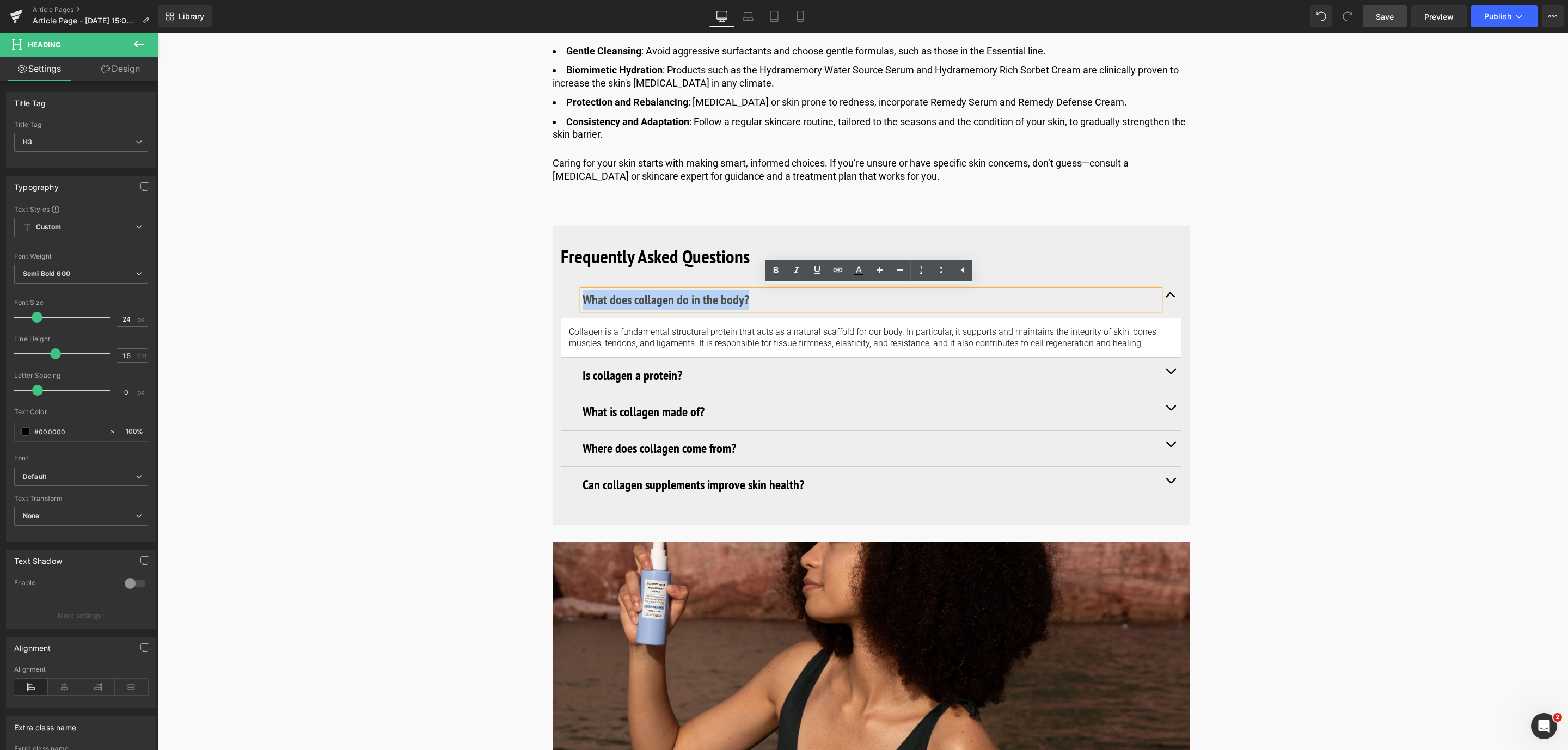
drag, startPoint x: 759, startPoint y: 299, endPoint x: 546, endPoint y: 281, distance: 213.8
paste div
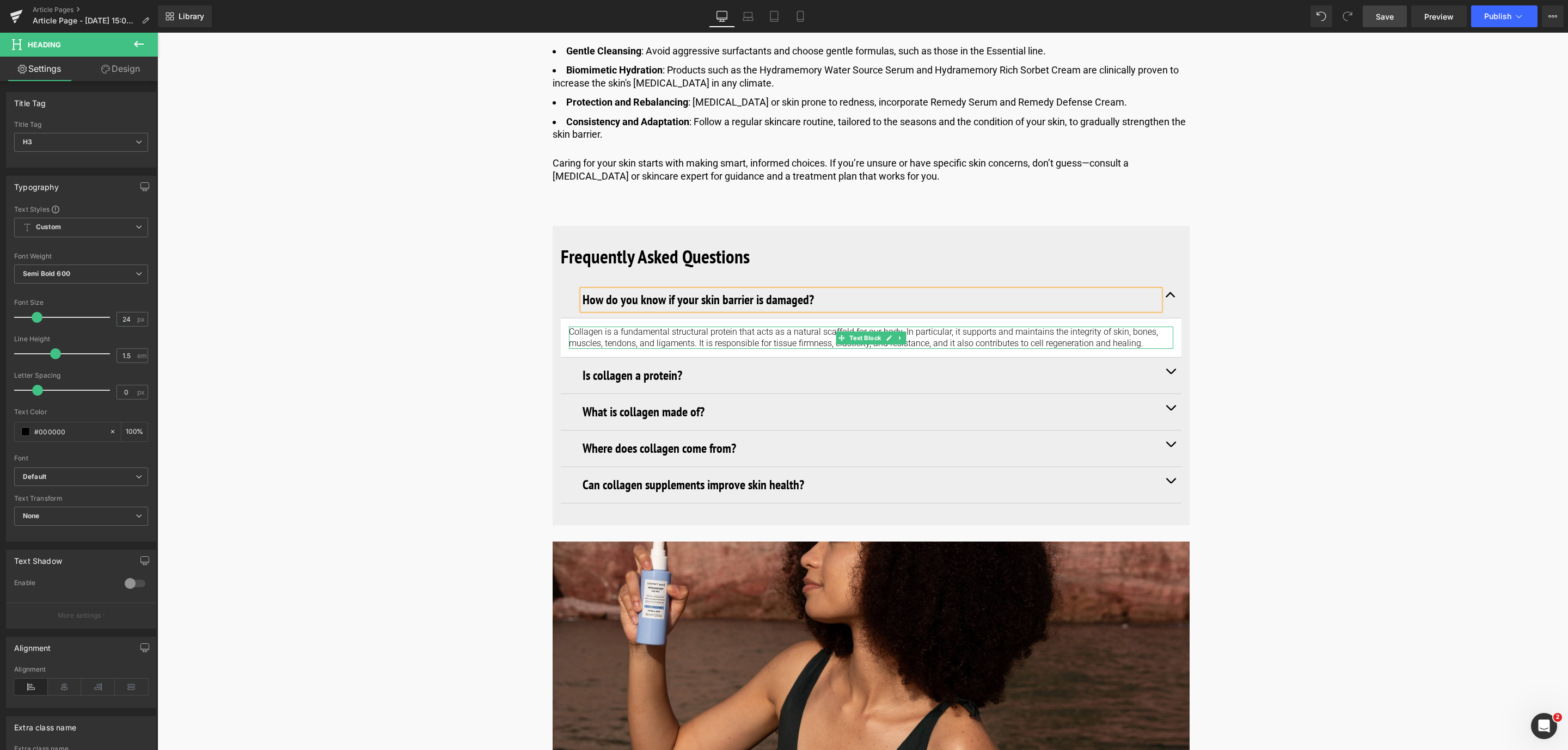
click at [648, 334] on p "Collagen is a fundamental structural protein that acts as a natural scaffold fo…" at bounding box center [871, 338] width 604 height 23
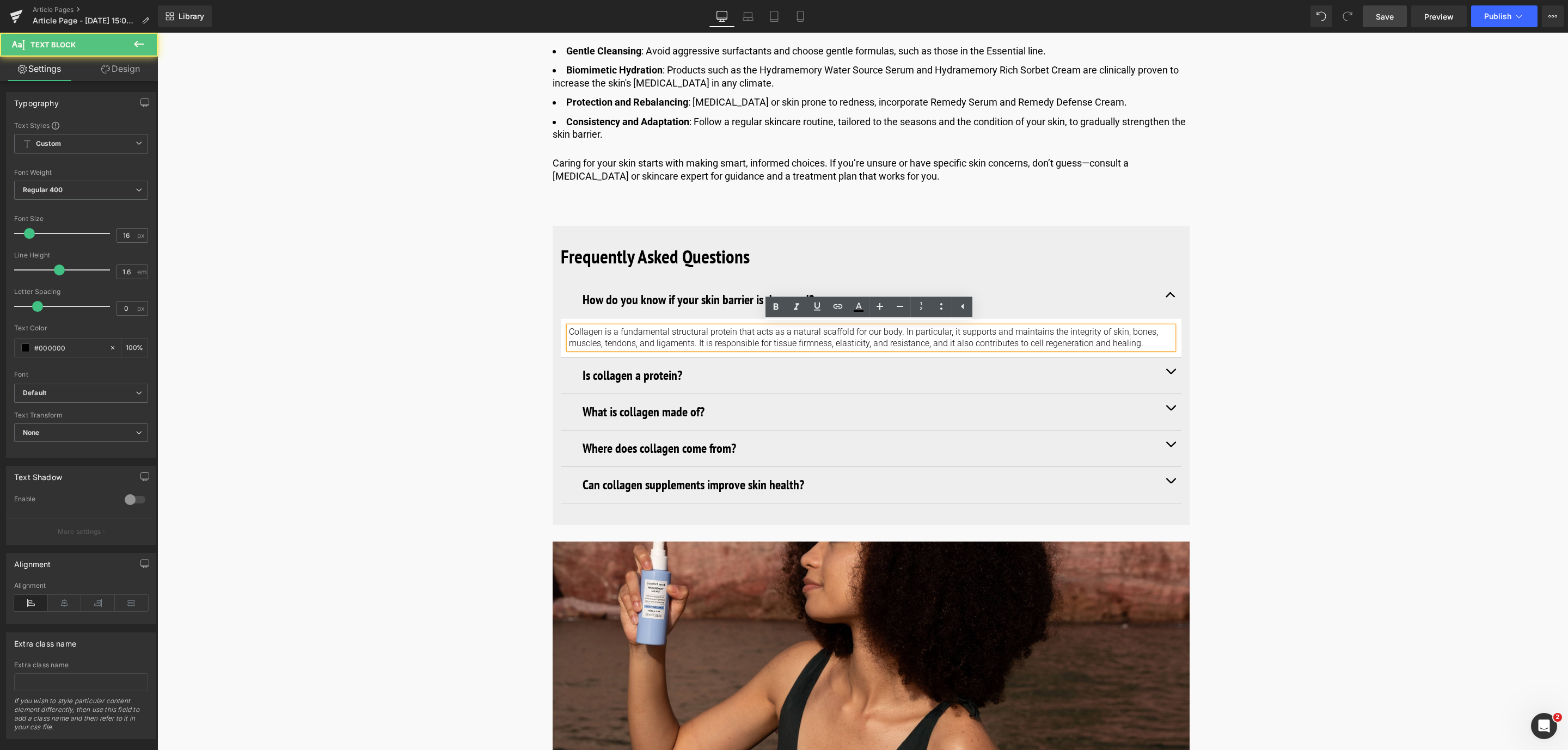
drag, startPoint x: 1151, startPoint y: 341, endPoint x: 549, endPoint y: 302, distance: 603.3
paste div
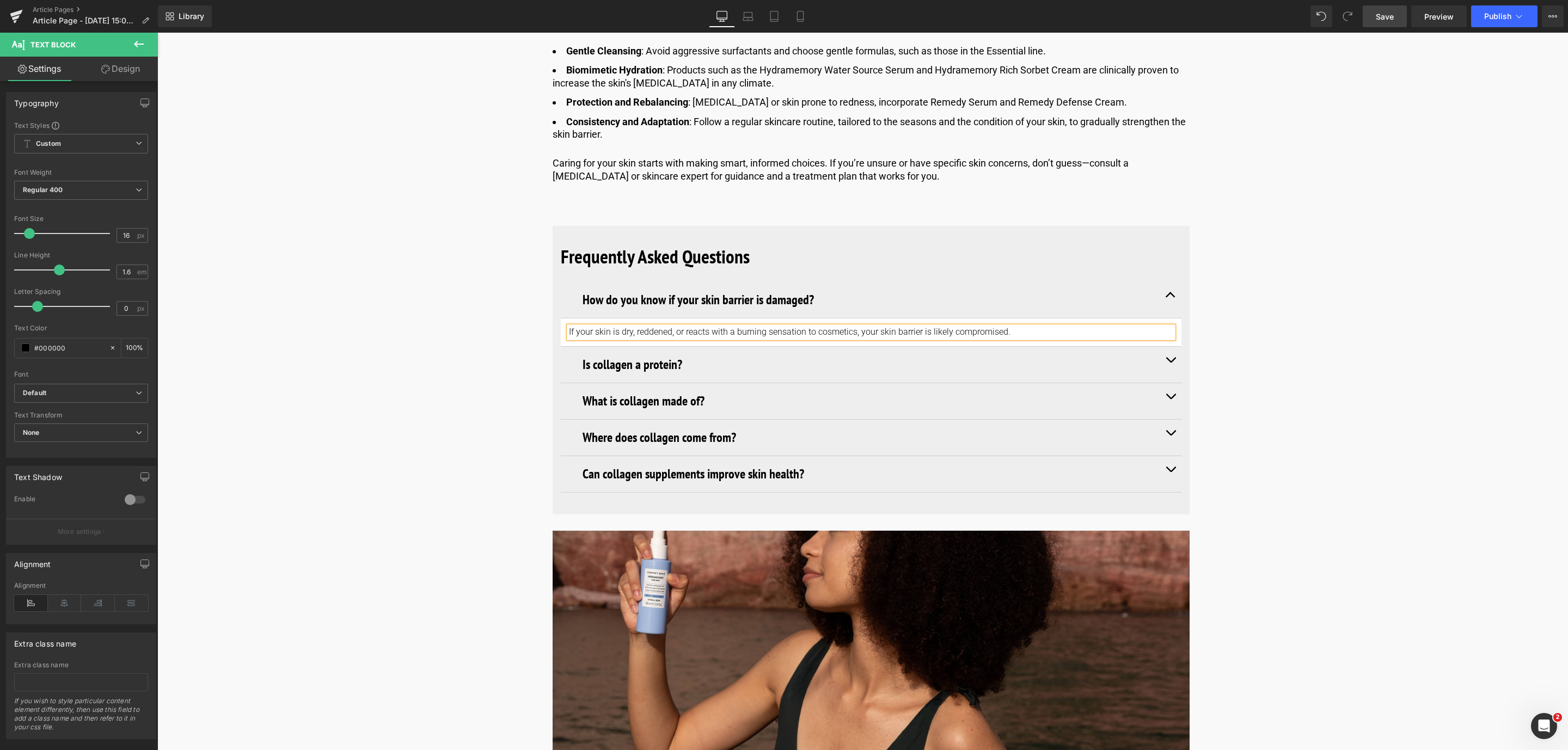
click at [626, 364] on h3 "Is collagen a protein?" at bounding box center [871, 364] width 577 height 20
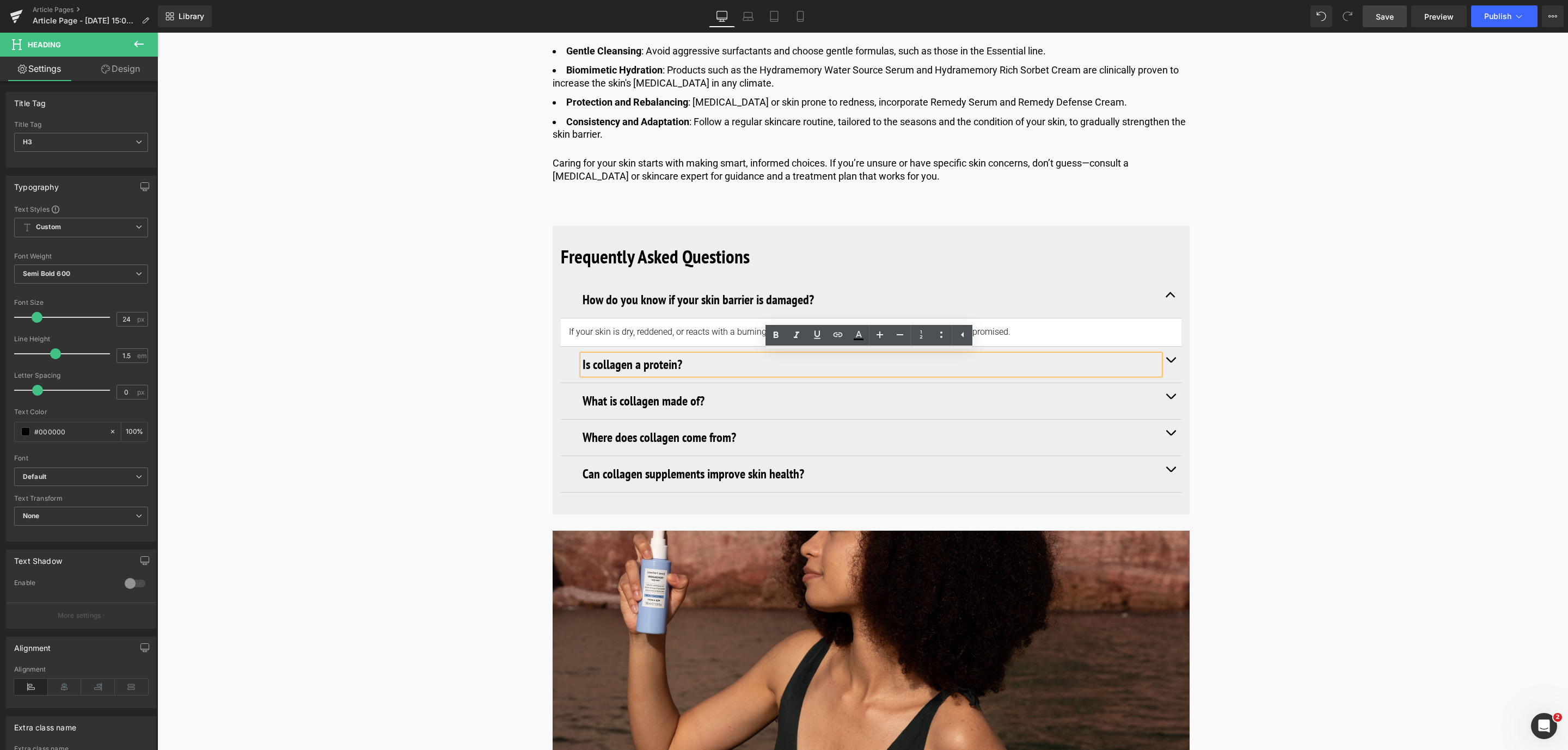
drag, startPoint x: 703, startPoint y: 368, endPoint x: 551, endPoint y: 364, distance: 152.1
click at [553, 364] on div "Frequently Asked Questions Heading How do you know if your skin barrier is dama…" at bounding box center [871, 366] width 637 height 283
paste div
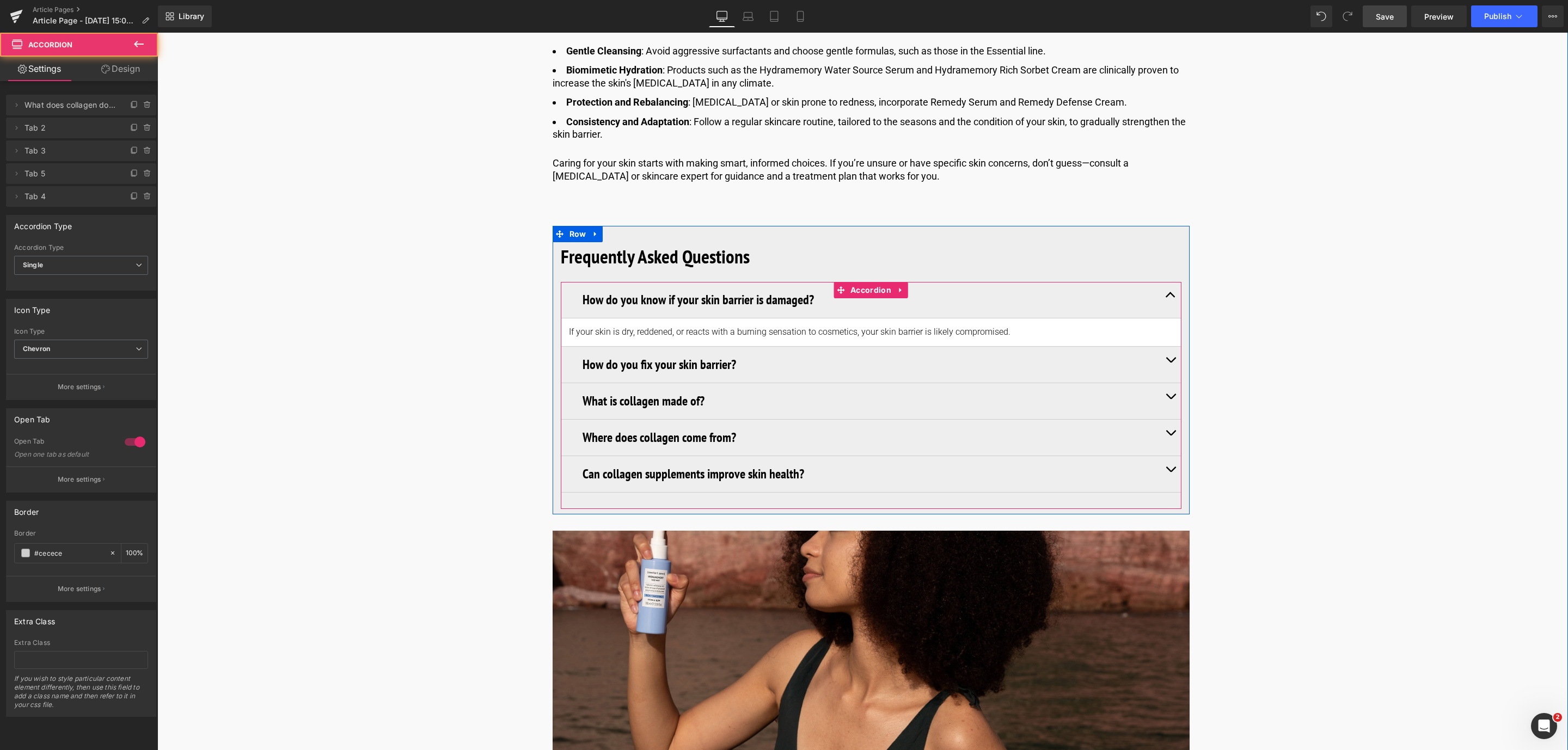
click at [1165, 361] on button "button" at bounding box center [1170, 364] width 22 height 36
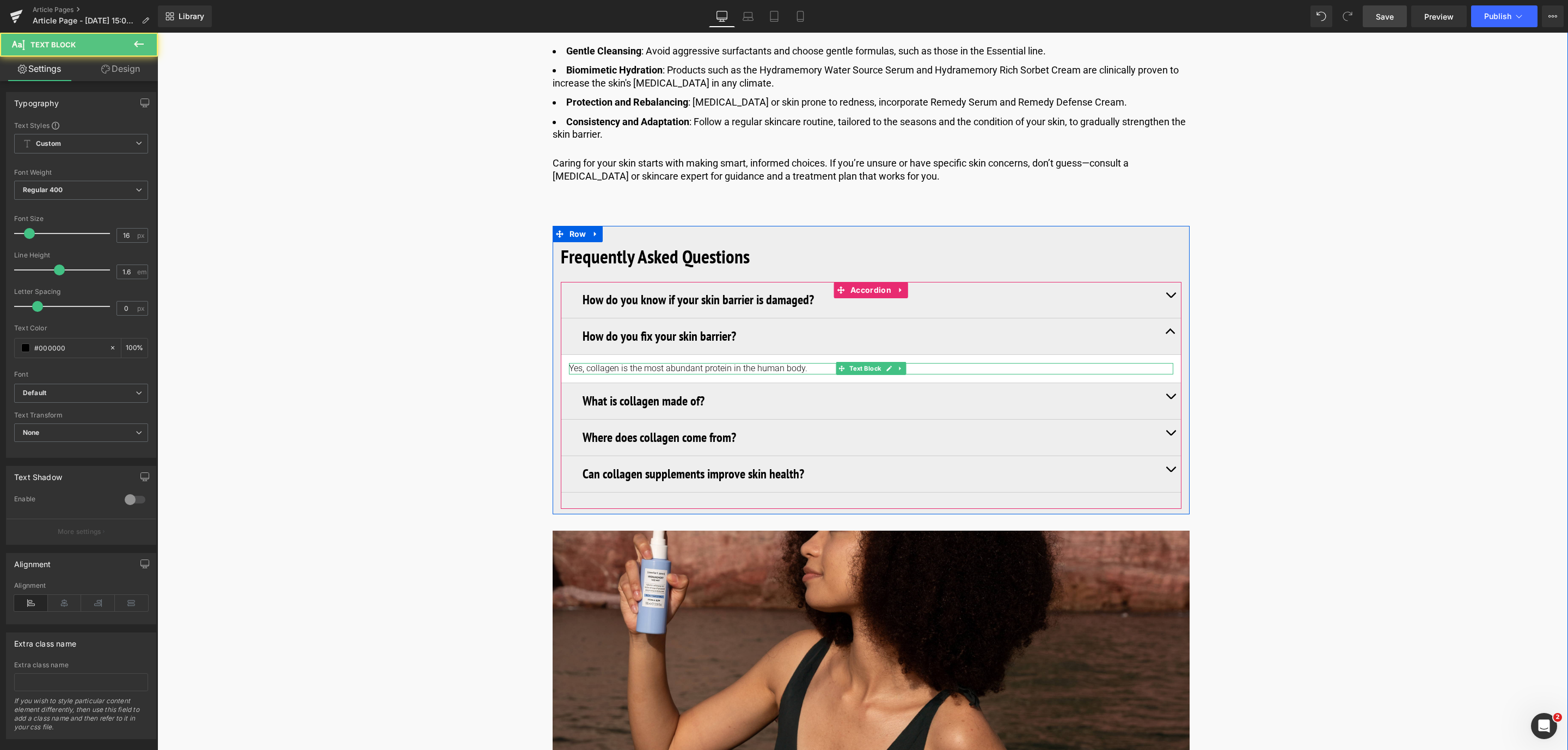
click at [735, 366] on p "Yes, collagen is the most abundant protein in the human body." at bounding box center [871, 369] width 604 height 12
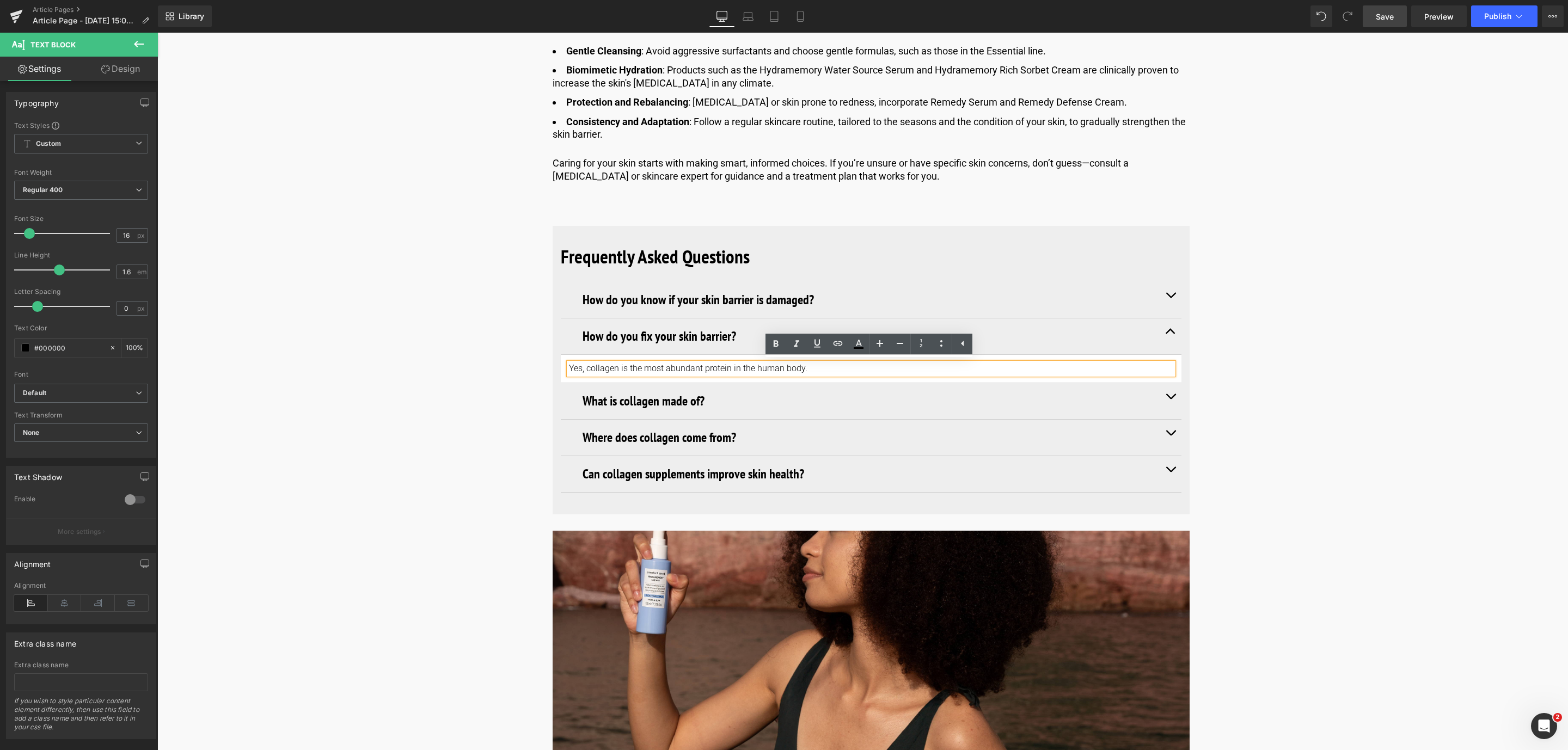
drag, startPoint x: 816, startPoint y: 368, endPoint x: 507, endPoint y: 373, distance: 309.0
paste div
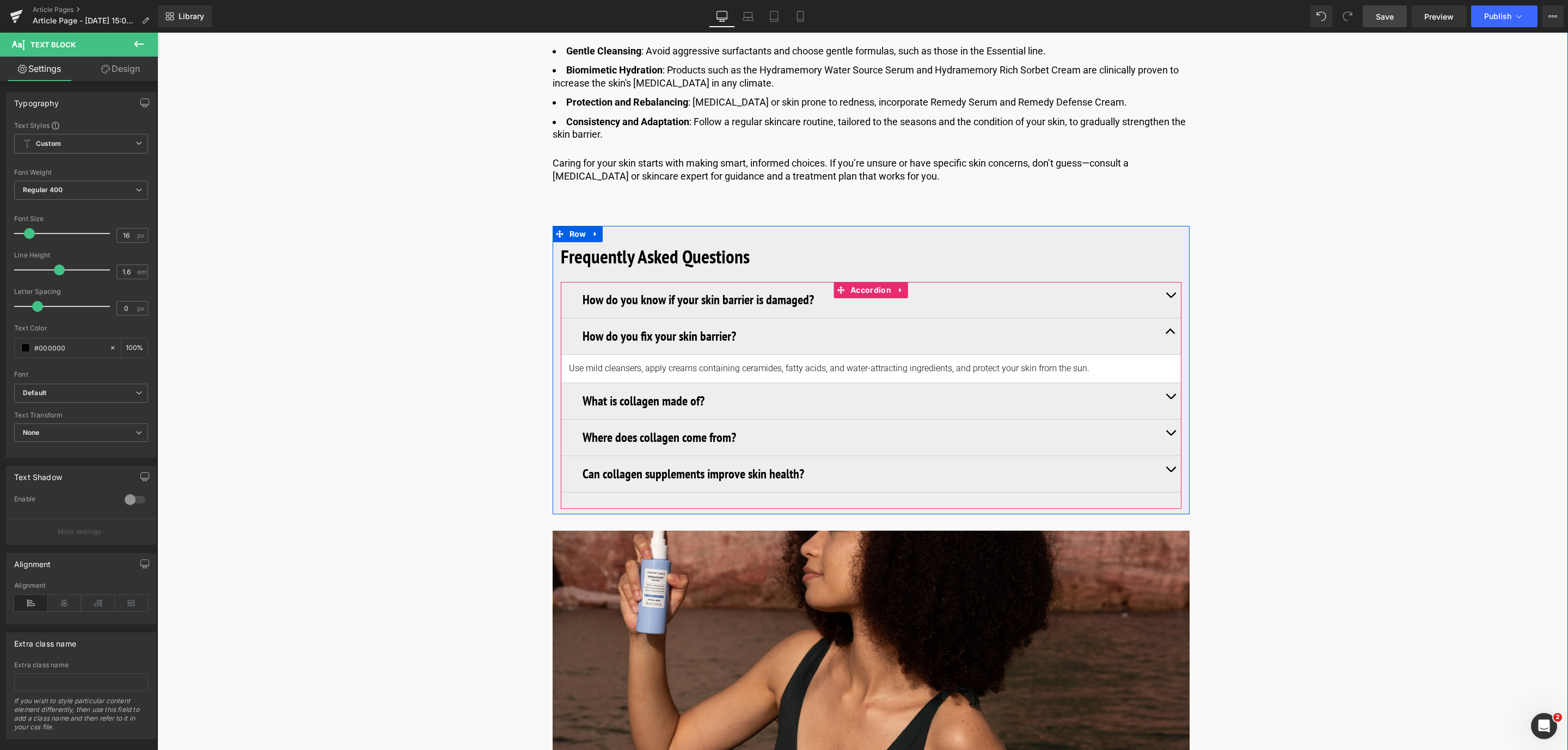
click at [690, 396] on h3 "What is collagen made of?" at bounding box center [871, 401] width 577 height 20
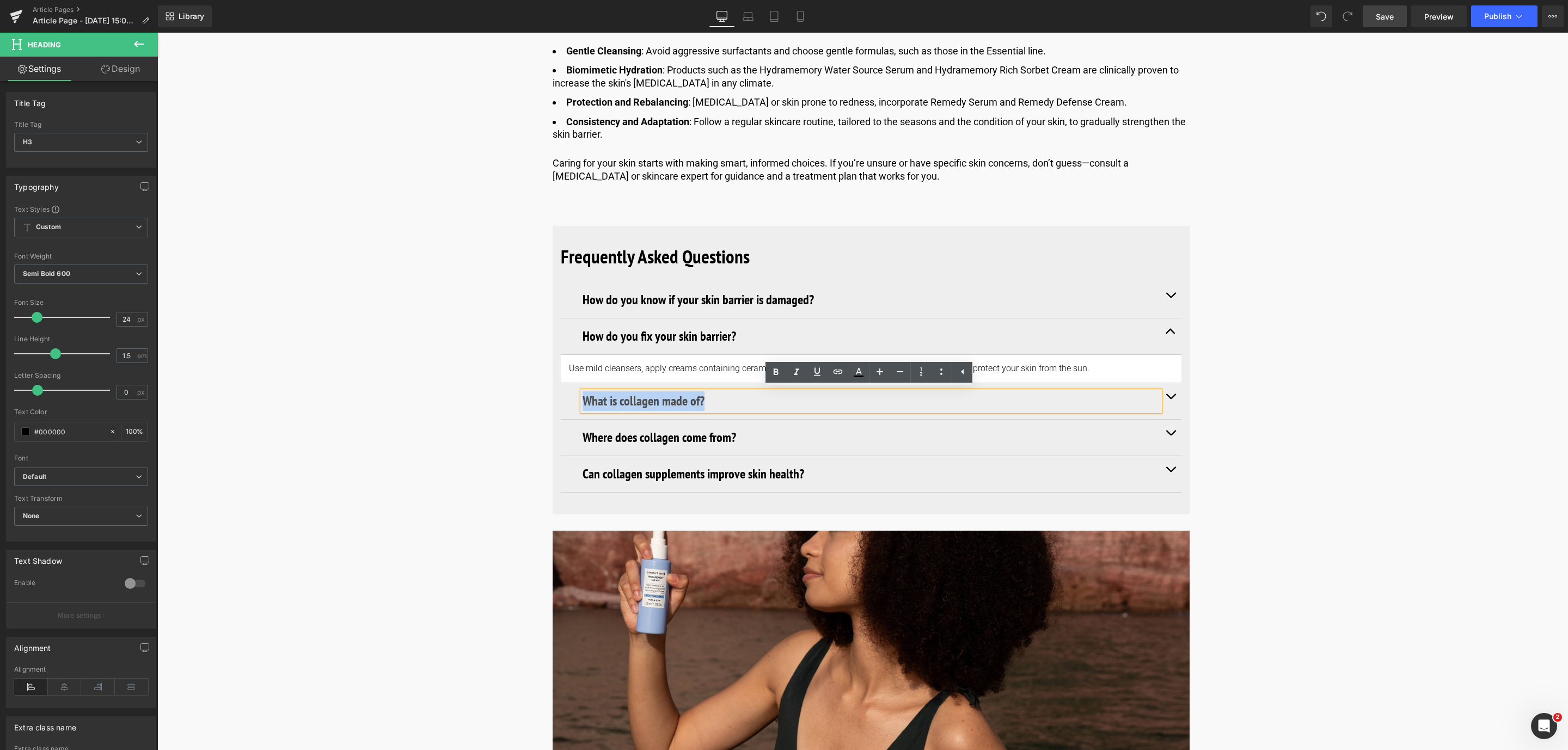
drag, startPoint x: 720, startPoint y: 401, endPoint x: 526, endPoint y: 390, distance: 194.3
paste div
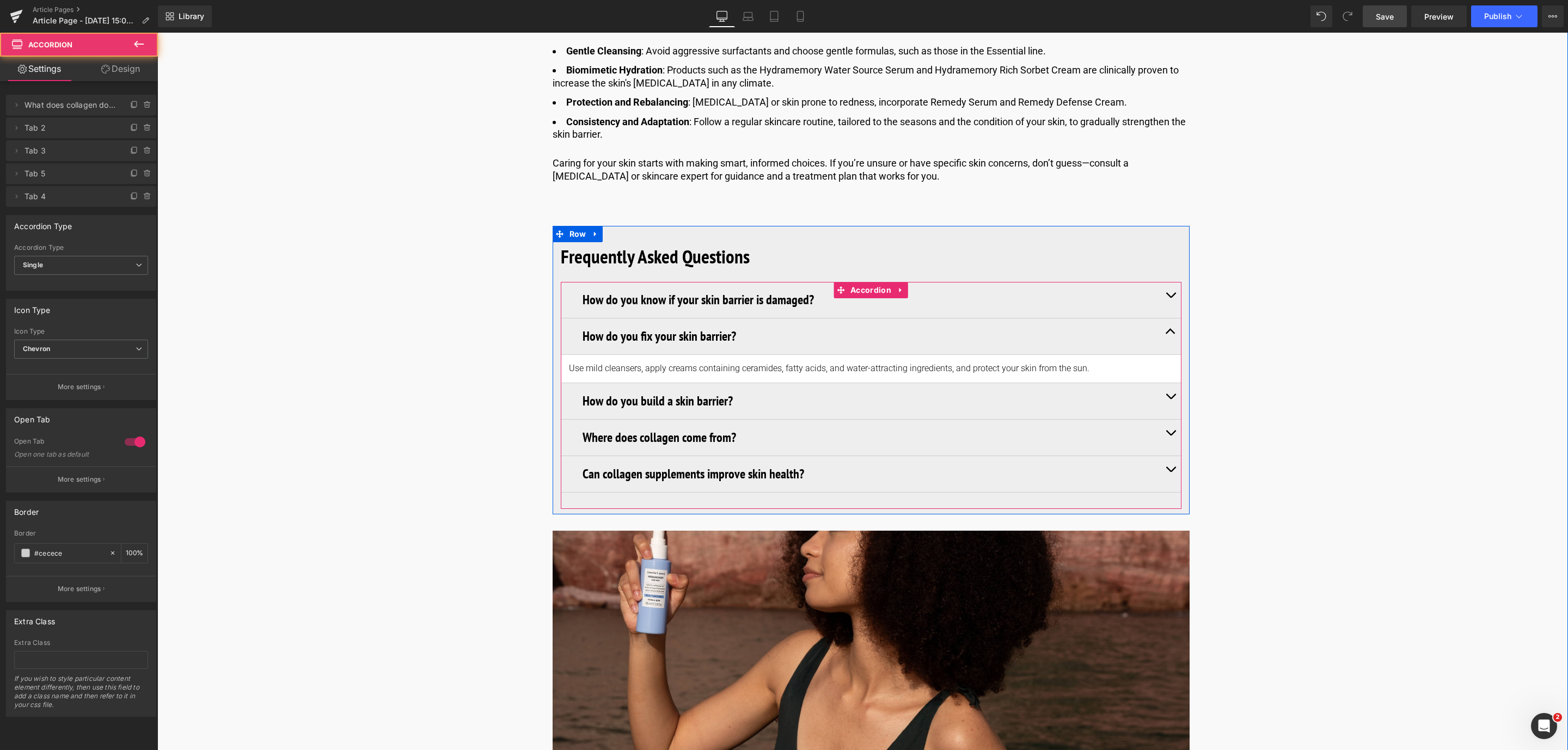
click at [1169, 401] on button "button" at bounding box center [1170, 401] width 22 height 36
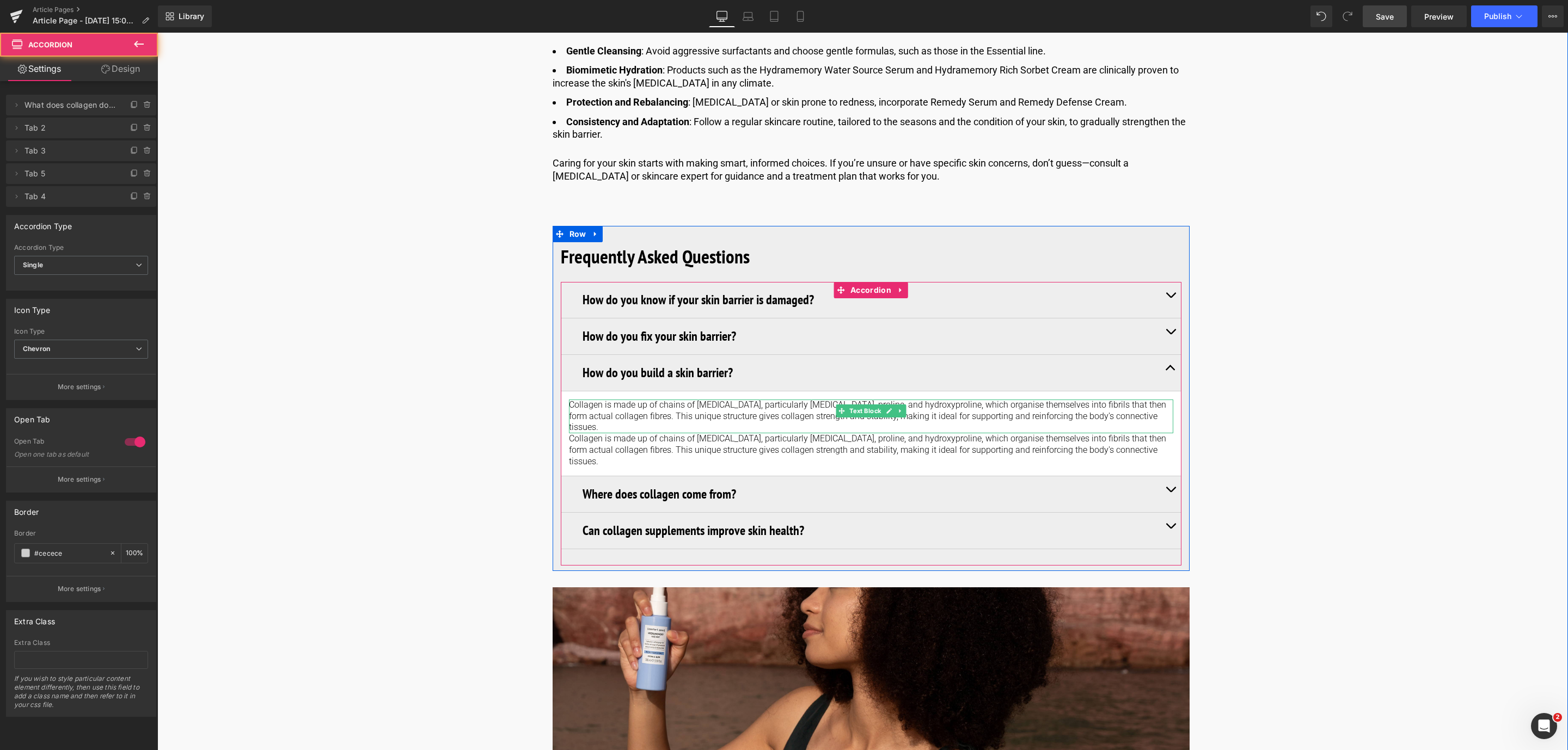
click at [680, 412] on p "Collagen is made up of chains of [MEDICAL_DATA], particularly [MEDICAL_DATA], p…" at bounding box center [871, 416] width 604 height 34
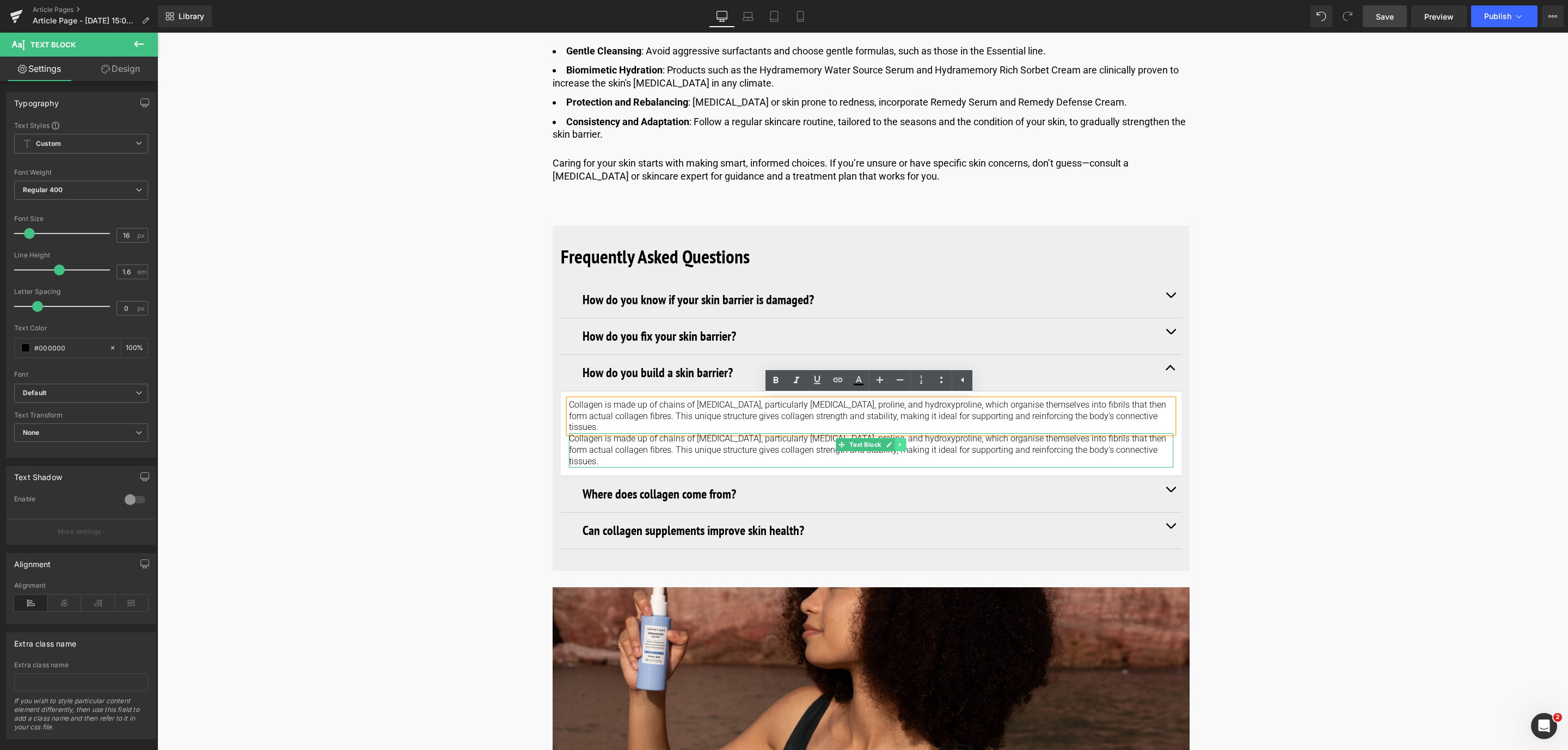
click at [900, 441] on icon at bounding box center [900, 445] width 6 height 7
click at [900, 438] on link at bounding box center [906, 444] width 12 height 13
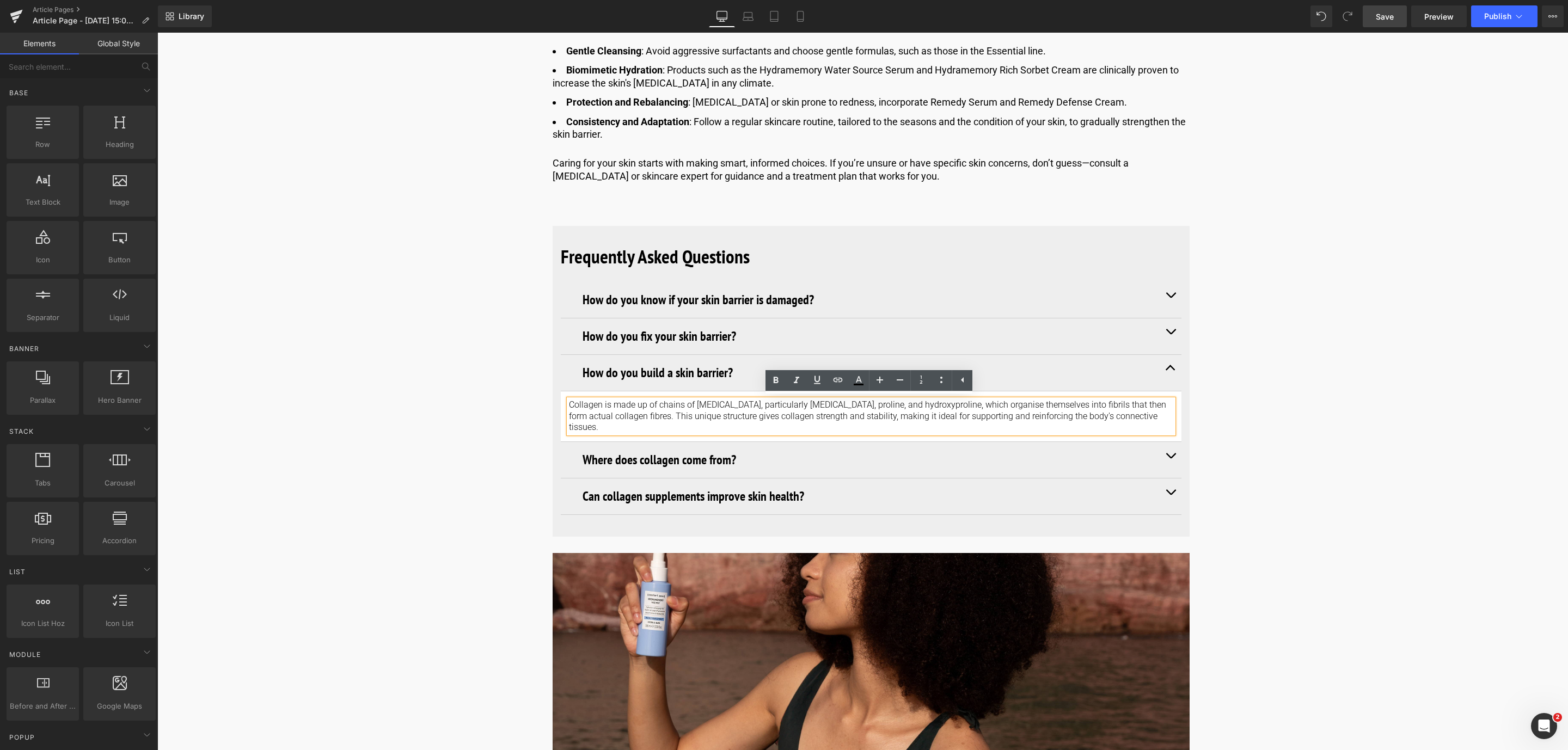
click at [840, 418] on p "Collagen is made up of chains of [MEDICAL_DATA], particularly [MEDICAL_DATA], p…" at bounding box center [871, 416] width 604 height 34
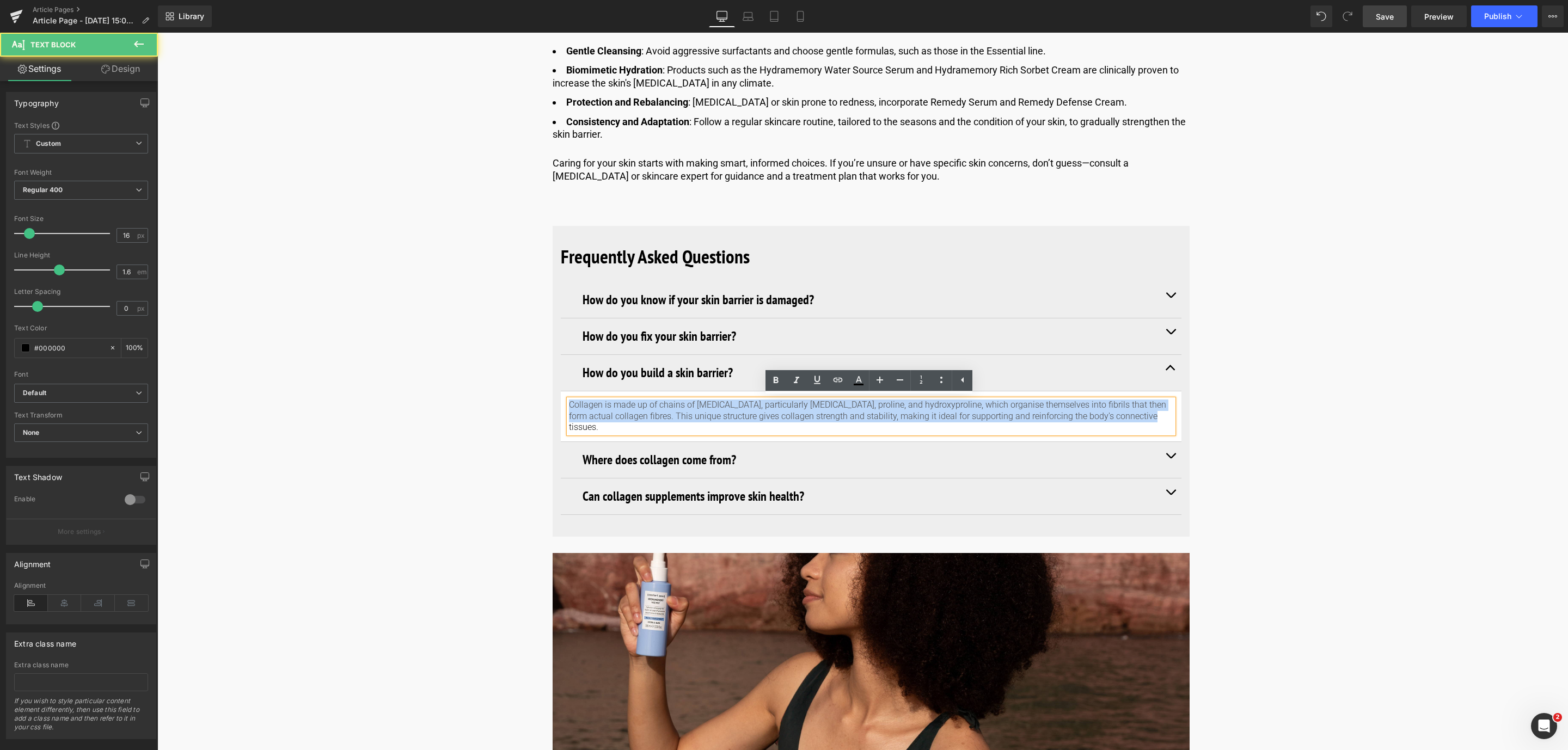
drag, startPoint x: 1142, startPoint y: 417, endPoint x: 541, endPoint y: 399, distance: 601.3
paste div
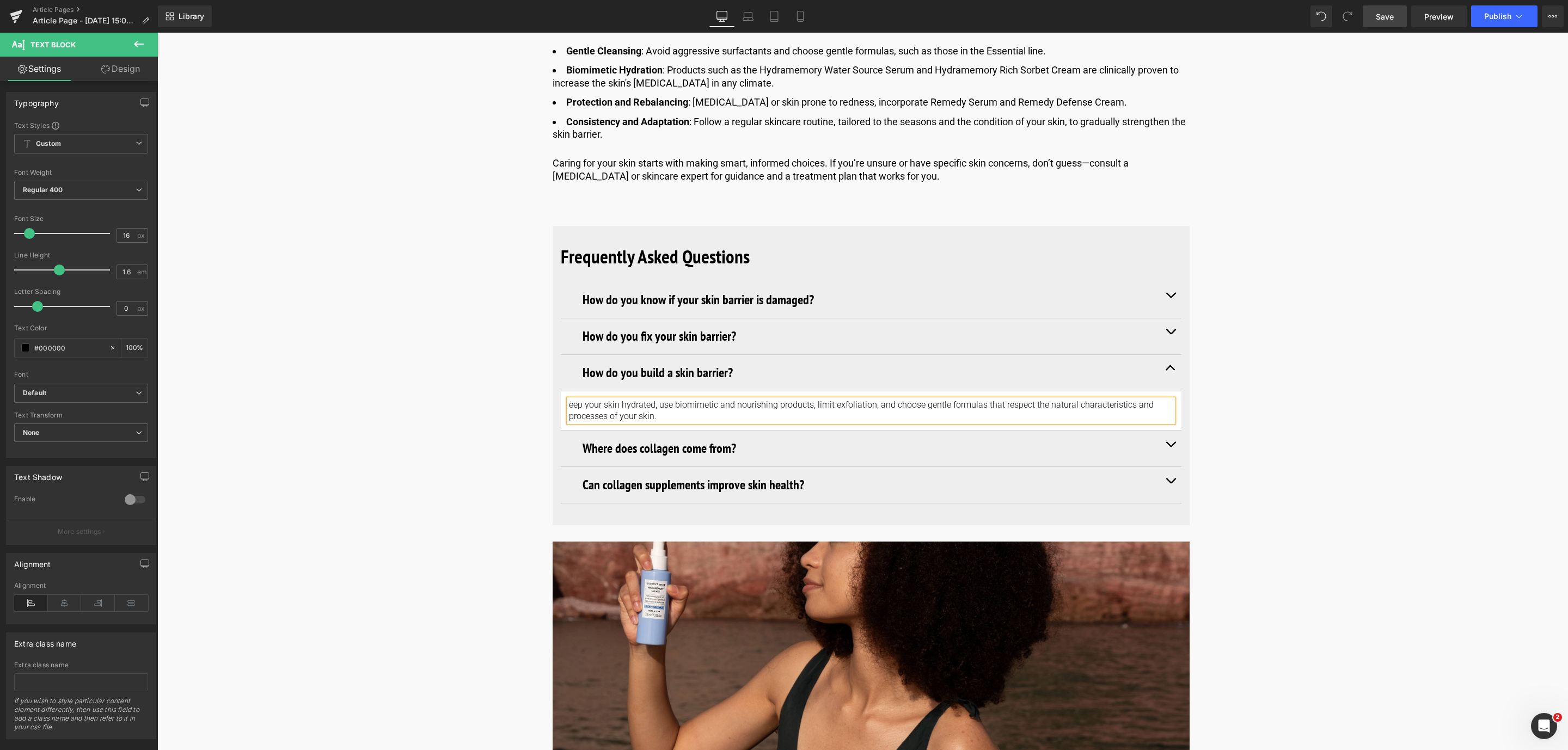
click at [569, 405] on p "eep your skin hydrated, use biomimetic and nourishing products, limit exfoliati…" at bounding box center [871, 411] width 604 height 23
drag, startPoint x: 1388, startPoint y: 20, endPoint x: 200, endPoint y: 183, distance: 1199.1
click at [1388, 20] on span "Save" at bounding box center [1385, 16] width 18 height 12
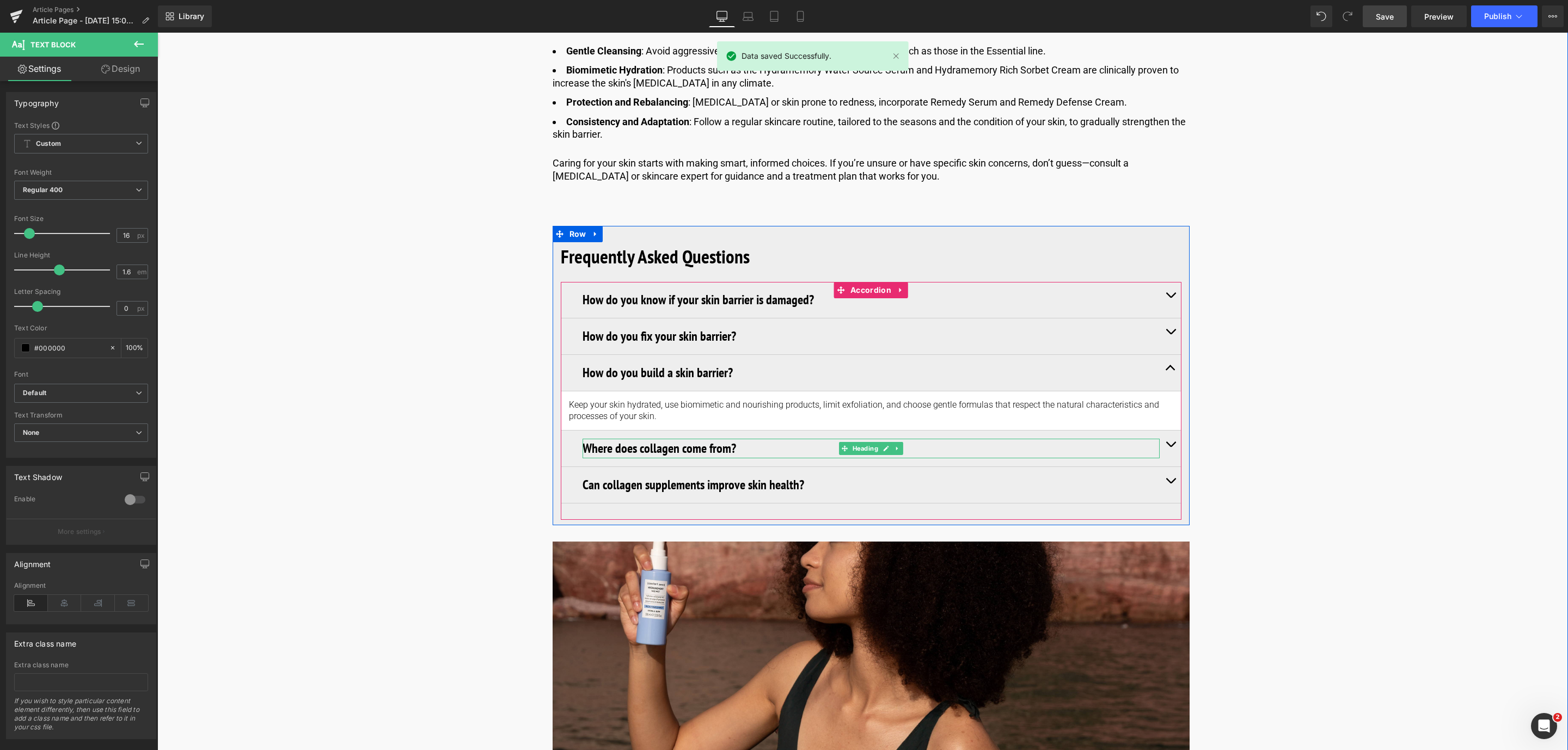
click at [588, 441] on div "Where does collagen come from? Heading" at bounding box center [871, 448] width 577 height 20
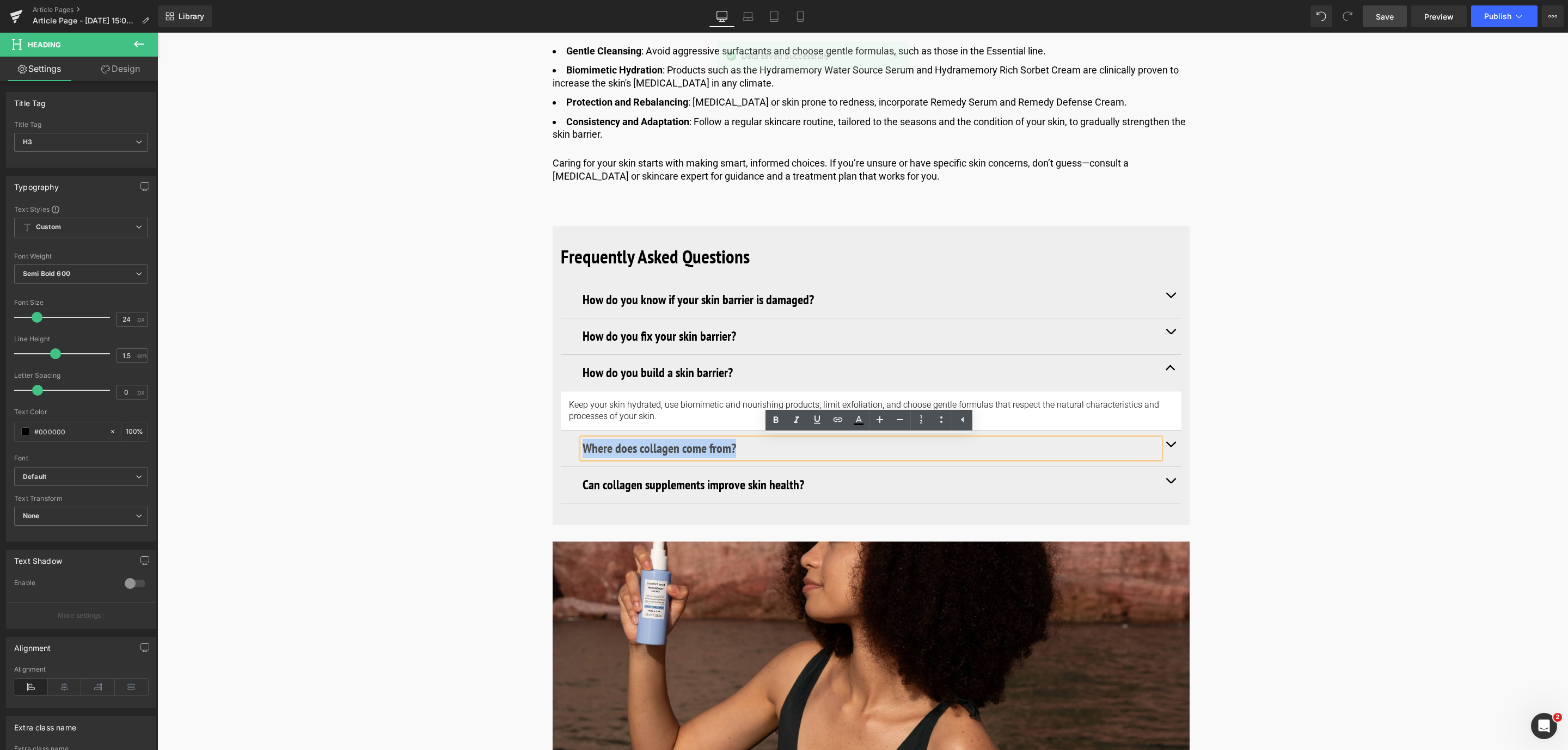
drag, startPoint x: 721, startPoint y: 448, endPoint x: 521, endPoint y: 428, distance: 201.0
paste div
click at [1170, 447] on span "button" at bounding box center [1170, 447] width 0 height 0
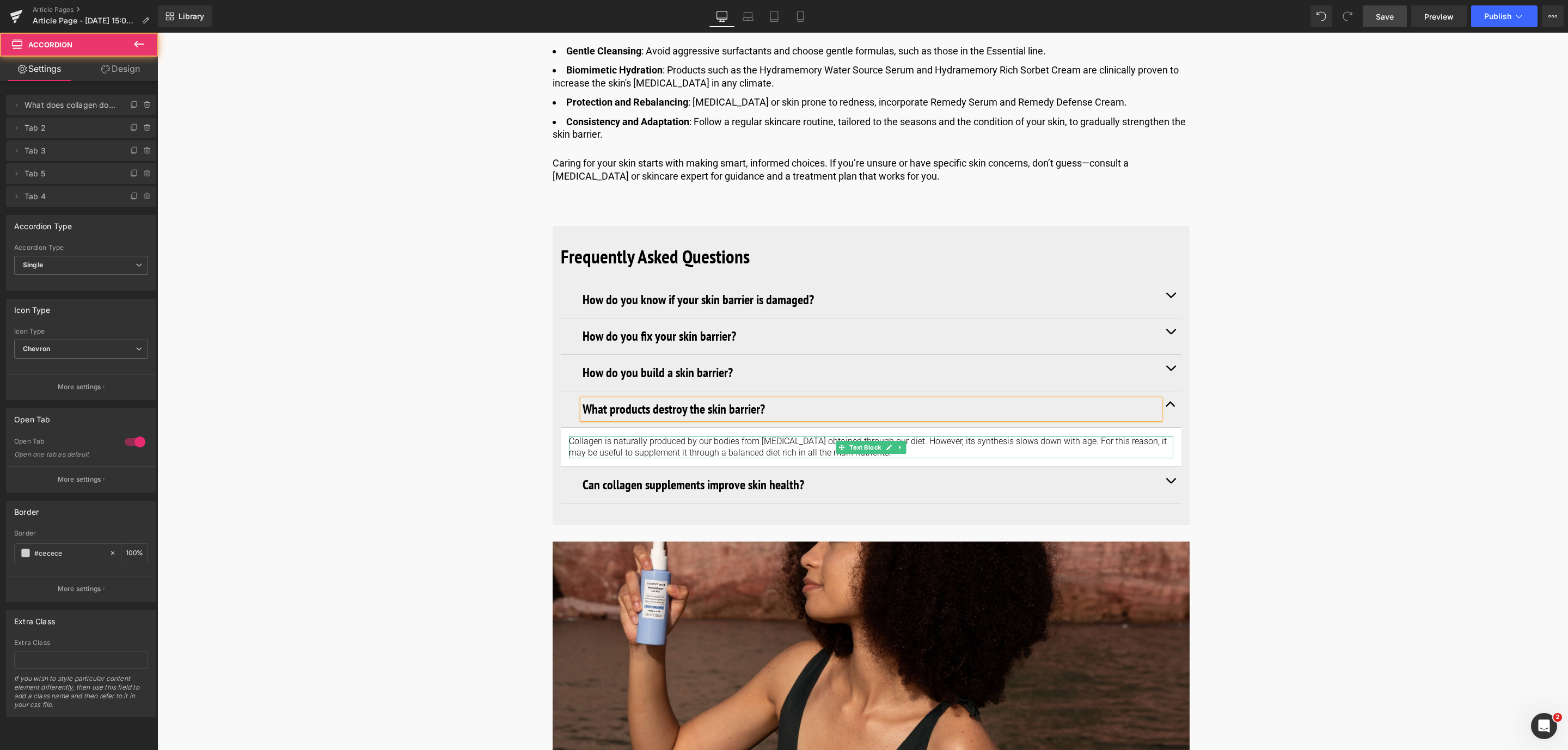
click at [737, 450] on p "Collagen is naturally produced by our bodies from [MEDICAL_DATA] obtained throu…" at bounding box center [871, 448] width 604 height 23
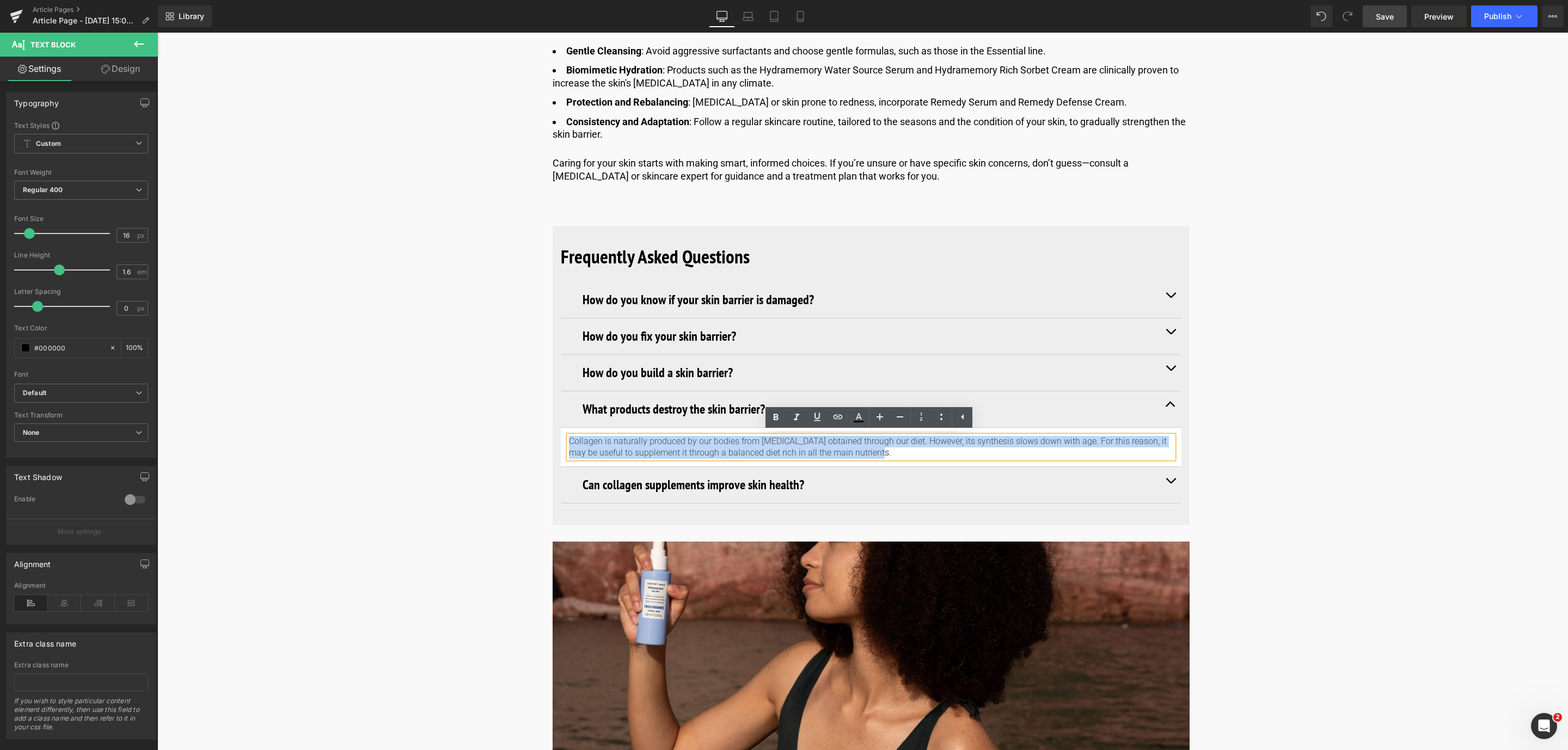
drag, startPoint x: 896, startPoint y: 454, endPoint x: 532, endPoint y: 437, distance: 364.4
paste div
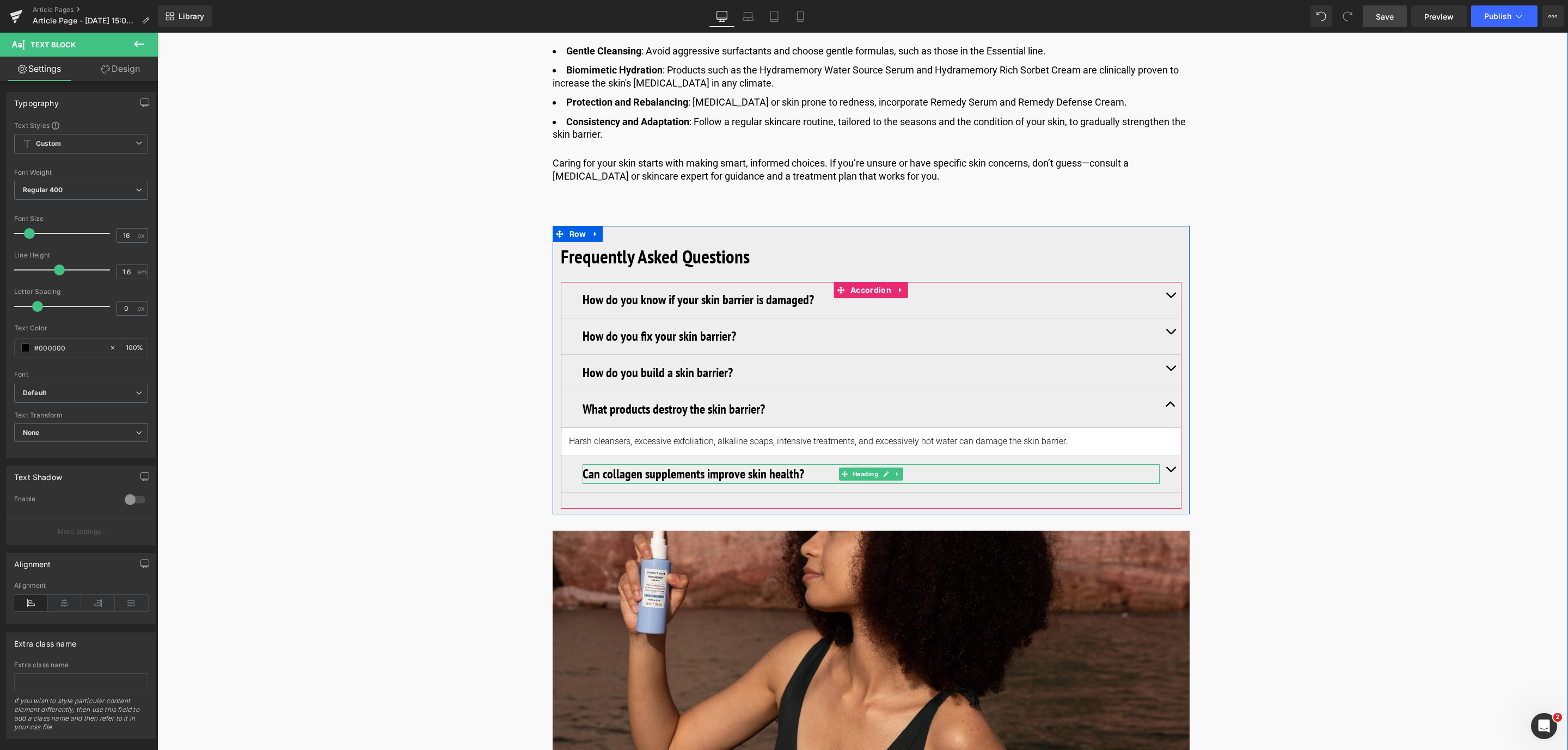
click at [660, 470] on h3 "Can collagen supplements improve skin health?" at bounding box center [871, 473] width 577 height 20
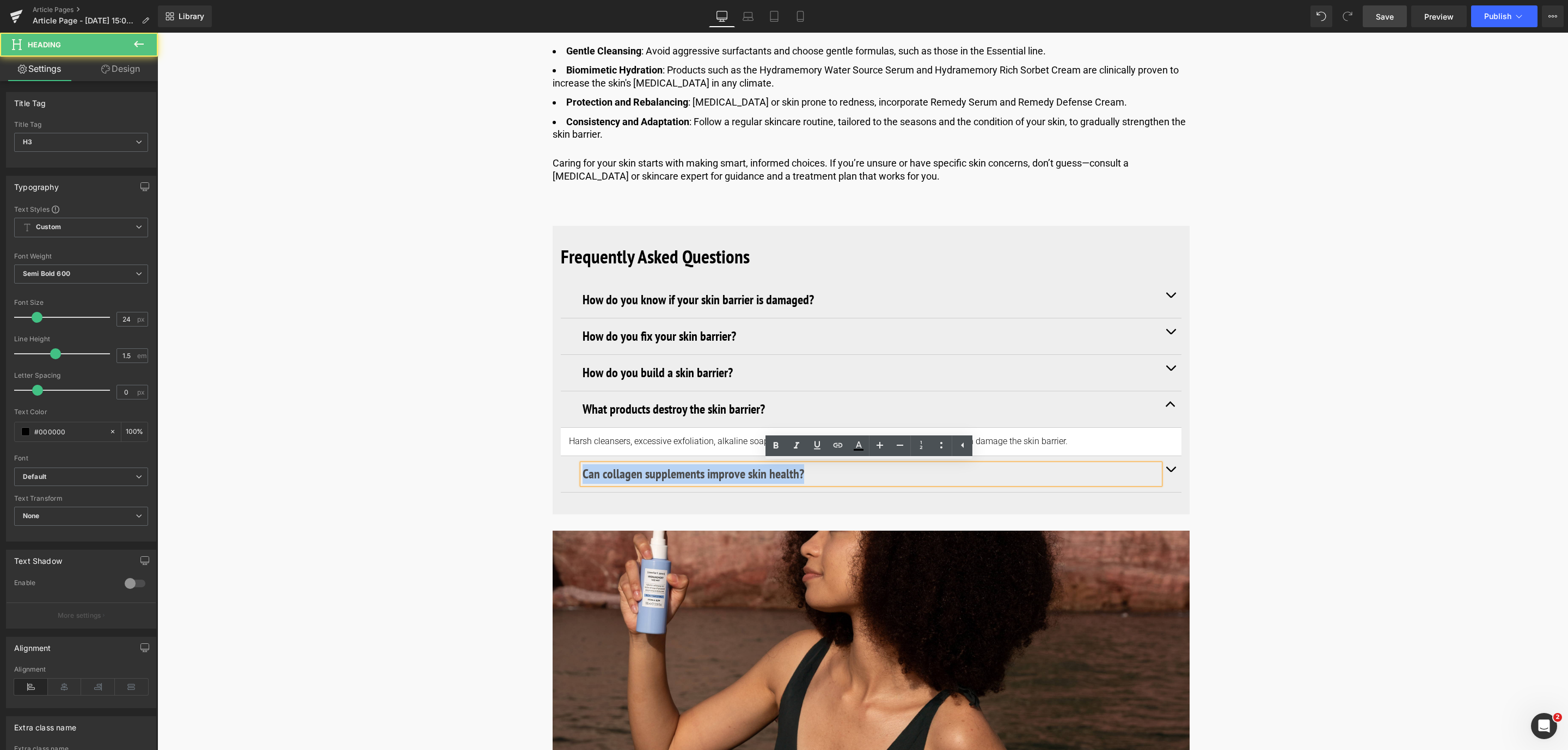
drag, startPoint x: 810, startPoint y: 470, endPoint x: 566, endPoint y: 457, distance: 244.3
click at [566, 457] on div "Can collagen supplements improve skin health? Heading" at bounding box center [871, 474] width 621 height 37
paste div
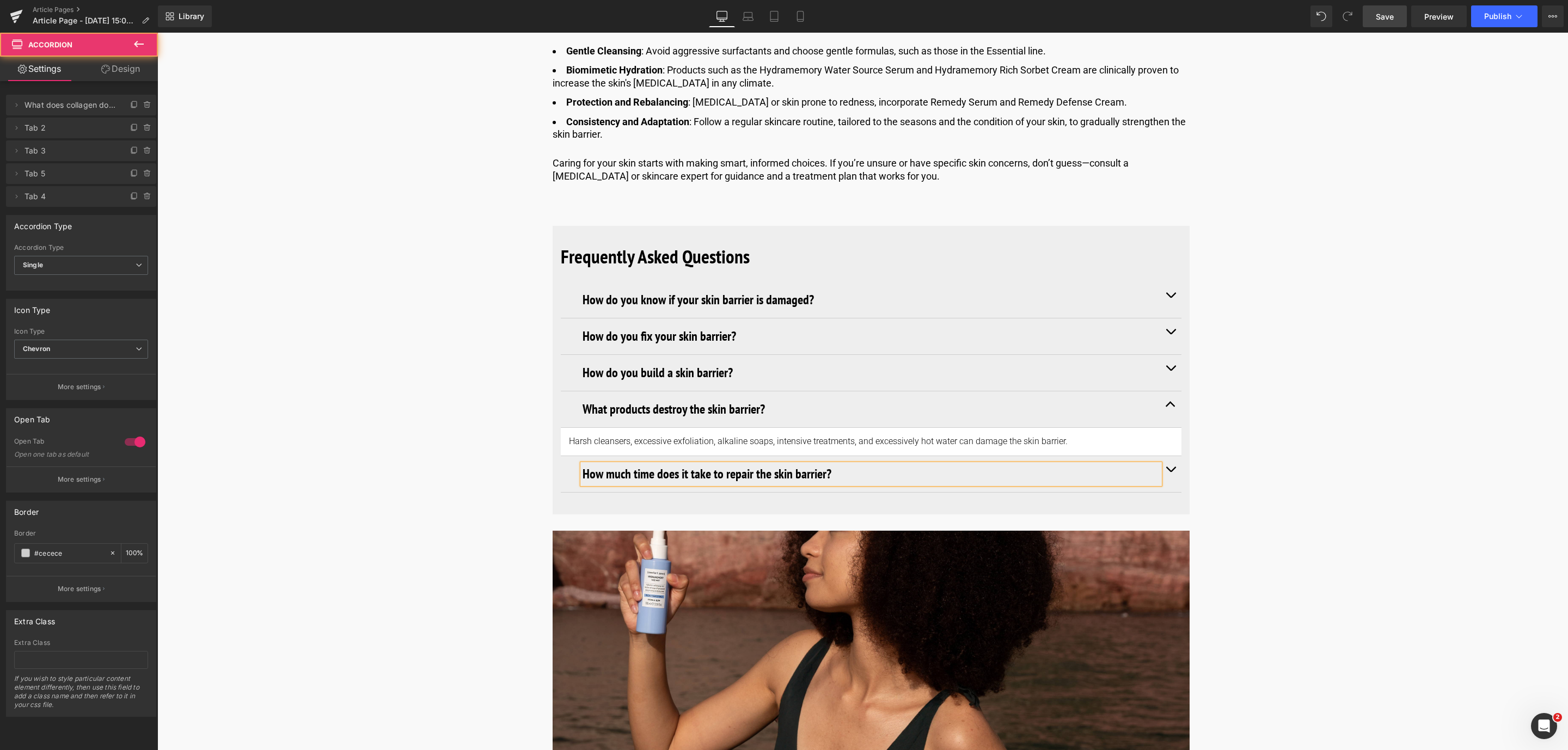
click at [1167, 472] on button "button" at bounding box center [1170, 473] width 22 height 36
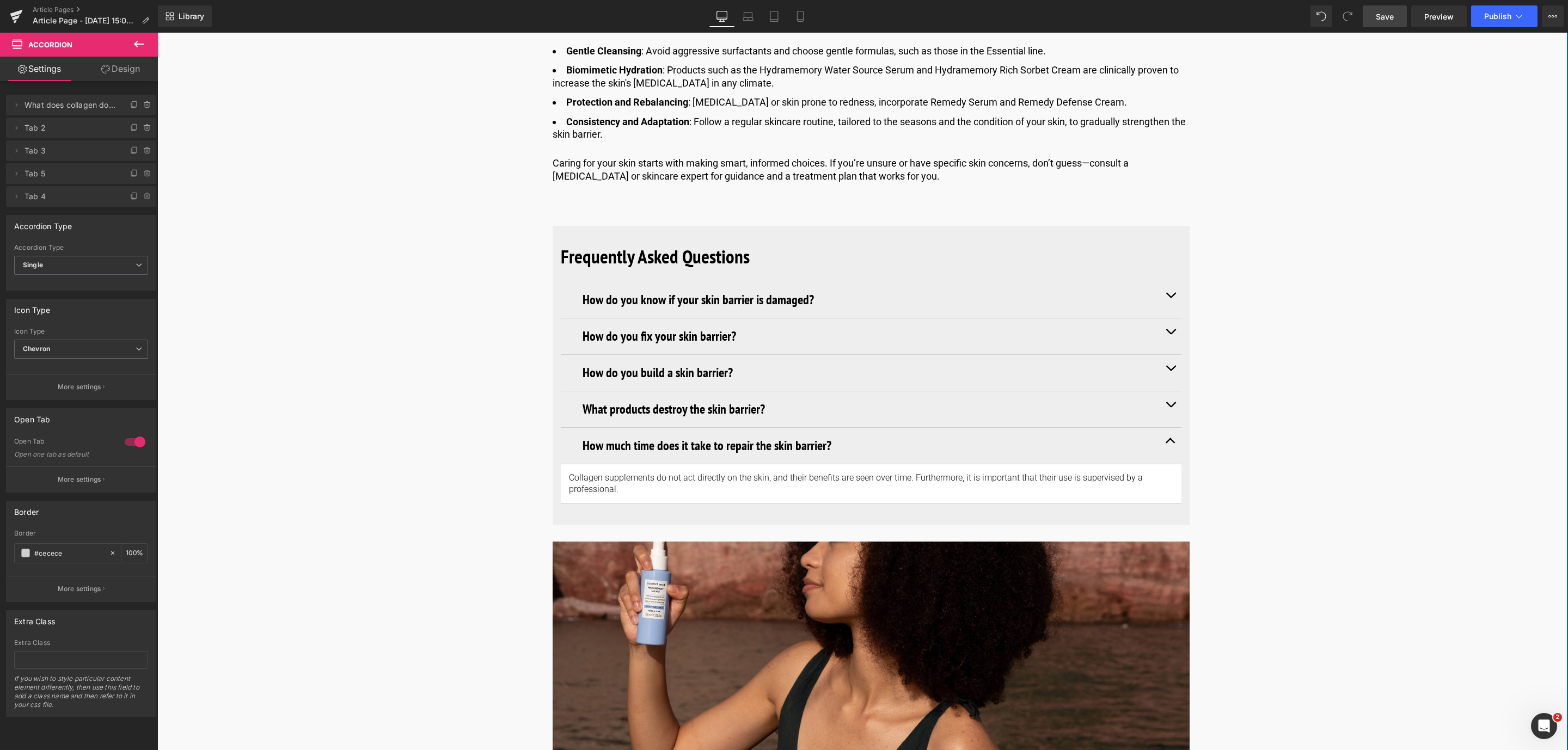
click at [579, 501] on article "Collagen supplements do not act directly on the skin, and their benefits are se…" at bounding box center [871, 484] width 621 height 40
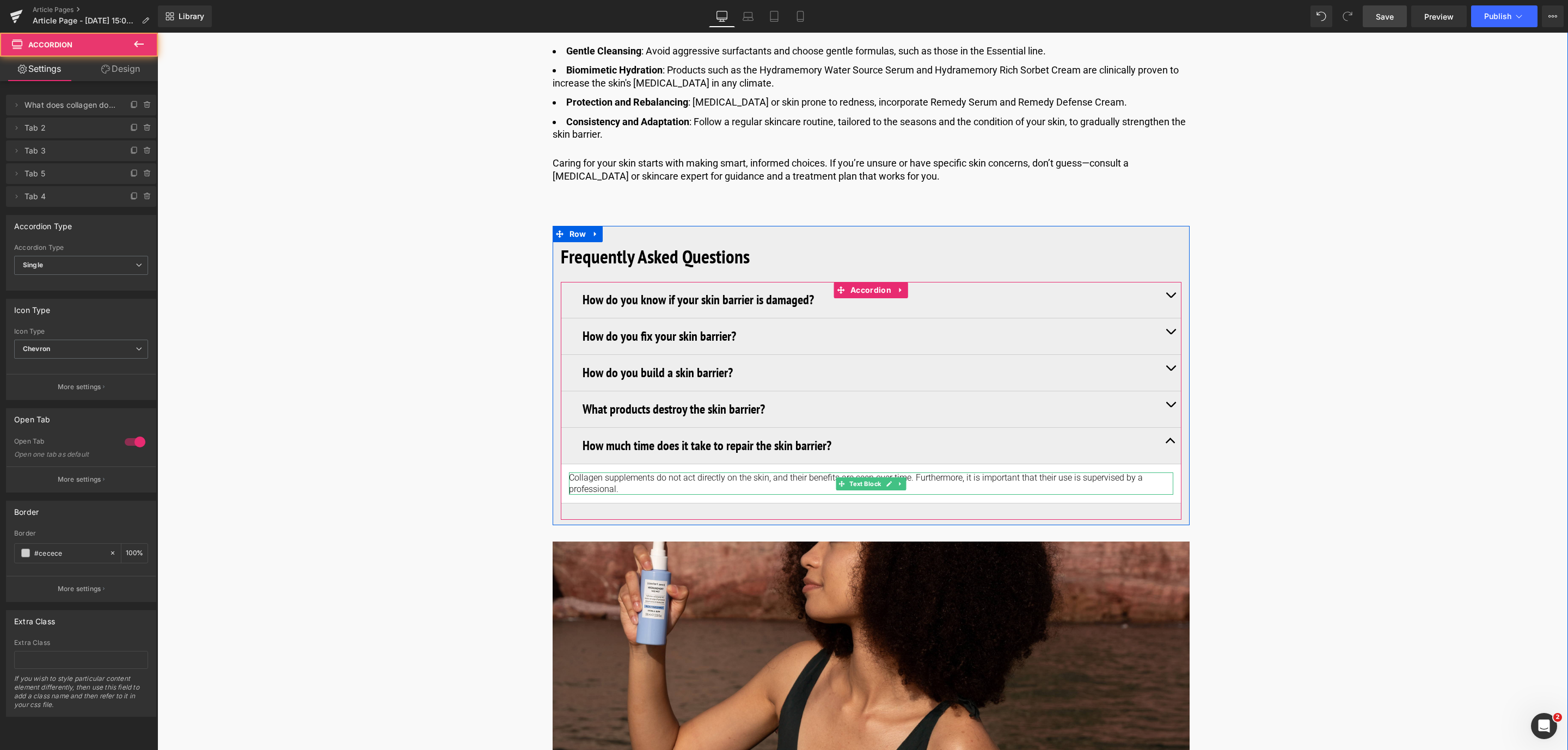
click at [623, 490] on p "Collagen supplements do not act directly on the skin, and their benefits are se…" at bounding box center [871, 484] width 604 height 23
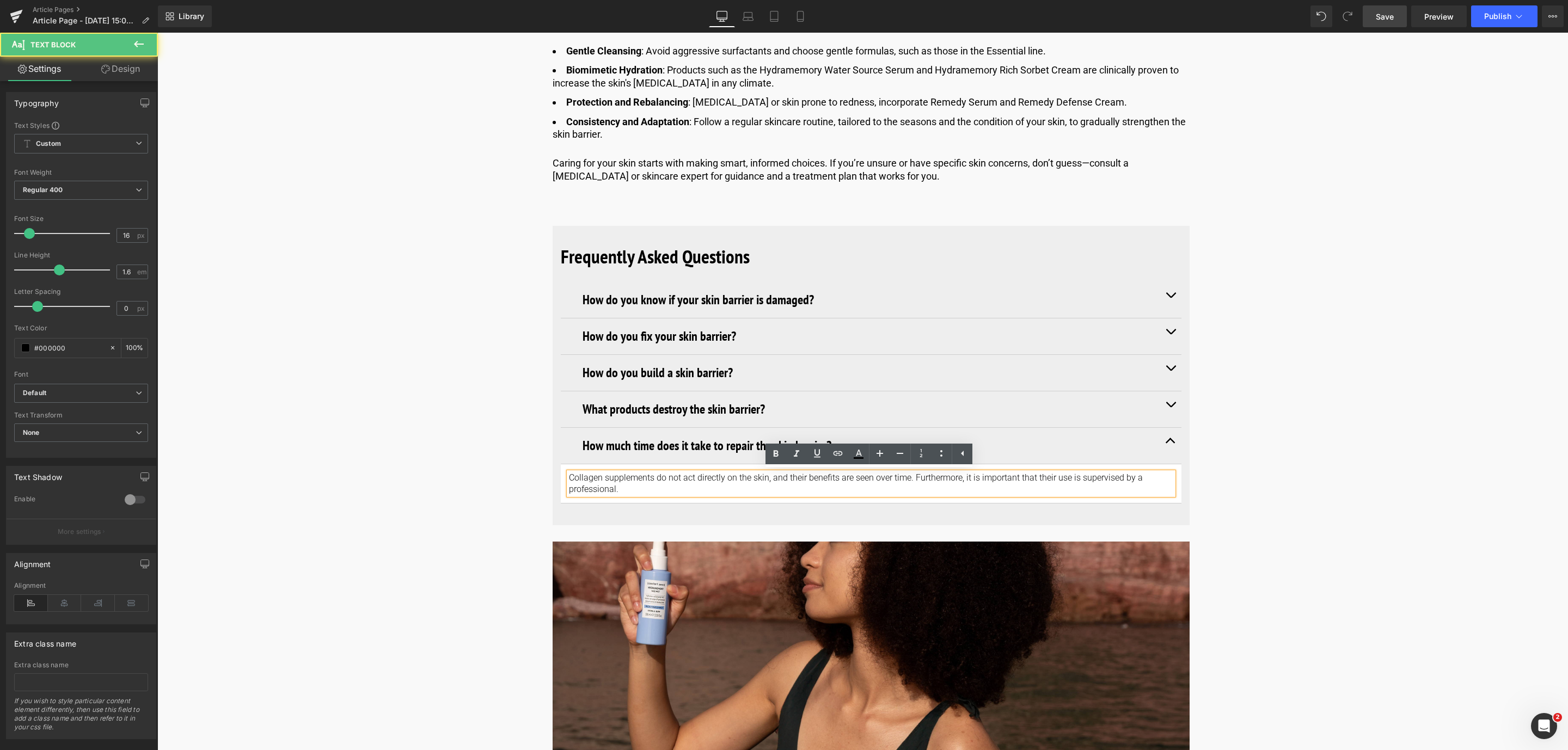
drag, startPoint x: 630, startPoint y: 490, endPoint x: 543, endPoint y: 475, distance: 88.3
paste div
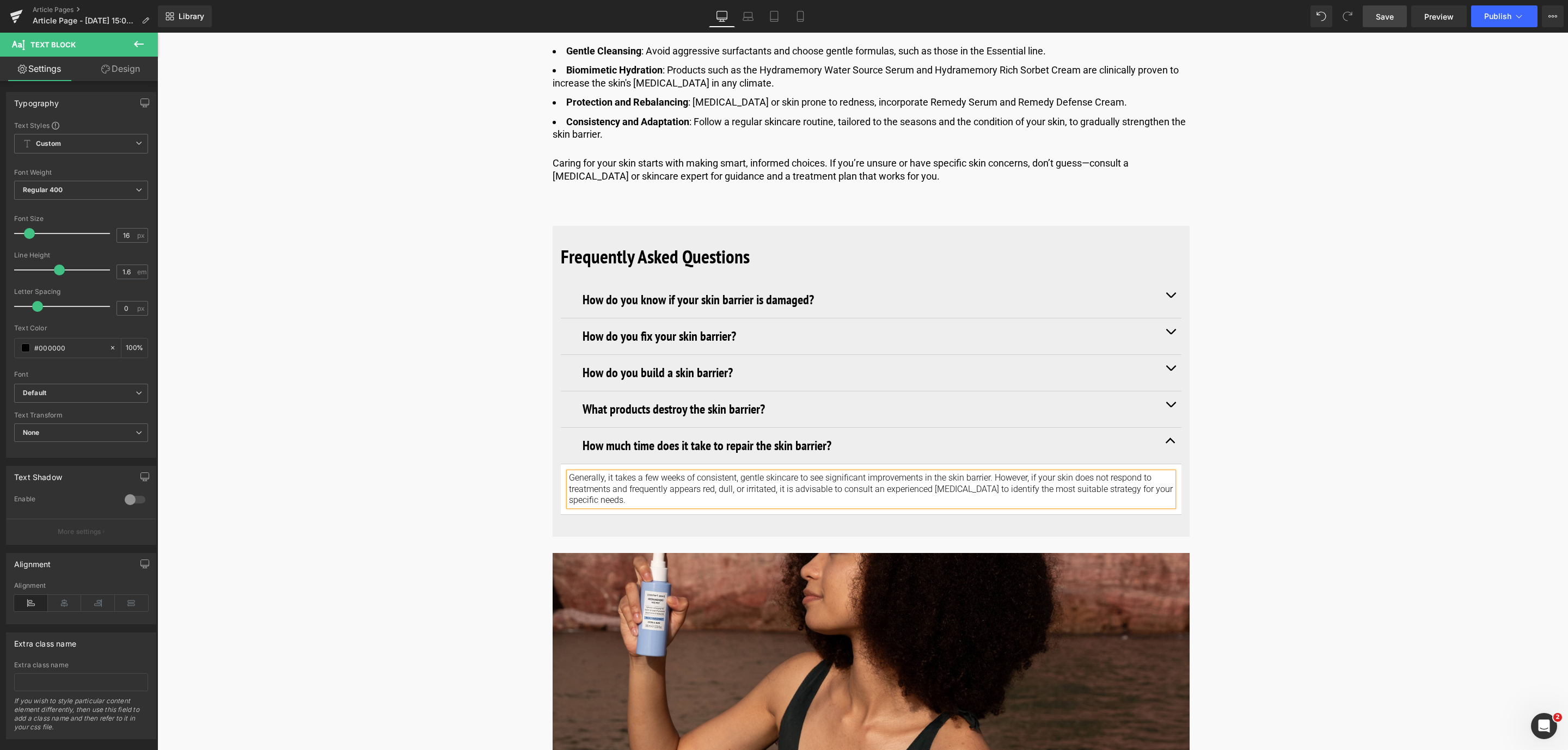
click at [1387, 10] on link "Save" at bounding box center [1384, 16] width 44 height 22
click at [1398, 25] on link "Save" at bounding box center [1384, 16] width 44 height 22
click at [1385, 20] on span "Save" at bounding box center [1385, 16] width 18 height 12
click at [1393, 30] on div "Library Desktop Desktop Laptop Tablet Mobile Save Preview Publish Scheduled Vie…" at bounding box center [863, 16] width 1410 height 33
click at [1388, 20] on span "Save" at bounding box center [1385, 16] width 18 height 12
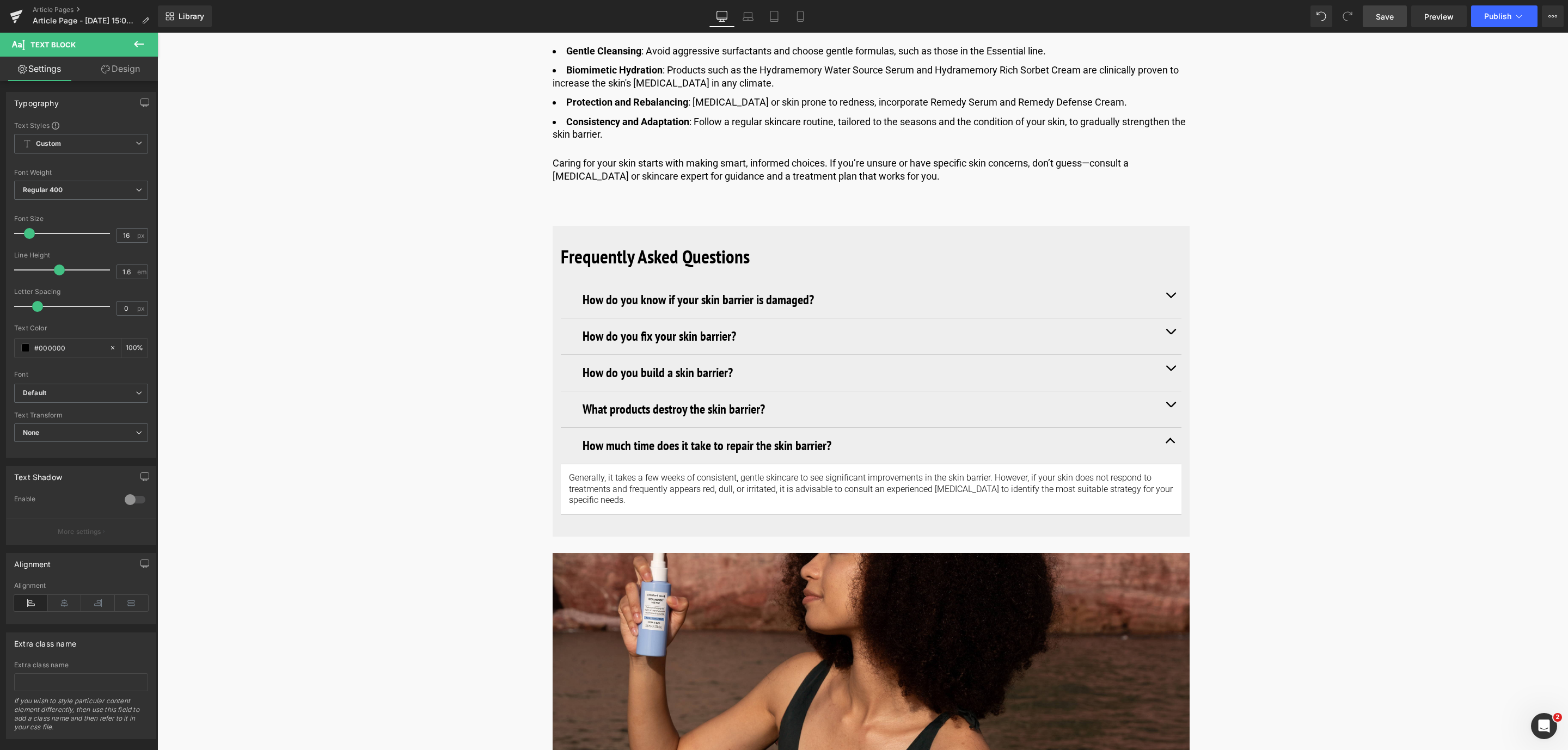
click at [1385, 17] on span "Save" at bounding box center [1385, 16] width 18 height 12
click at [1381, 20] on span "Save" at bounding box center [1385, 16] width 18 height 12
click at [1385, 13] on span "Save" at bounding box center [1385, 16] width 18 height 12
drag, startPoint x: 1383, startPoint y: 9, endPoint x: 972, endPoint y: 78, distance: 416.8
click at [1383, 9] on link "Save" at bounding box center [1384, 16] width 44 height 22
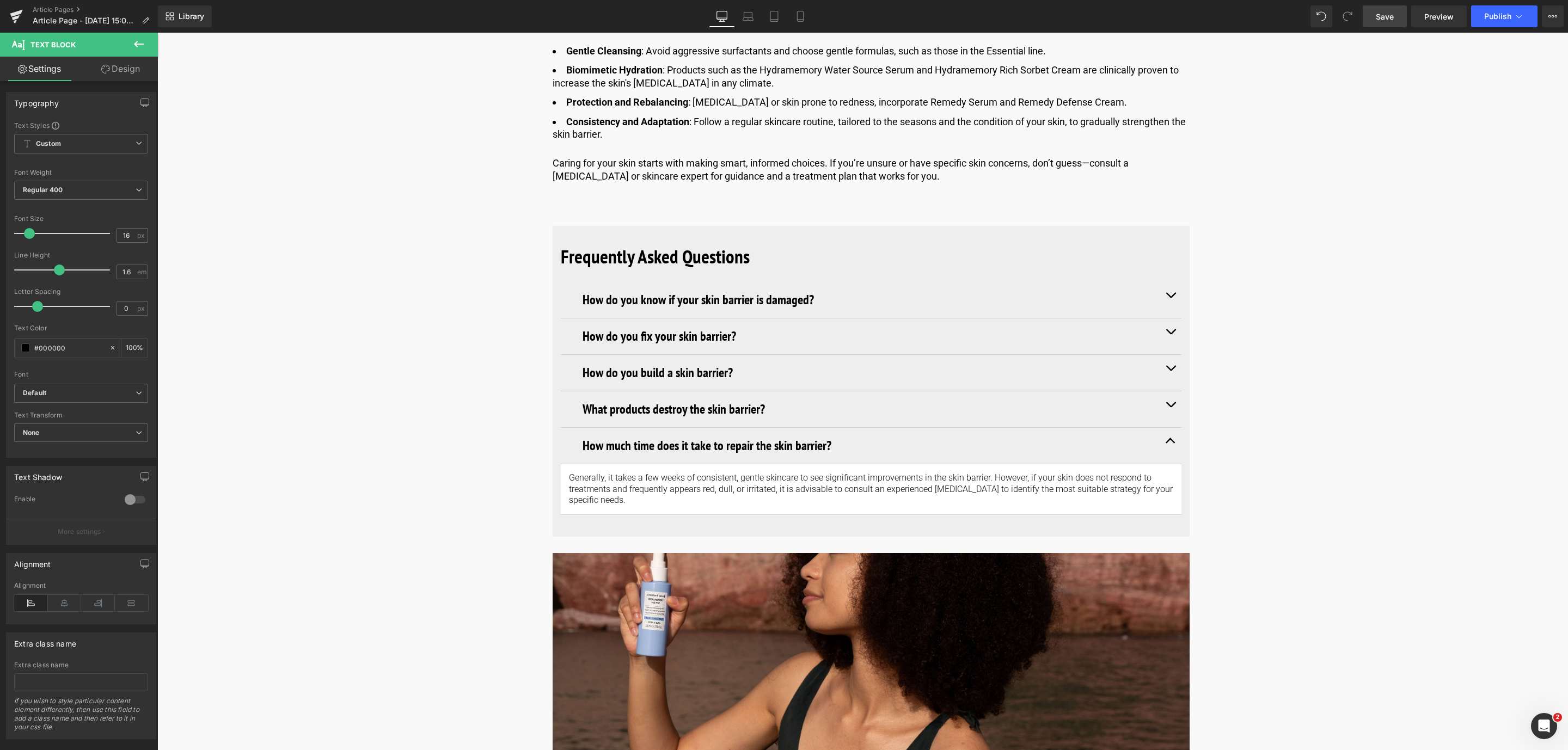
click at [1388, 22] on link "Save" at bounding box center [1384, 16] width 44 height 22
click at [1400, 20] on link "Save" at bounding box center [1384, 16] width 44 height 22
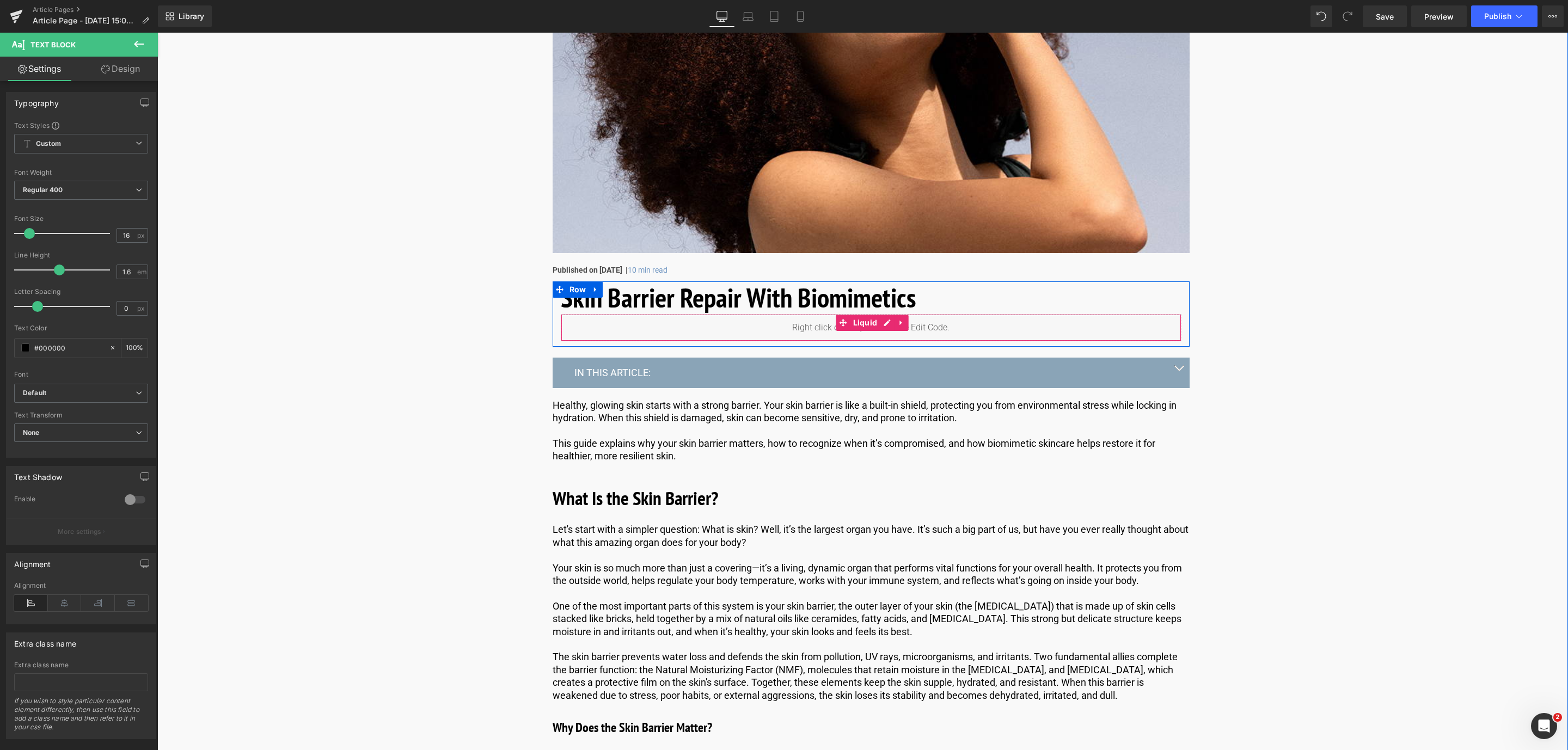
scroll to position [245, 0]
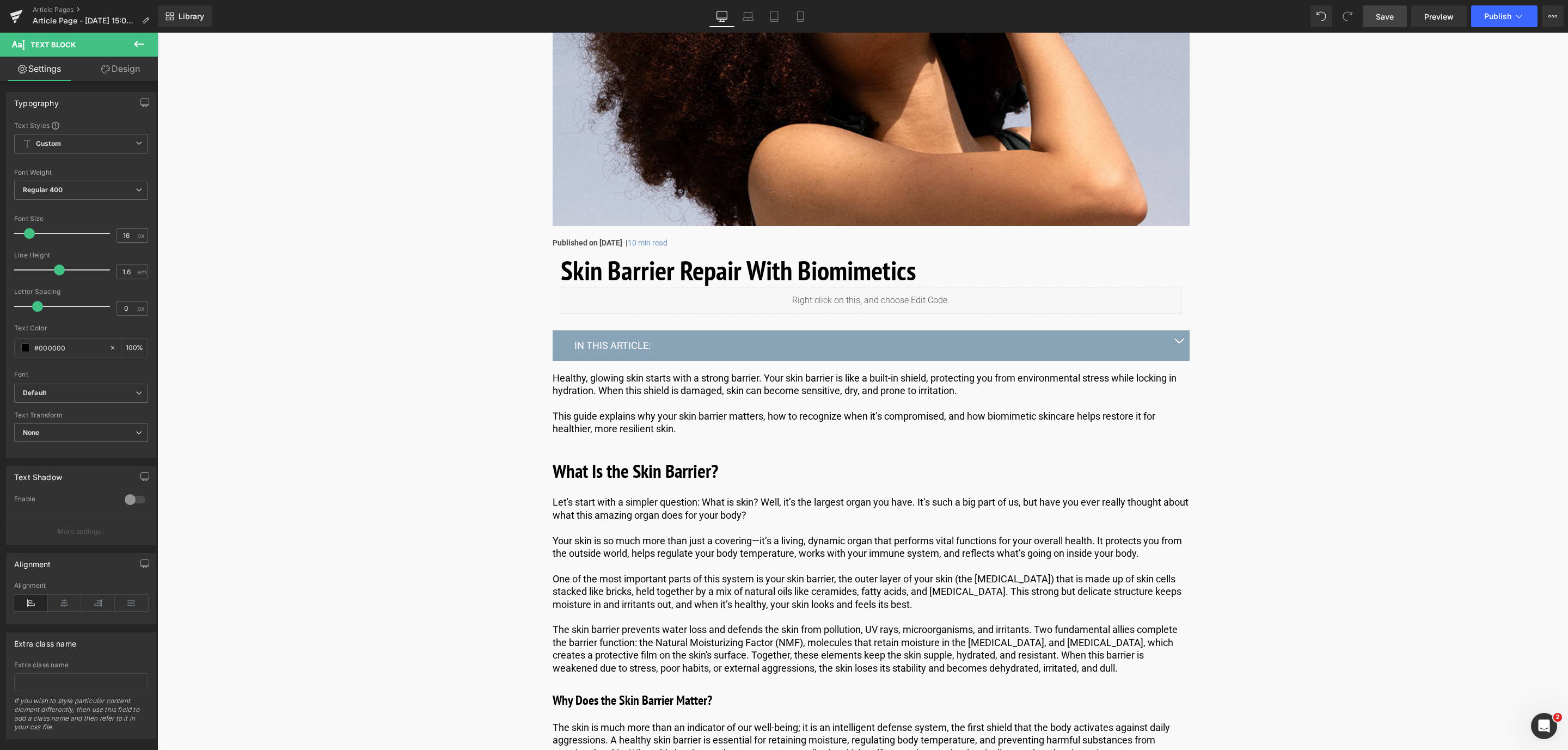
click at [1380, 27] on link "Save" at bounding box center [1384, 16] width 44 height 22
